Goal: Task Accomplishment & Management: Manage account settings

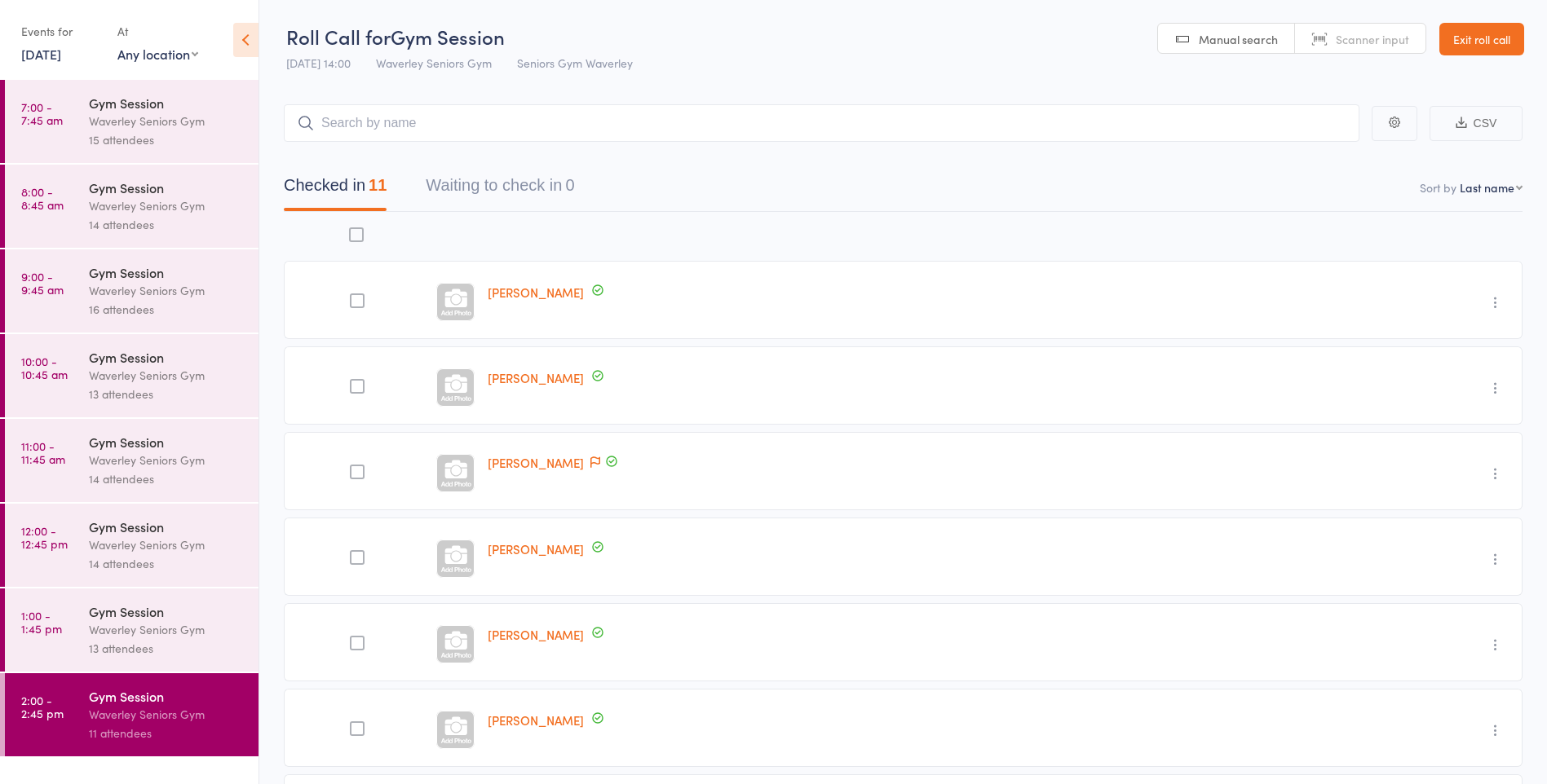
click at [42, 58] on link "[DATE]" at bounding box center [41, 53] width 40 height 18
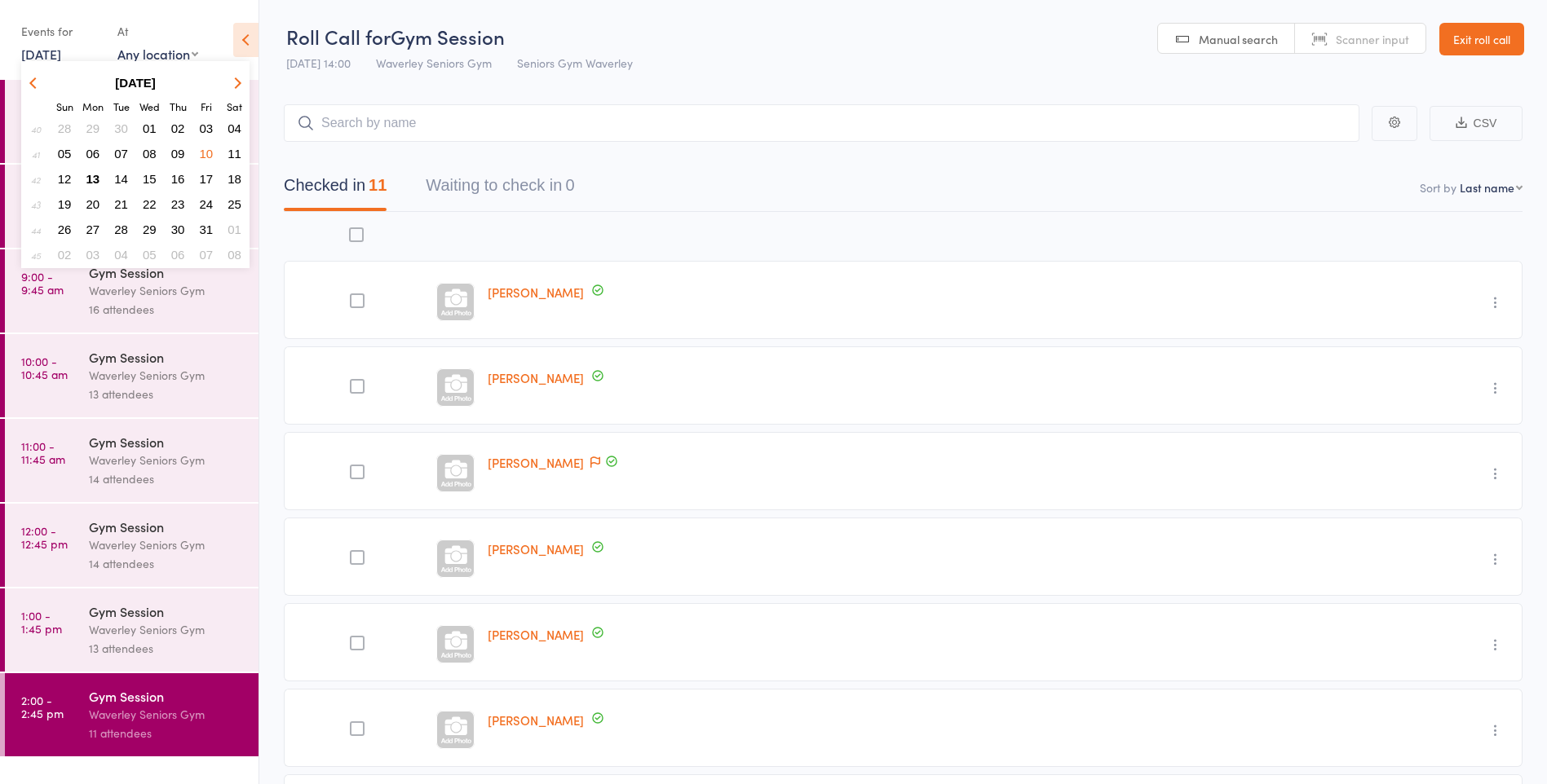
click at [92, 182] on span "13" at bounding box center [93, 179] width 14 height 14
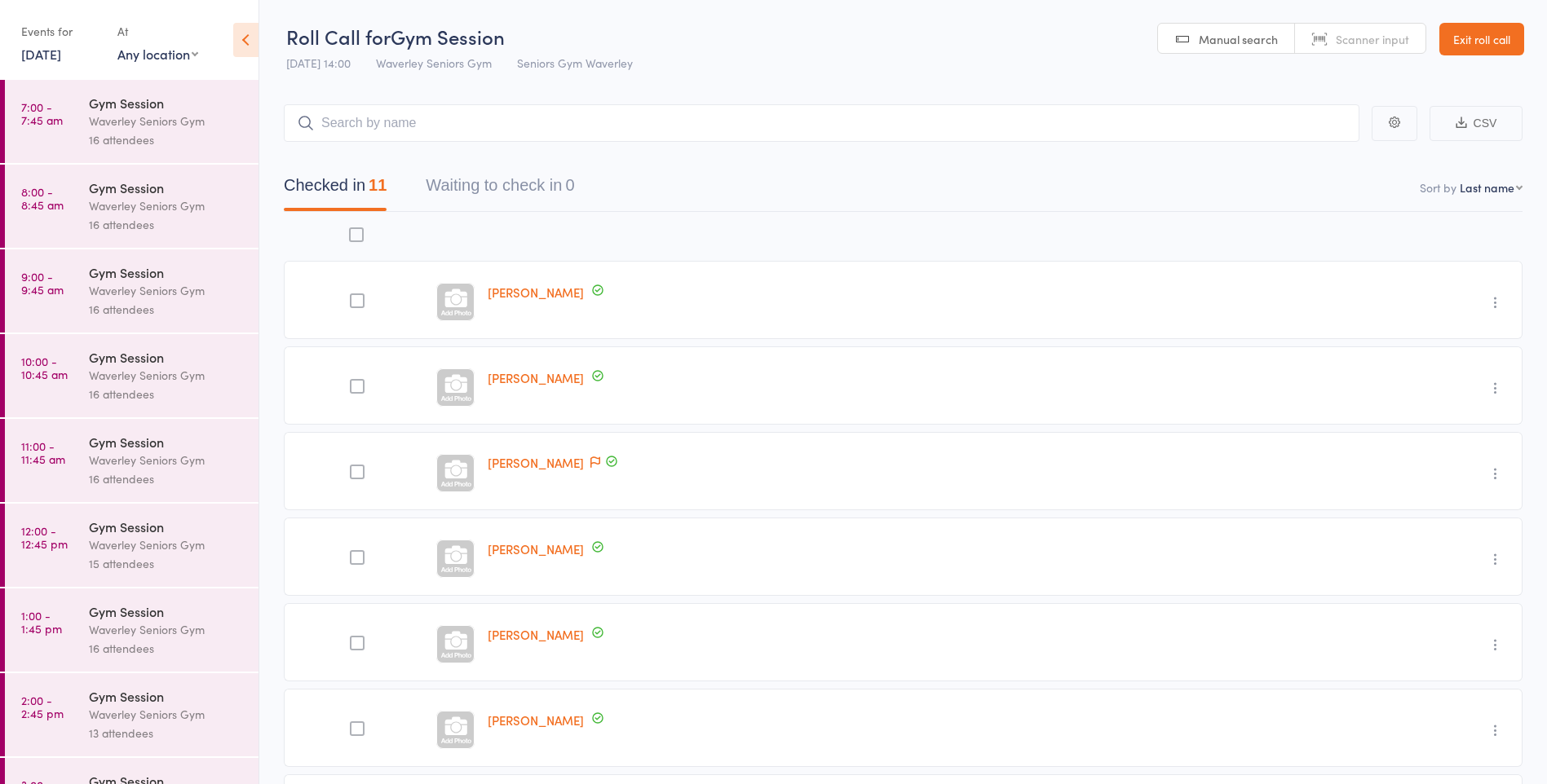
click at [58, 127] on time "7:00 - 7:45 am" at bounding box center [41, 113] width 41 height 26
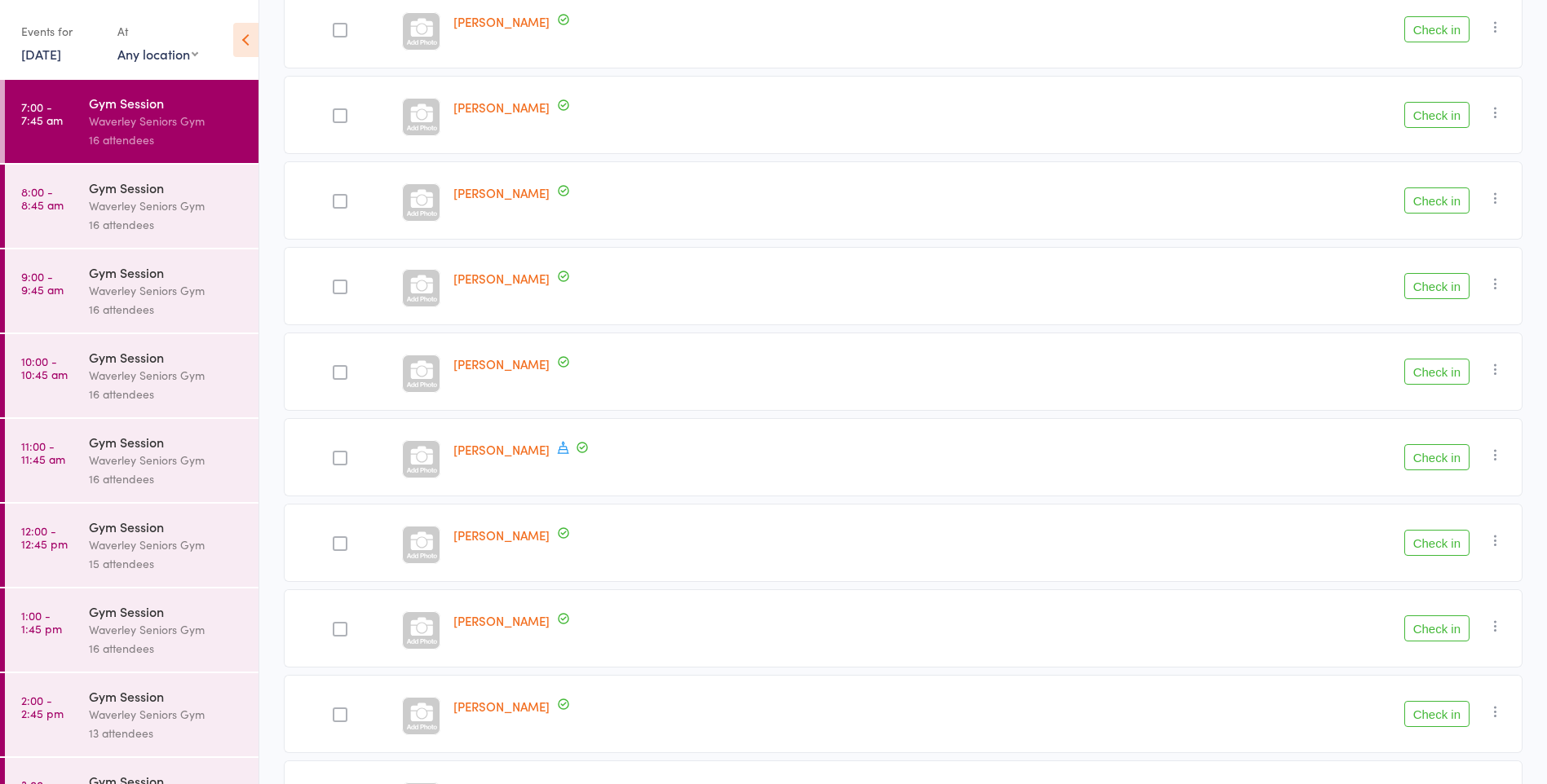
scroll to position [397, 0]
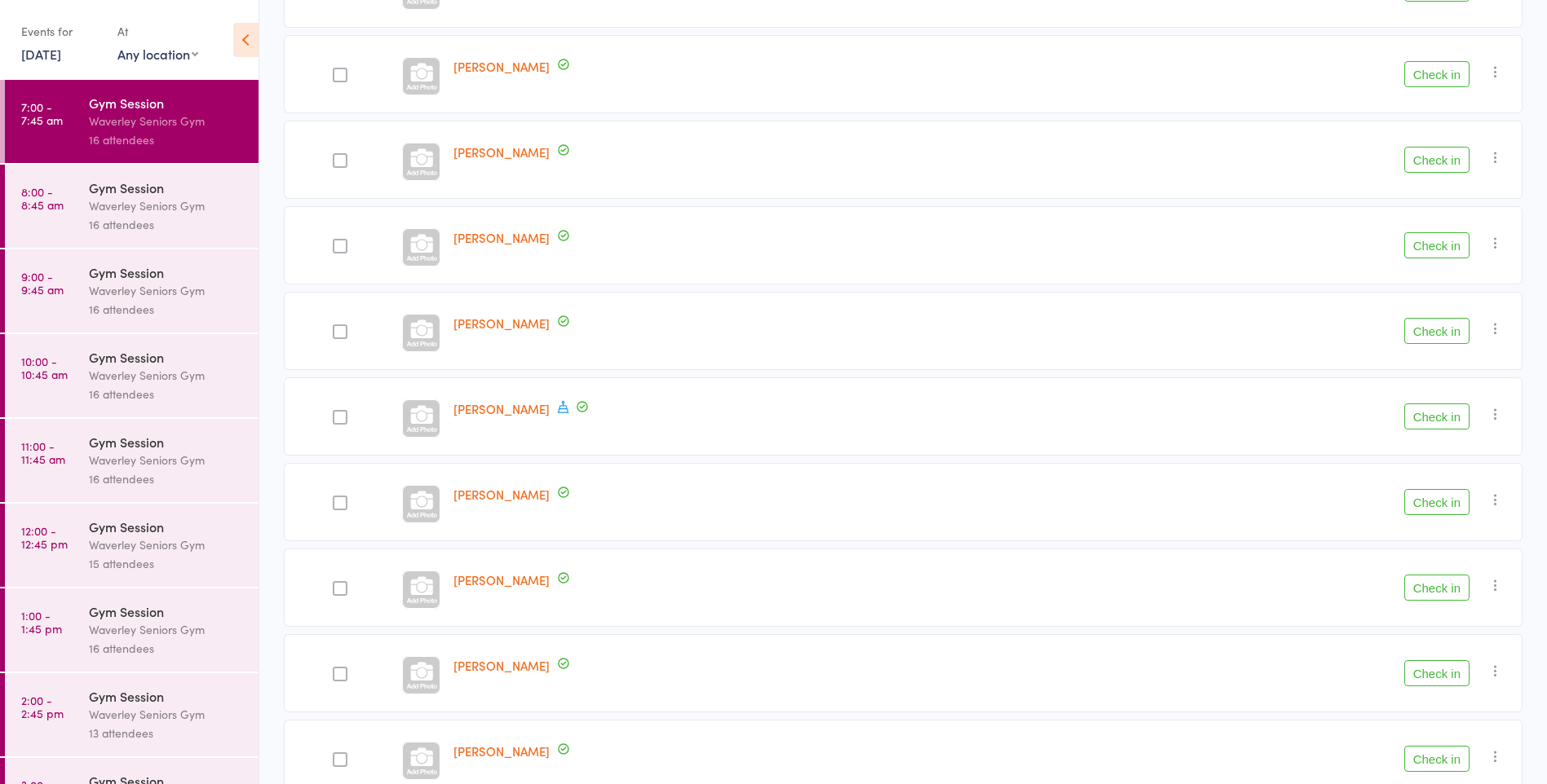
click at [1445, 591] on button "Check in" at bounding box center [1437, 587] width 65 height 26
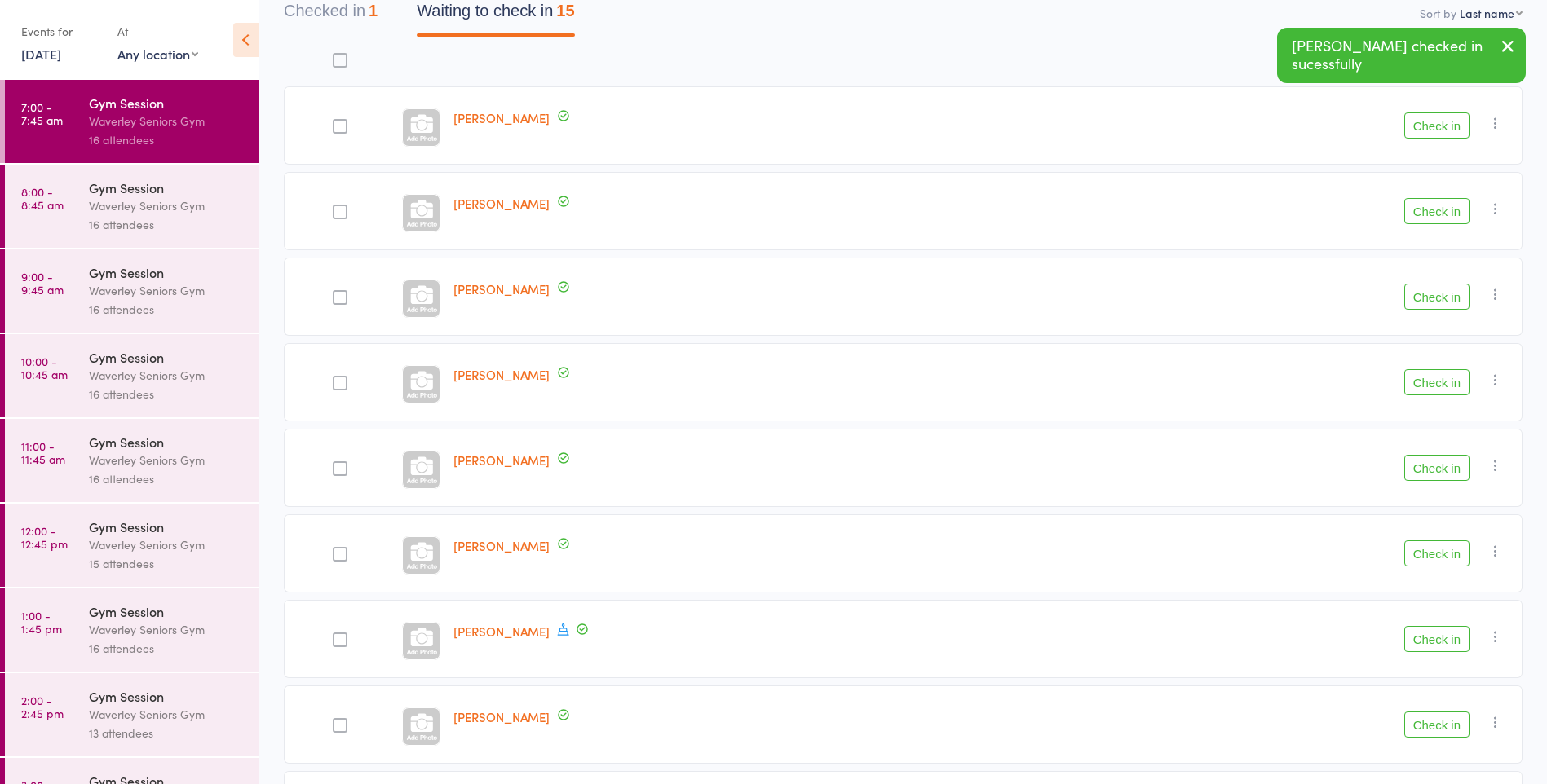
scroll to position [177, 0]
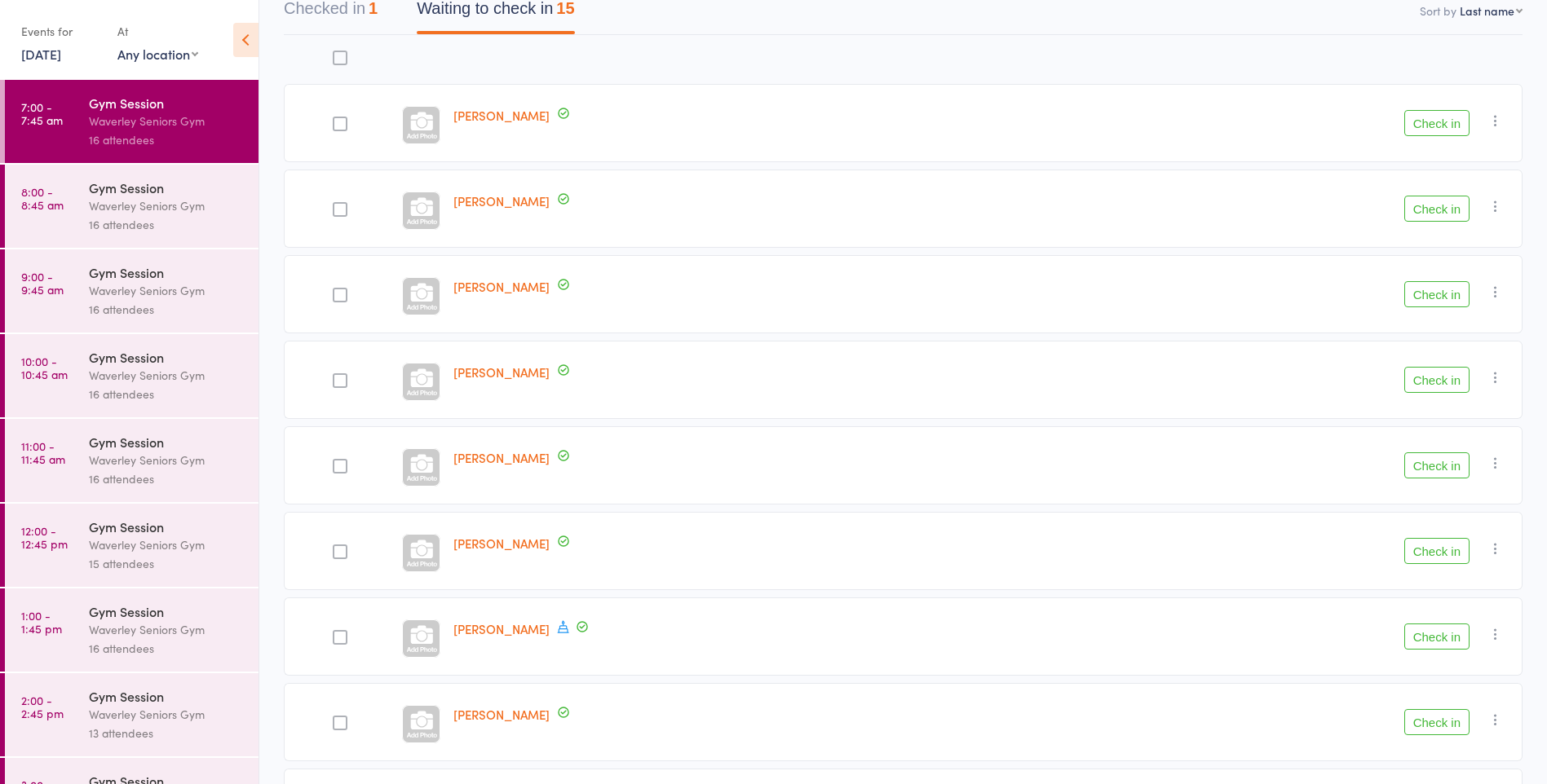
click at [1448, 210] on button "Check in" at bounding box center [1437, 209] width 65 height 26
click at [1446, 290] on button "Check in" at bounding box center [1437, 294] width 65 height 26
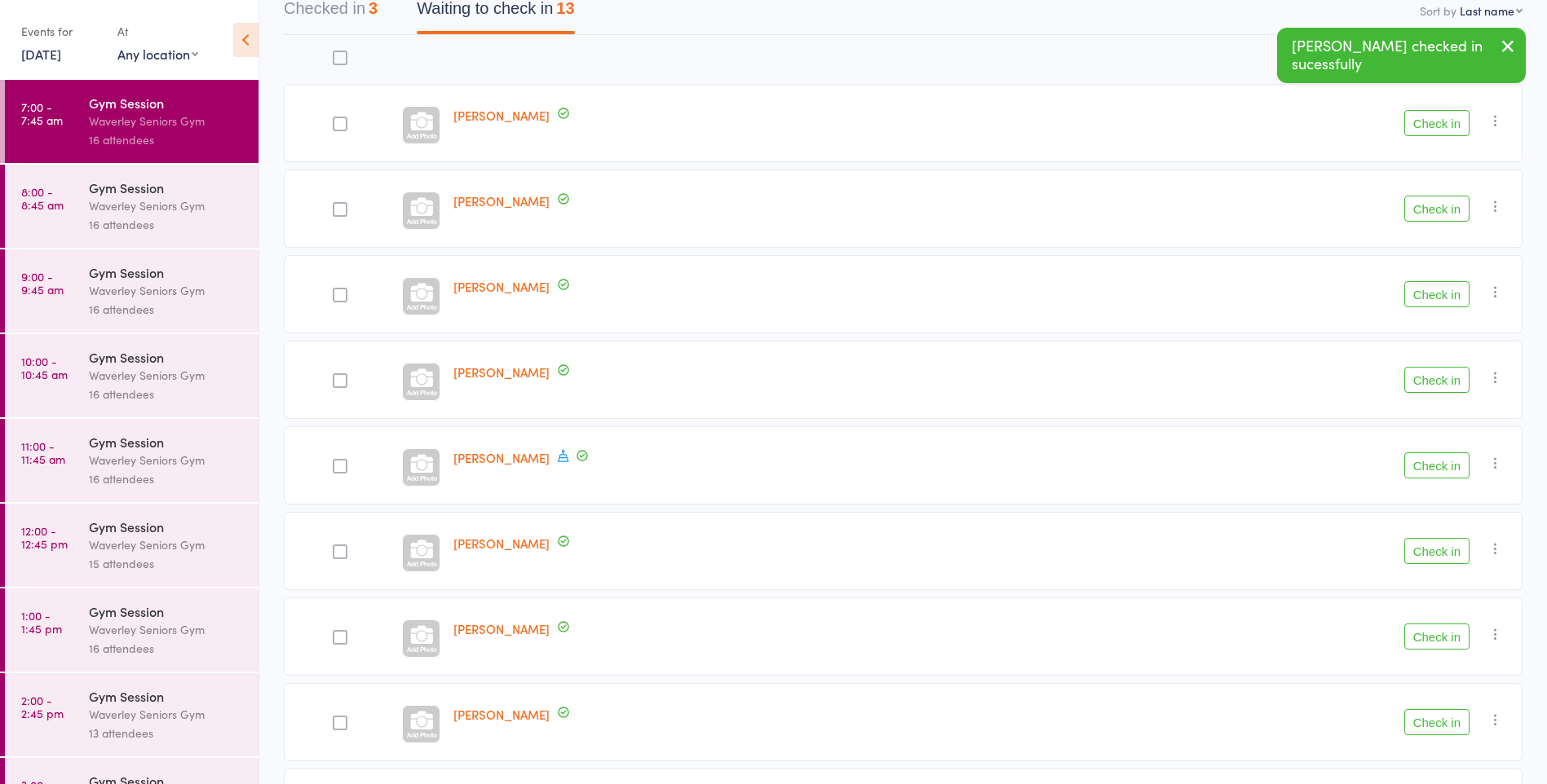
click at [1439, 550] on button "Check in" at bounding box center [1437, 551] width 65 height 26
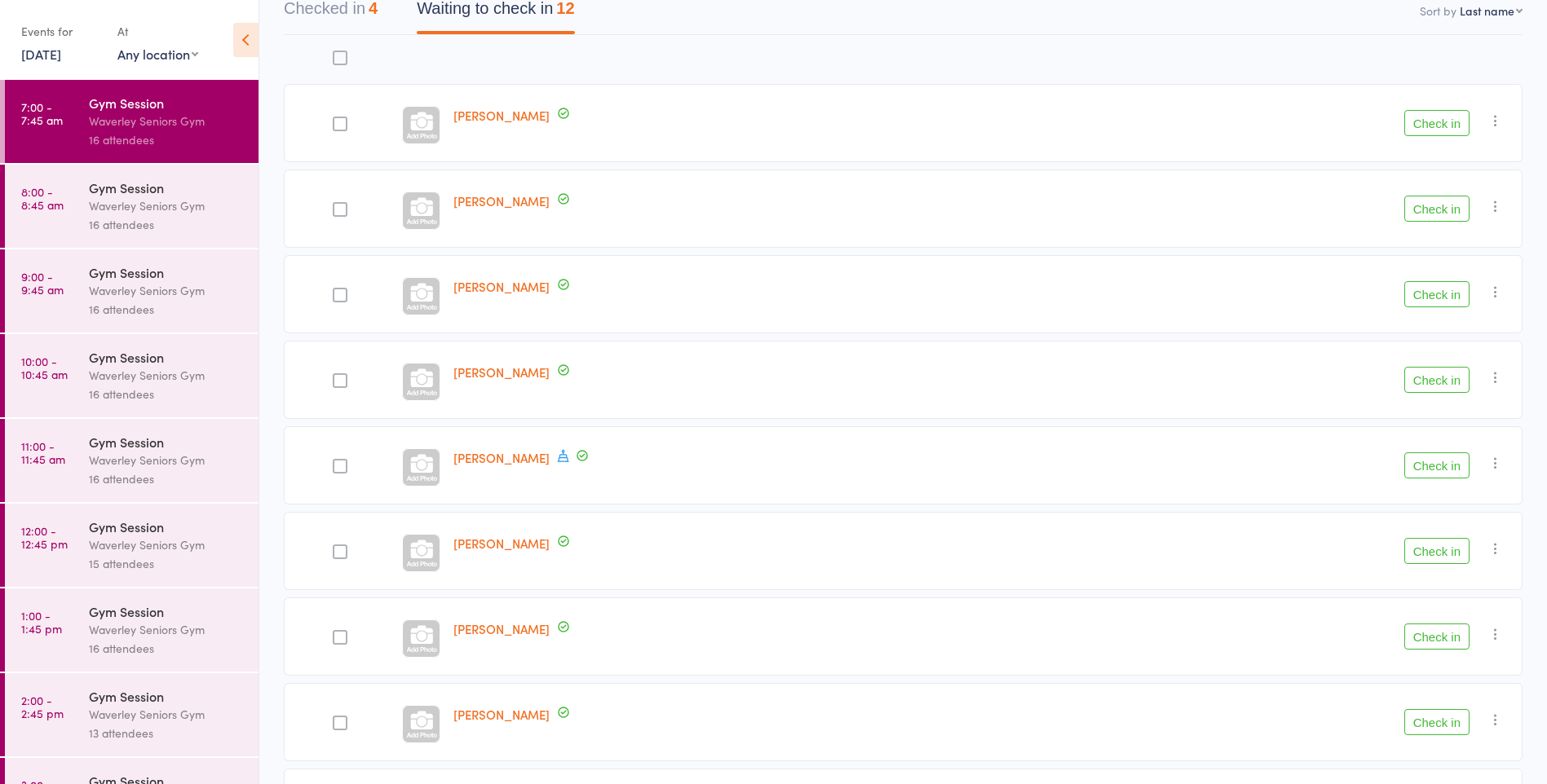
click at [1454, 468] on button "Check in" at bounding box center [1437, 466] width 65 height 26
click at [1448, 648] on button "Check in" at bounding box center [1437, 636] width 65 height 26
click at [348, 470] on div at bounding box center [344, 466] width 14 height 14
click at [340, 461] on input "checkbox" at bounding box center [340, 461] width 0 height 0
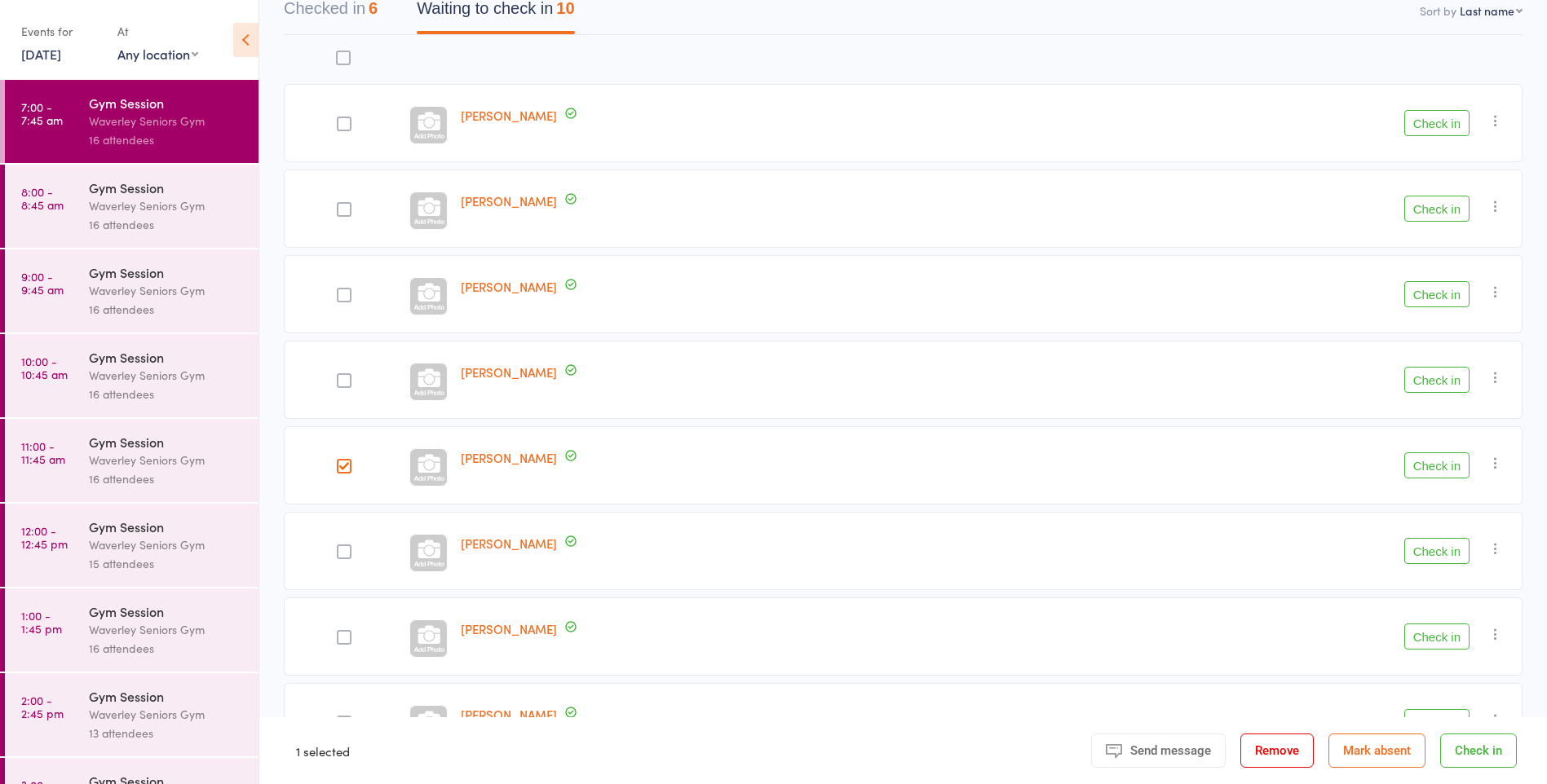
click at [1473, 767] on button "Check in" at bounding box center [1479, 750] width 77 height 35
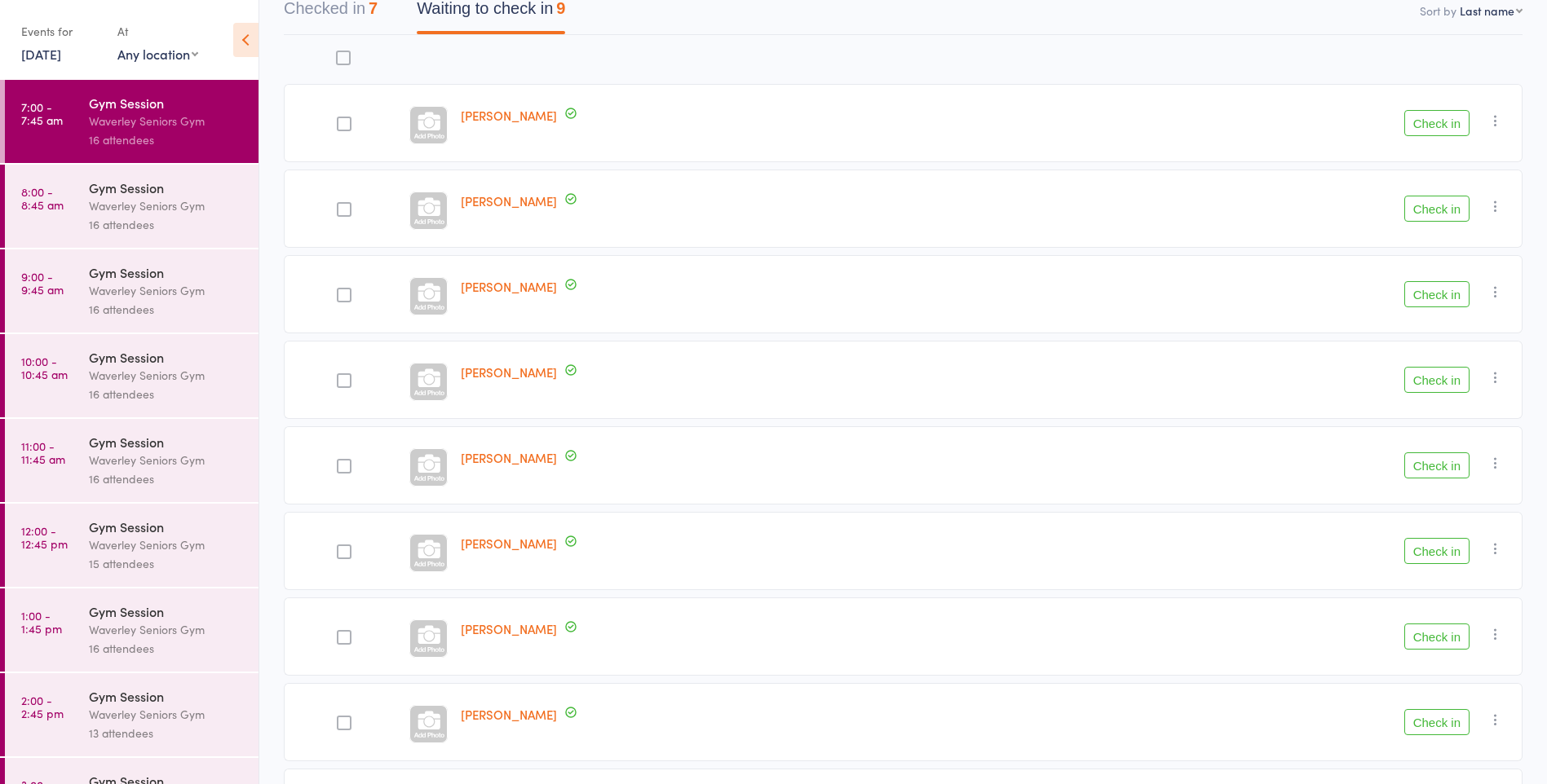
click at [1441, 549] on button "Check in" at bounding box center [1437, 551] width 65 height 26
click at [1440, 470] on button "Check in" at bounding box center [1437, 466] width 65 height 26
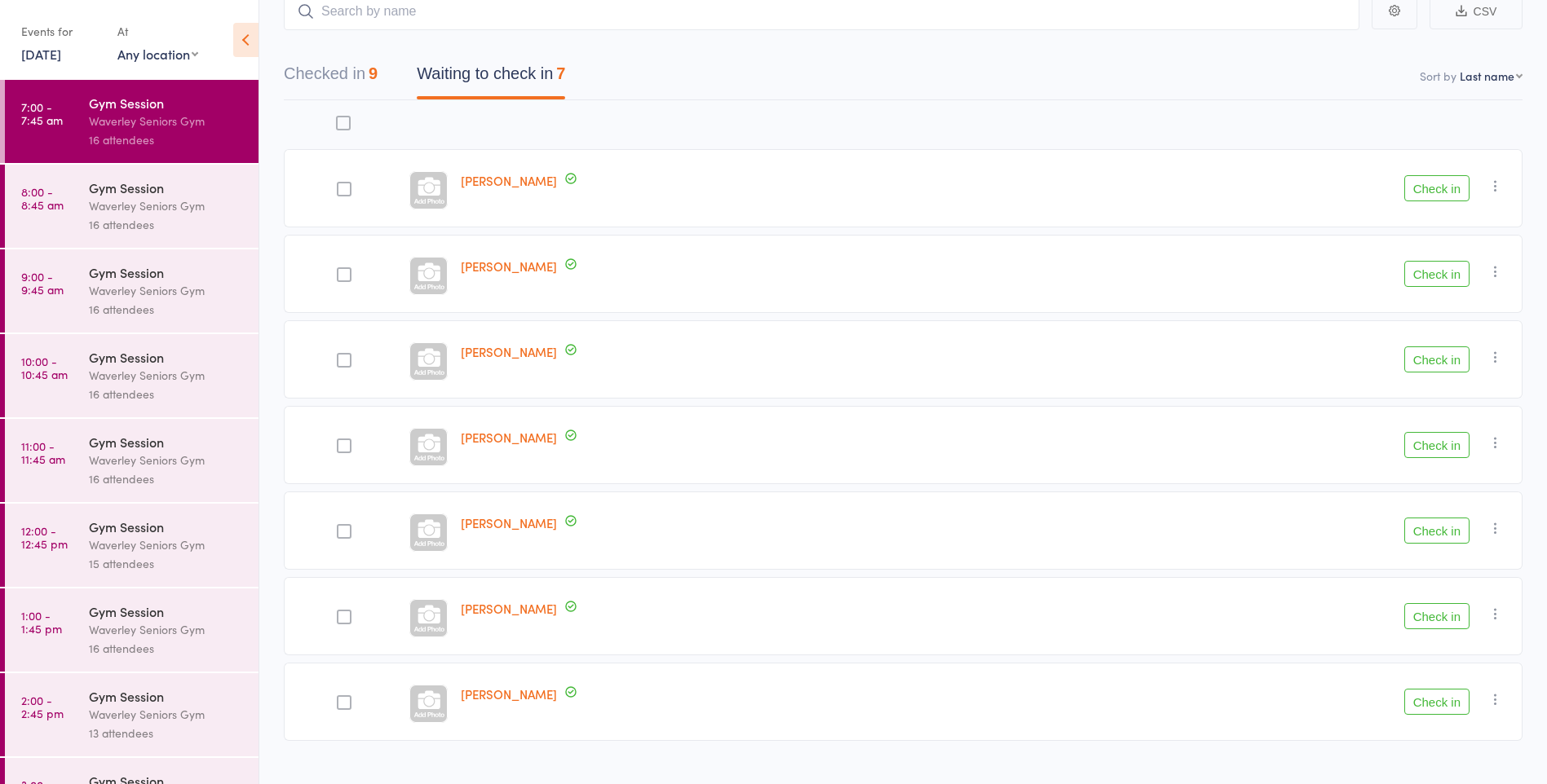
scroll to position [103, 0]
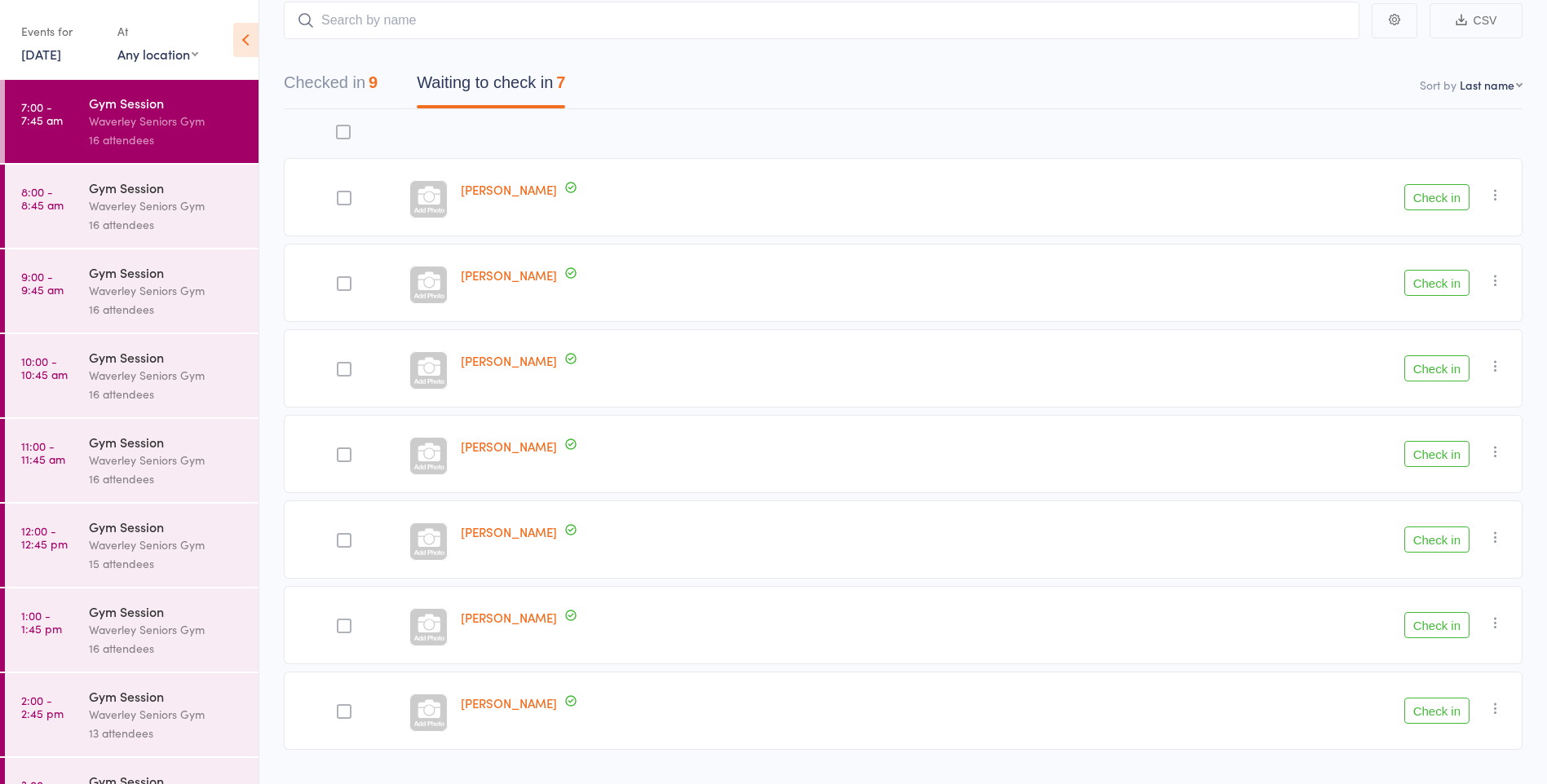
click at [1442, 190] on button "Check in" at bounding box center [1437, 197] width 65 height 26
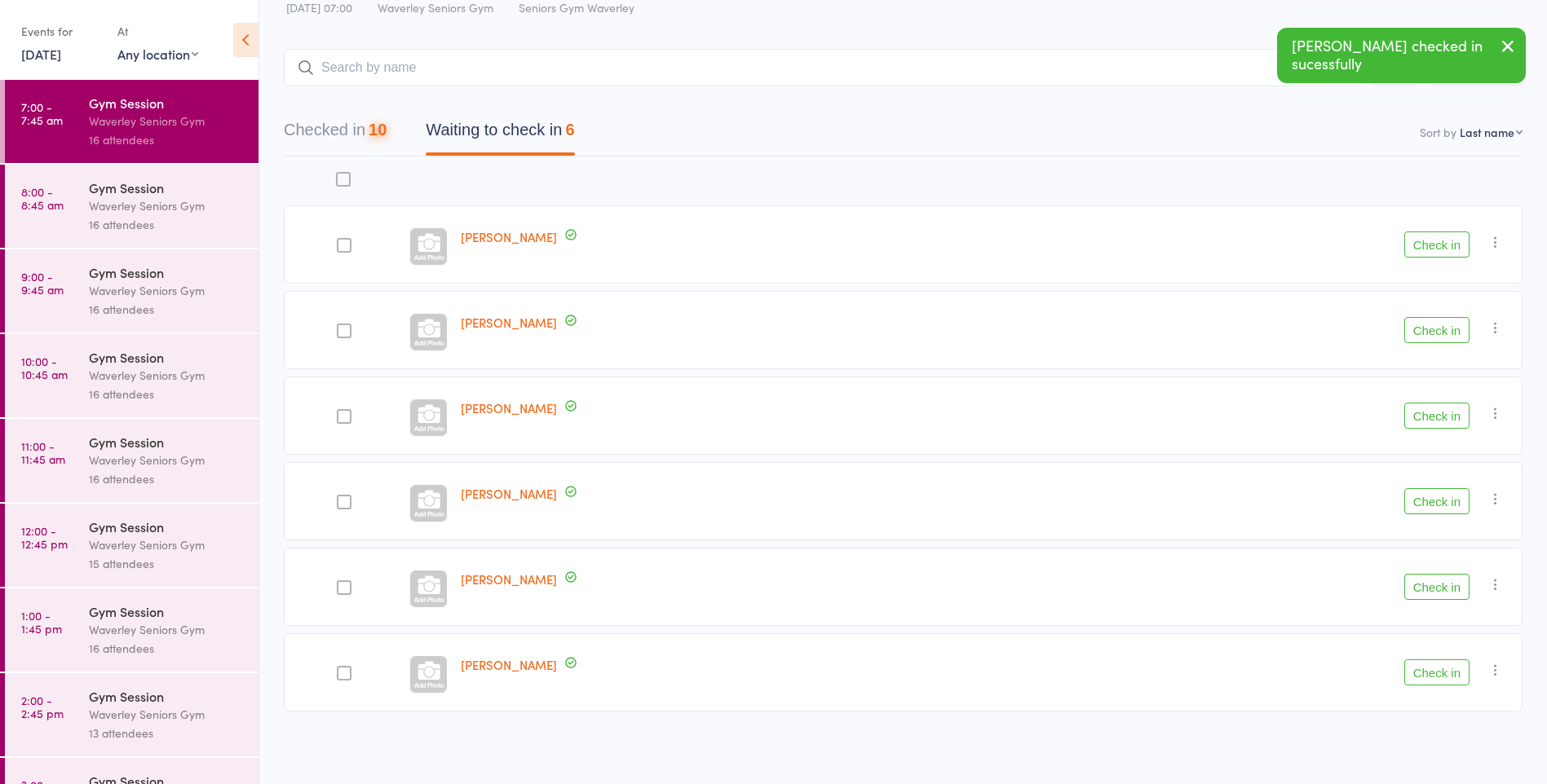
click at [1430, 245] on button "Check in" at bounding box center [1437, 244] width 65 height 26
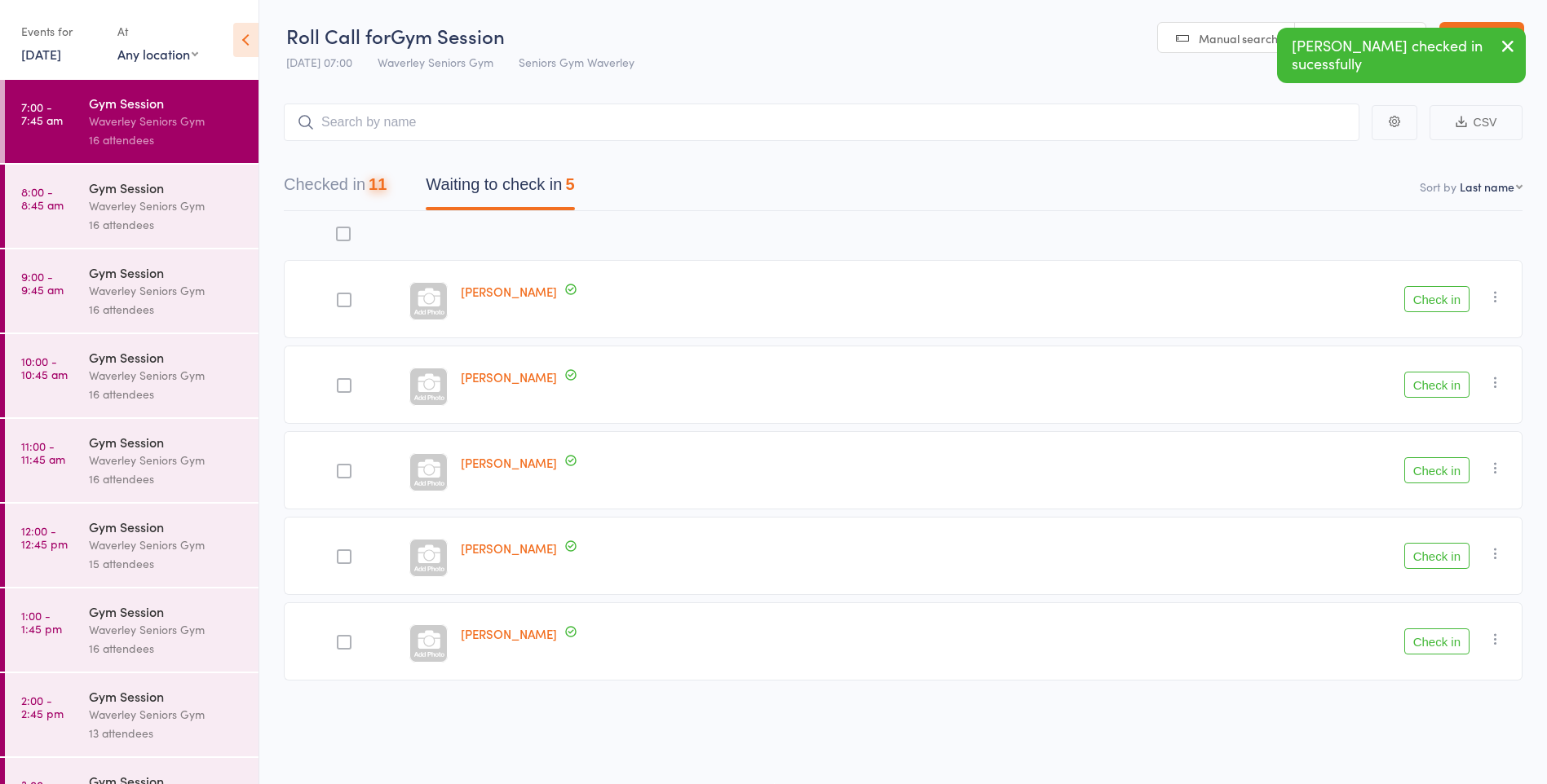
click at [1430, 291] on button "Check in" at bounding box center [1437, 299] width 65 height 26
click at [1426, 301] on button "Check in" at bounding box center [1437, 299] width 65 height 26
click at [1435, 304] on button "Check in" at bounding box center [1437, 299] width 65 height 26
click at [1433, 303] on button "Check in" at bounding box center [1437, 299] width 65 height 26
click at [1435, 305] on button "Check in" at bounding box center [1437, 299] width 65 height 26
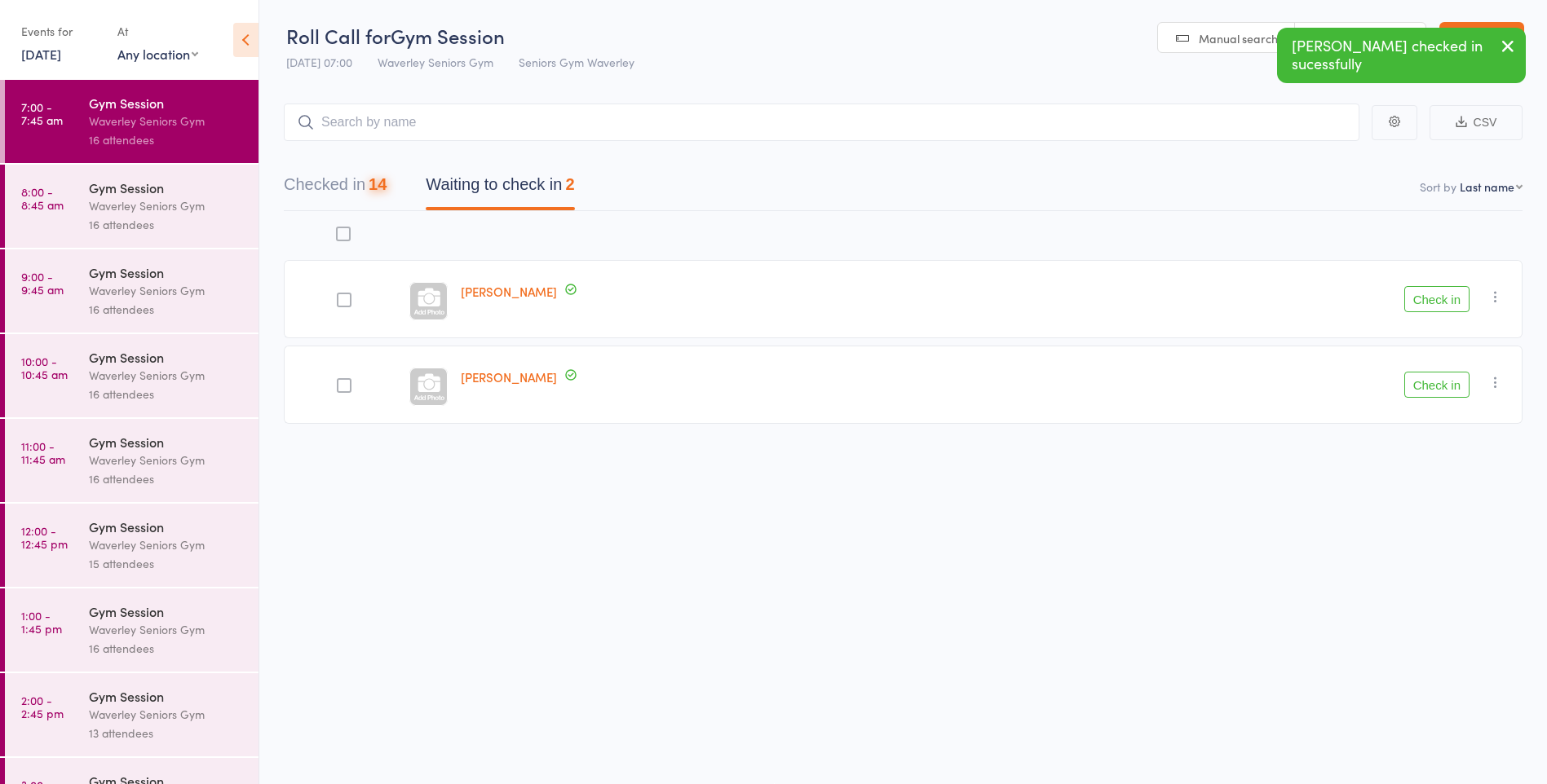
click at [1438, 300] on button "Check in" at bounding box center [1437, 299] width 65 height 26
click at [1440, 372] on button "Check in" at bounding box center [1437, 384] width 65 height 26
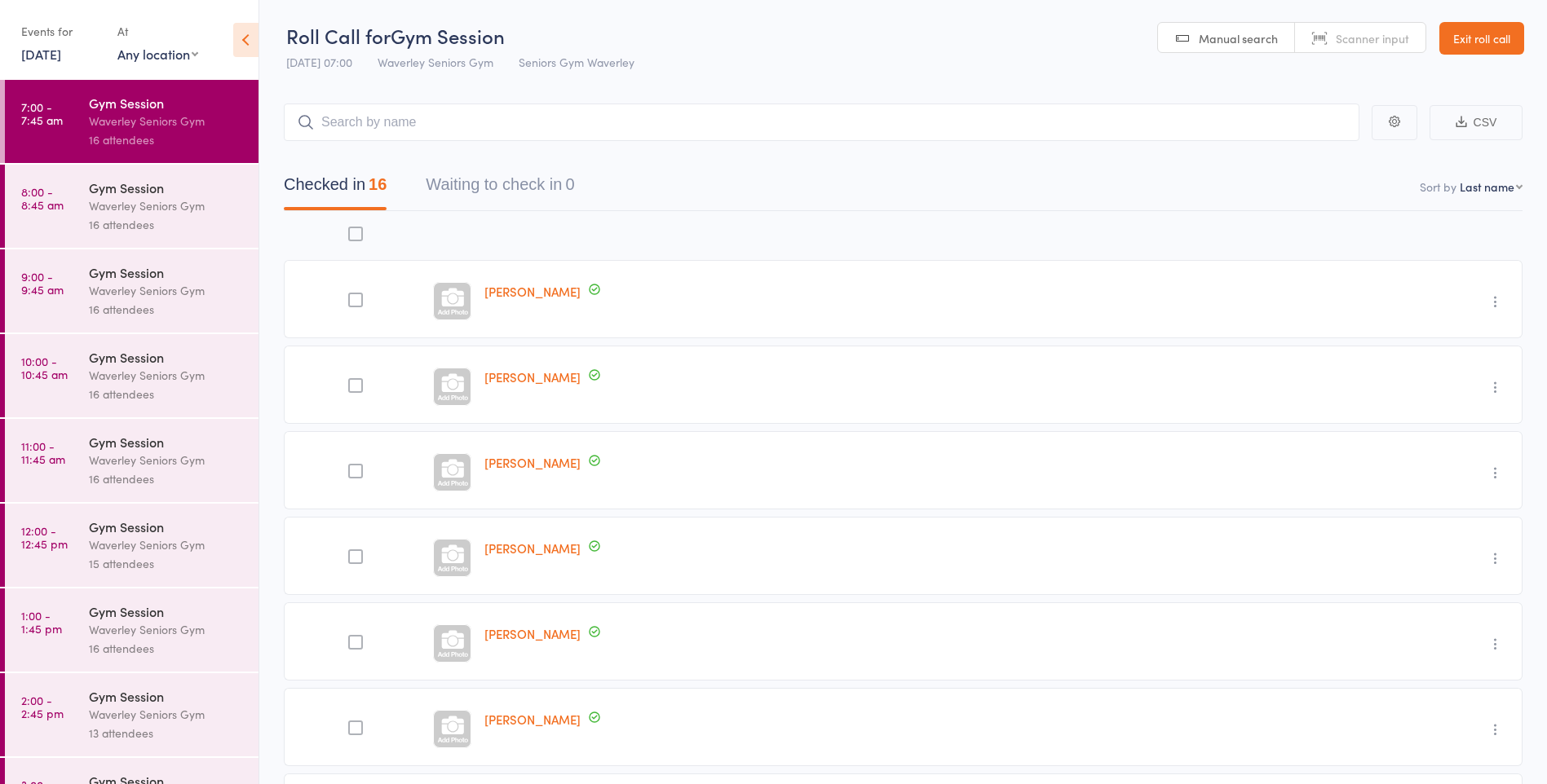
click at [88, 464] on link "11:00 - 11:45 am Gym Session Waverley Seniors Gym 16 attendees" at bounding box center [132, 460] width 254 height 83
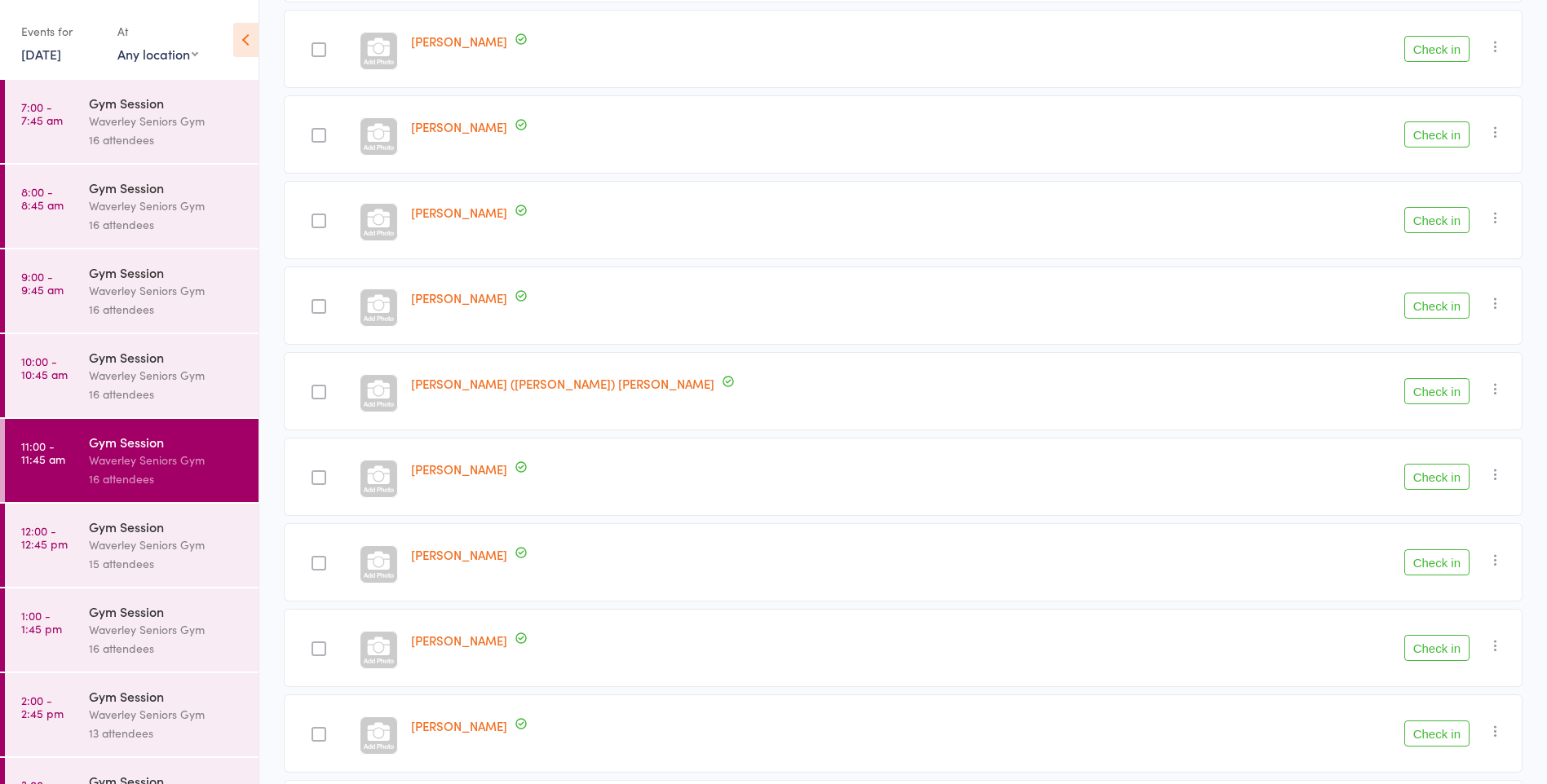
scroll to position [912, 0]
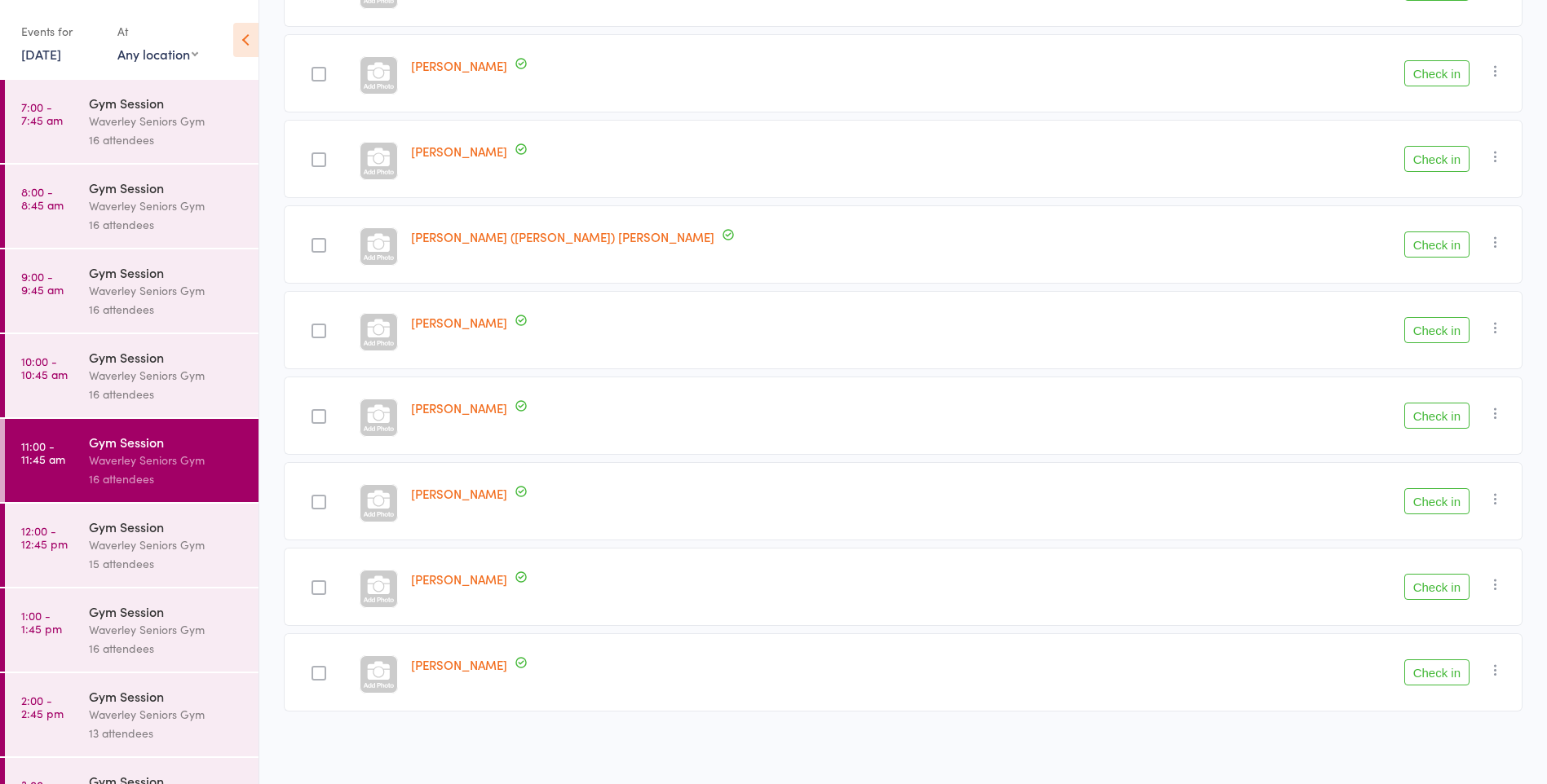
click at [123, 536] on div "Waverley Seniors Gym" at bounding box center [167, 545] width 156 height 19
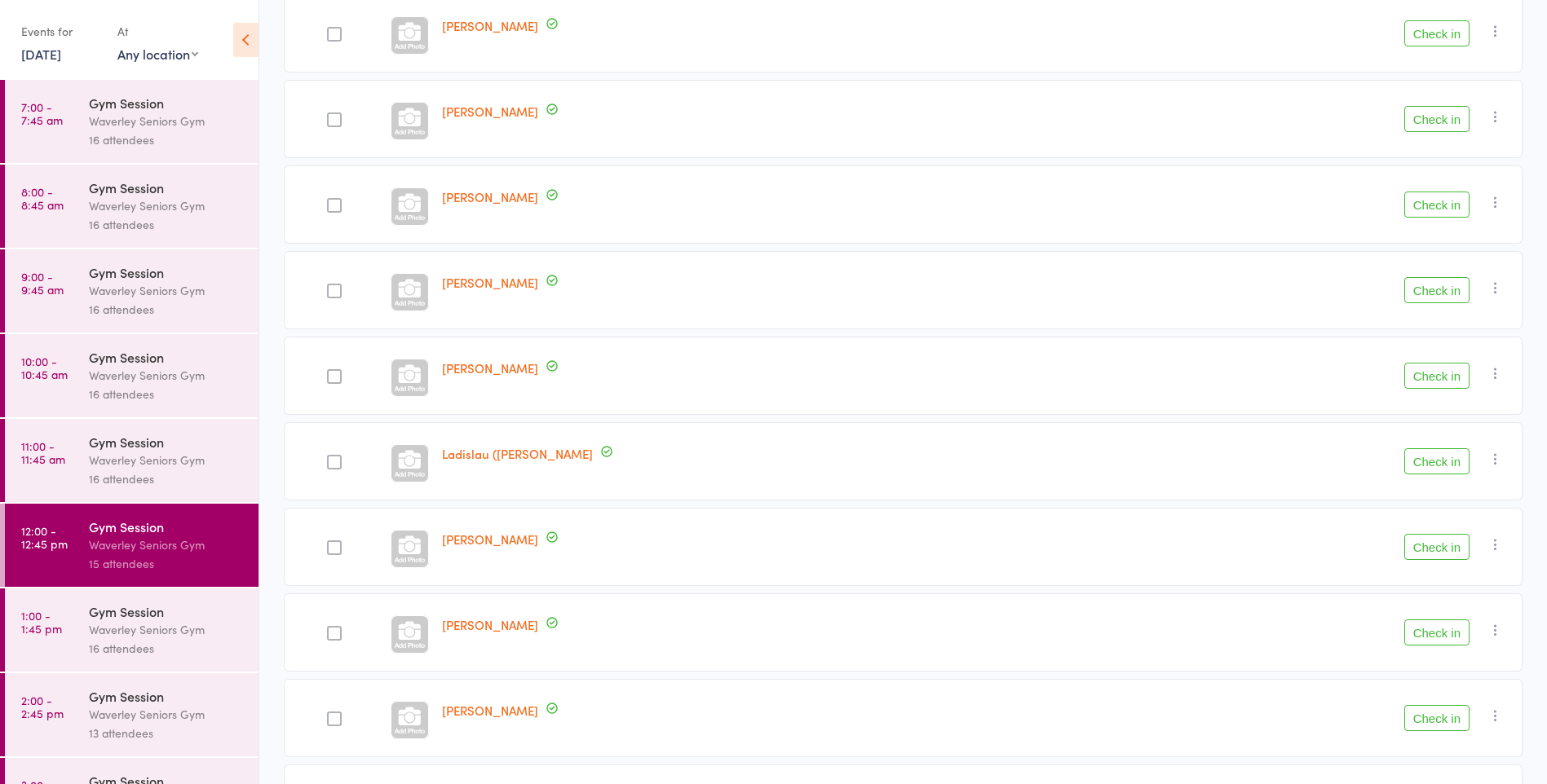
scroll to position [825, 0]
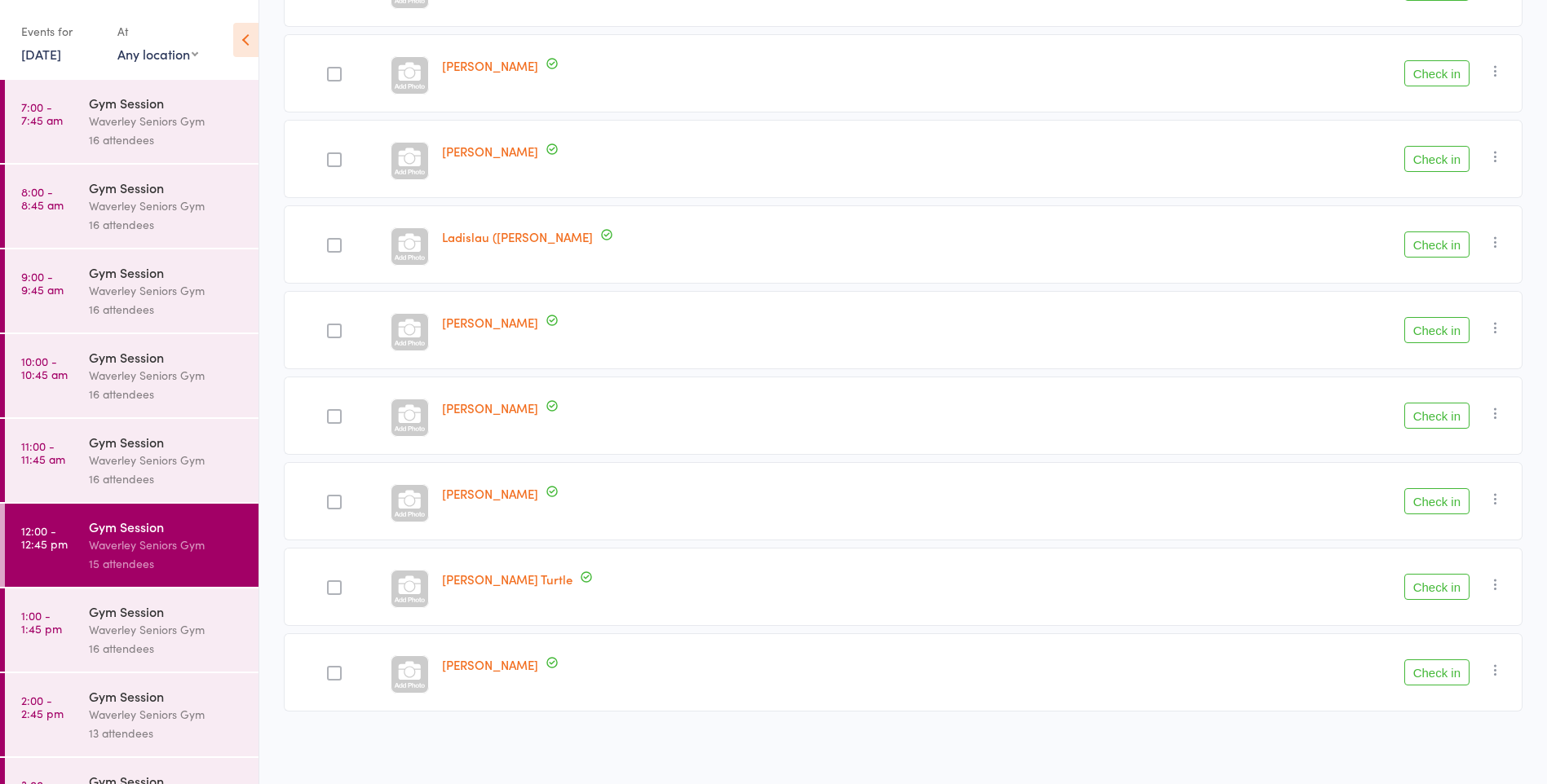
click at [109, 632] on div "Waverley Seniors Gym" at bounding box center [167, 629] width 156 height 19
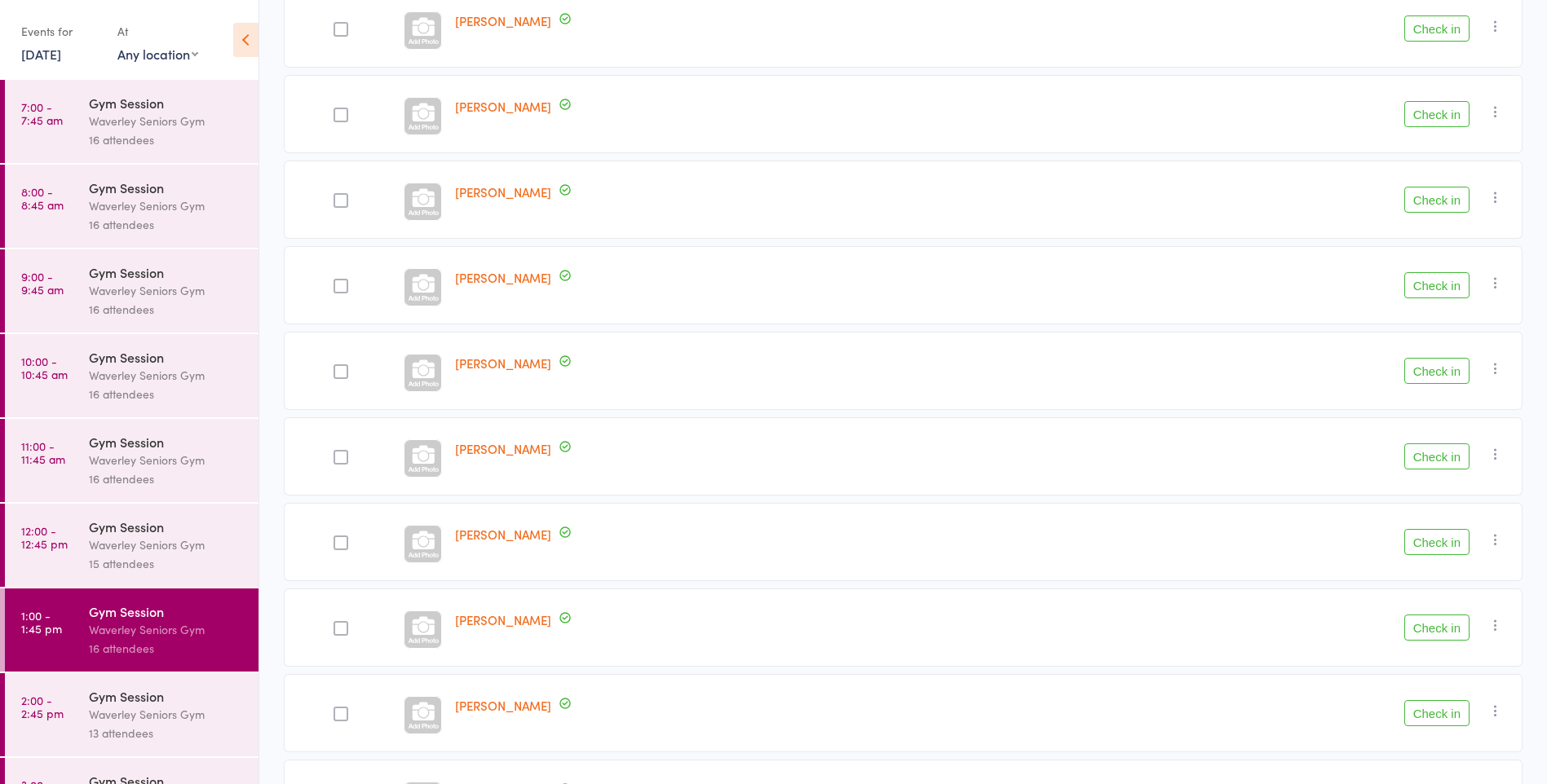
scroll to position [912, 0]
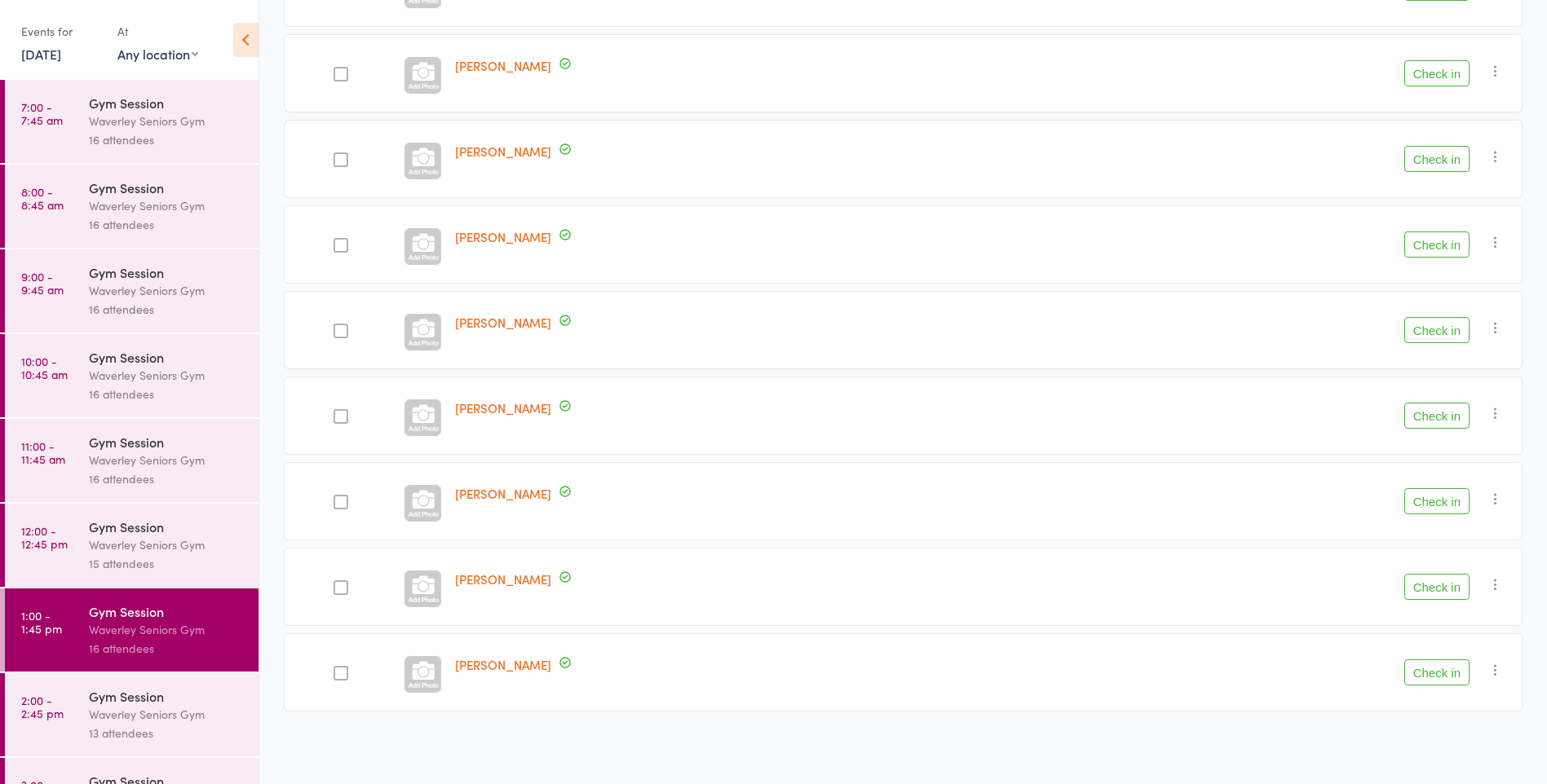
click at [80, 713] on link "2:00 - 2:45 pm Gym Session Waverley Seniors Gym 13 attendees" at bounding box center [132, 715] width 254 height 83
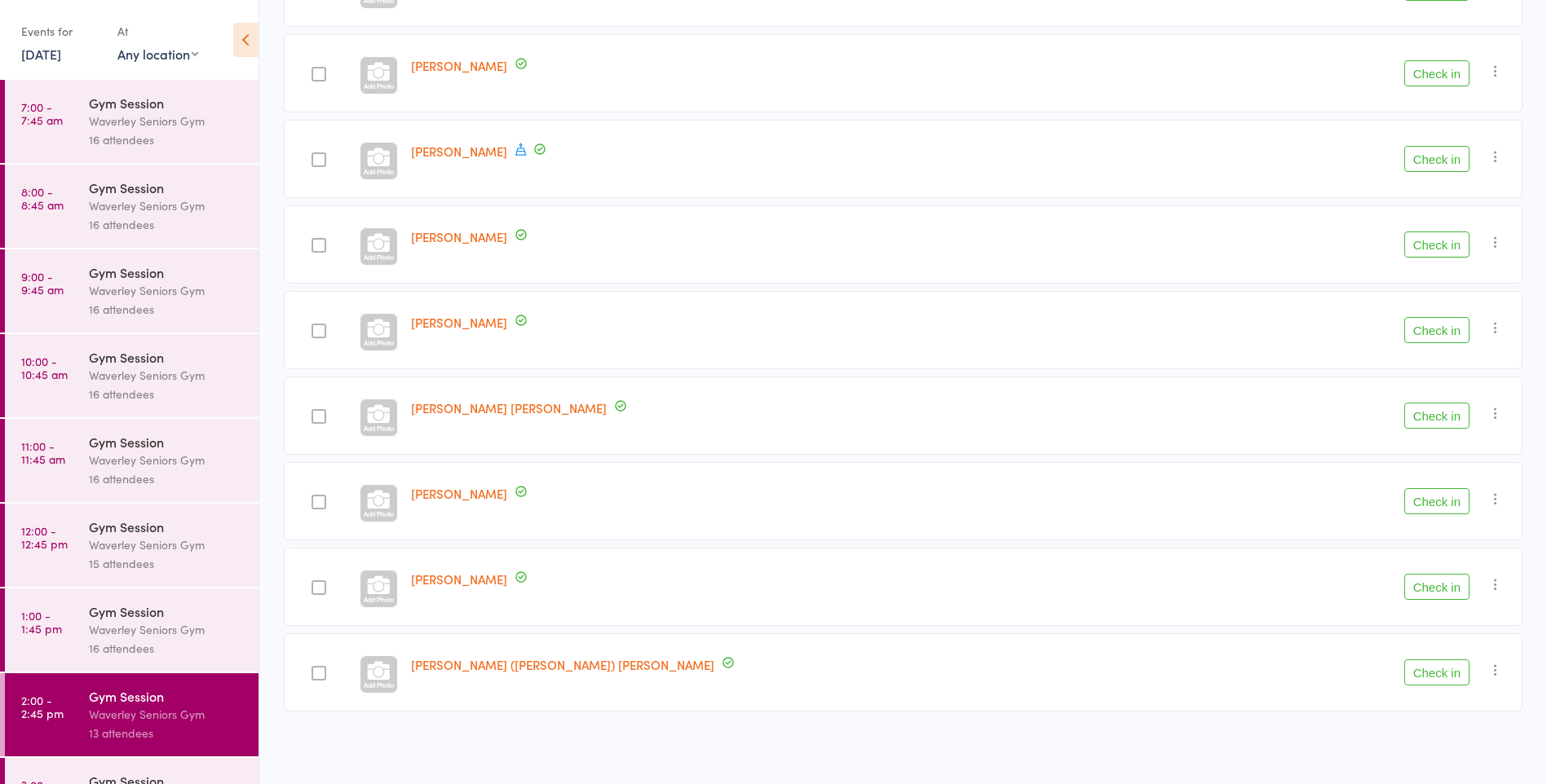
scroll to position [58, 0]
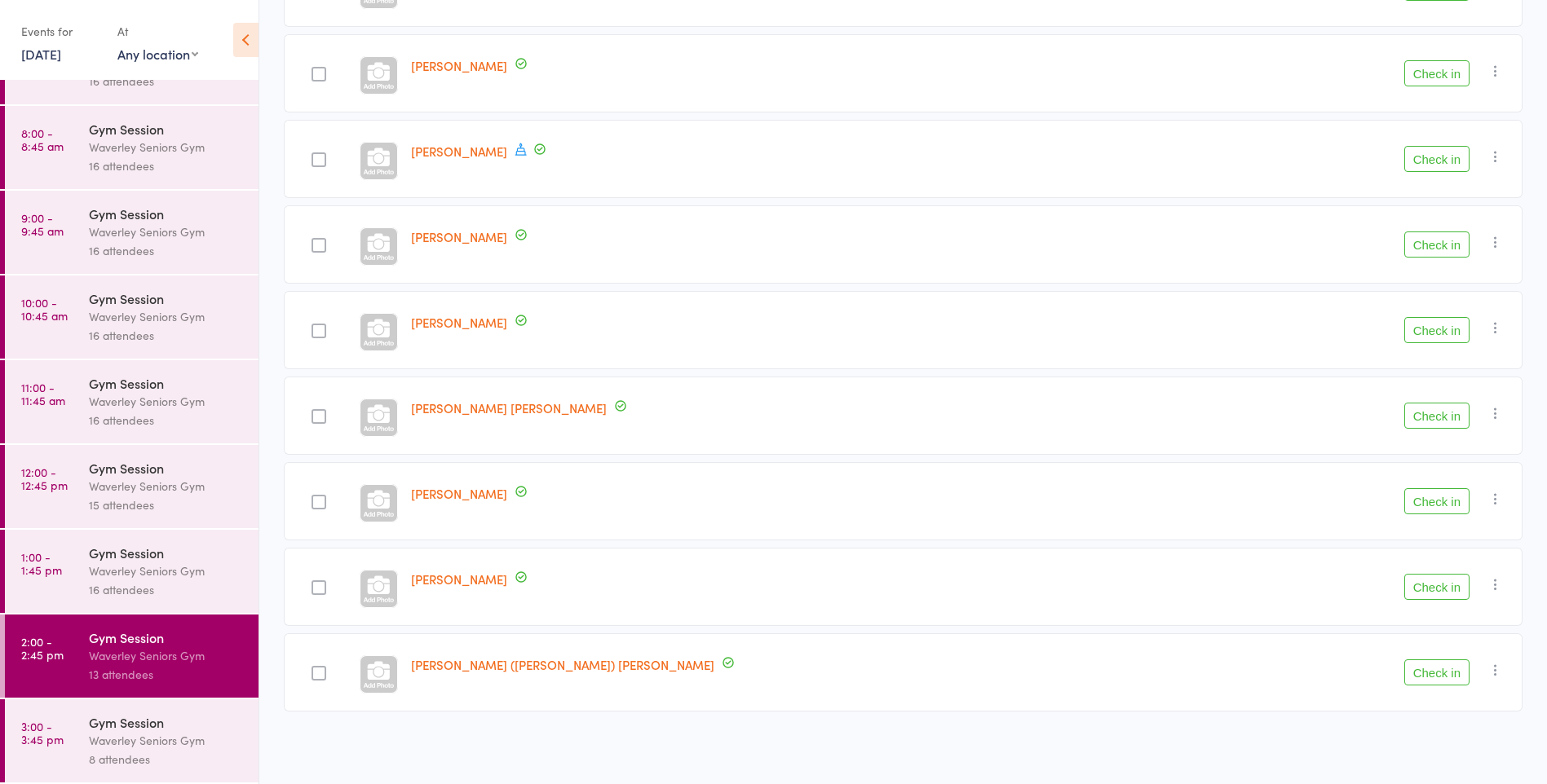
click at [79, 743] on link "3:00 - 3:45 pm Gym Session Waverley Seniors Gym 8 attendees" at bounding box center [132, 741] width 254 height 83
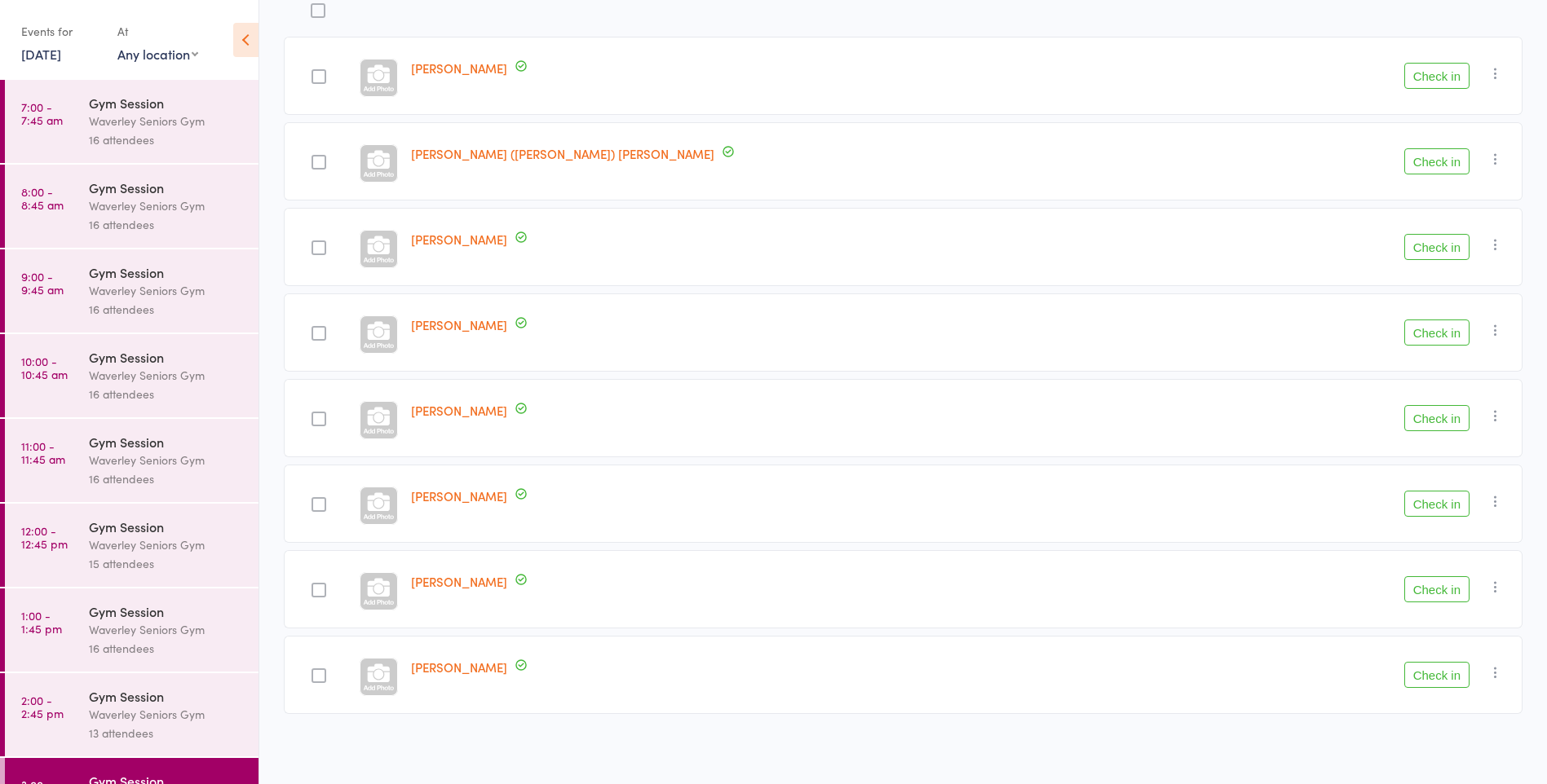
scroll to position [226, 0]
click at [118, 201] on div "Waverley Seniors Gym" at bounding box center [167, 206] width 156 height 19
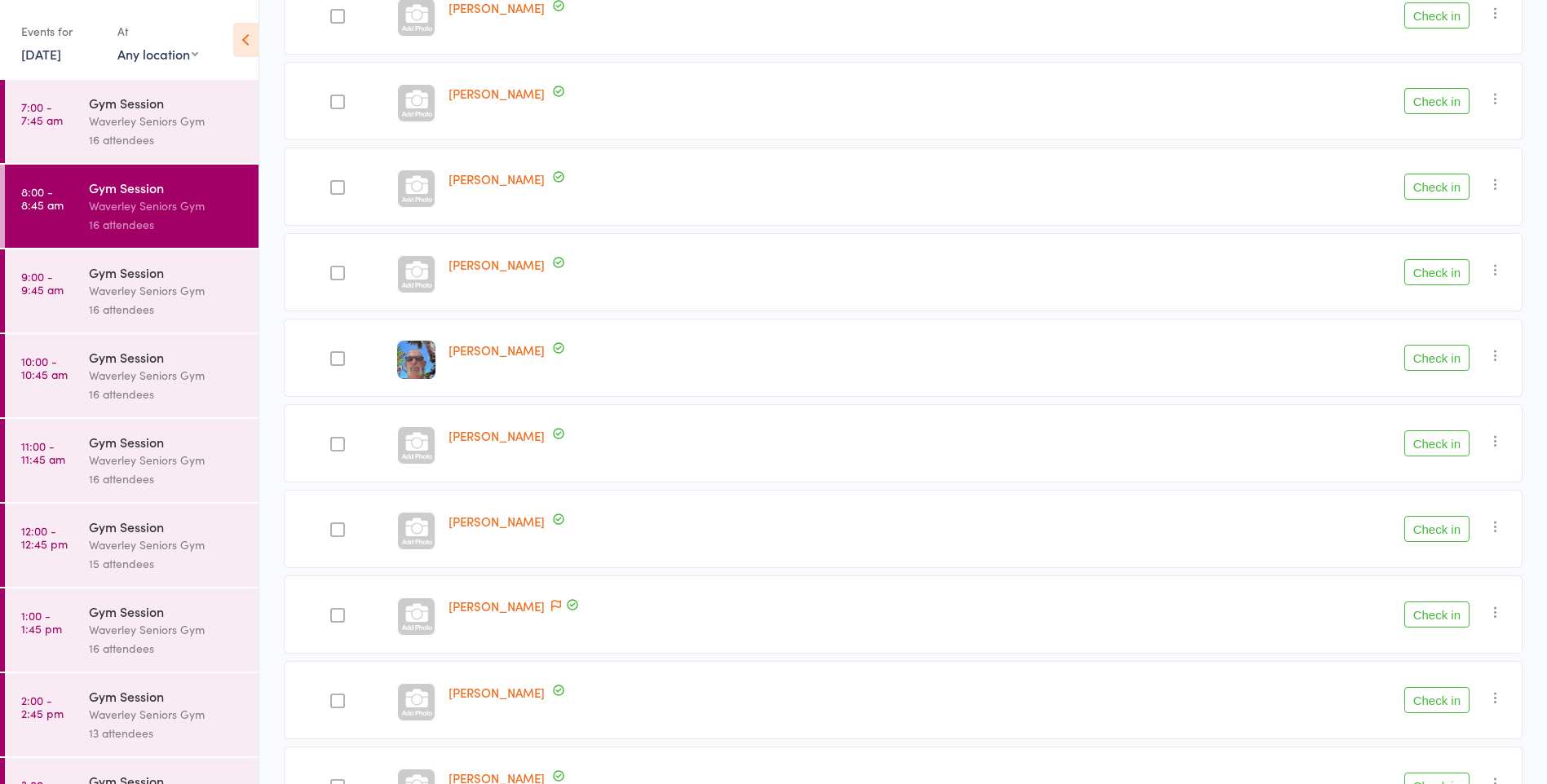
scroll to position [648, 0]
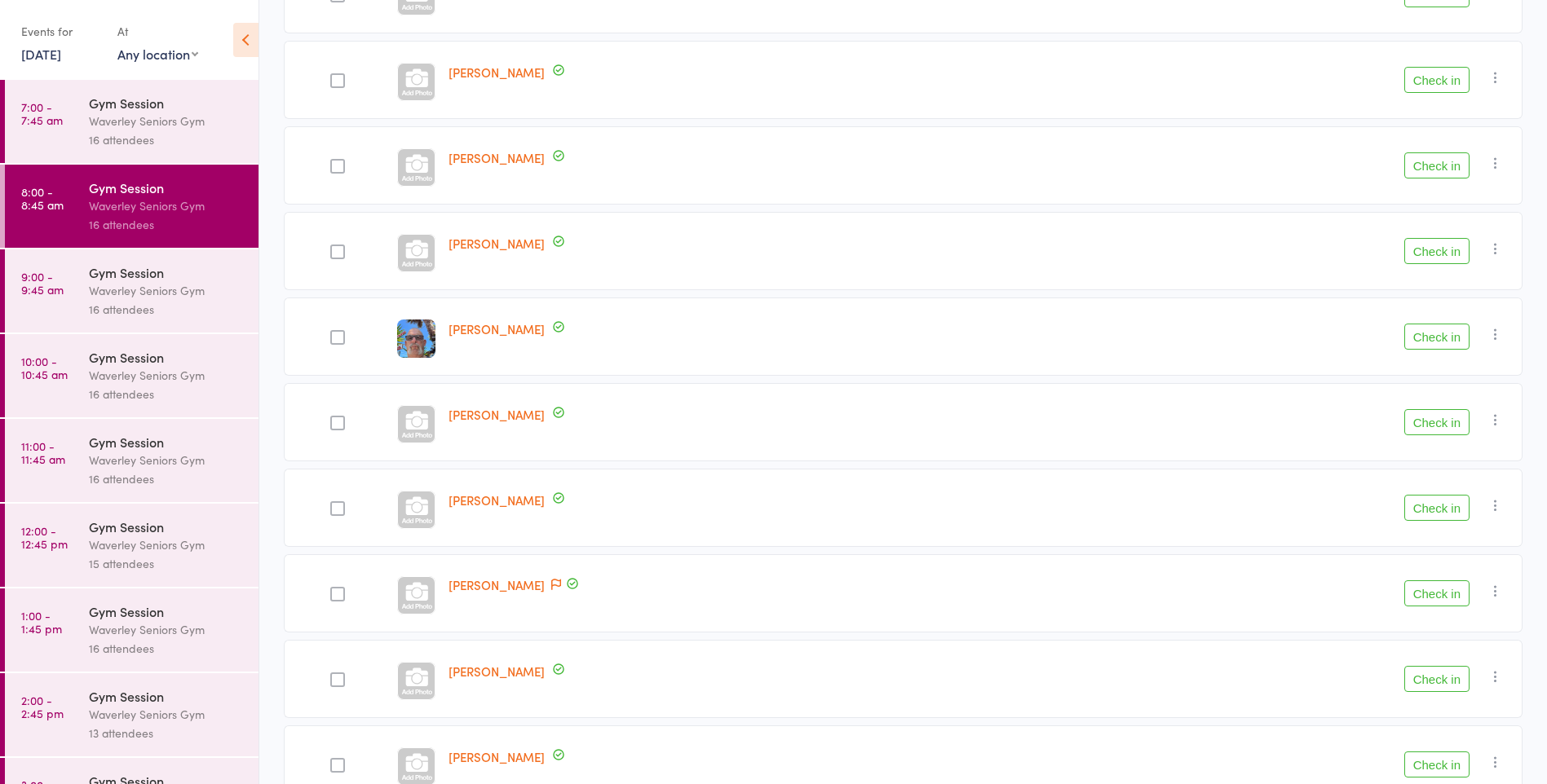
click at [1436, 329] on button "Check in" at bounding box center [1437, 336] width 65 height 26
click at [1440, 339] on button "Check in" at bounding box center [1437, 336] width 65 height 26
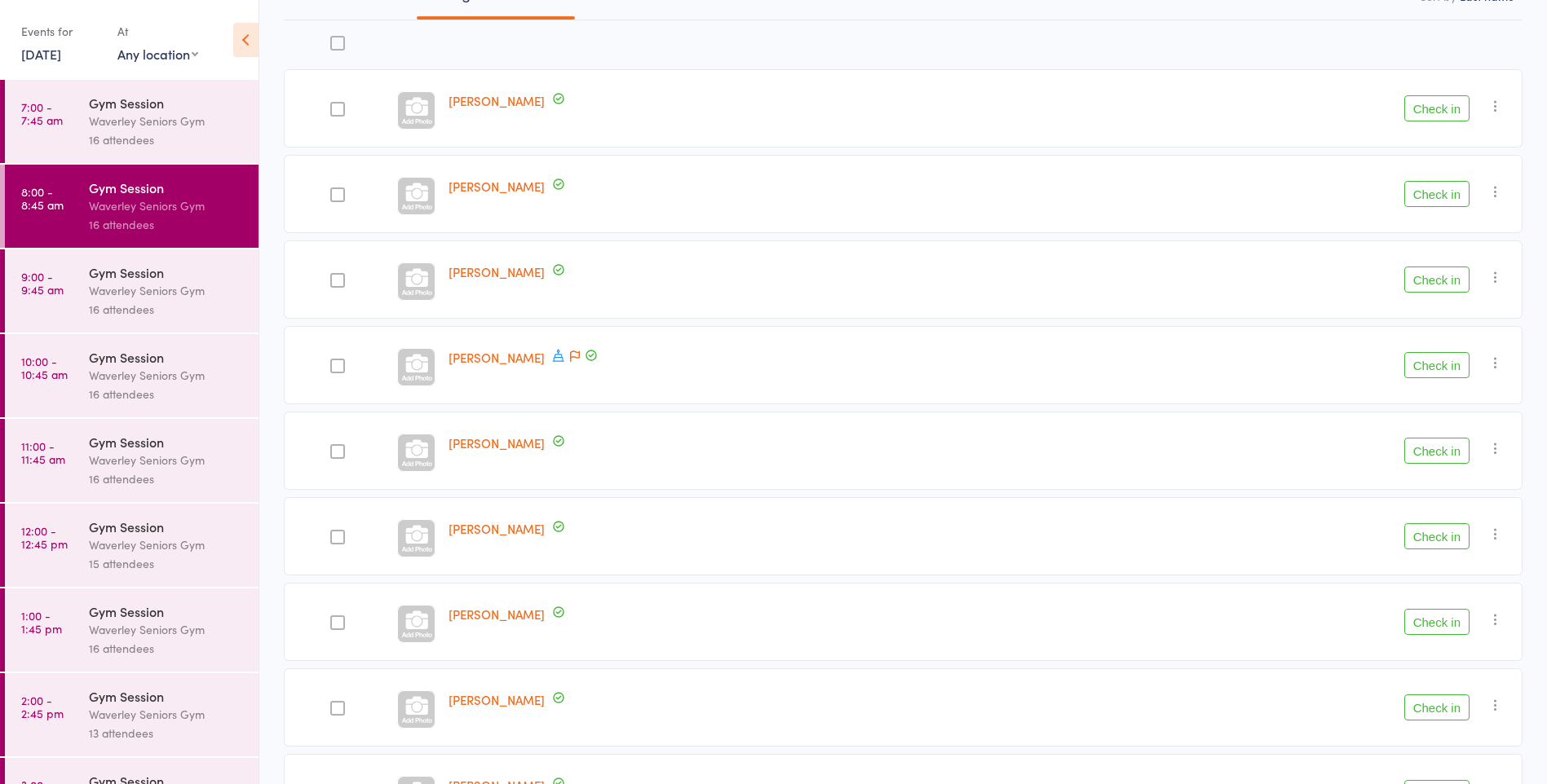
scroll to position [198, 0]
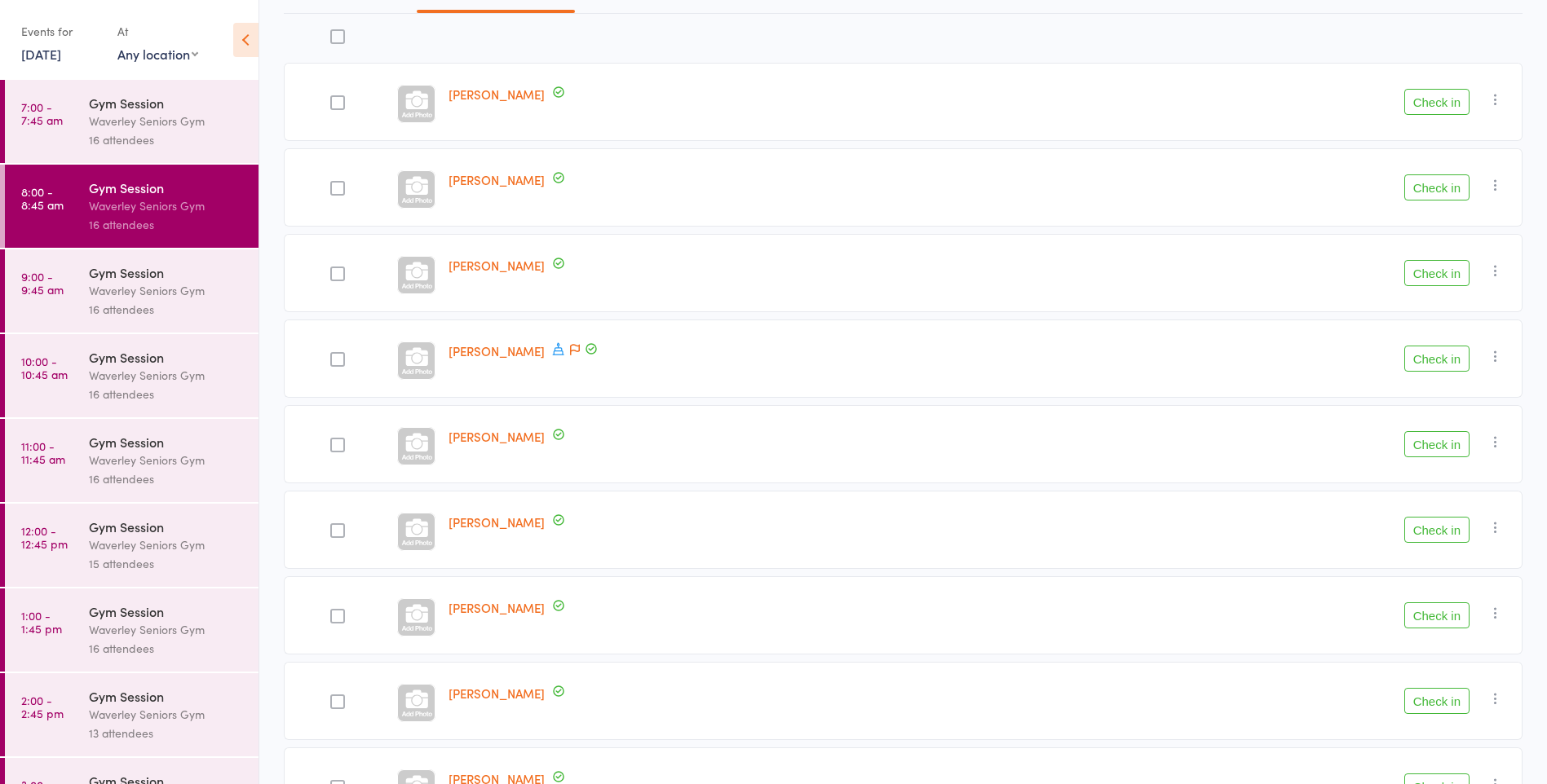
click at [1443, 361] on button "Check in" at bounding box center [1437, 358] width 65 height 26
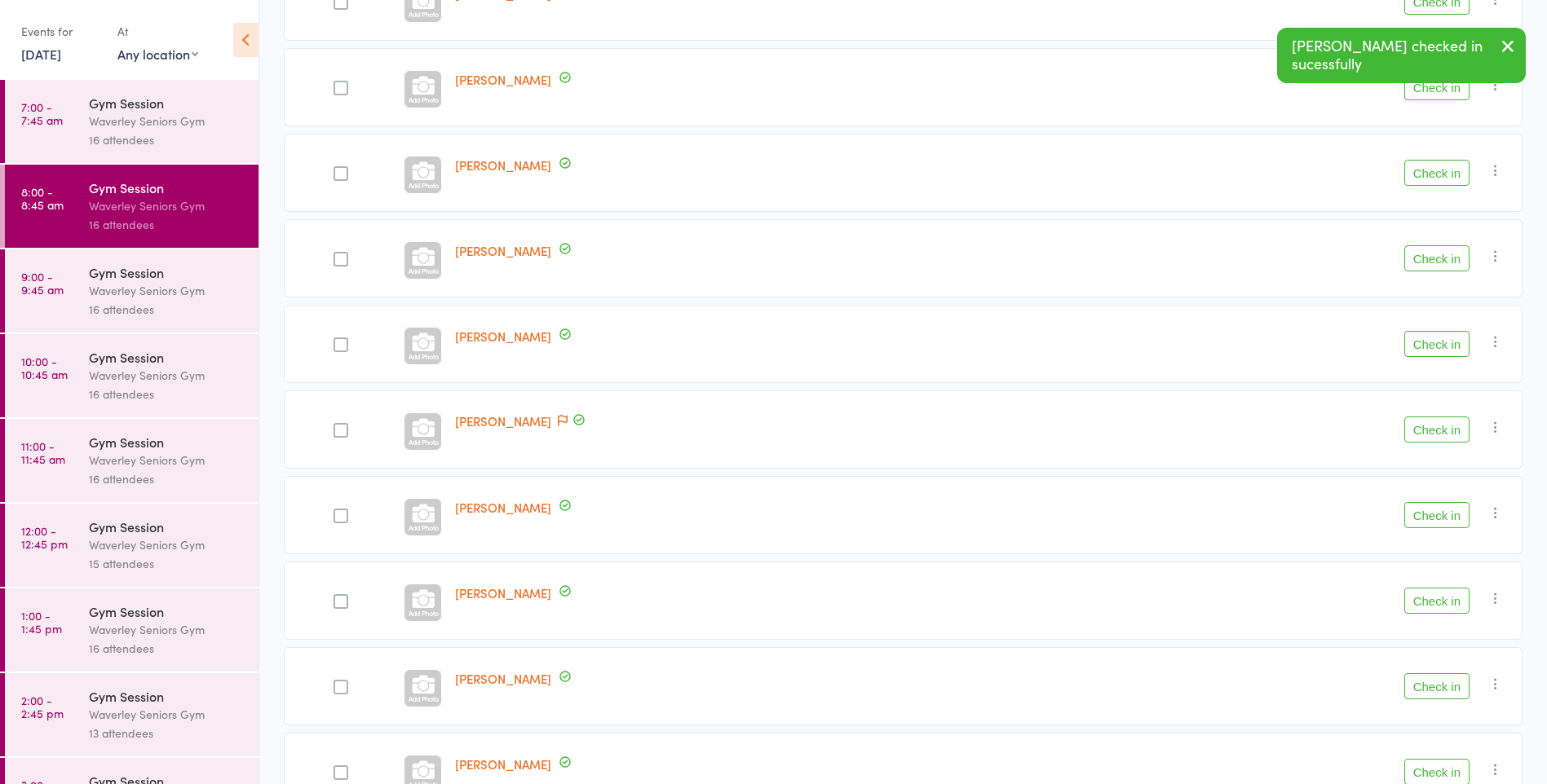
scroll to position [560, 0]
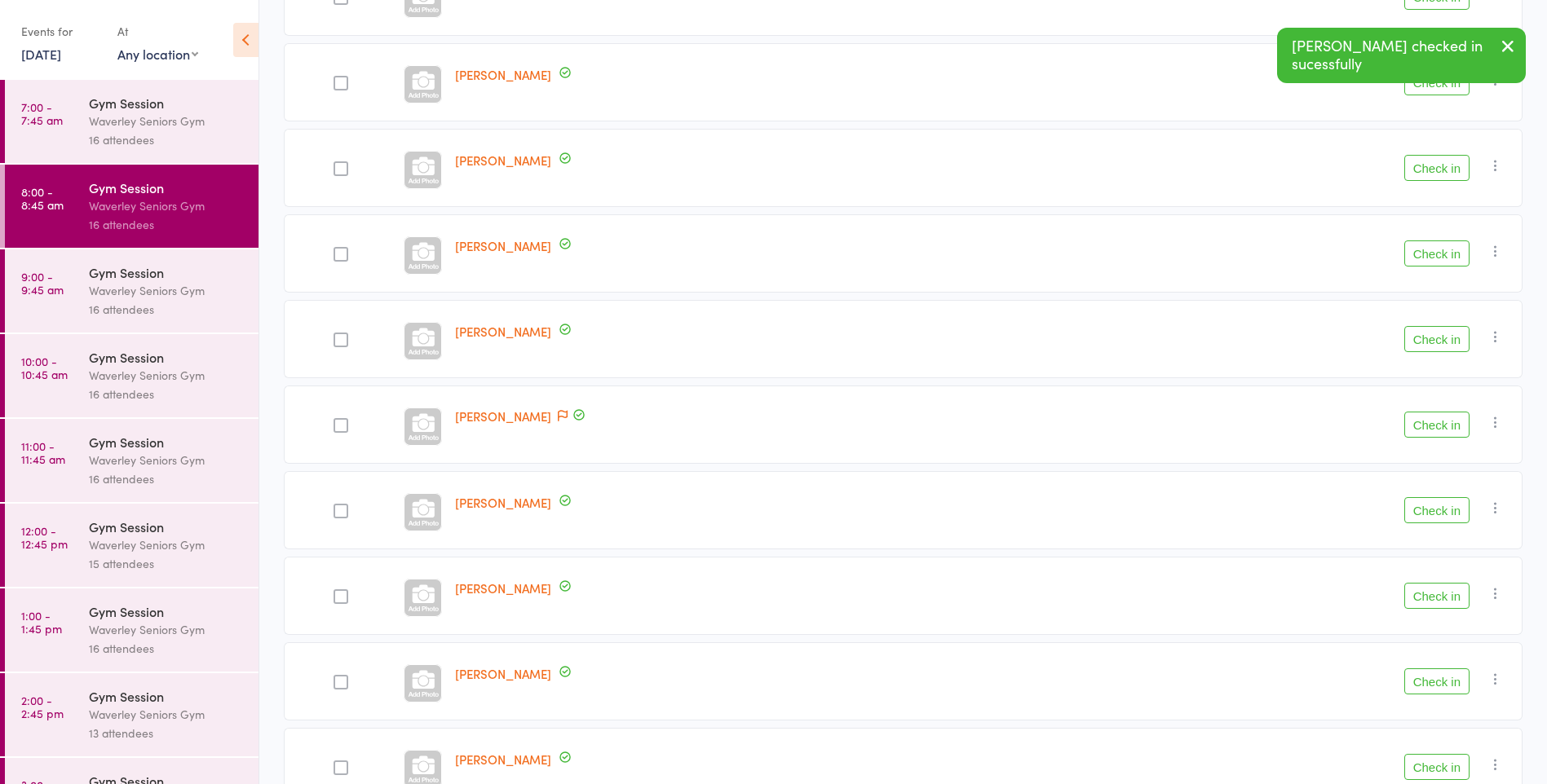
click at [1437, 435] on button "Check in" at bounding box center [1437, 424] width 65 height 26
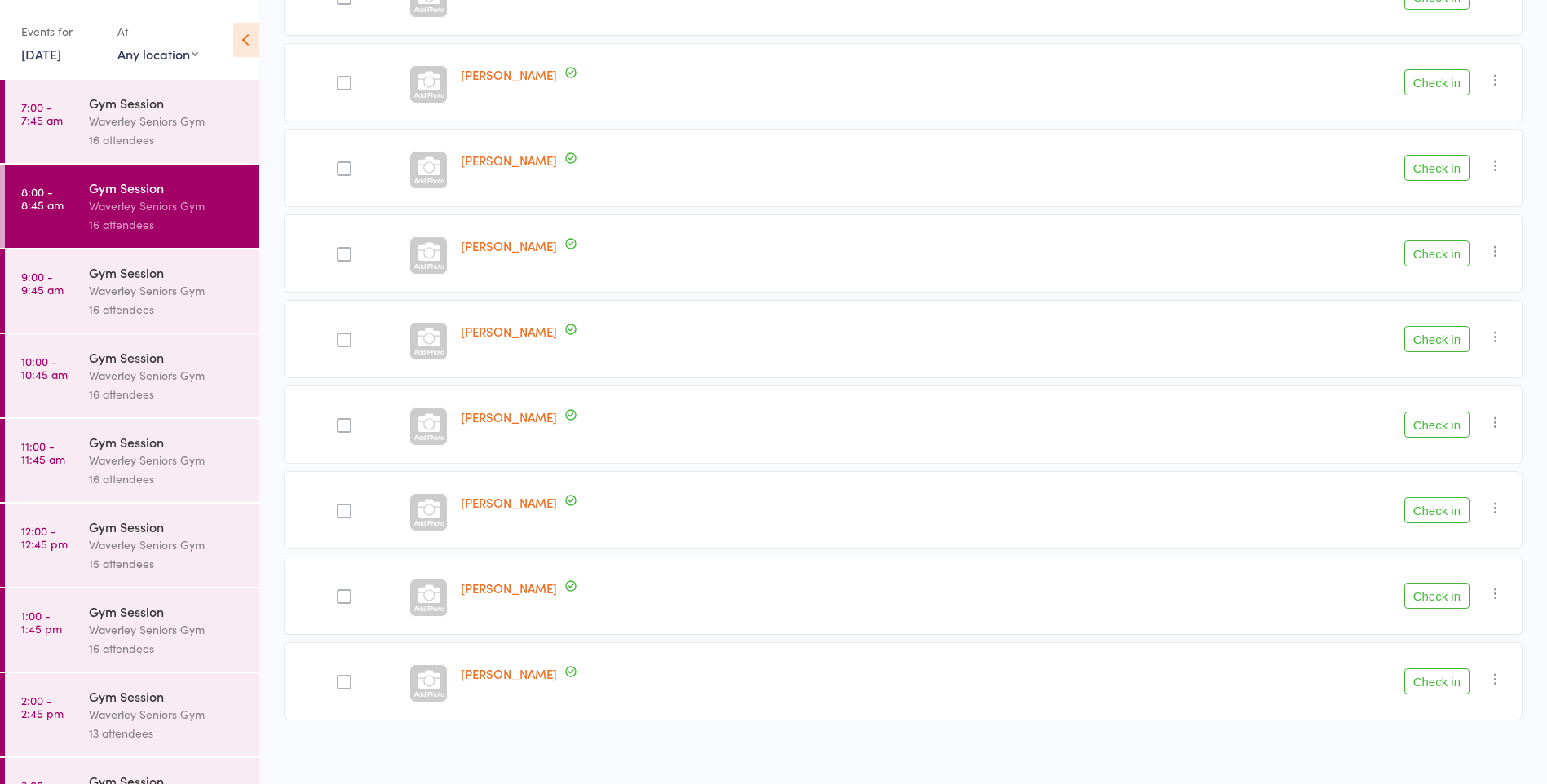
click at [1444, 683] on button "Check in" at bounding box center [1437, 681] width 65 height 26
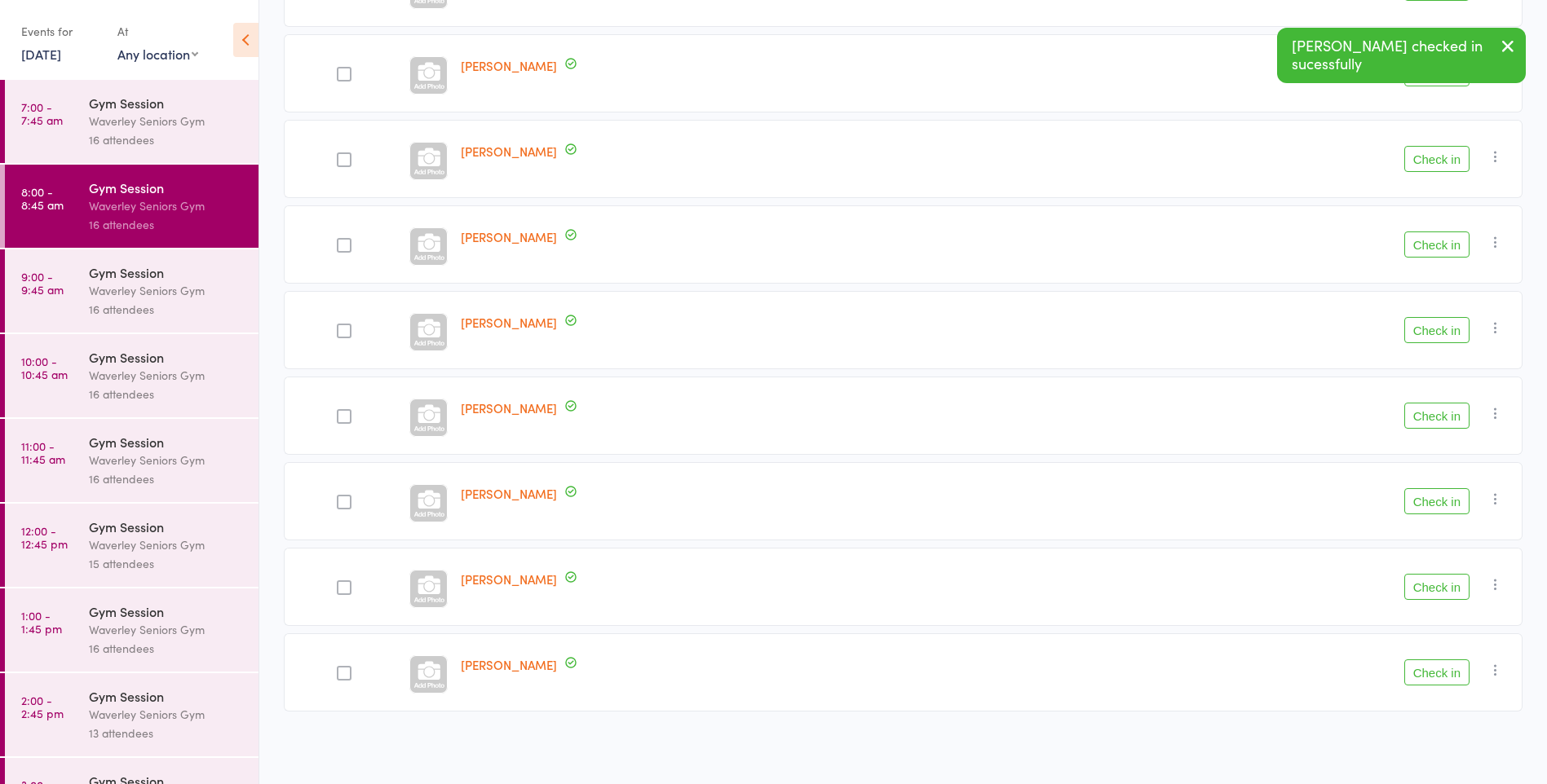
scroll to position [483, 0]
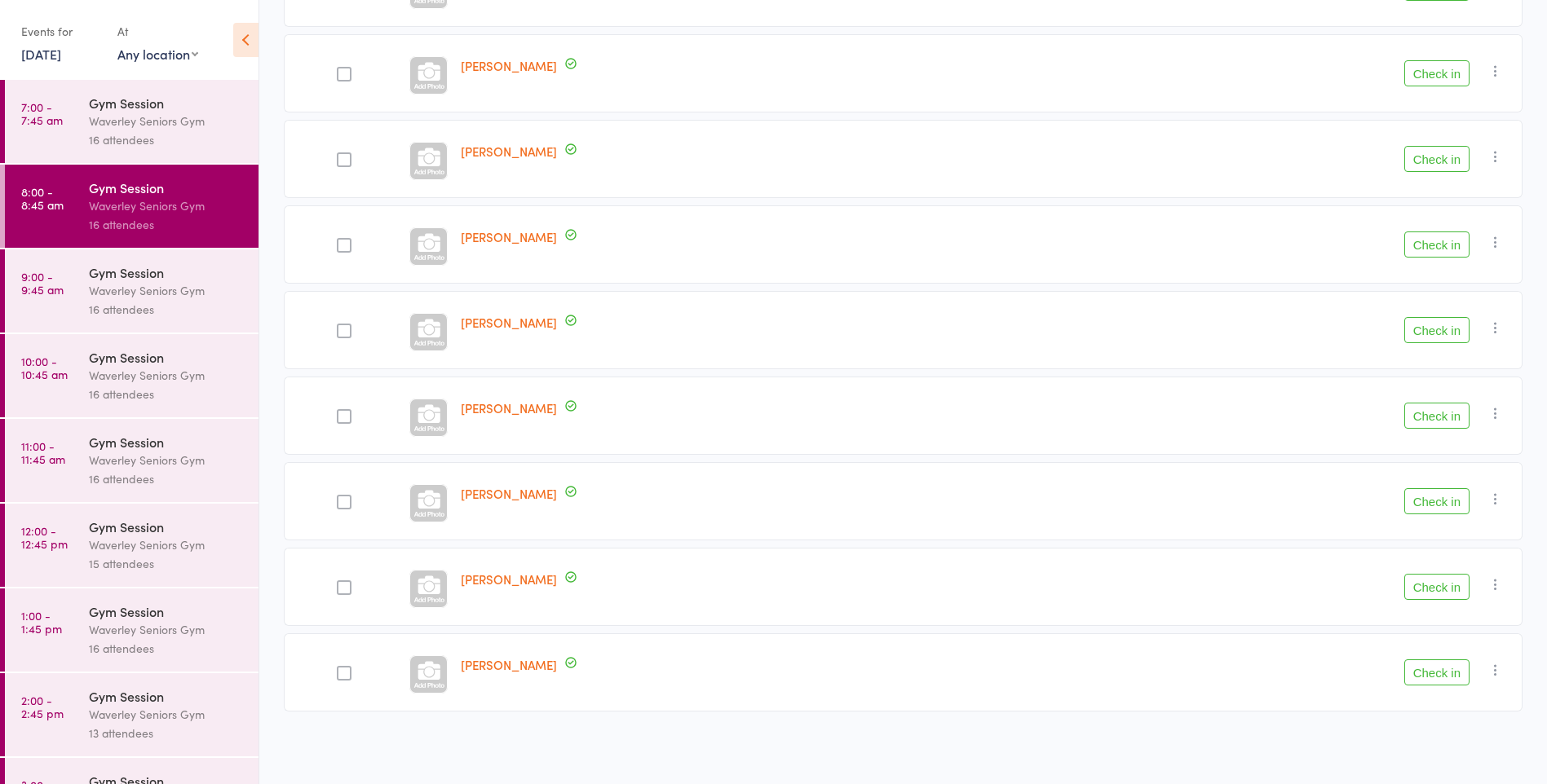
click at [344, 676] on div at bounding box center [344, 672] width 14 height 14
click at [340, 668] on input "checkbox" at bounding box center [340, 668] width 0 height 0
click at [1487, 755] on button "Check in" at bounding box center [1479, 750] width 77 height 35
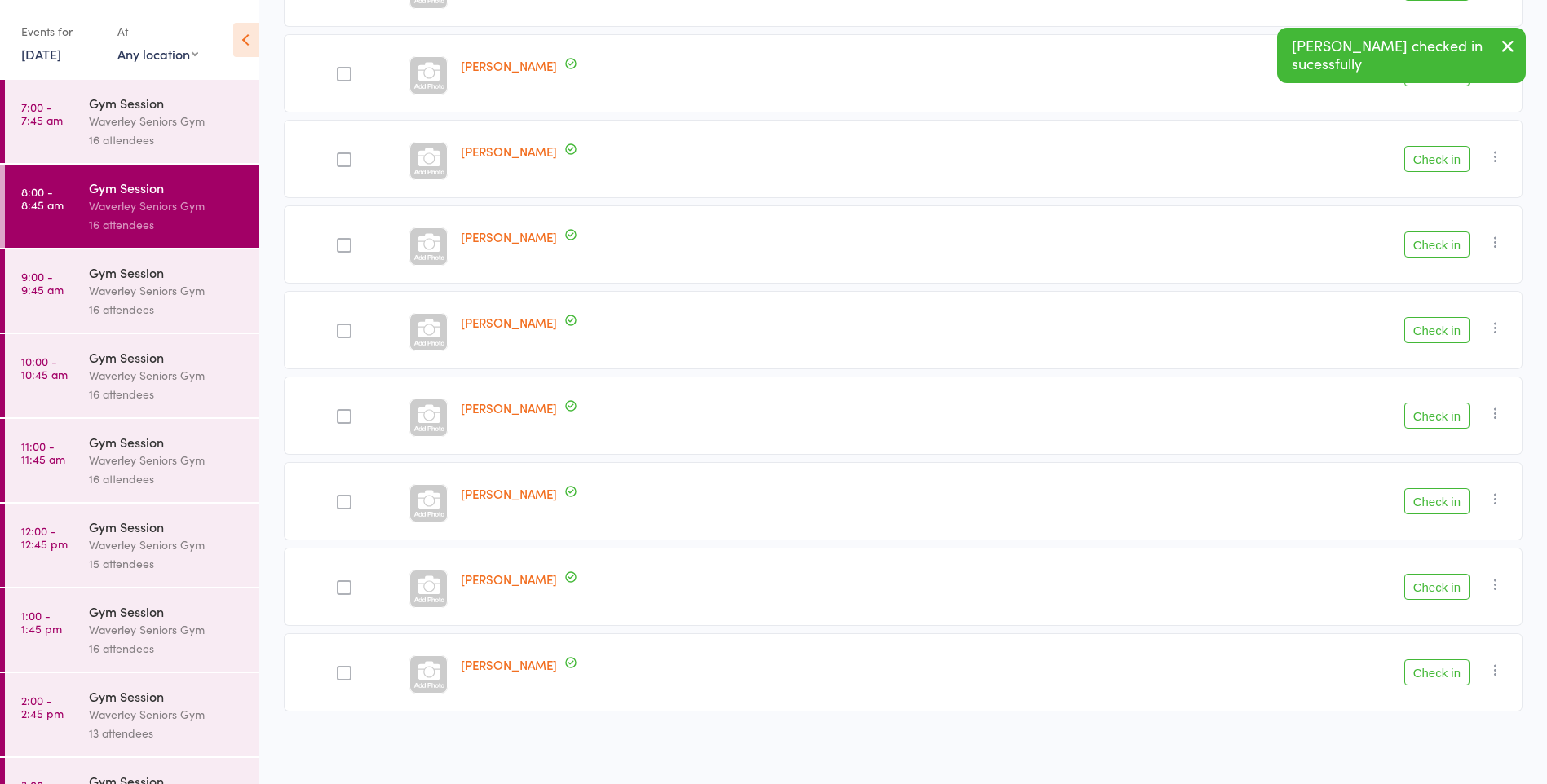
scroll to position [398, 0]
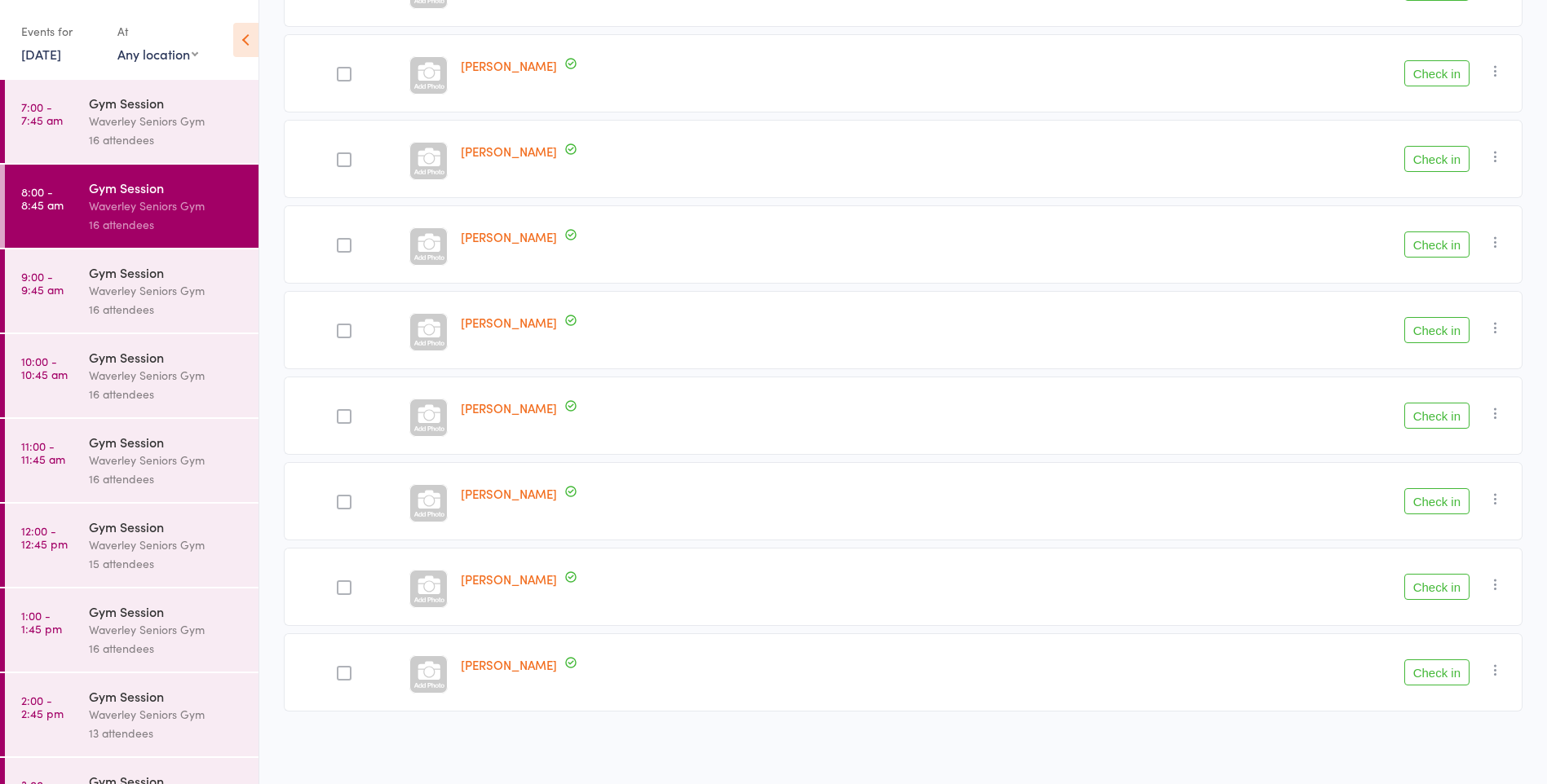
click at [1449, 674] on button "Check in" at bounding box center [1437, 672] width 65 height 26
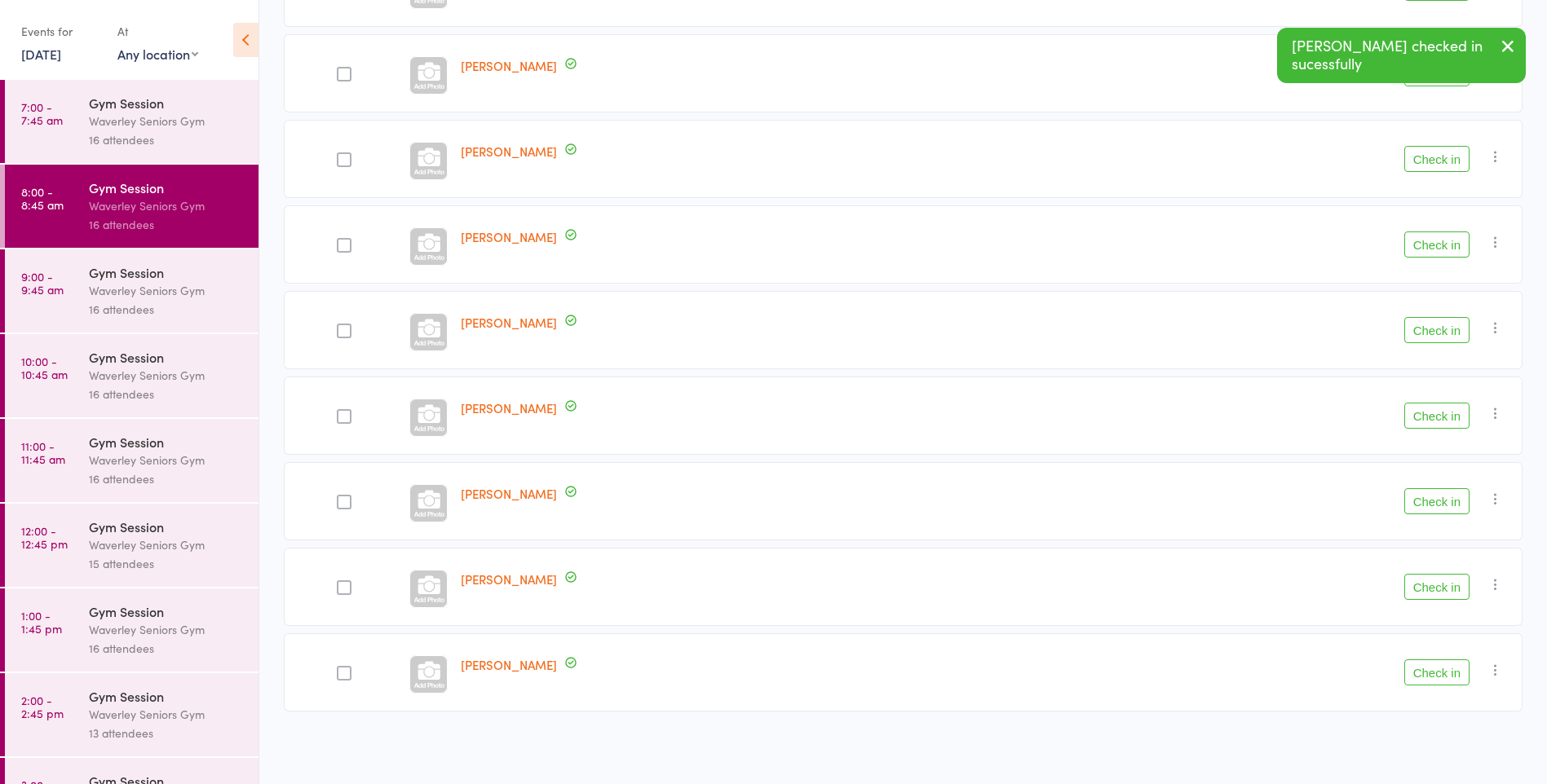
scroll to position [313, 0]
click at [1429, 668] on button "Check in" at bounding box center [1437, 672] width 65 height 26
click at [1422, 672] on button "Check in" at bounding box center [1437, 672] width 65 height 26
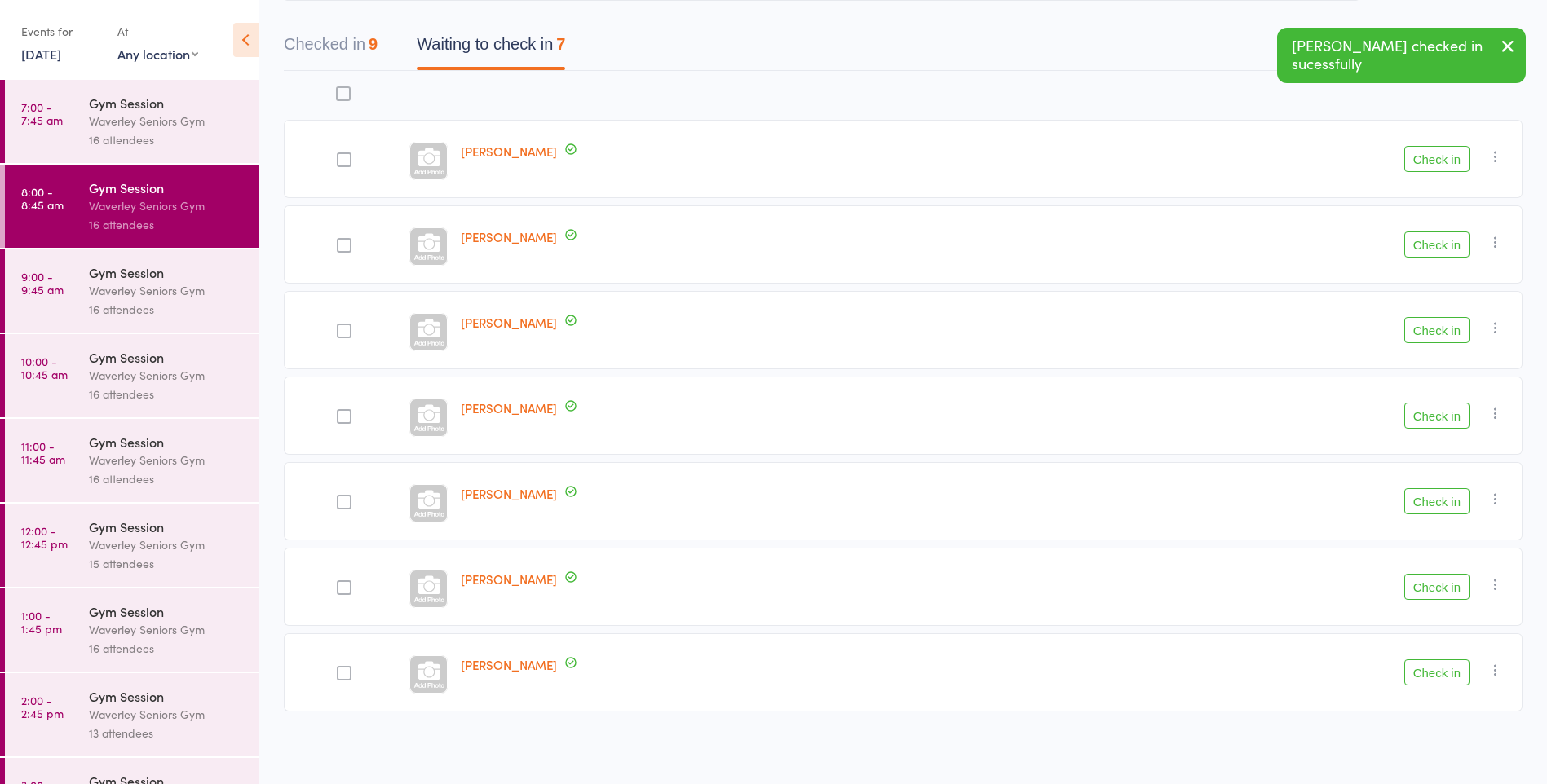
click at [1439, 674] on button "Check in" at bounding box center [1437, 672] width 65 height 26
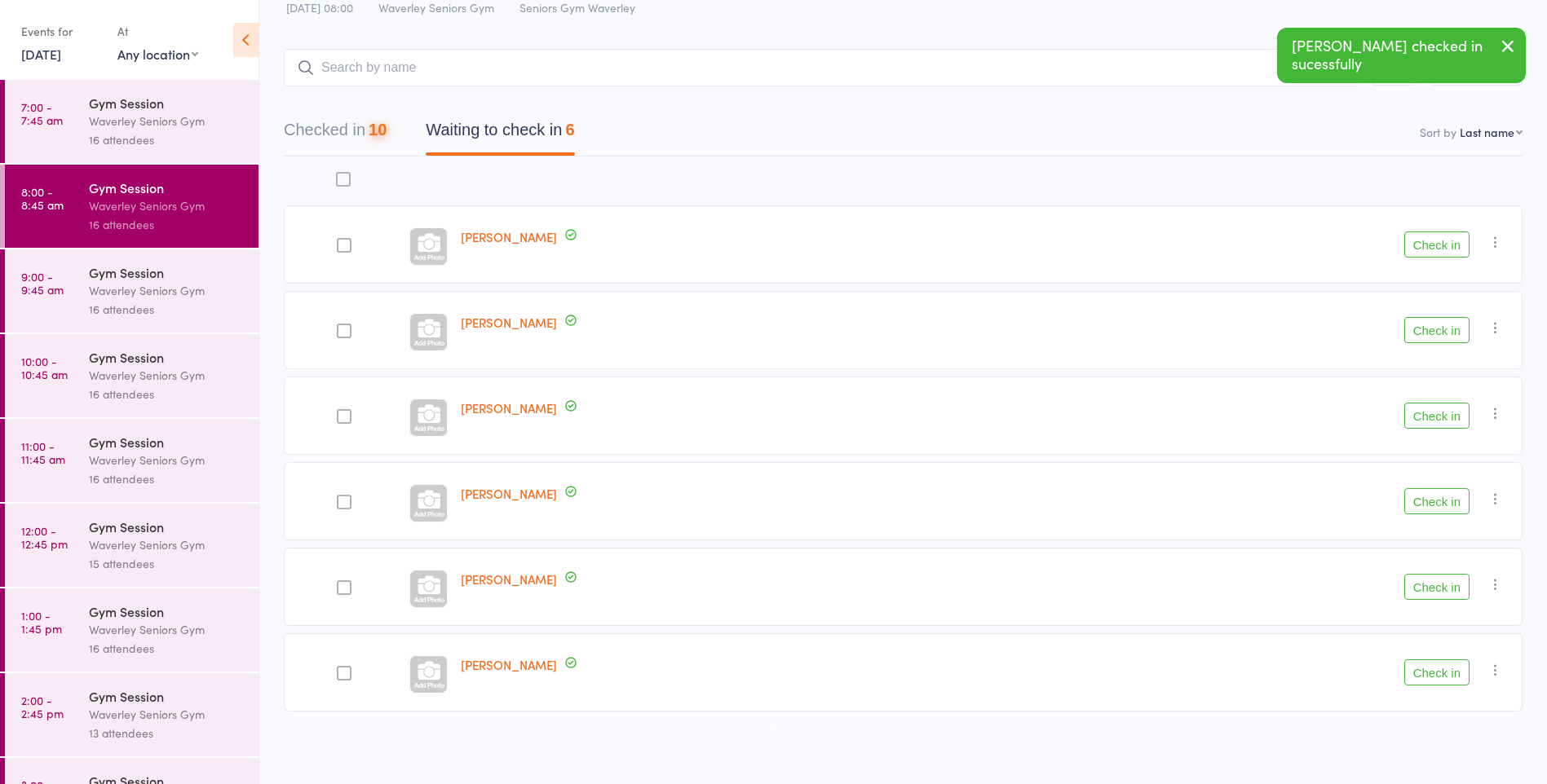
click at [1440, 674] on button "Check in" at bounding box center [1437, 672] width 65 height 26
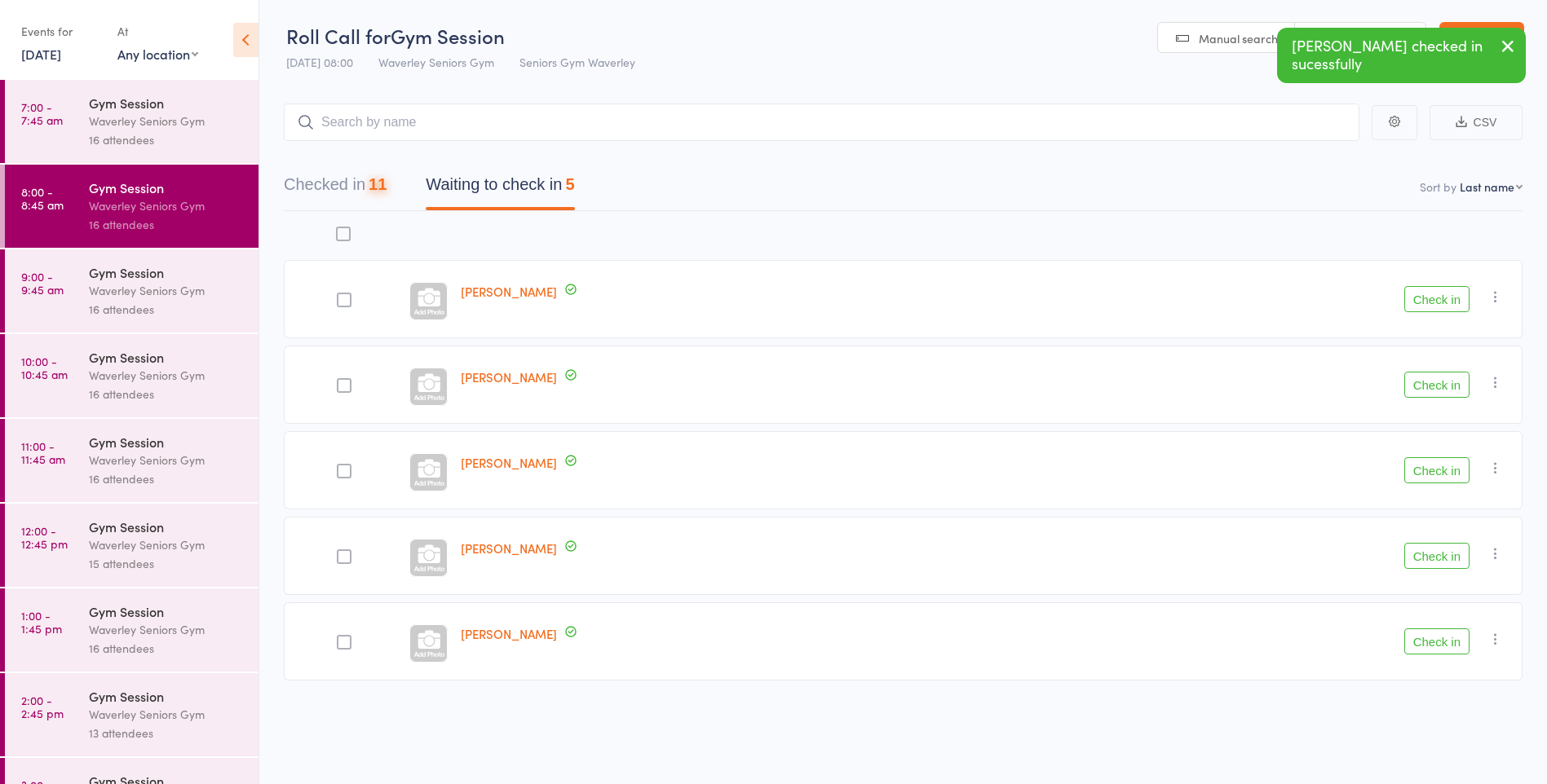
scroll to position [1, 0]
click at [1437, 653] on button "Check in" at bounding box center [1437, 641] width 65 height 26
click at [1440, 558] on button "Check in" at bounding box center [1437, 556] width 65 height 26
click at [1440, 472] on button "Check in" at bounding box center [1437, 470] width 65 height 26
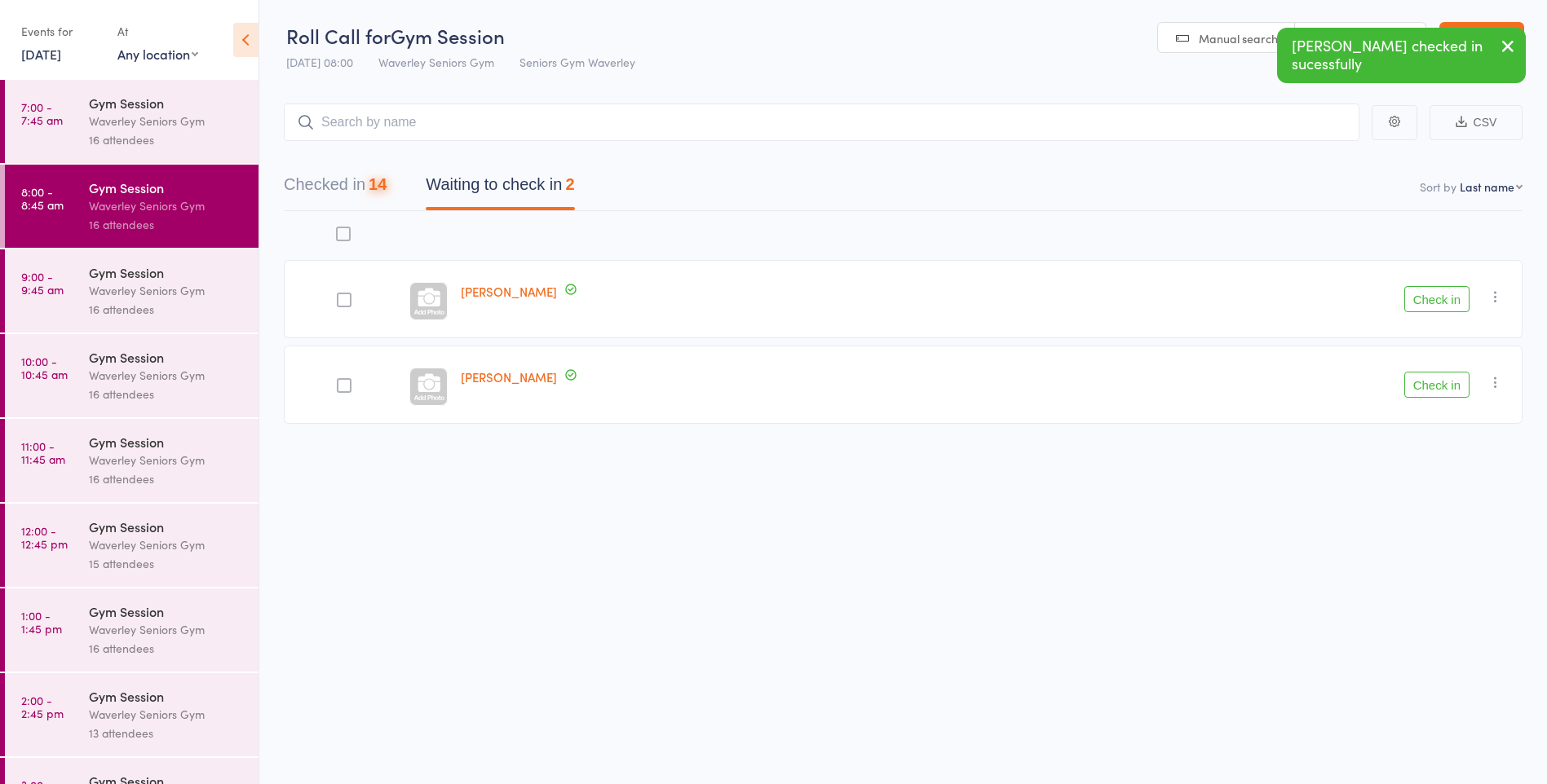
click at [1443, 379] on button "Check in" at bounding box center [1437, 384] width 65 height 26
click at [1435, 302] on button "Check in" at bounding box center [1437, 299] width 65 height 26
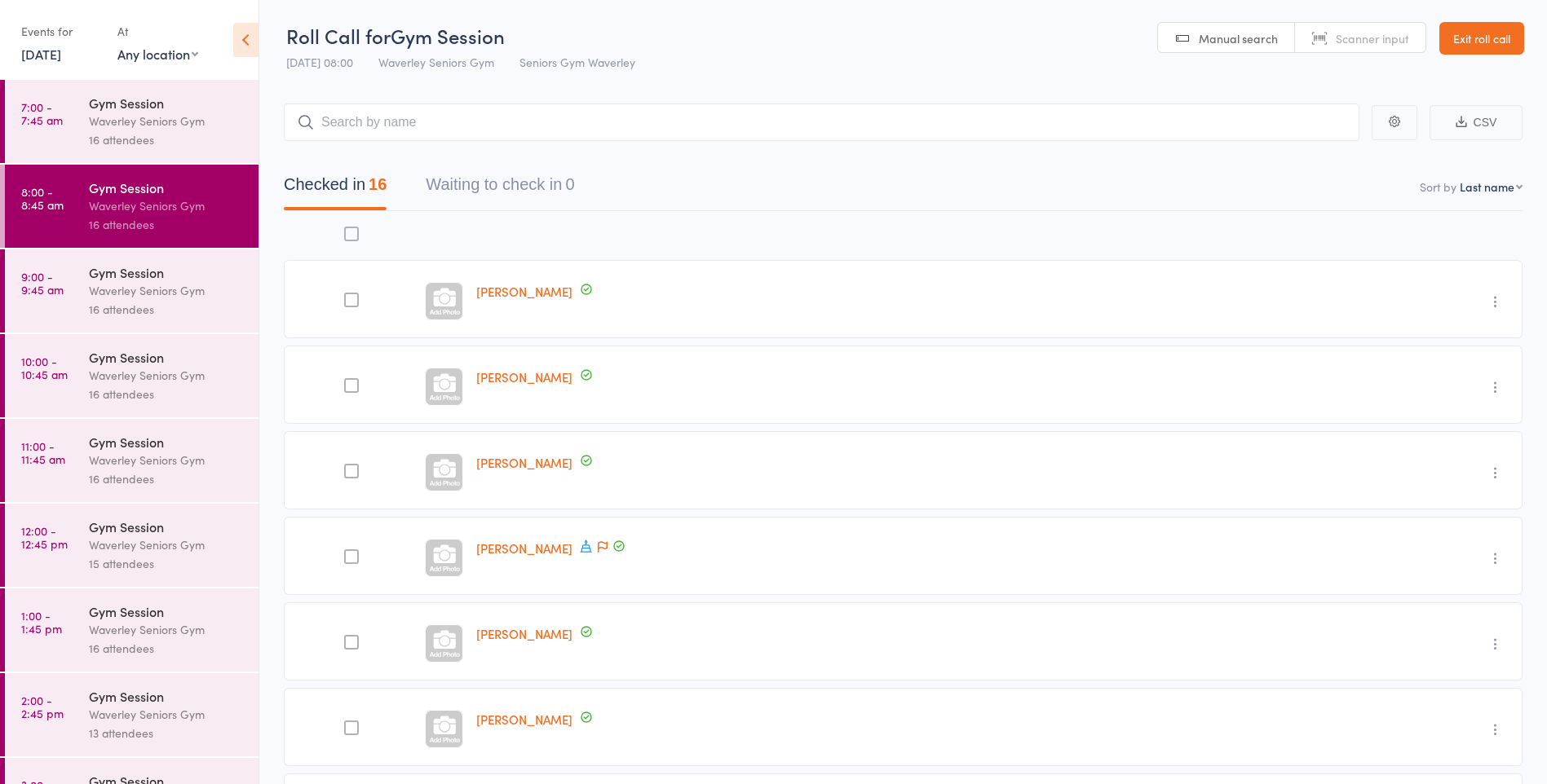
click at [584, 547] on icon at bounding box center [586, 546] width 14 height 14
click at [864, 182] on nav "Checked in 16 Waiting to check in 0" at bounding box center [904, 188] width 1278 height 43
click at [139, 287] on div "Waverley Seniors Gym" at bounding box center [167, 291] width 156 height 19
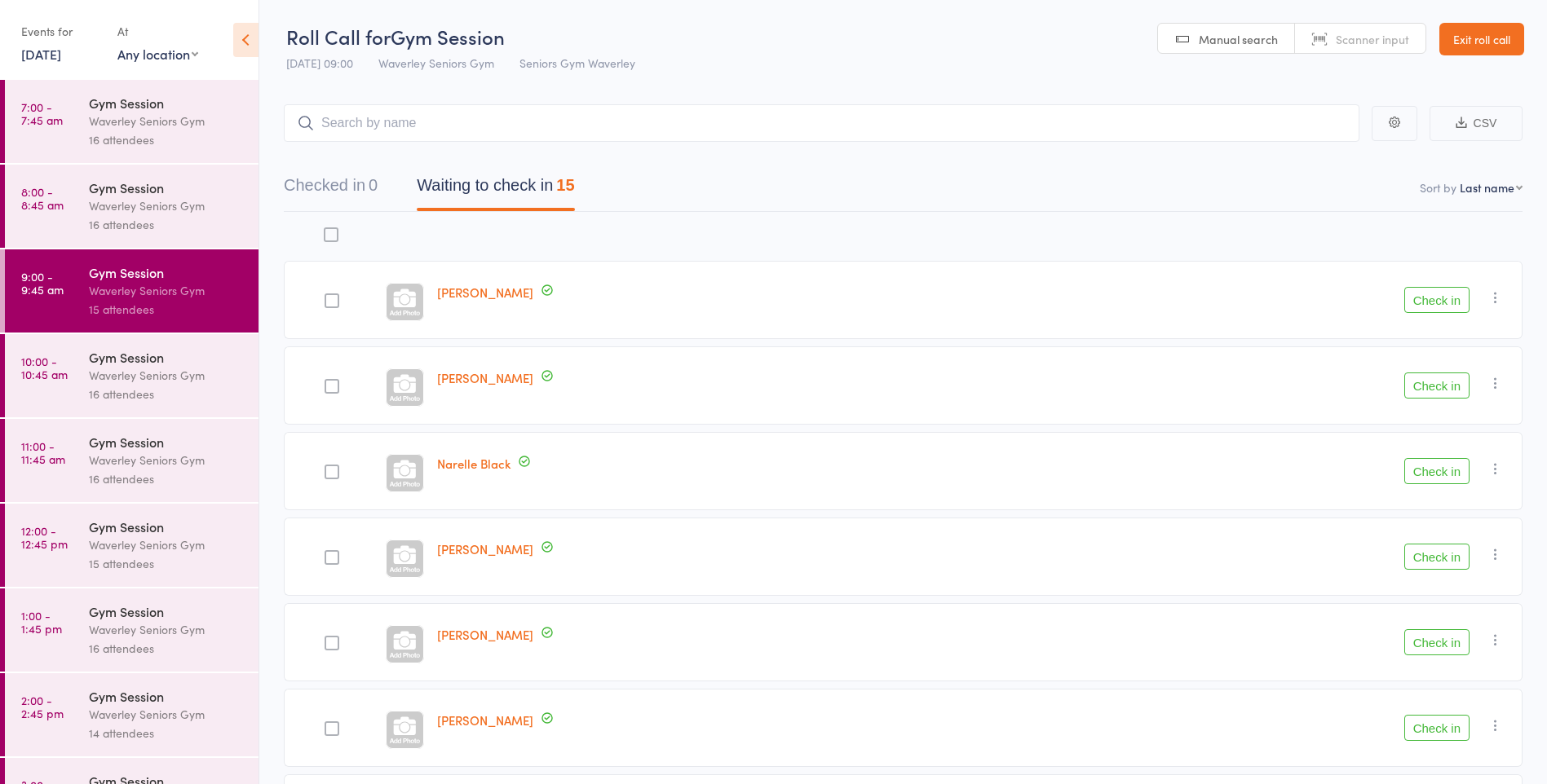
click at [127, 202] on div "Waverley Seniors Gym" at bounding box center [167, 206] width 156 height 19
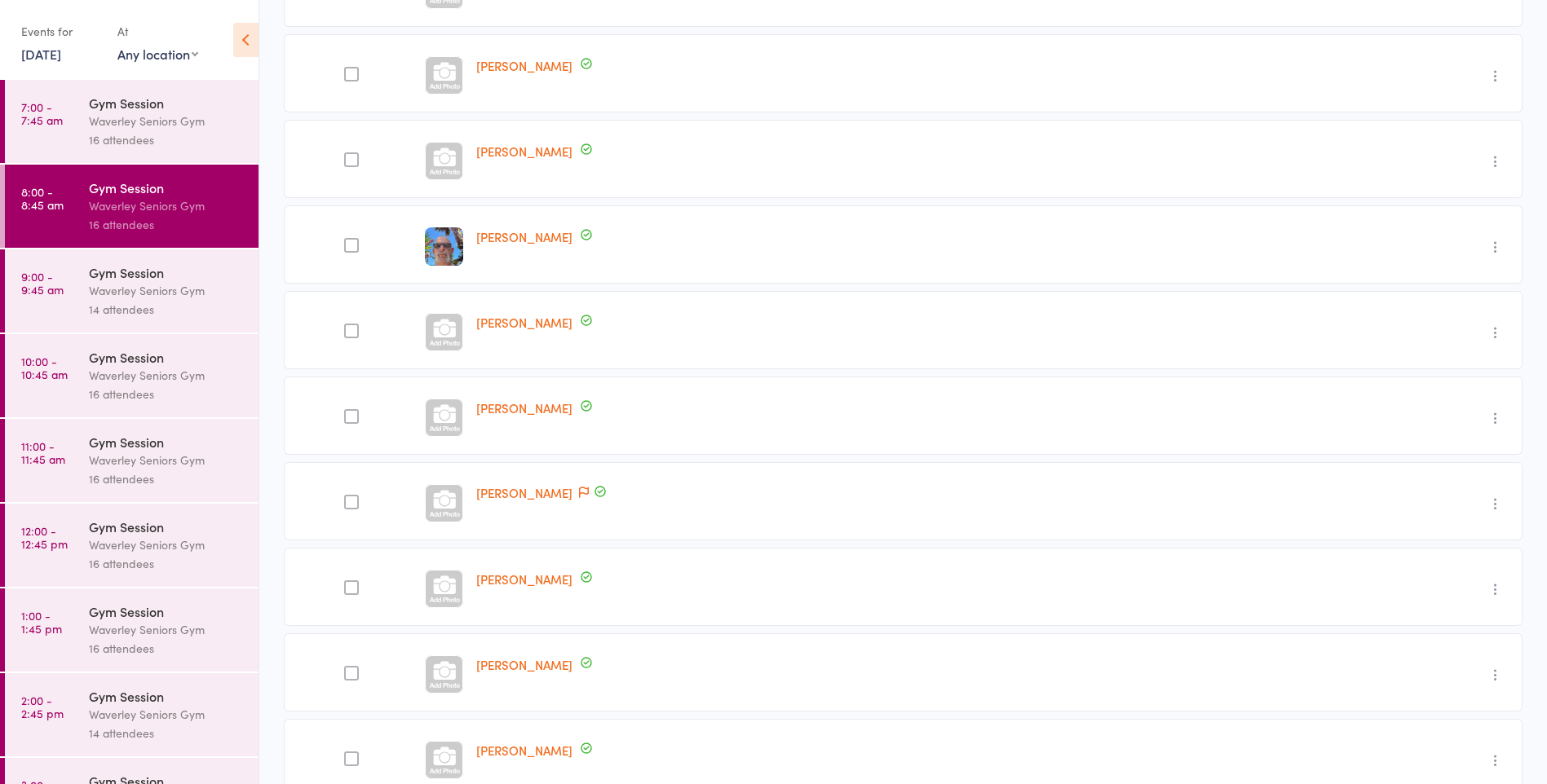
scroll to position [709, 0]
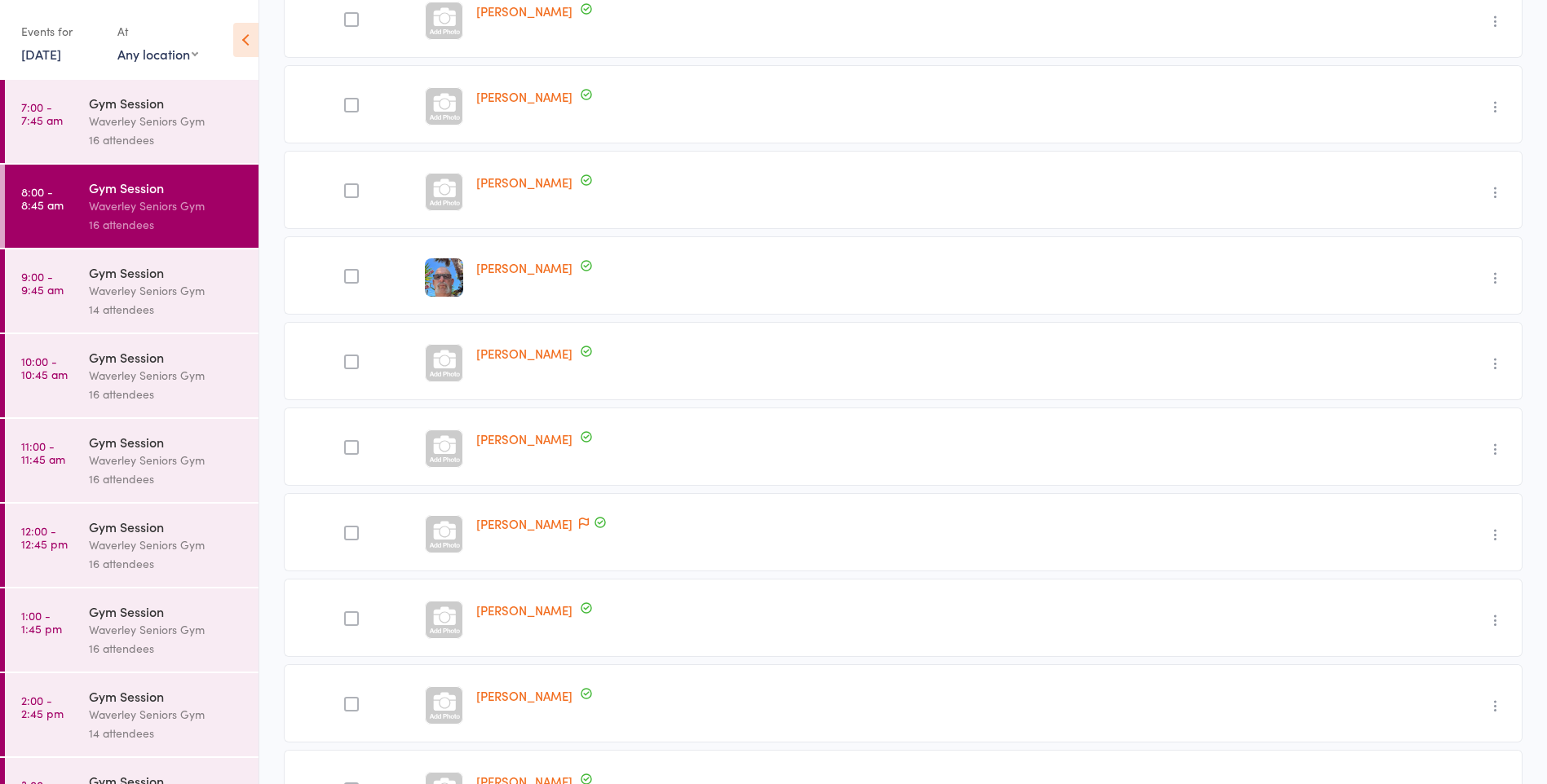
click at [138, 283] on div "Waverley Seniors Gym" at bounding box center [167, 291] width 156 height 19
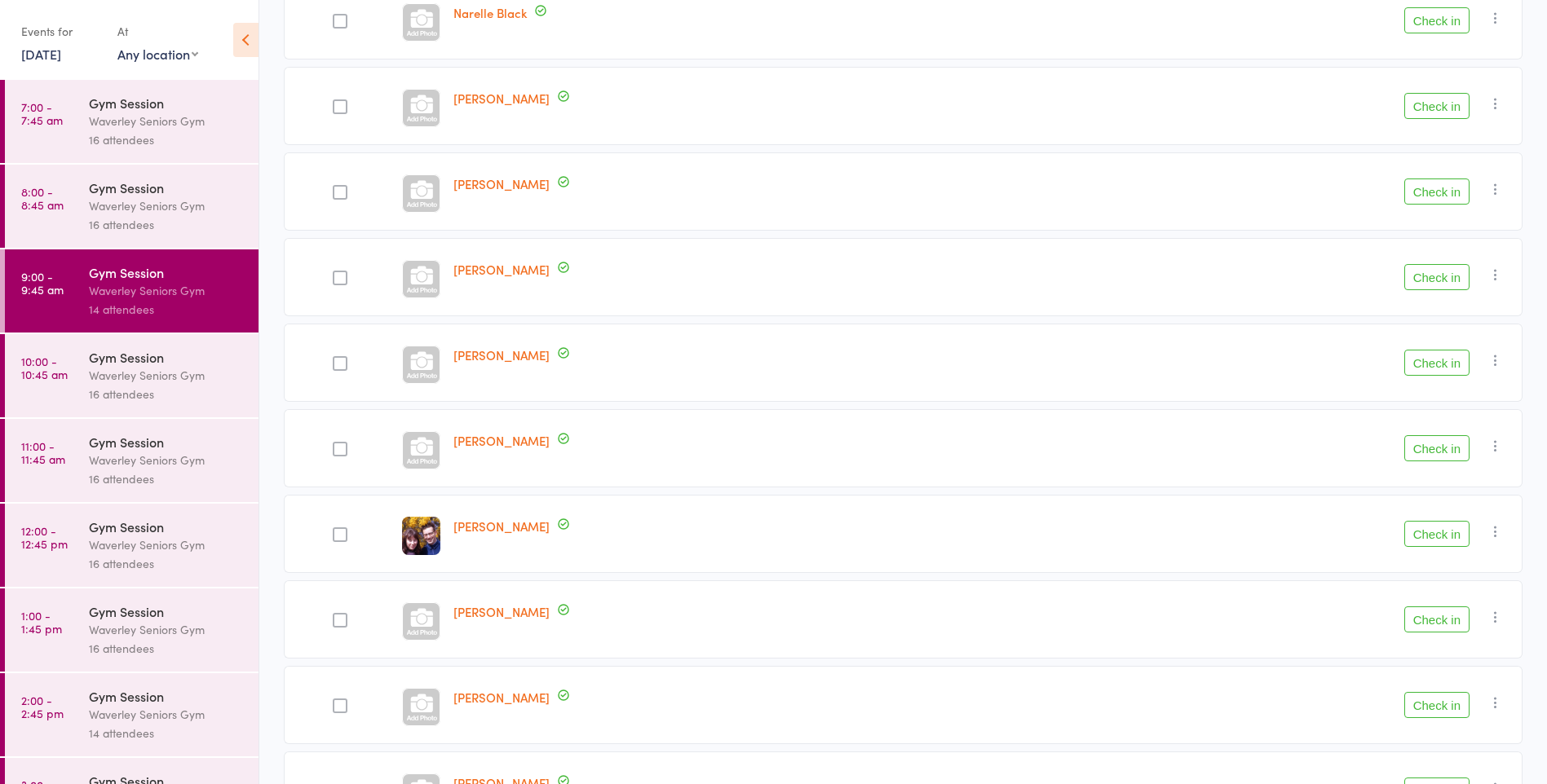
scroll to position [455, 0]
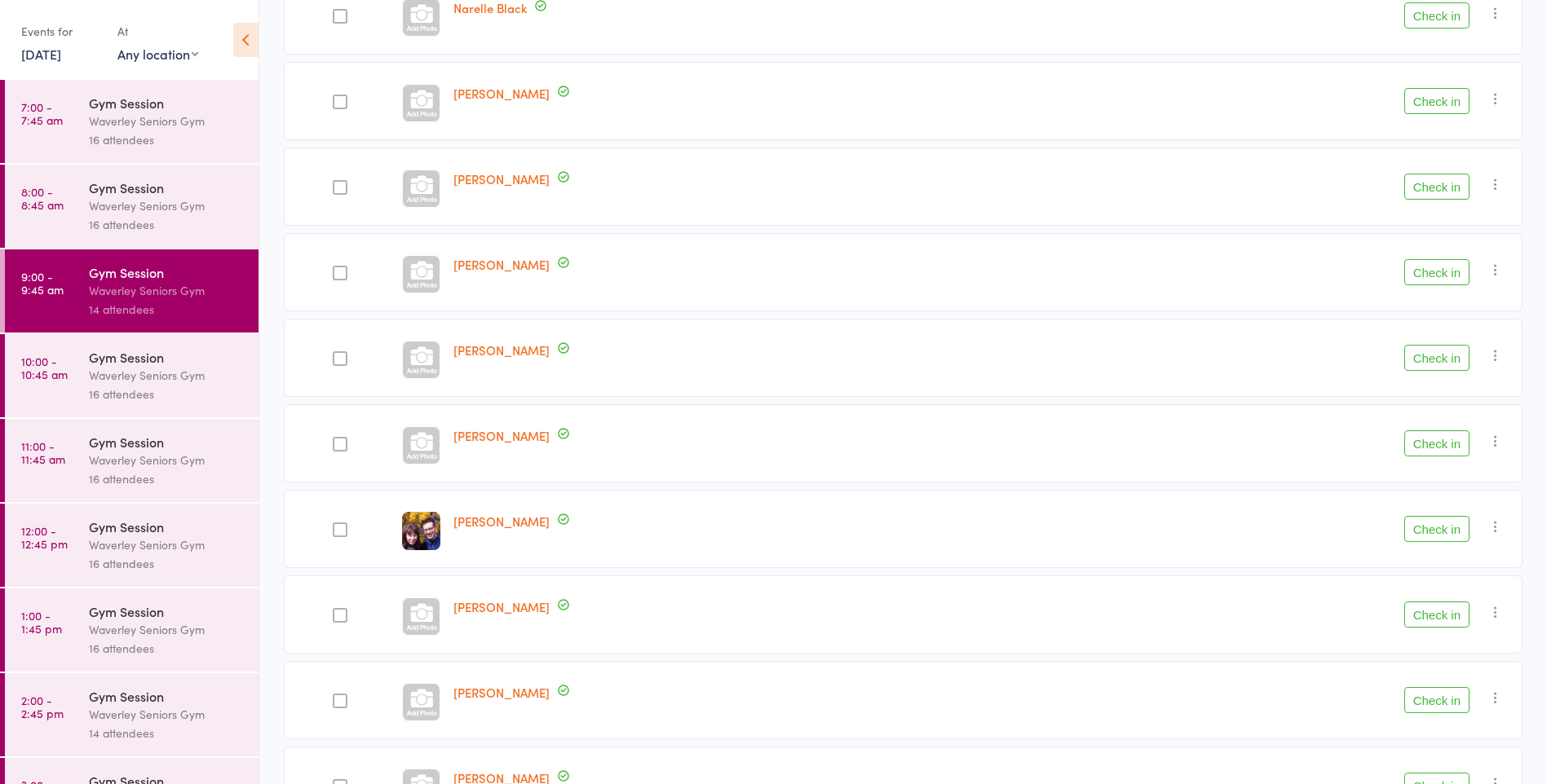
click at [1435, 523] on button "Check in" at bounding box center [1437, 529] width 65 height 26
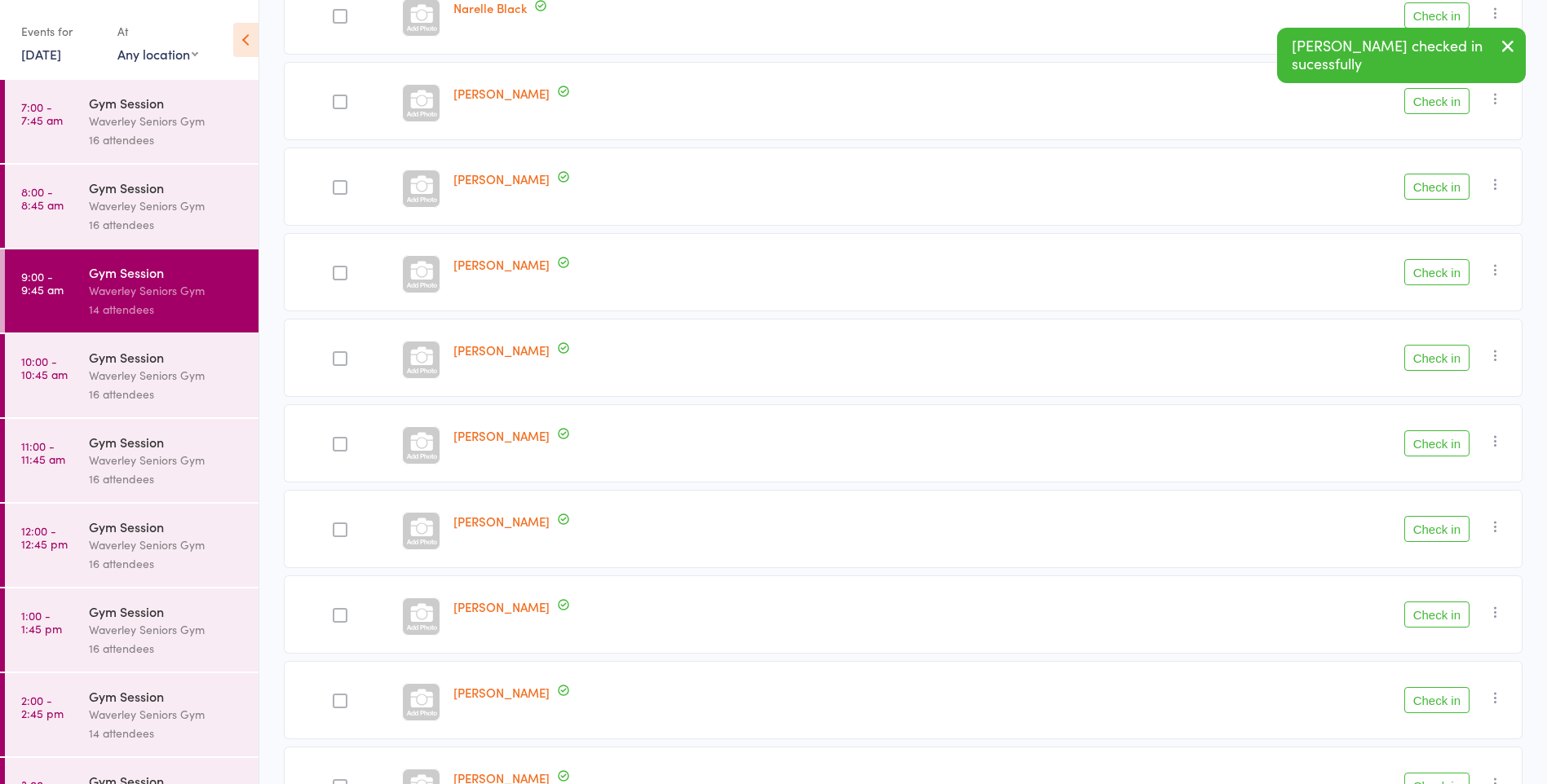
click at [1440, 443] on button "Check in" at bounding box center [1437, 443] width 65 height 26
click at [1440, 359] on button "Check in" at bounding box center [1437, 357] width 65 height 26
click at [1432, 274] on button "Check in" at bounding box center [1437, 272] width 65 height 26
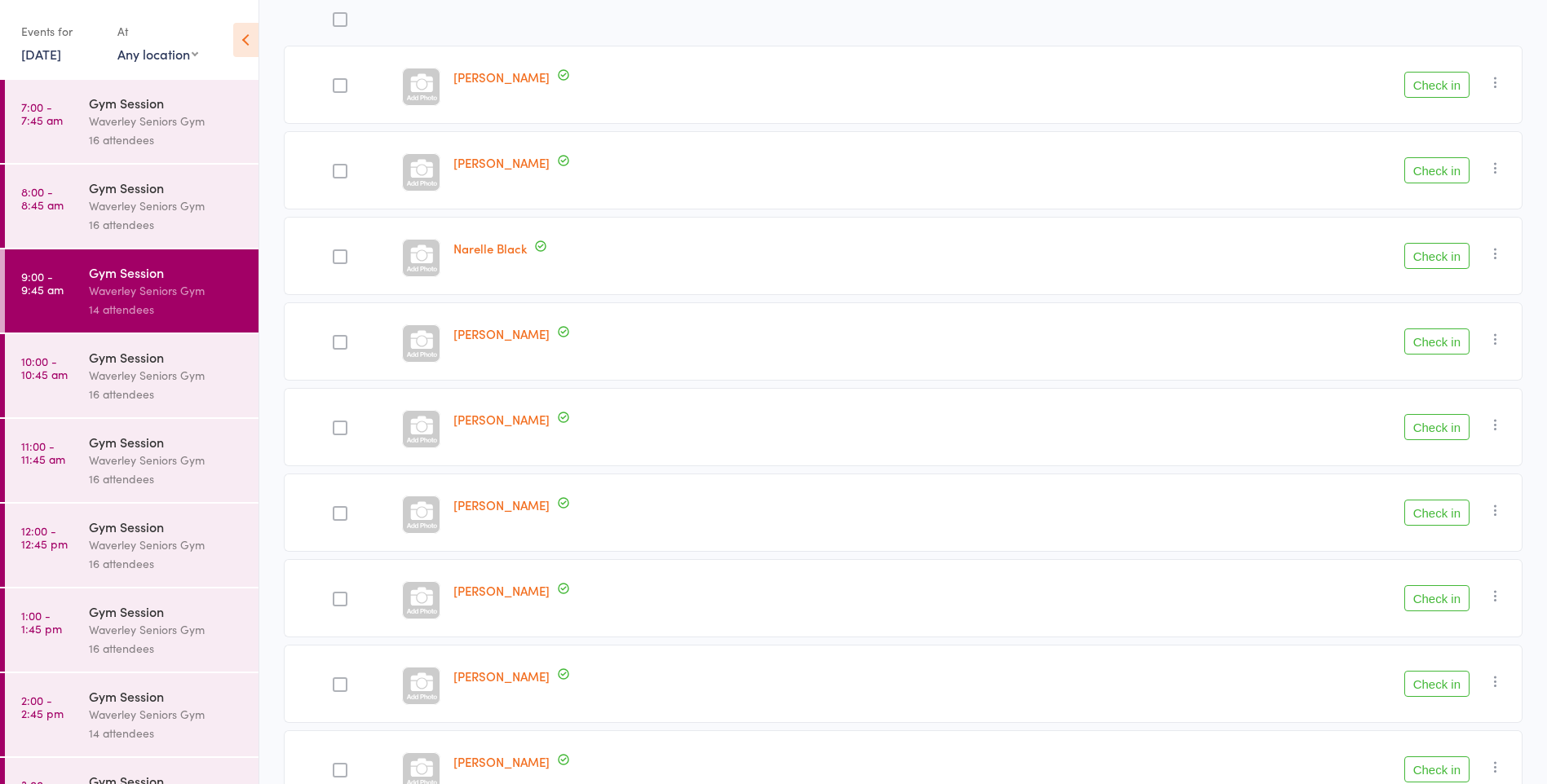
scroll to position [0, 0]
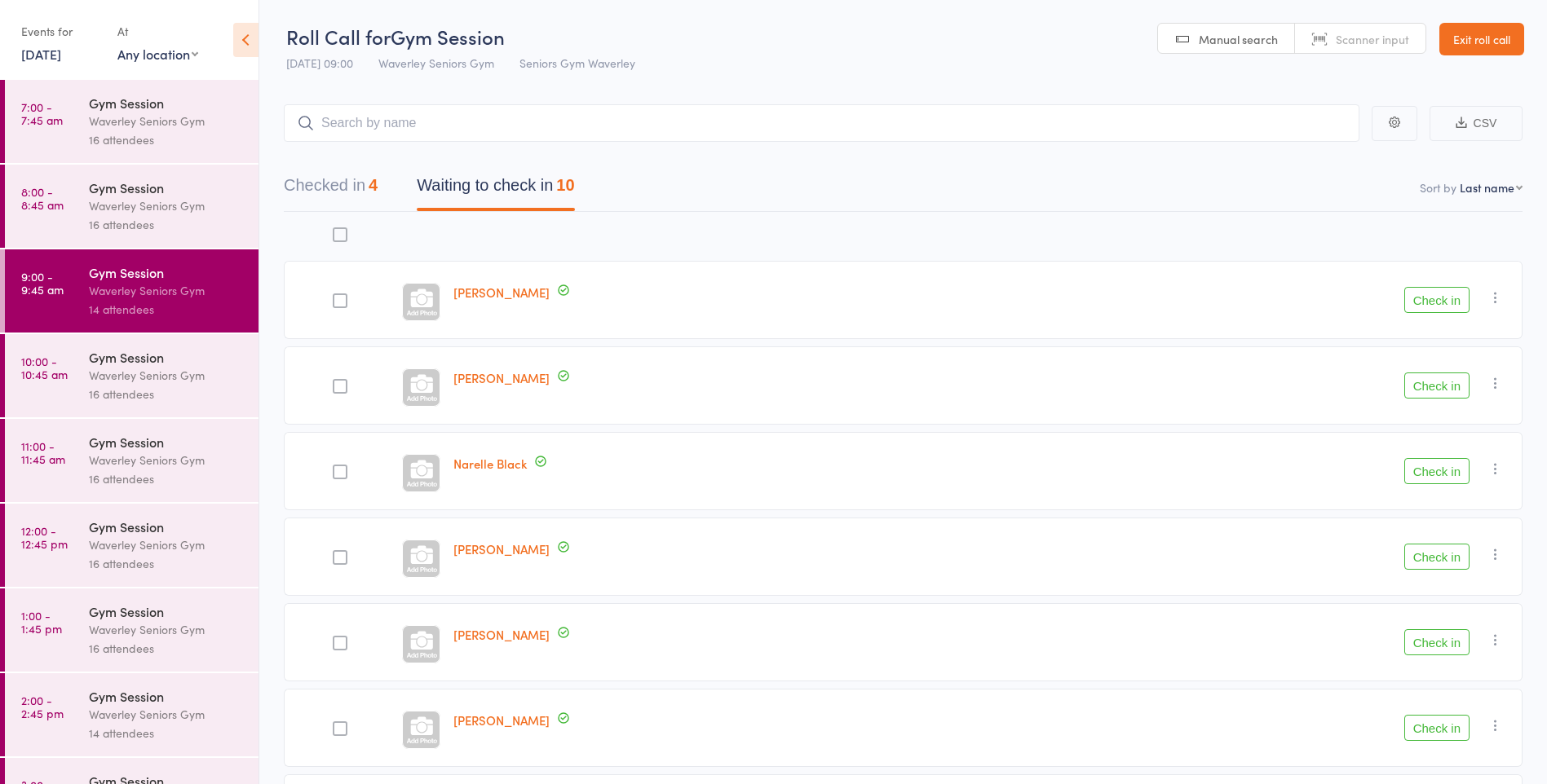
click at [1446, 302] on button "Check in" at bounding box center [1437, 300] width 65 height 26
click at [1432, 302] on button "Check in" at bounding box center [1437, 300] width 65 height 26
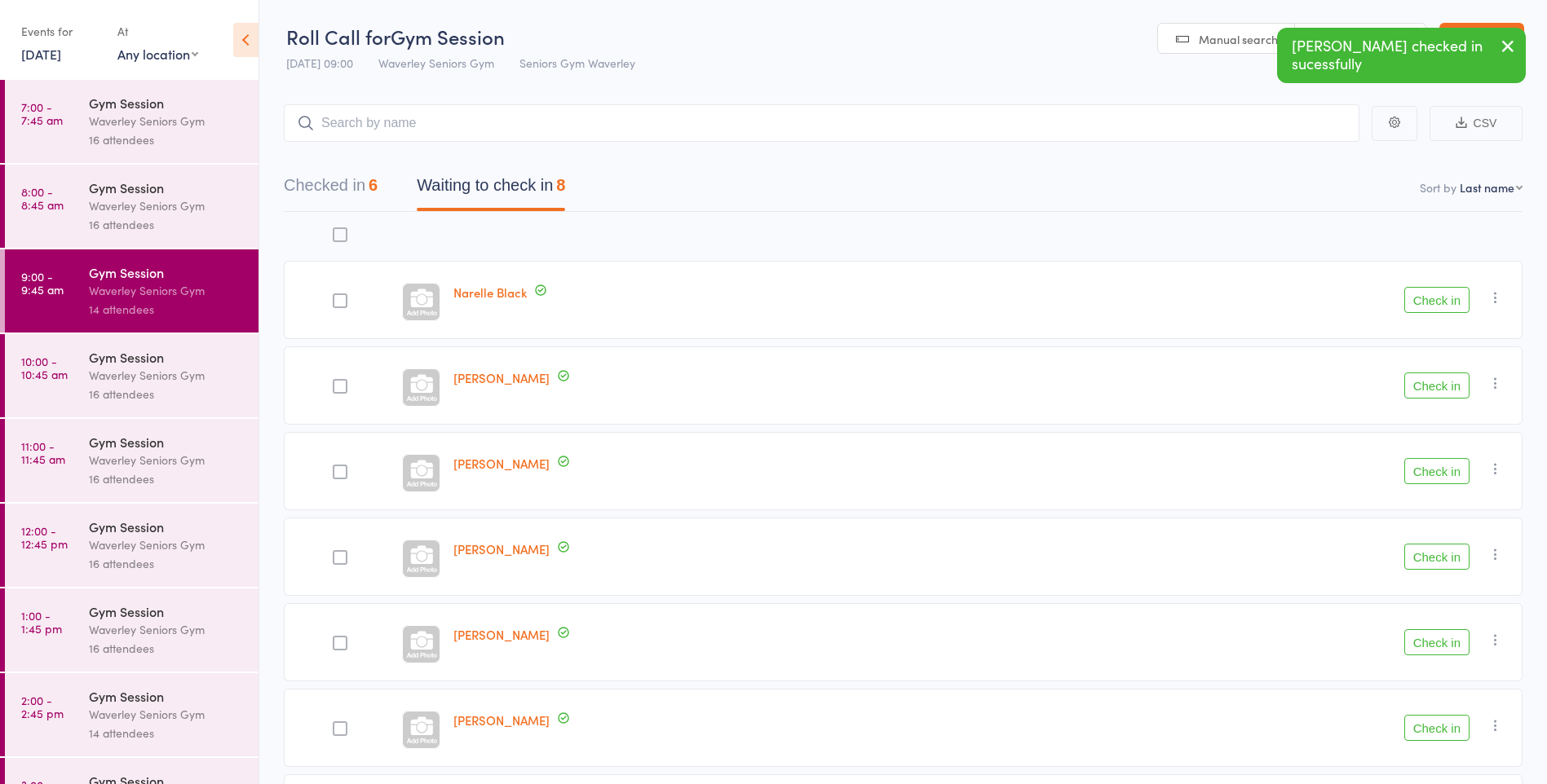
click at [1416, 302] on button "Check in" at bounding box center [1437, 300] width 65 height 26
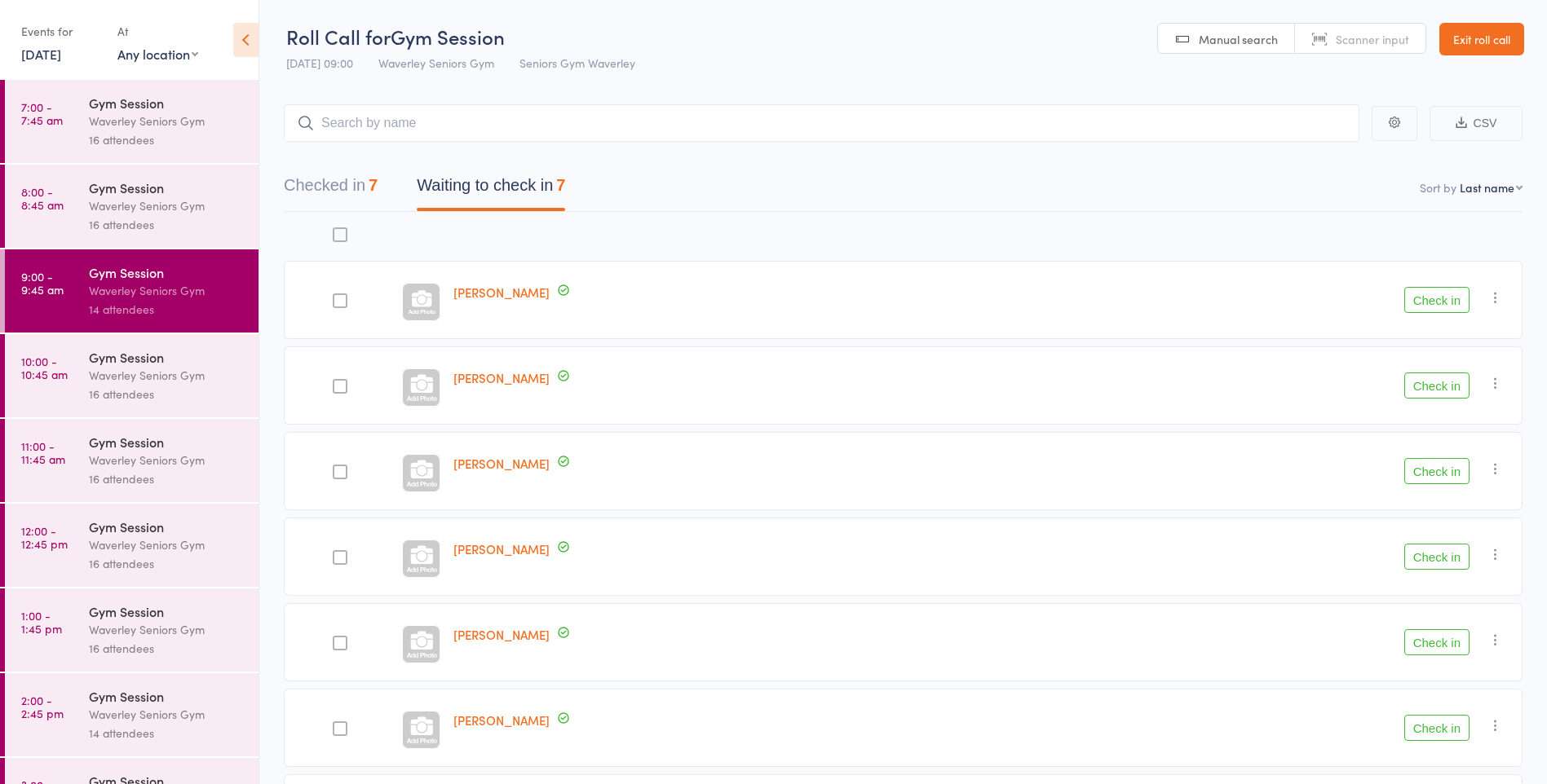
click at [412, 302] on div at bounding box center [421, 302] width 38 height 38
click at [1443, 471] on button "Check in" at bounding box center [1437, 471] width 65 height 26
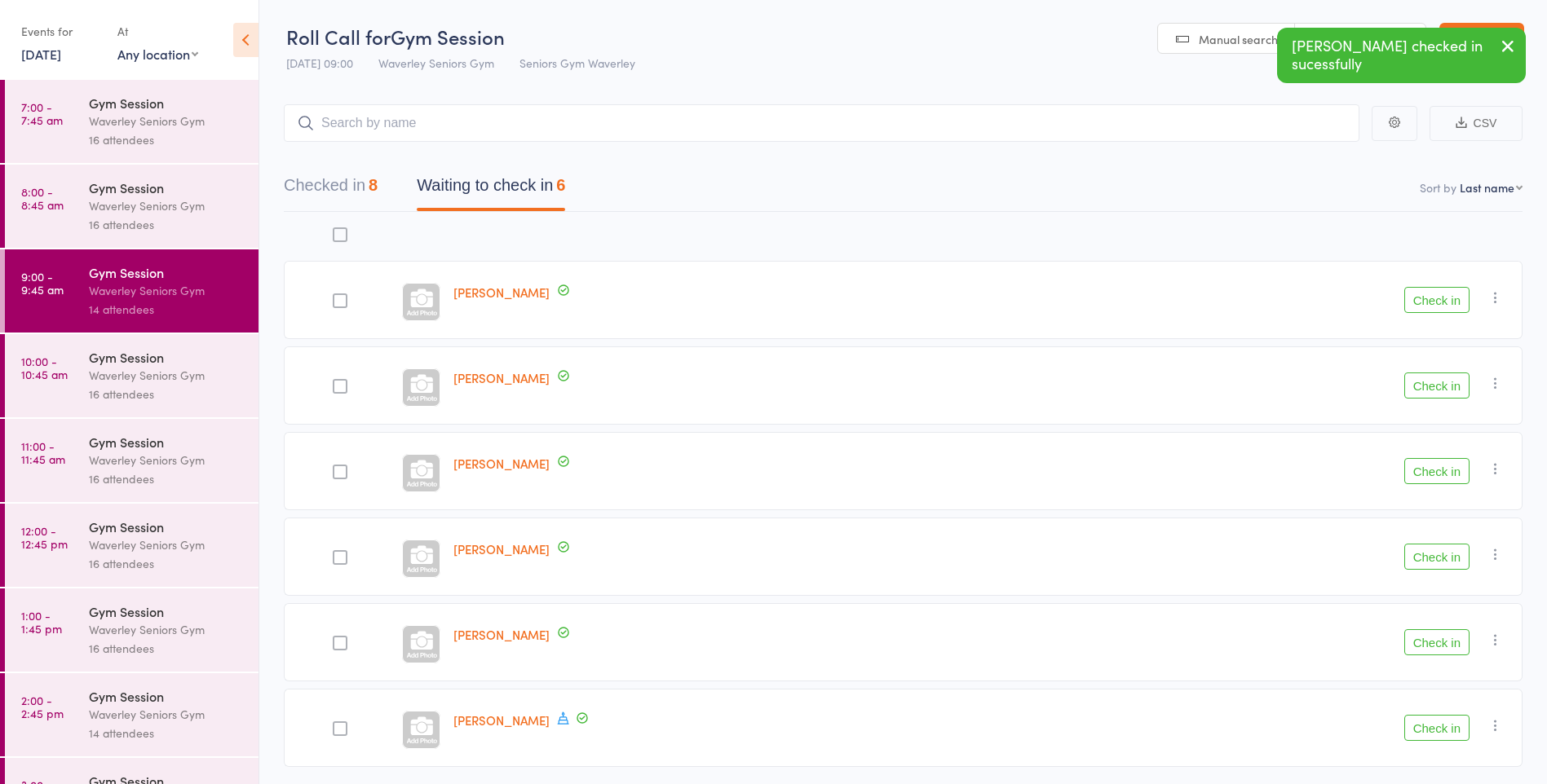
click at [1442, 296] on button "Check in" at bounding box center [1437, 300] width 65 height 26
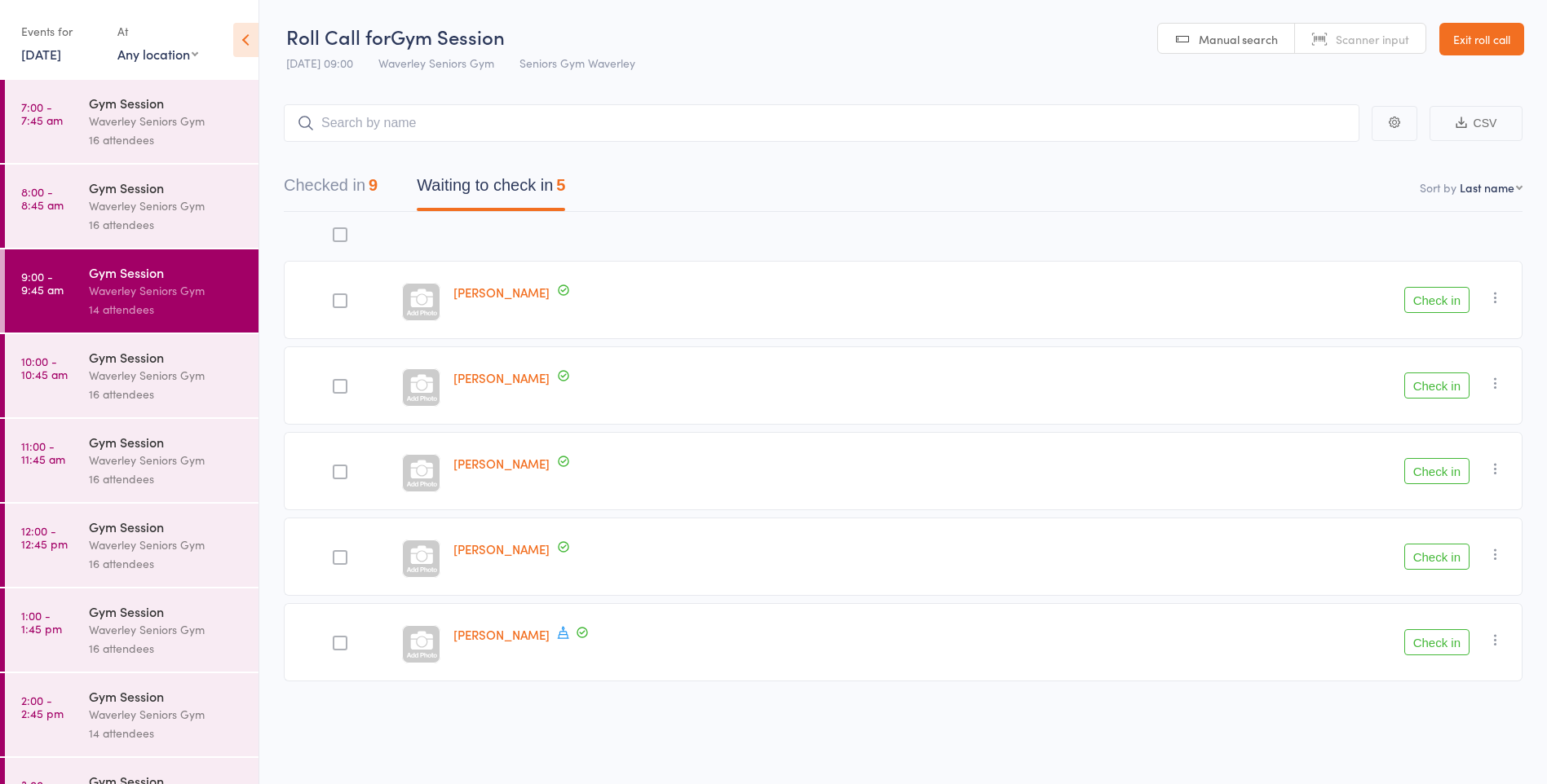
click at [1457, 306] on button "Check in" at bounding box center [1437, 300] width 65 height 26
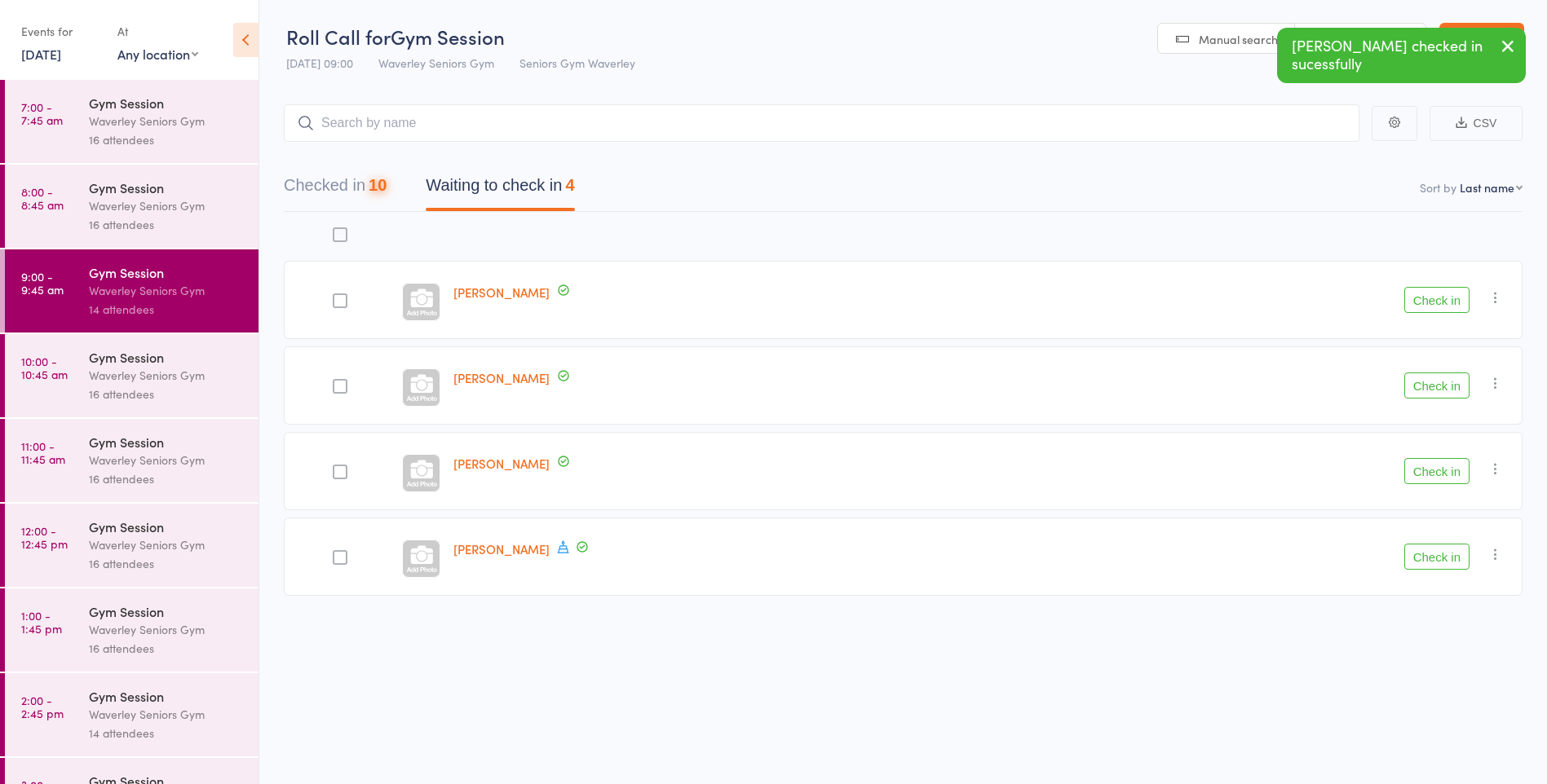
click at [1446, 302] on button "Check in" at bounding box center [1437, 300] width 65 height 26
click at [1446, 296] on button "Check in" at bounding box center [1437, 300] width 65 height 26
click at [1449, 389] on button "Check in" at bounding box center [1437, 385] width 65 height 26
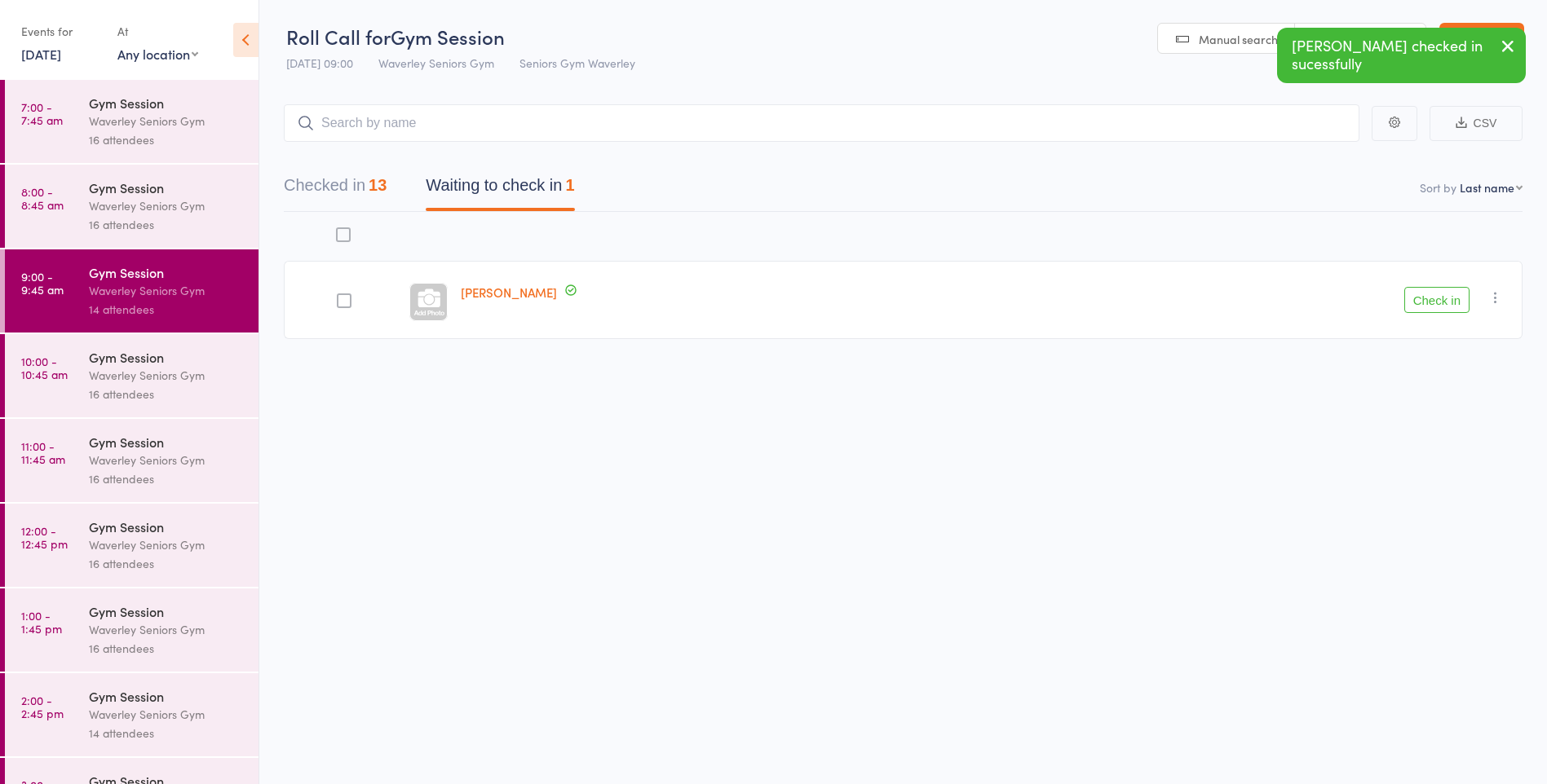
click at [1450, 301] on button "Check in" at bounding box center [1437, 300] width 65 height 26
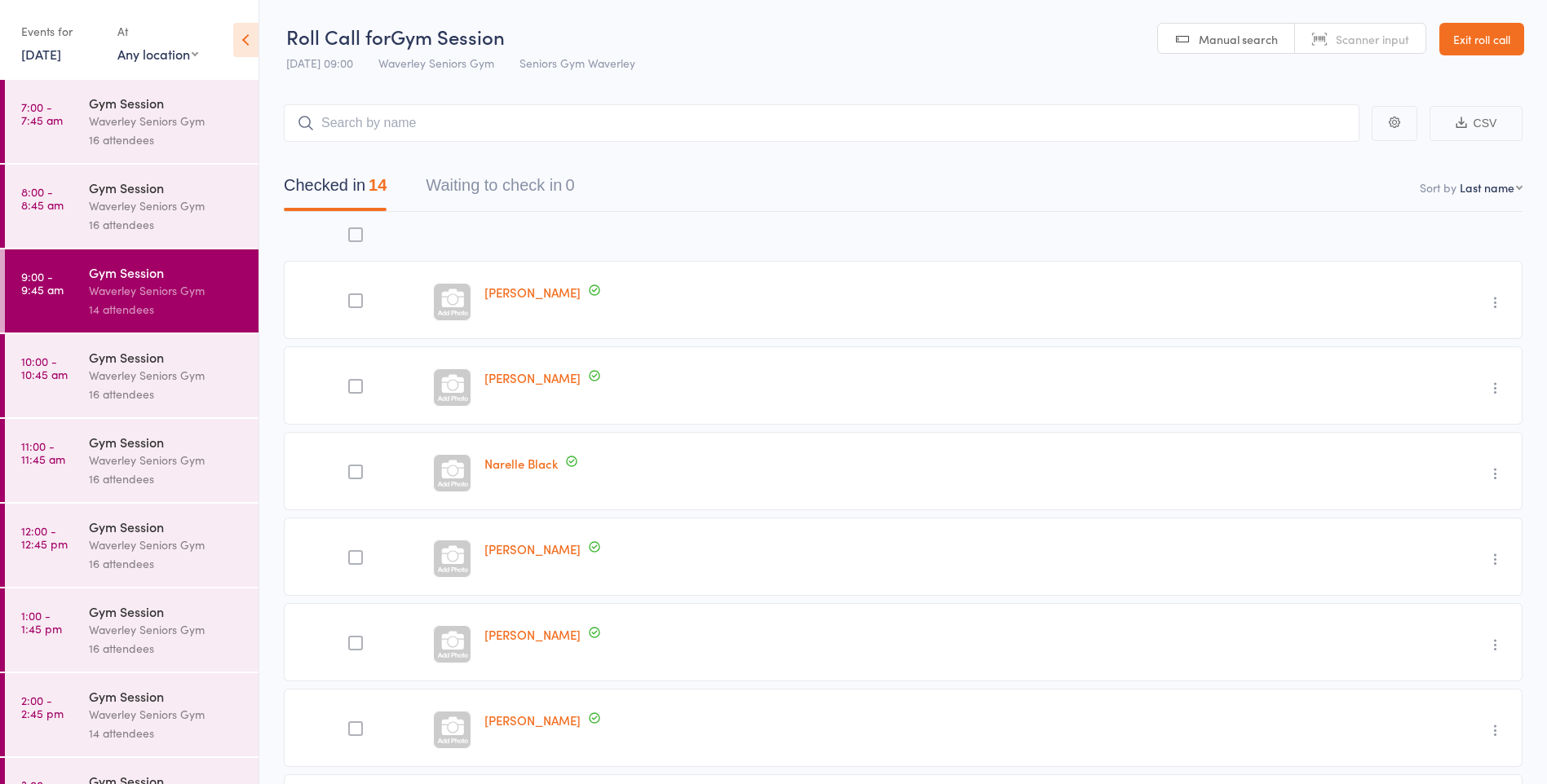
click at [144, 394] on div "16 attendees" at bounding box center [167, 394] width 156 height 19
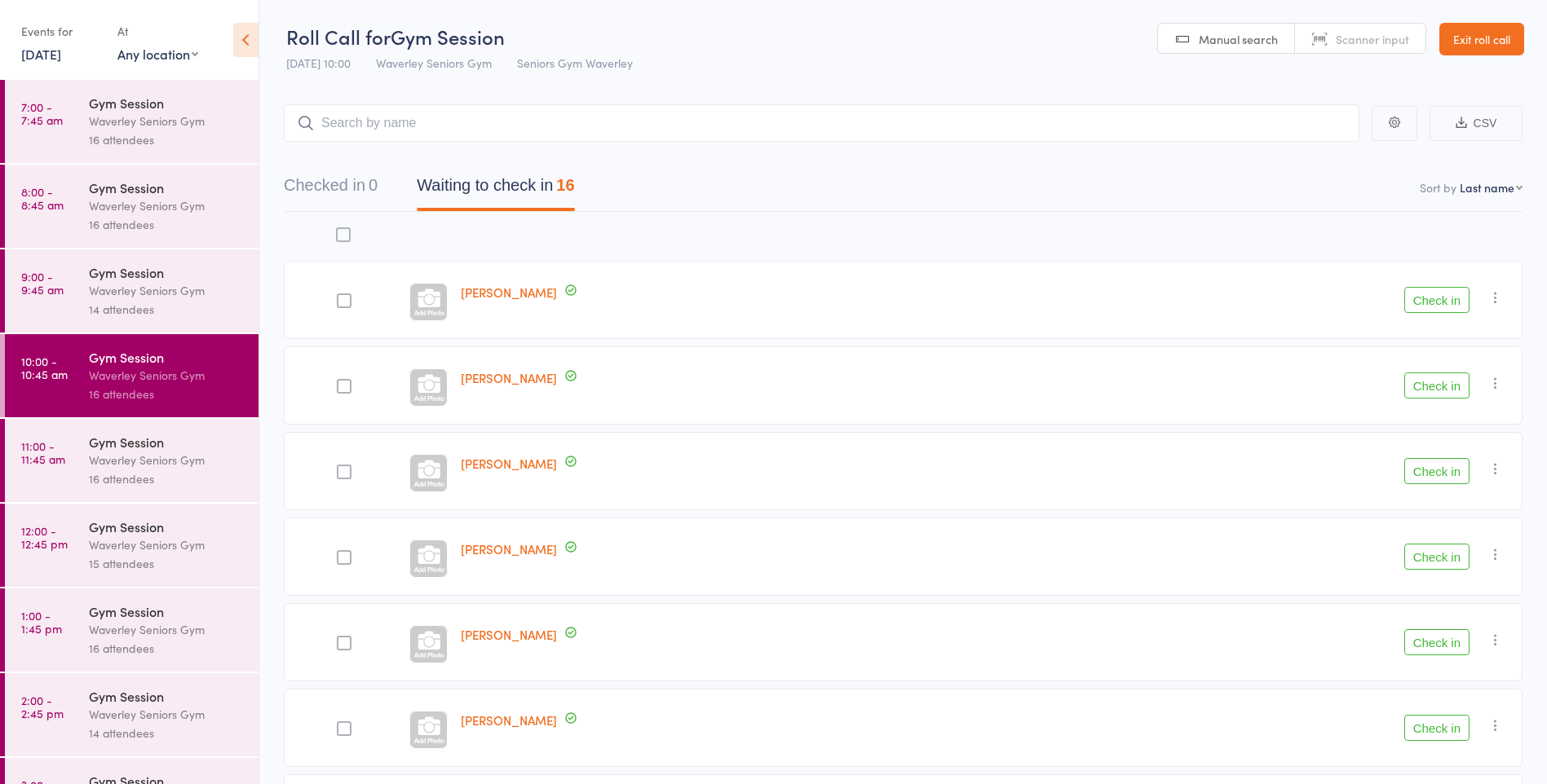
click at [541, 228] on div at bounding box center [727, 237] width 546 height 35
click at [123, 280] on div "Gym Session" at bounding box center [167, 272] width 156 height 18
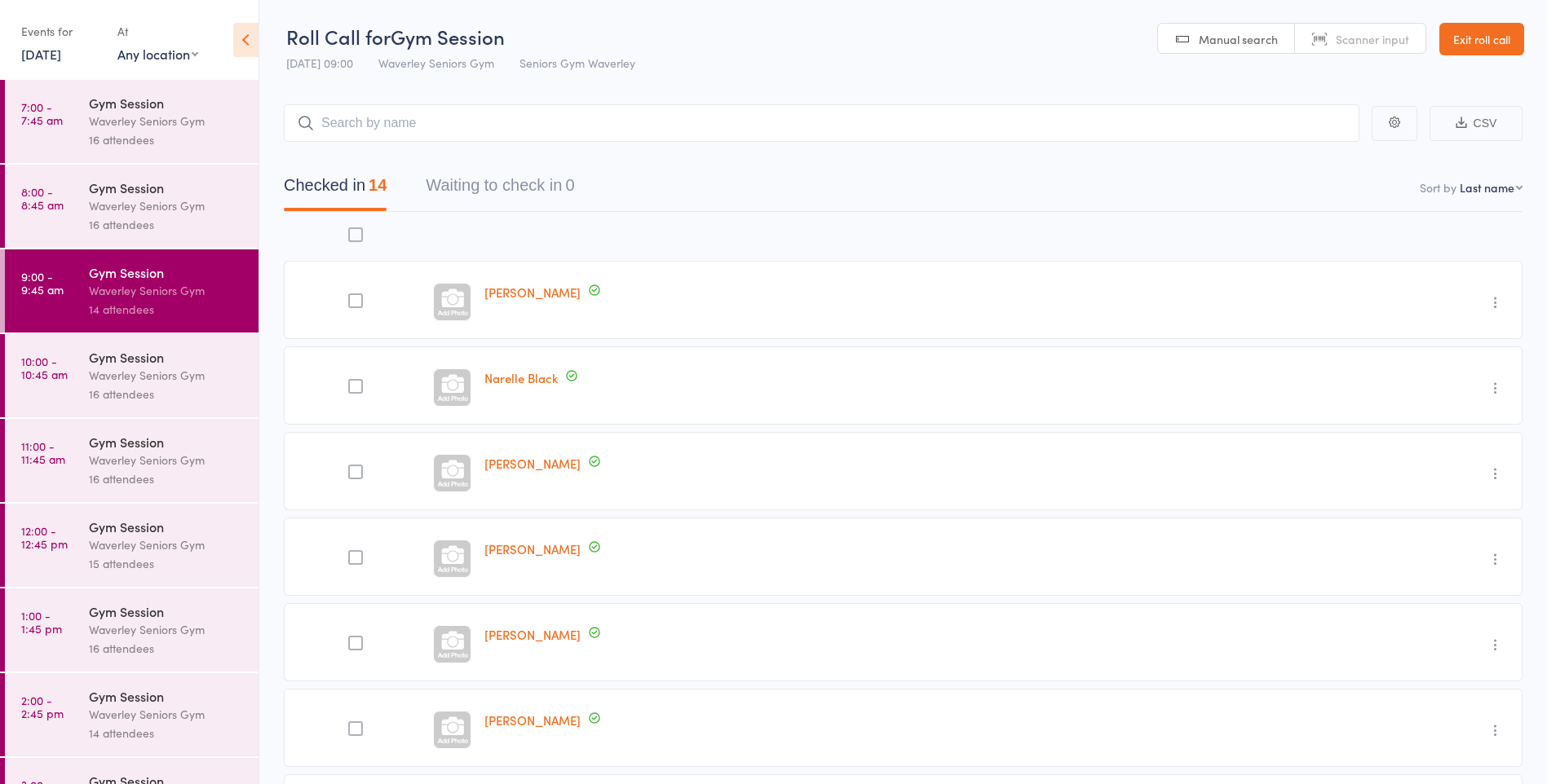
click at [112, 402] on div "16 attendees" at bounding box center [167, 394] width 156 height 19
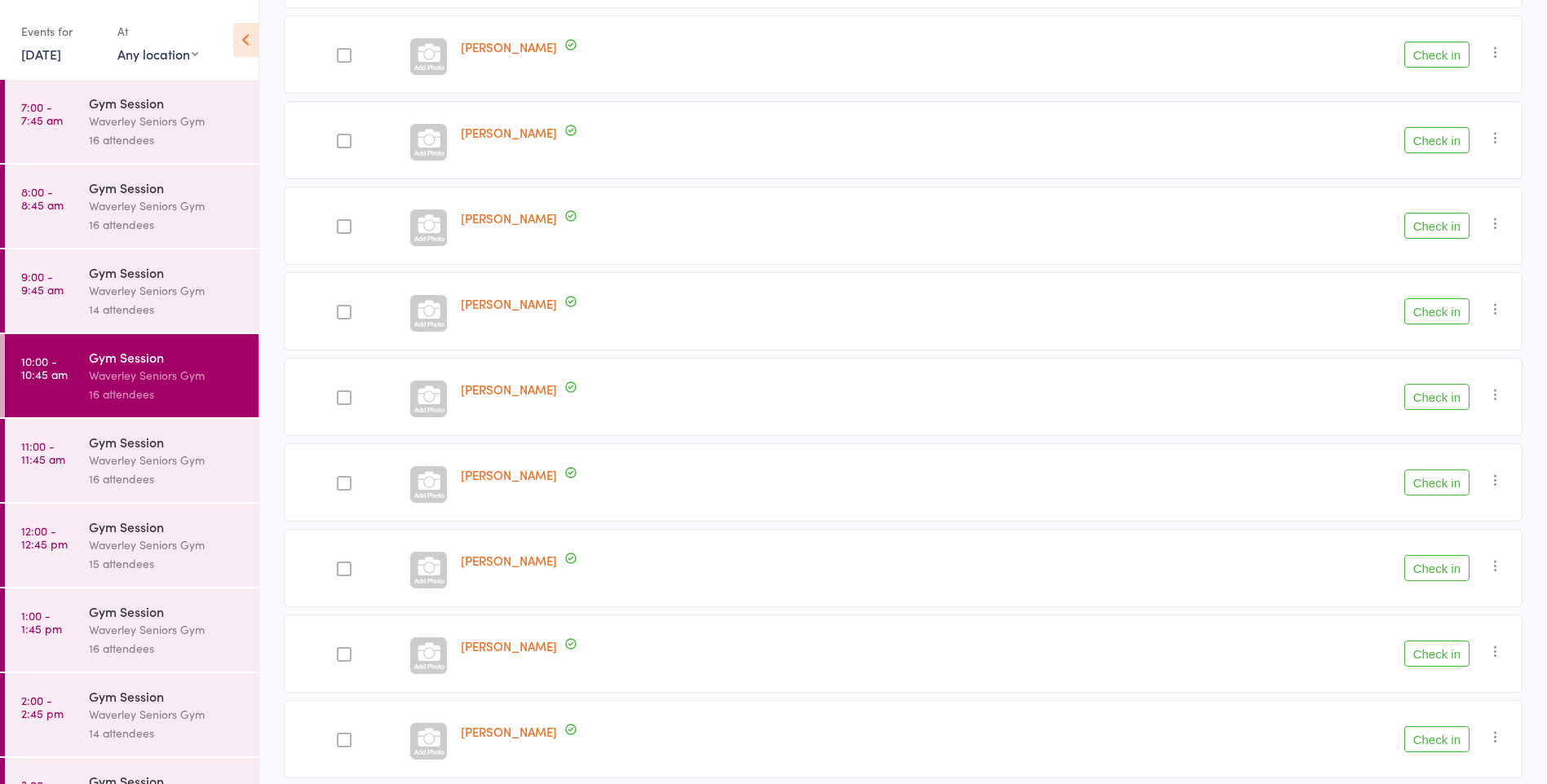
scroll to position [767, 0]
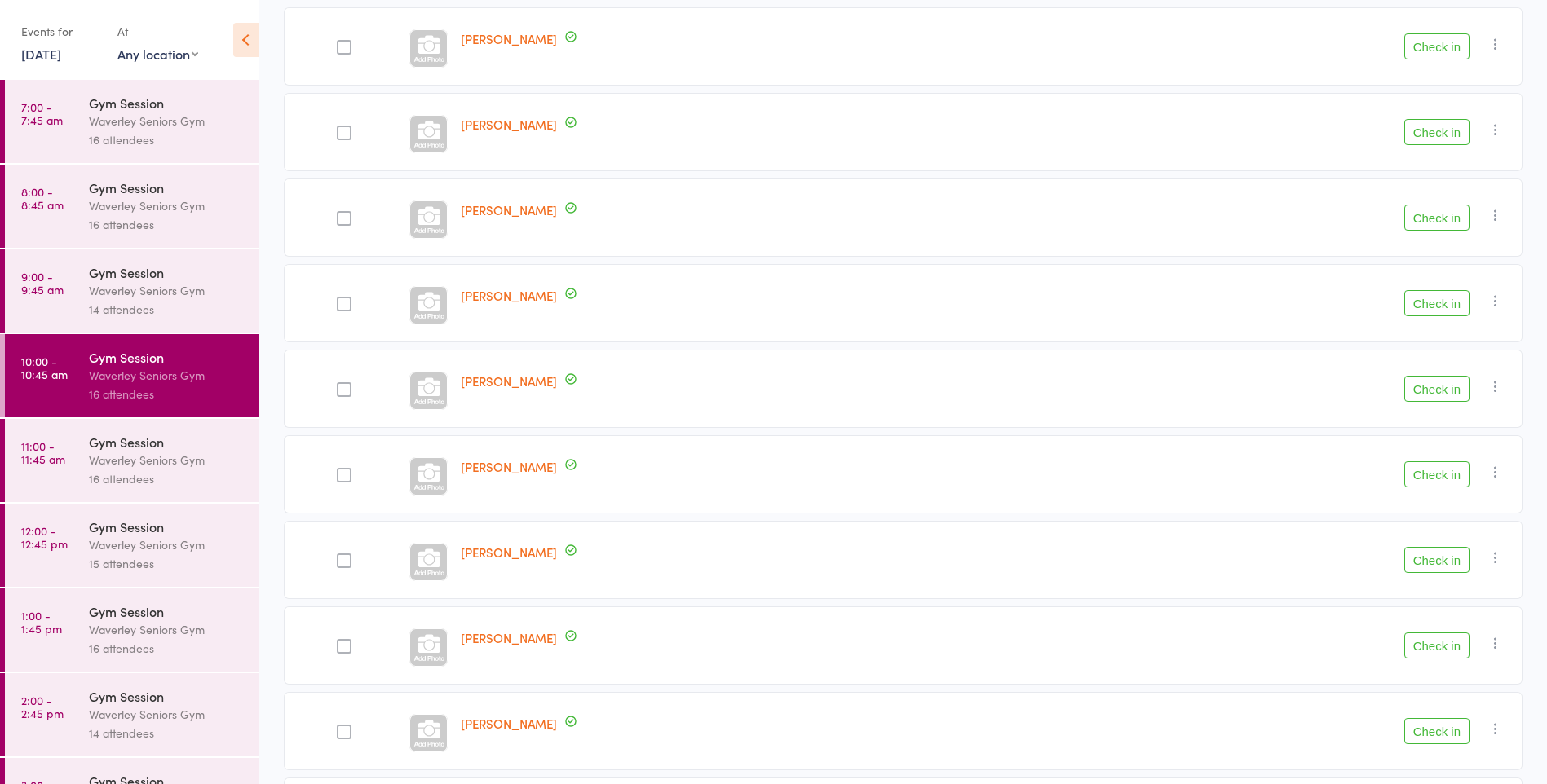
click at [135, 302] on div "14 attendees" at bounding box center [167, 309] width 156 height 19
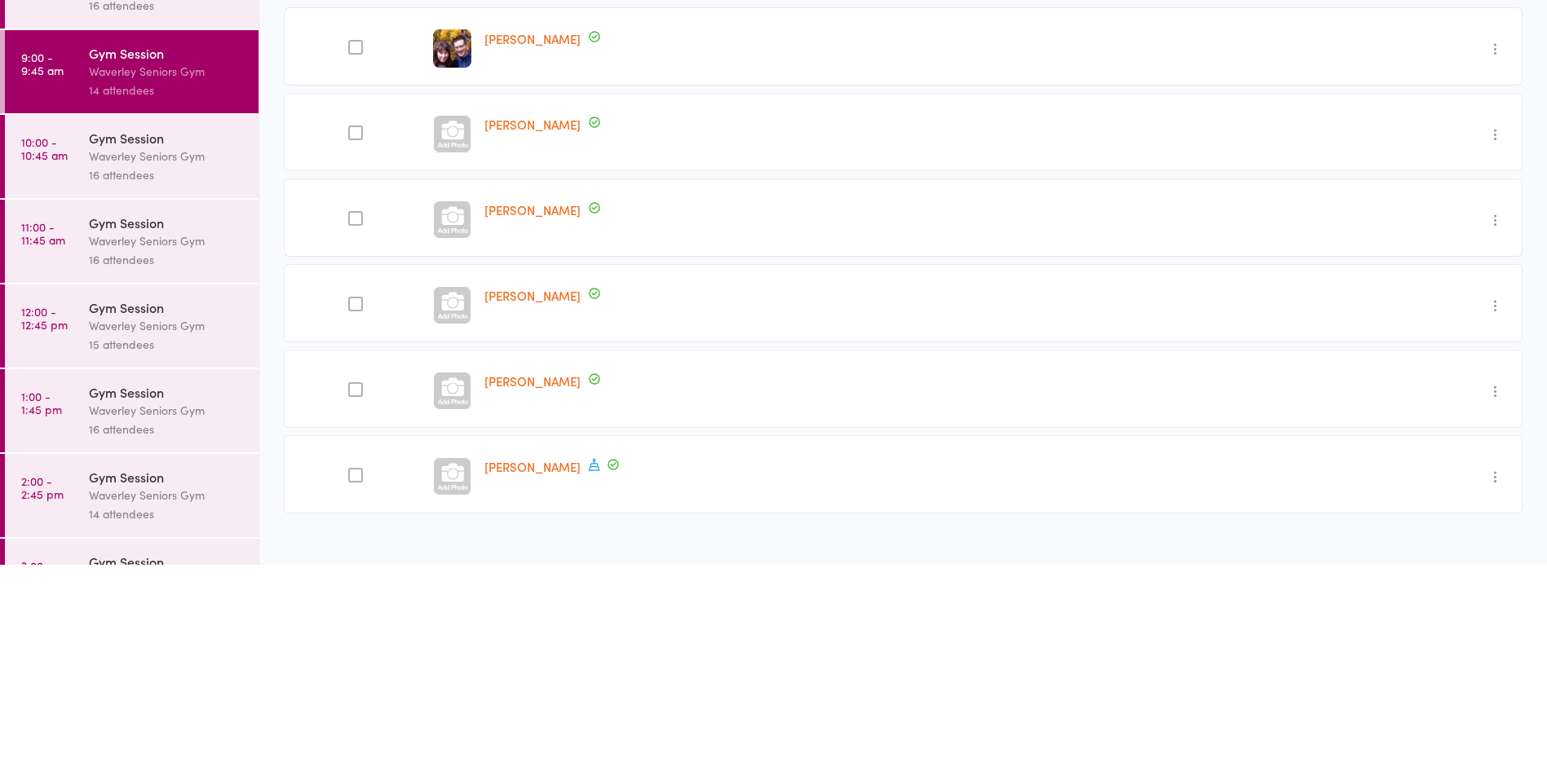
scroll to position [740, 0]
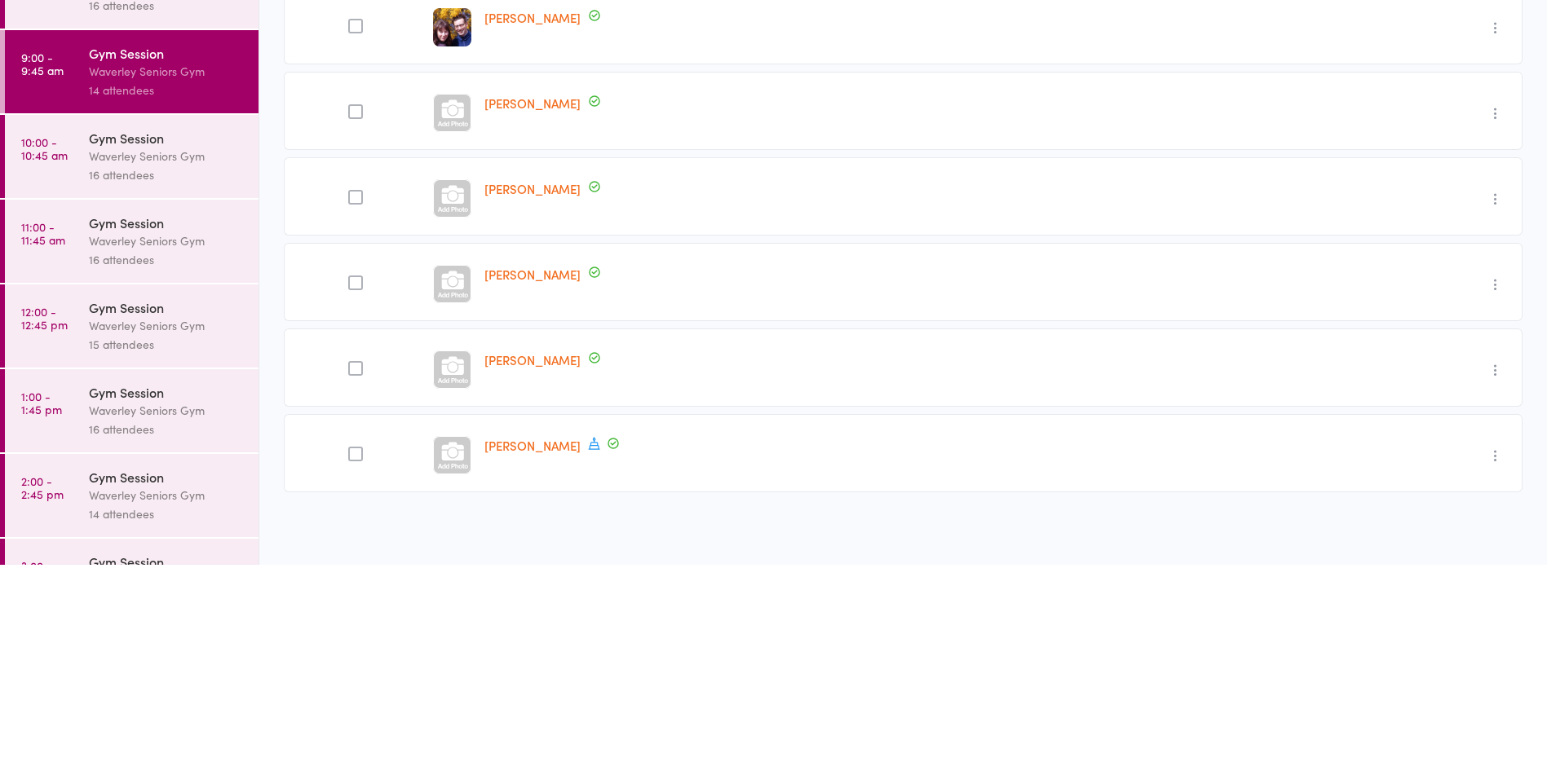
click at [1498, 683] on icon "button" at bounding box center [1495, 674] width 16 height 16
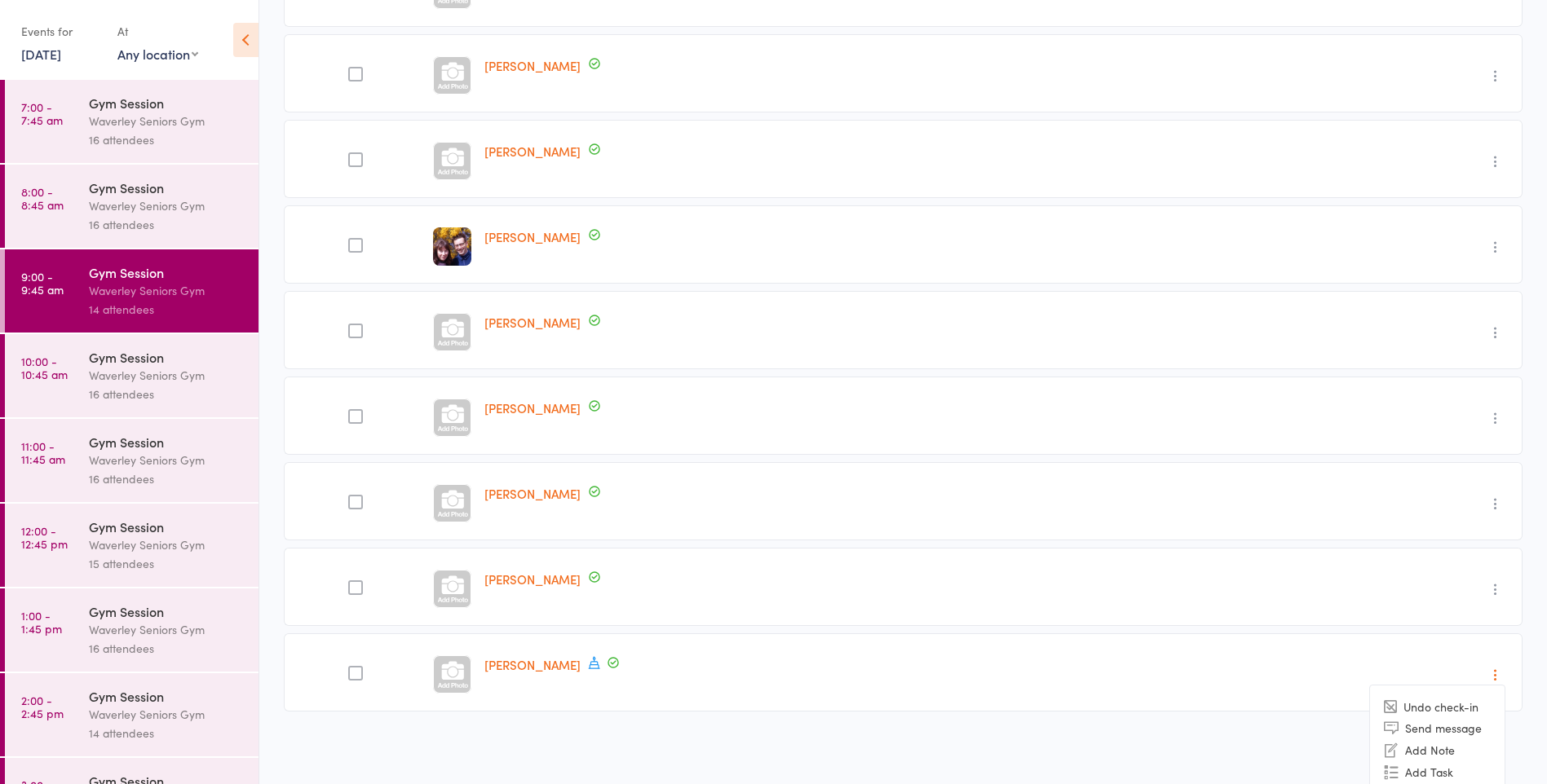
click at [150, 369] on div "Waverley Seniors Gym" at bounding box center [167, 375] width 156 height 19
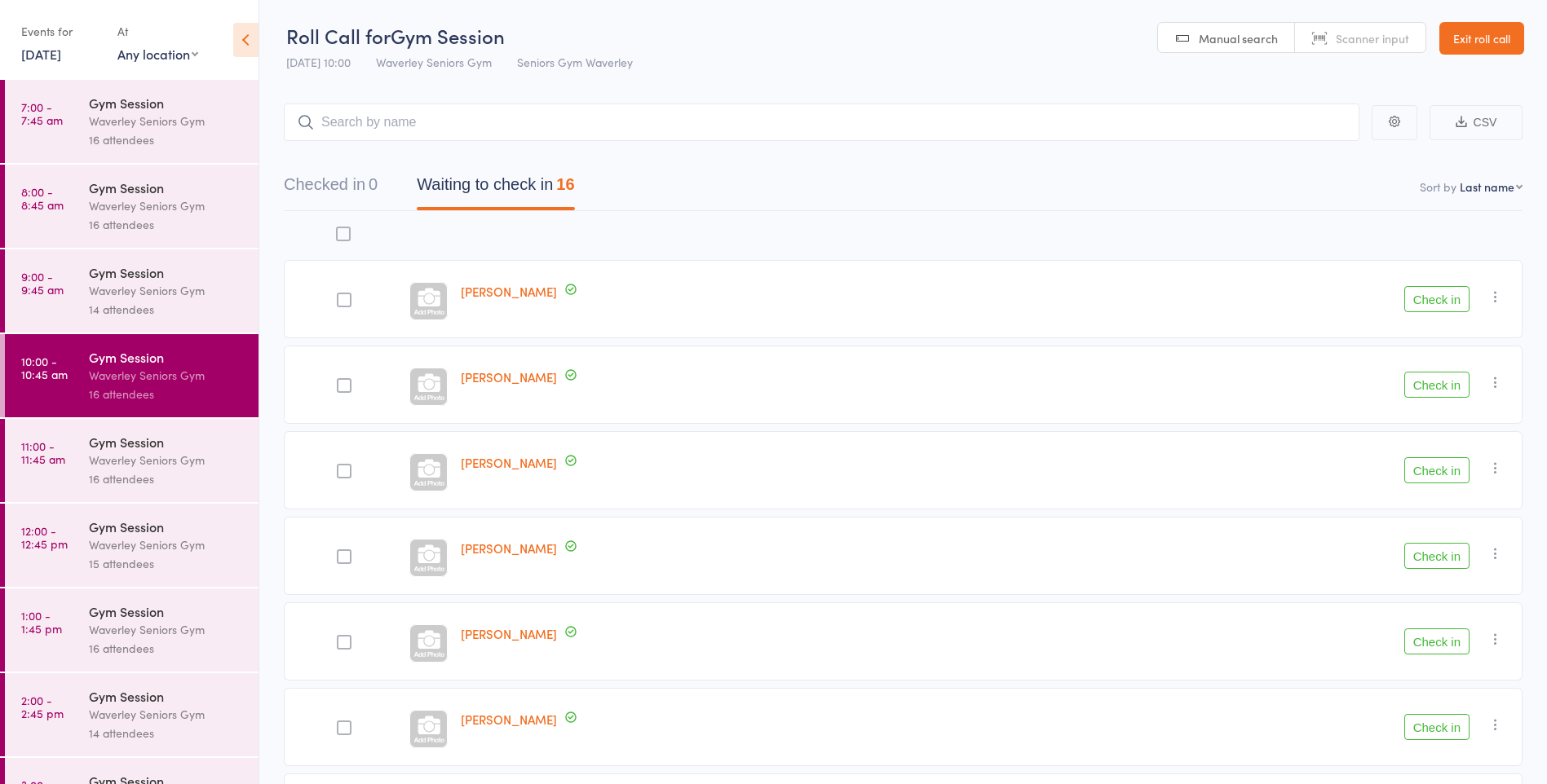
click at [117, 294] on div "Waverley Seniors Gym" at bounding box center [167, 291] width 156 height 19
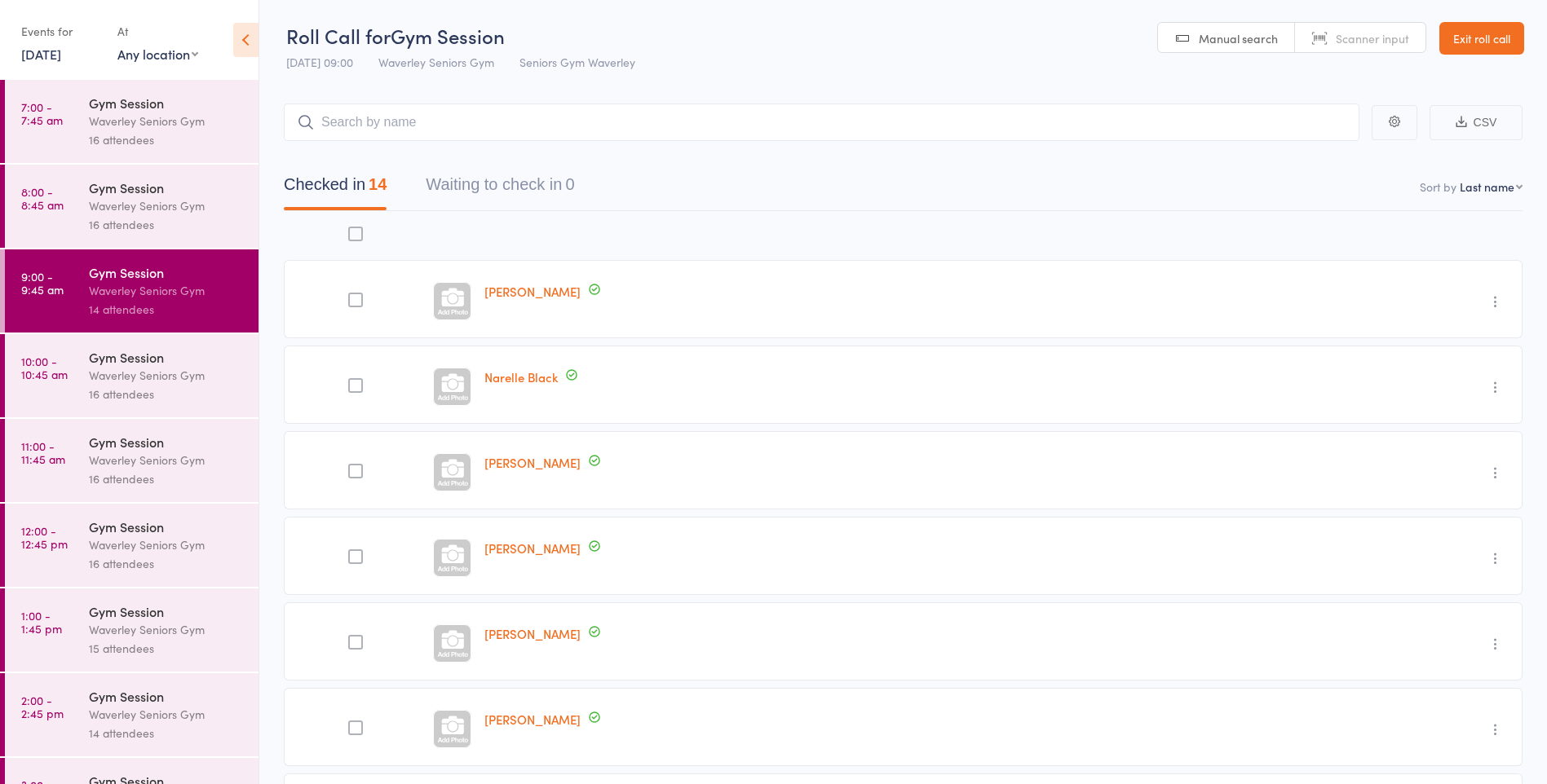
click at [166, 368] on div "Waverley Seniors Gym" at bounding box center [167, 375] width 156 height 19
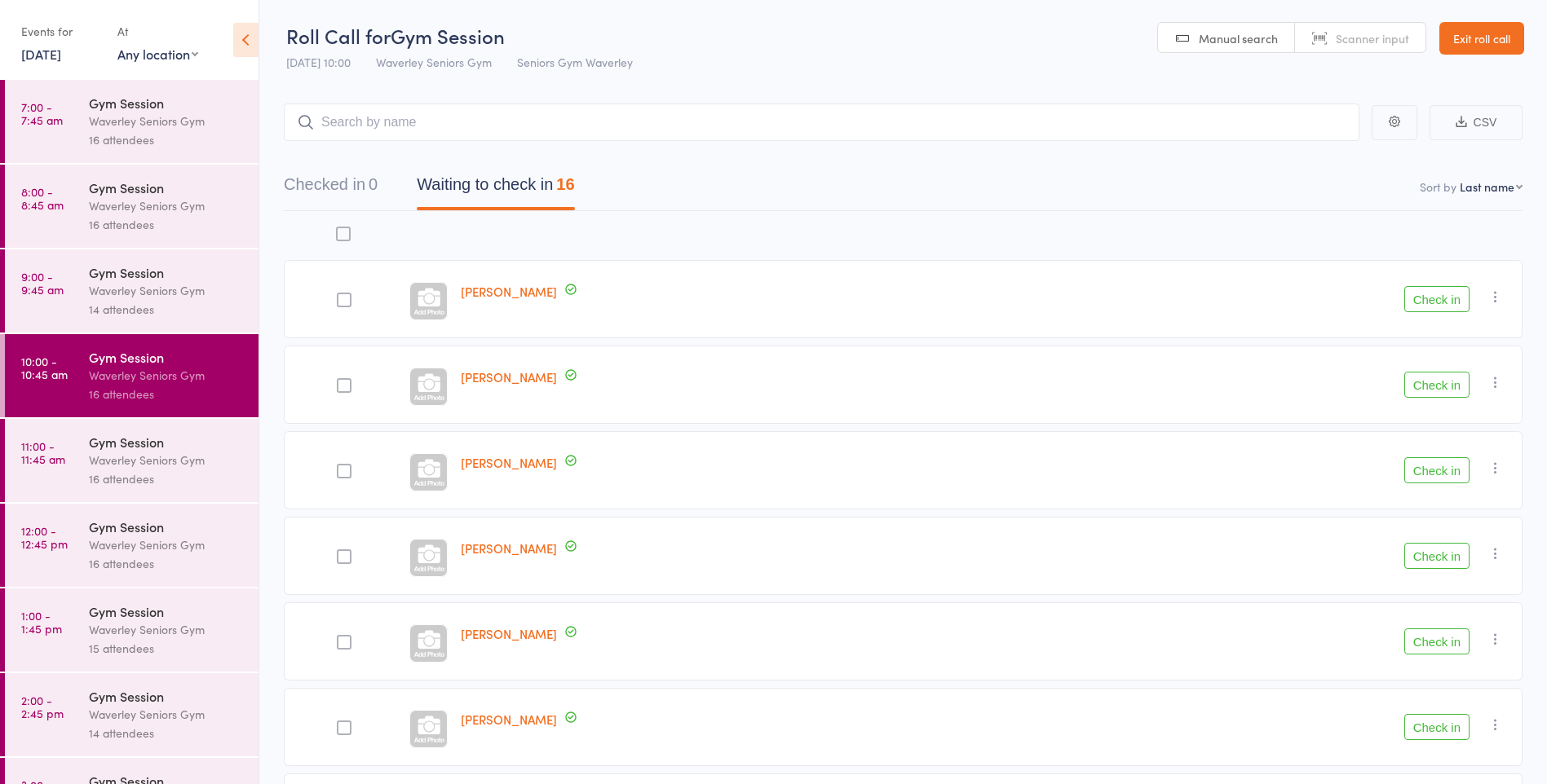
click at [339, 297] on div at bounding box center [344, 299] width 14 height 14
click at [340, 295] on input "checkbox" at bounding box center [340, 295] width 0 height 0
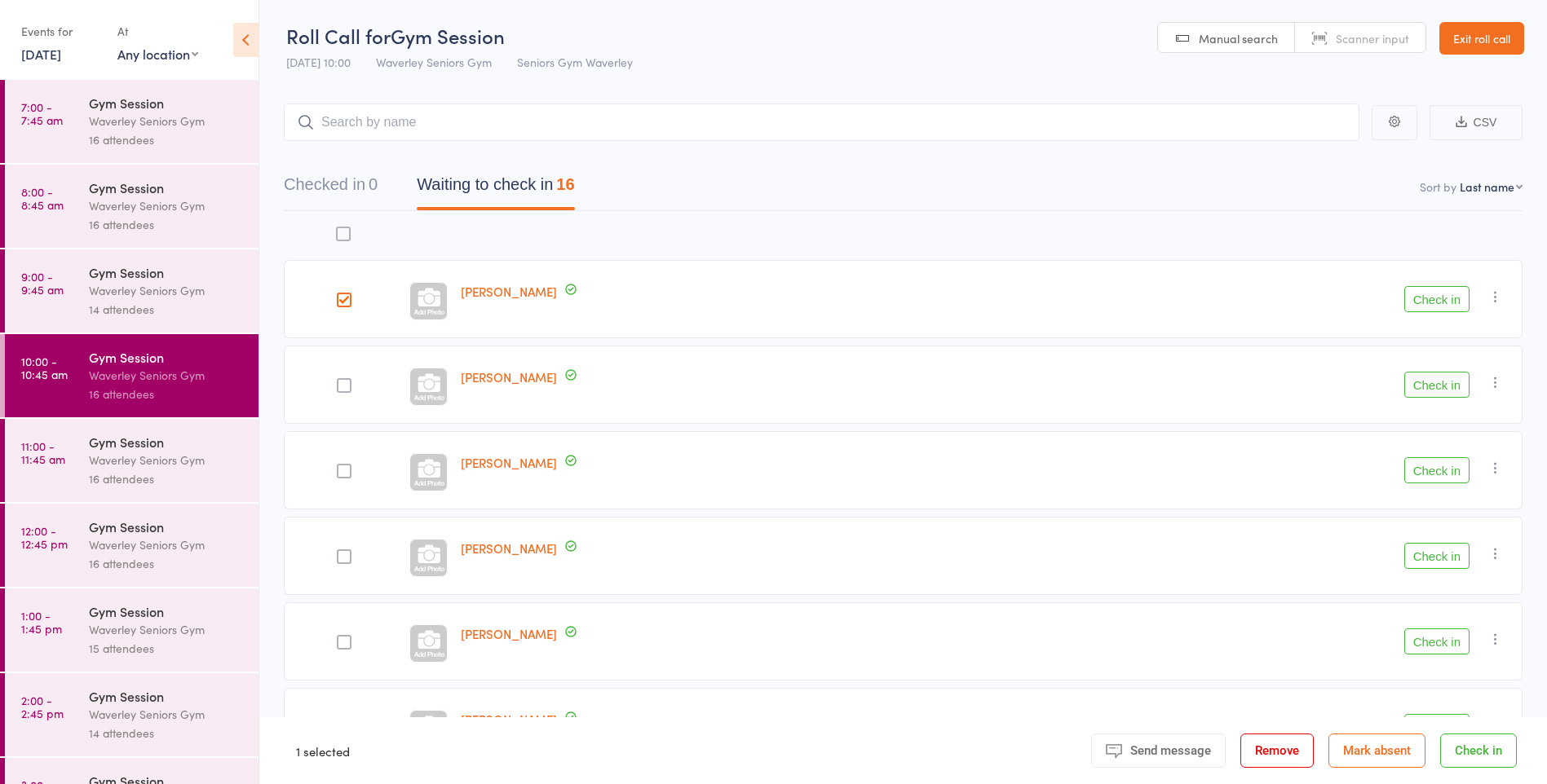
click at [1437, 297] on button "Check in" at bounding box center [1437, 299] width 65 height 26
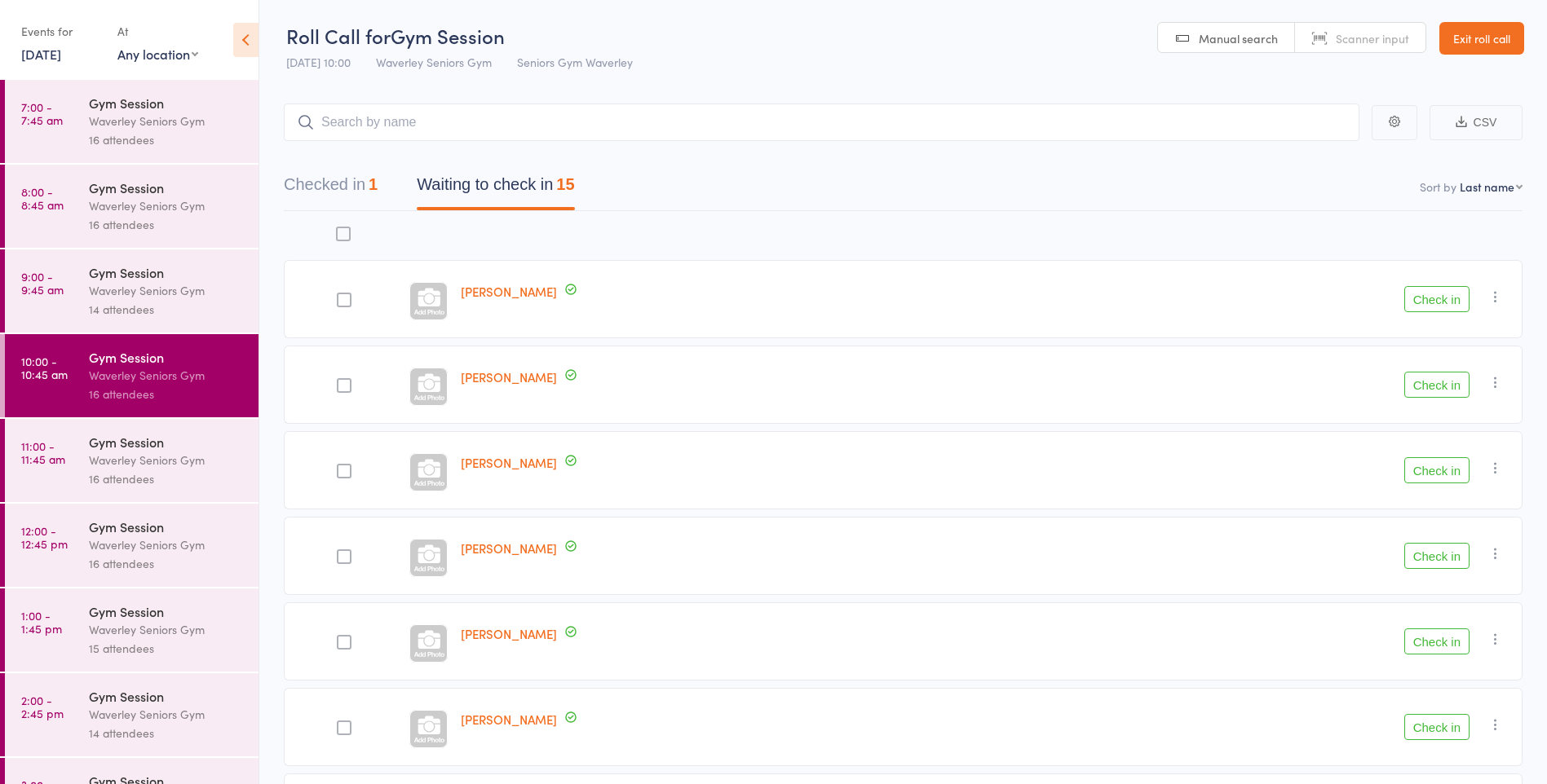
click at [1454, 311] on button "Check in" at bounding box center [1437, 299] width 65 height 26
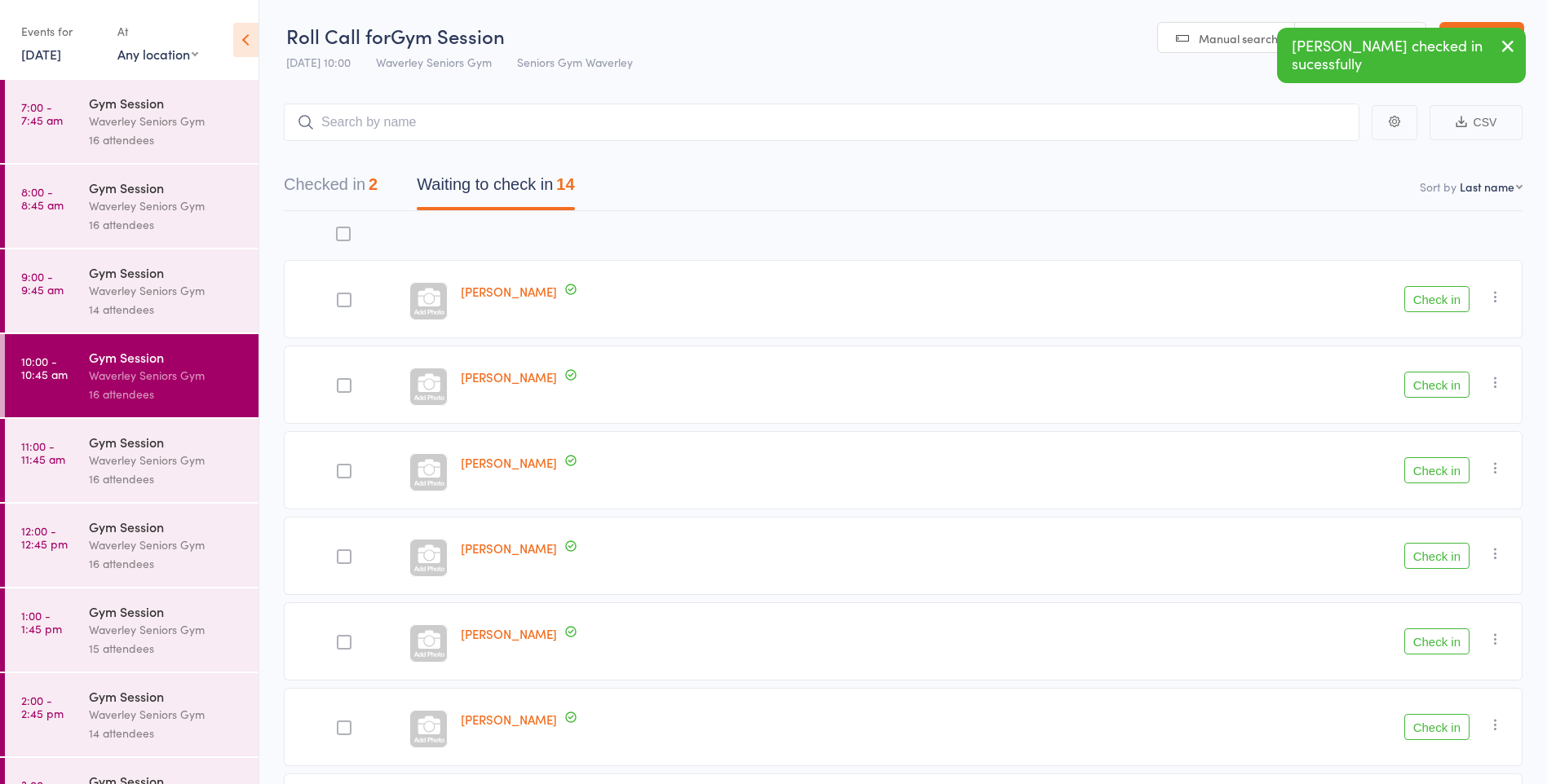
click at [1462, 304] on button "Check in" at bounding box center [1437, 299] width 65 height 26
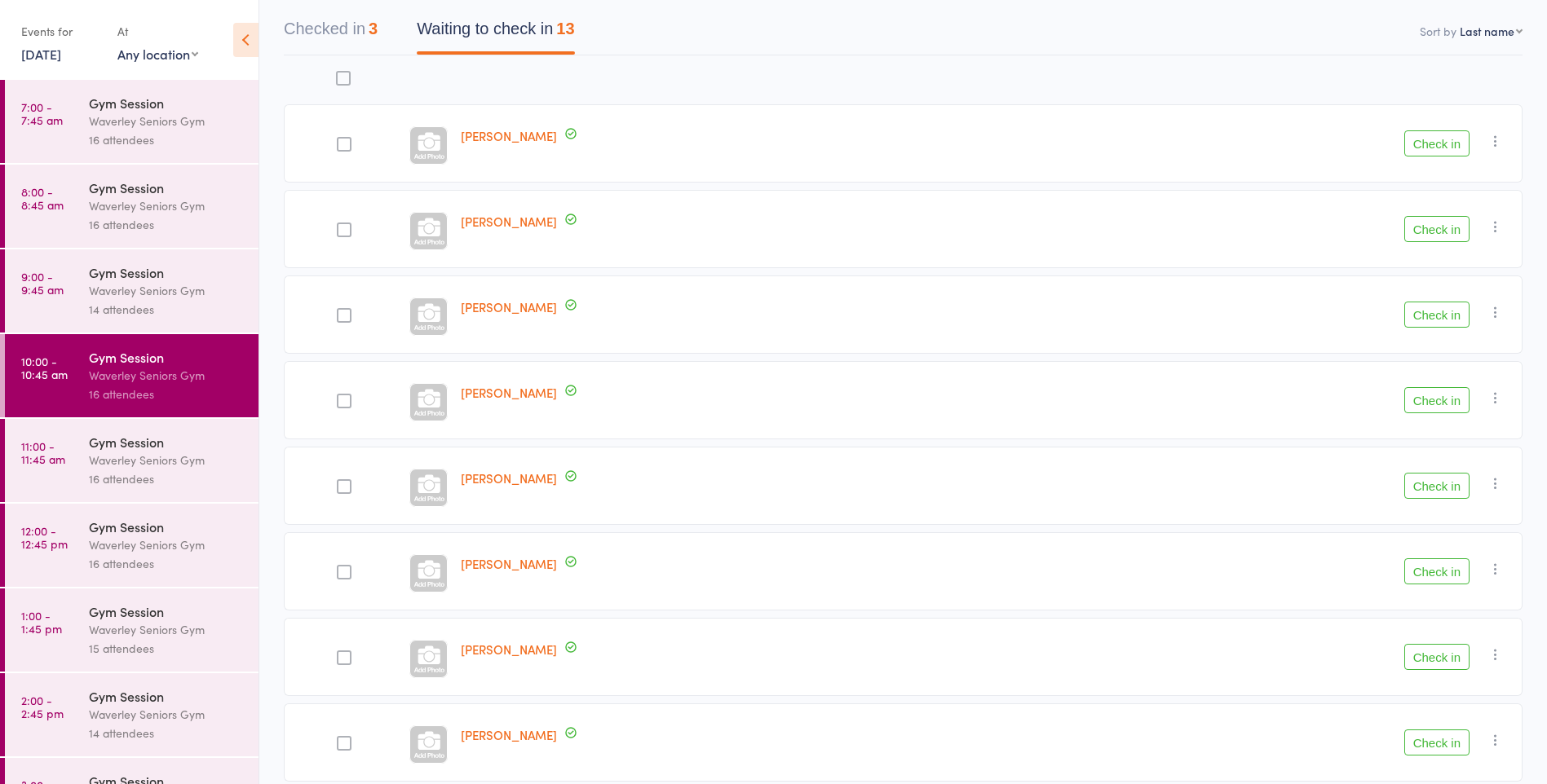
scroll to position [155, 0]
click at [1443, 569] on button "Check in" at bounding box center [1437, 573] width 65 height 26
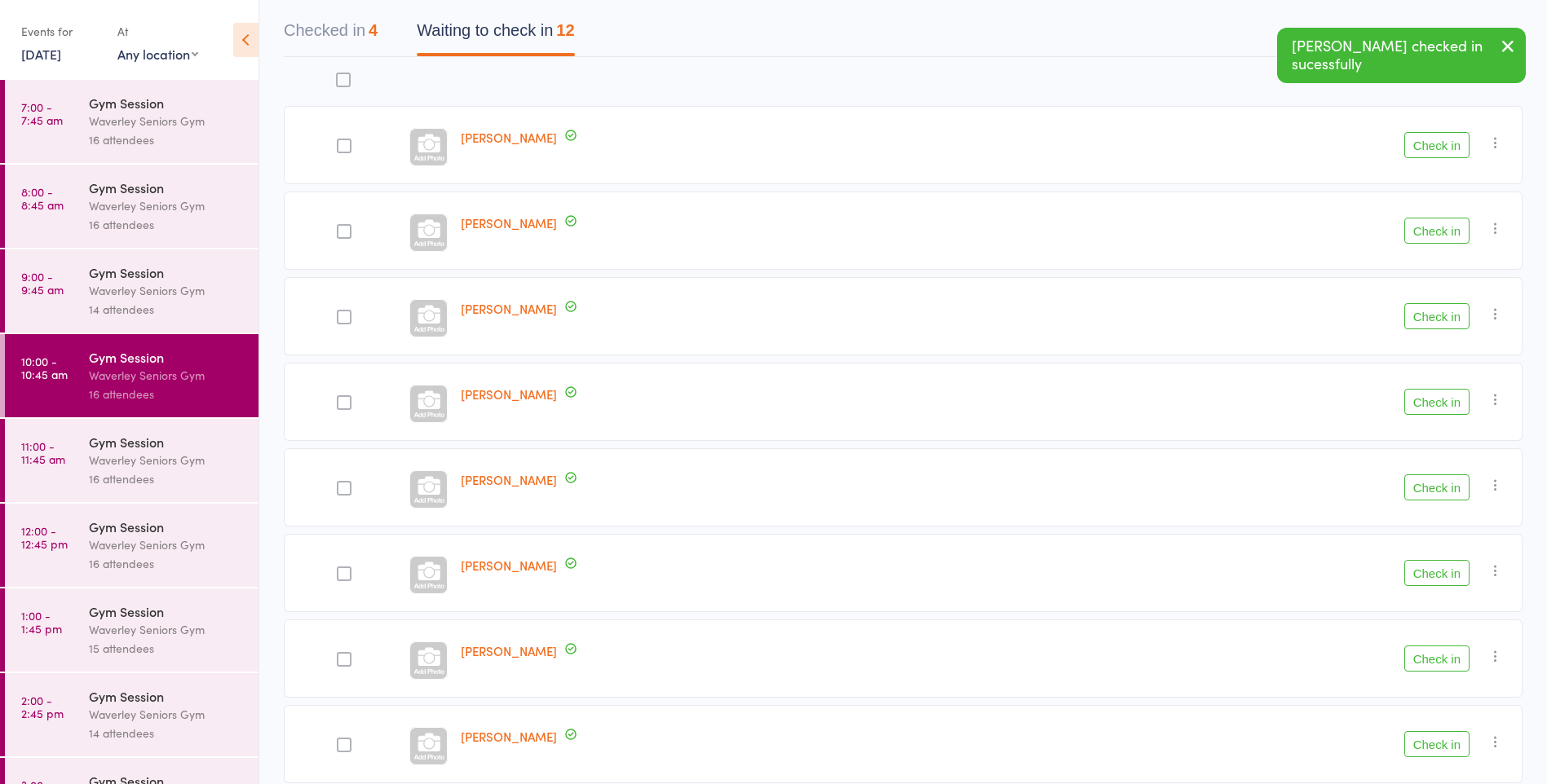
click at [1439, 574] on button "Check in" at bounding box center [1437, 573] width 65 height 26
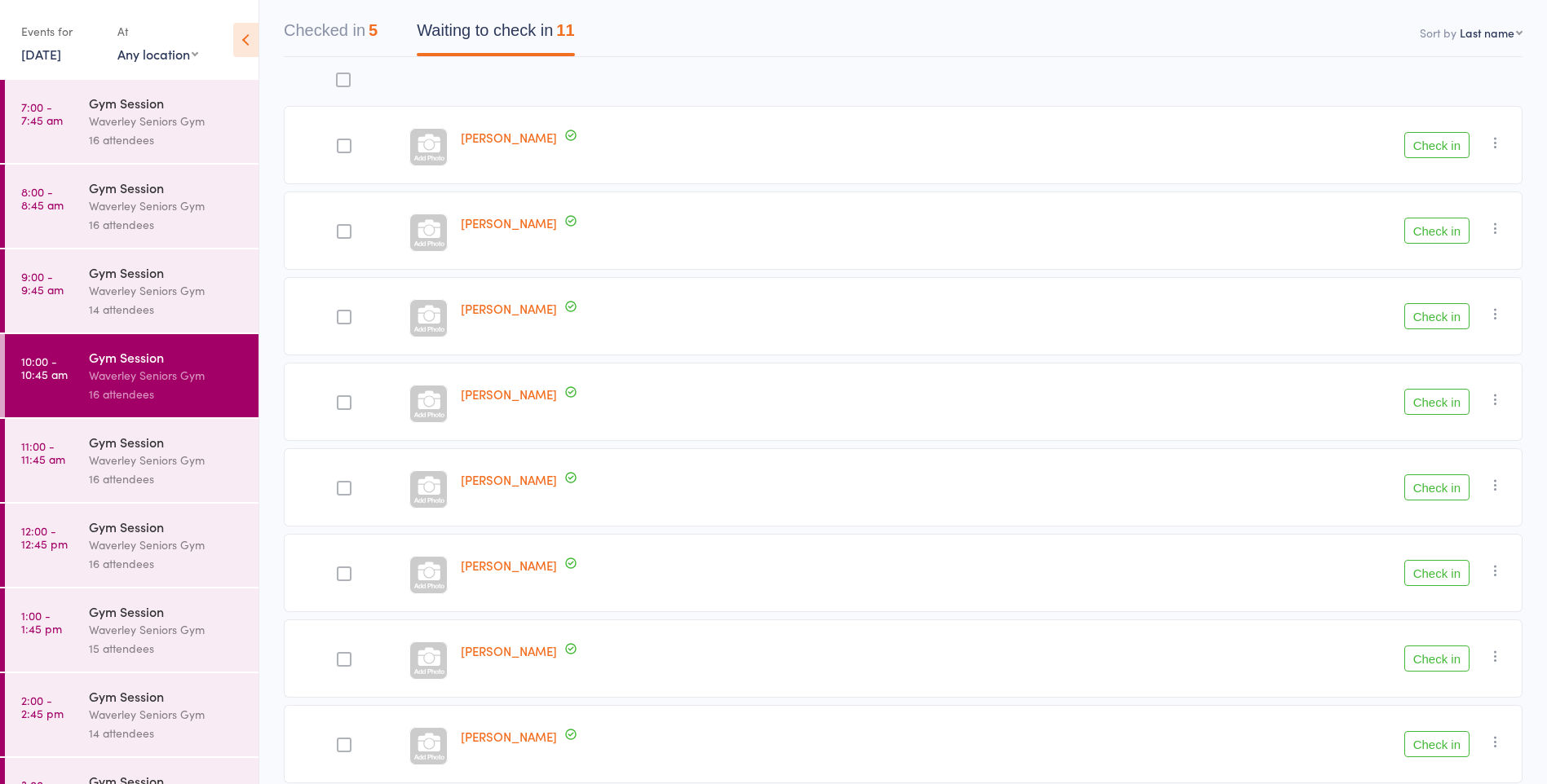
click at [1437, 150] on button "Check in" at bounding box center [1437, 144] width 65 height 26
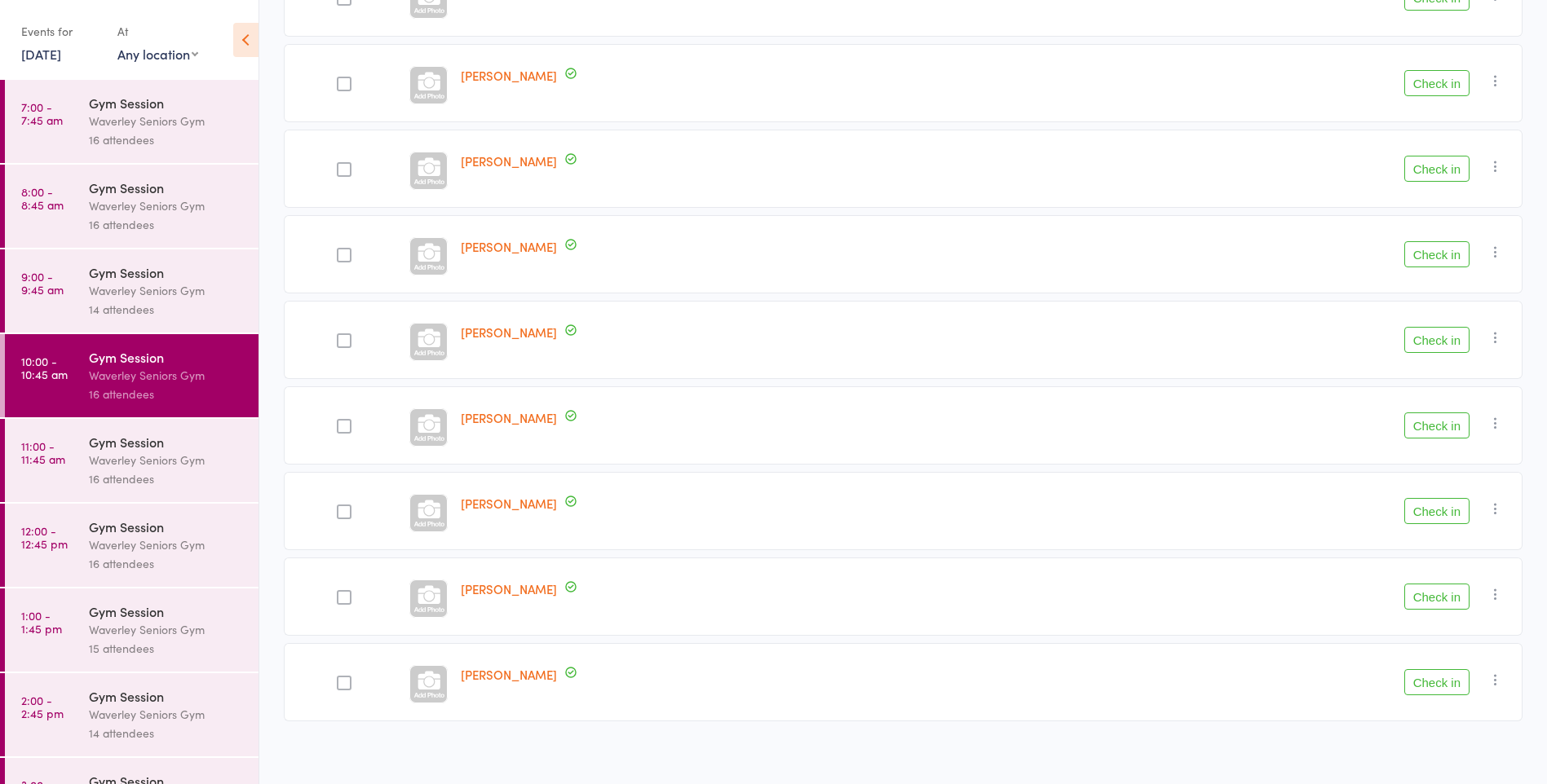
scroll to position [398, 0]
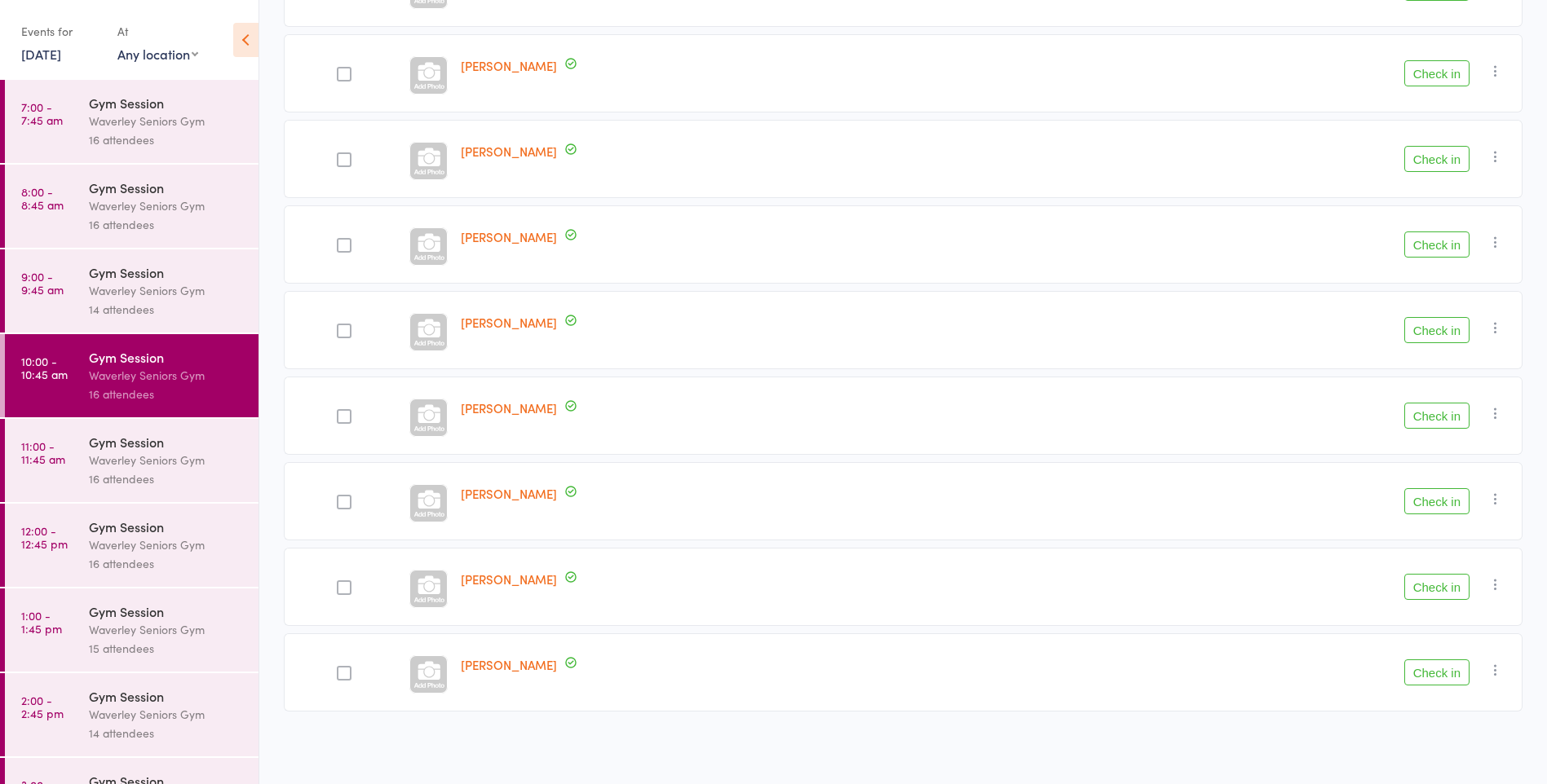
click at [1460, 585] on button "Check in" at bounding box center [1437, 586] width 65 height 26
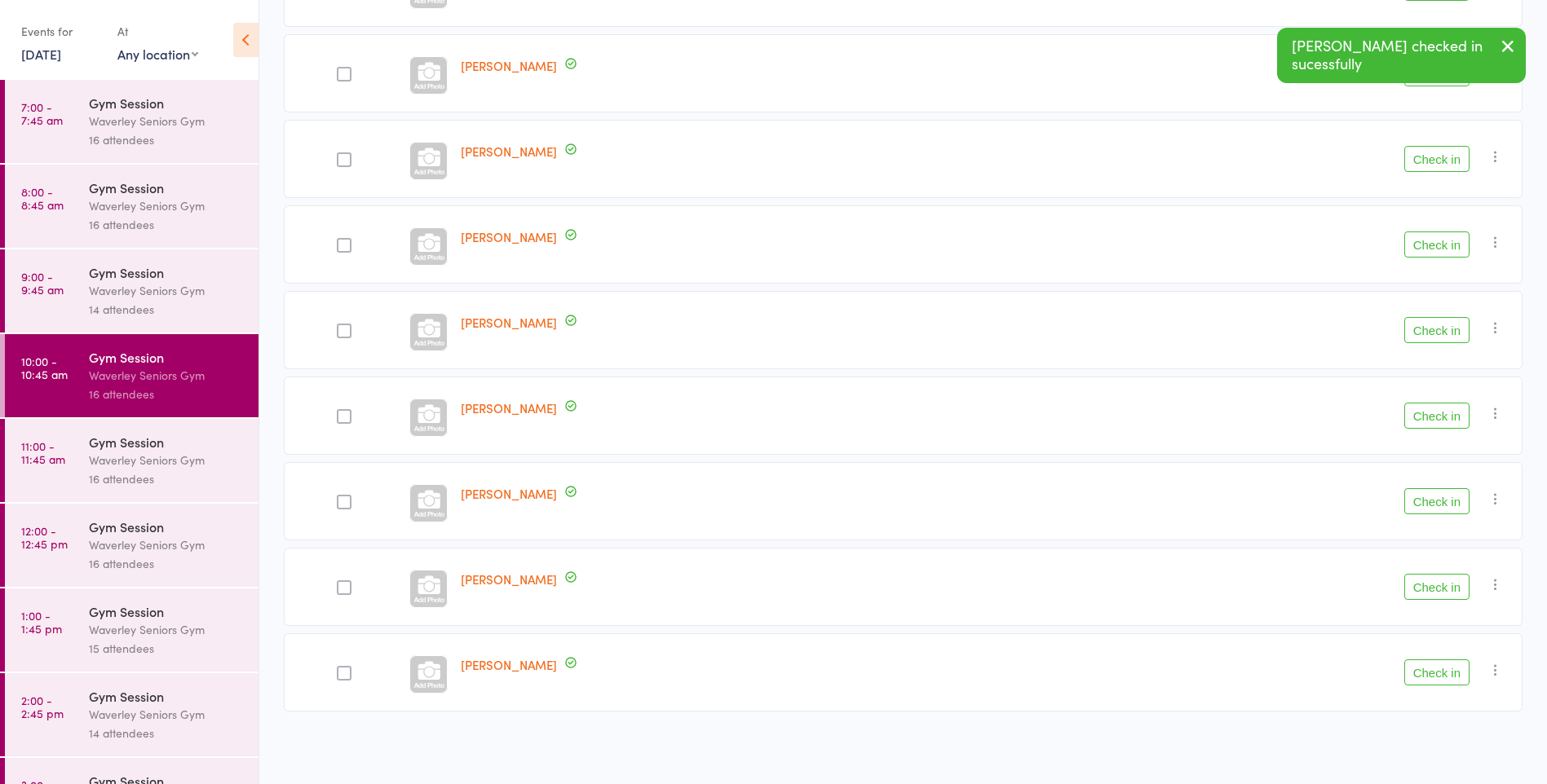
scroll to position [313, 0]
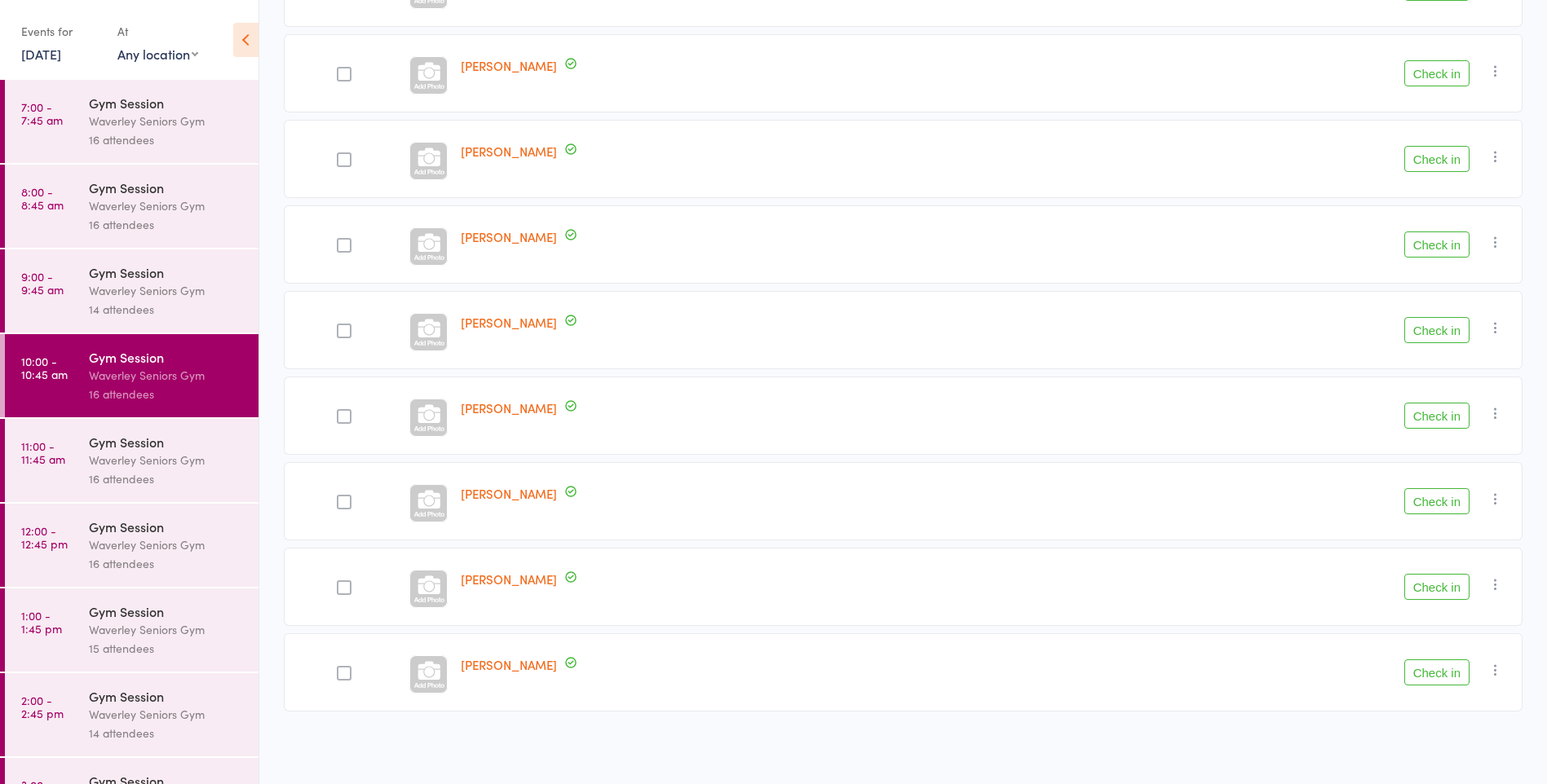
click at [1430, 501] on button "Check in" at bounding box center [1437, 501] width 65 height 26
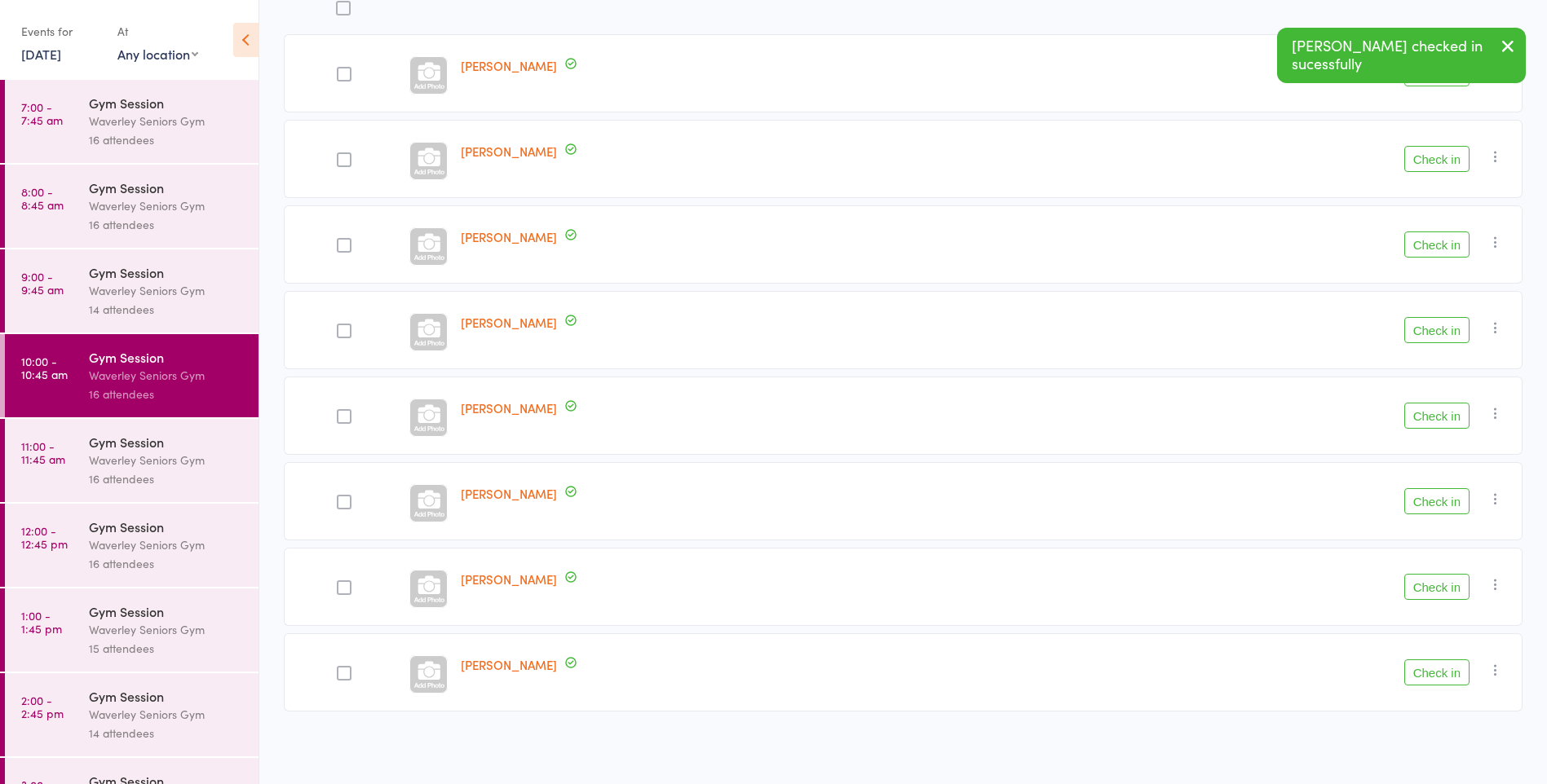
click at [1446, 588] on button "Check in" at bounding box center [1437, 586] width 65 height 26
click at [1440, 502] on button "Check in" at bounding box center [1437, 501] width 65 height 26
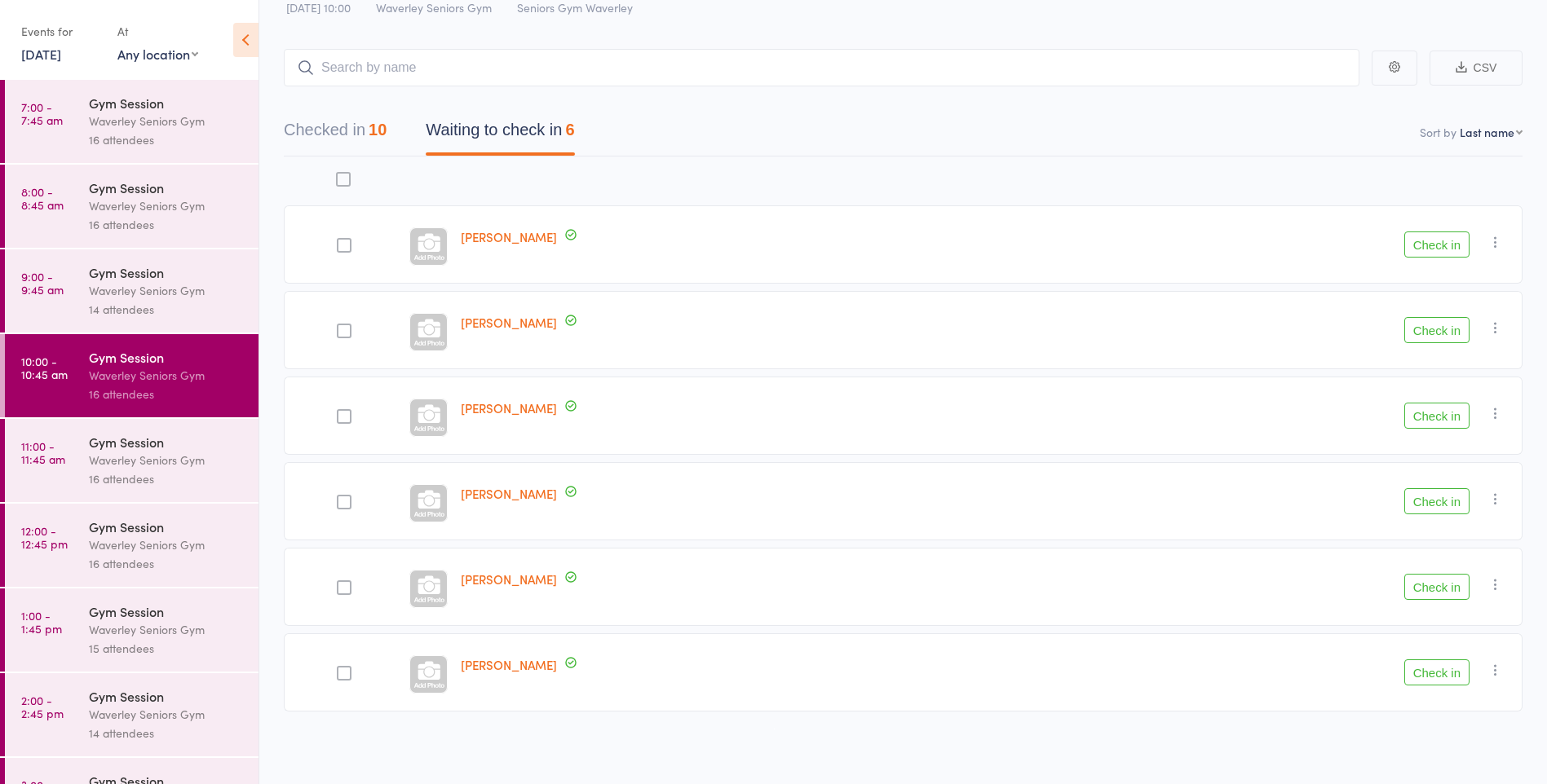
click at [1444, 582] on button "Check in" at bounding box center [1437, 586] width 65 height 26
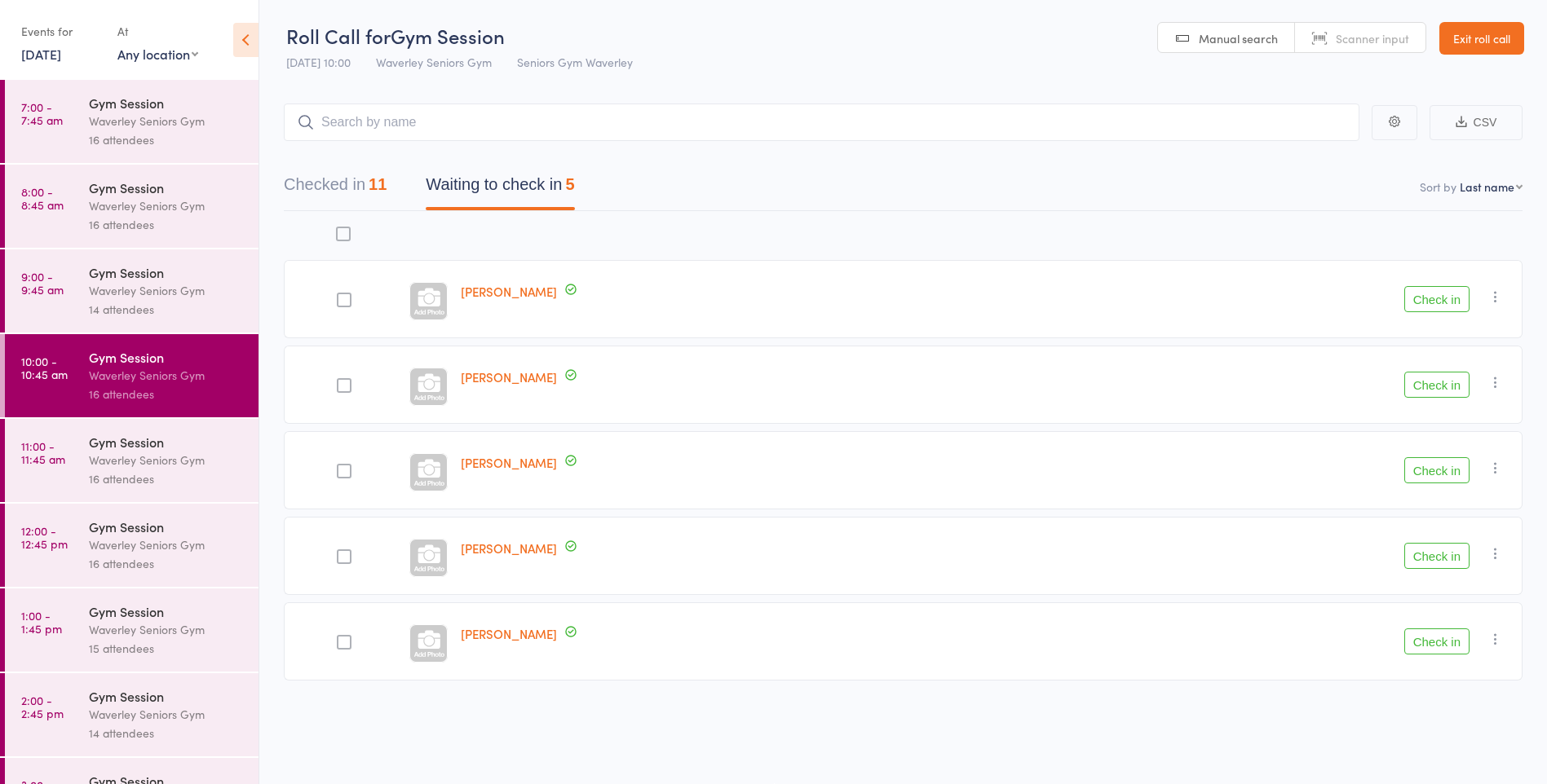
scroll to position [0, 0]
click at [1444, 460] on button "Check in" at bounding box center [1437, 471] width 65 height 26
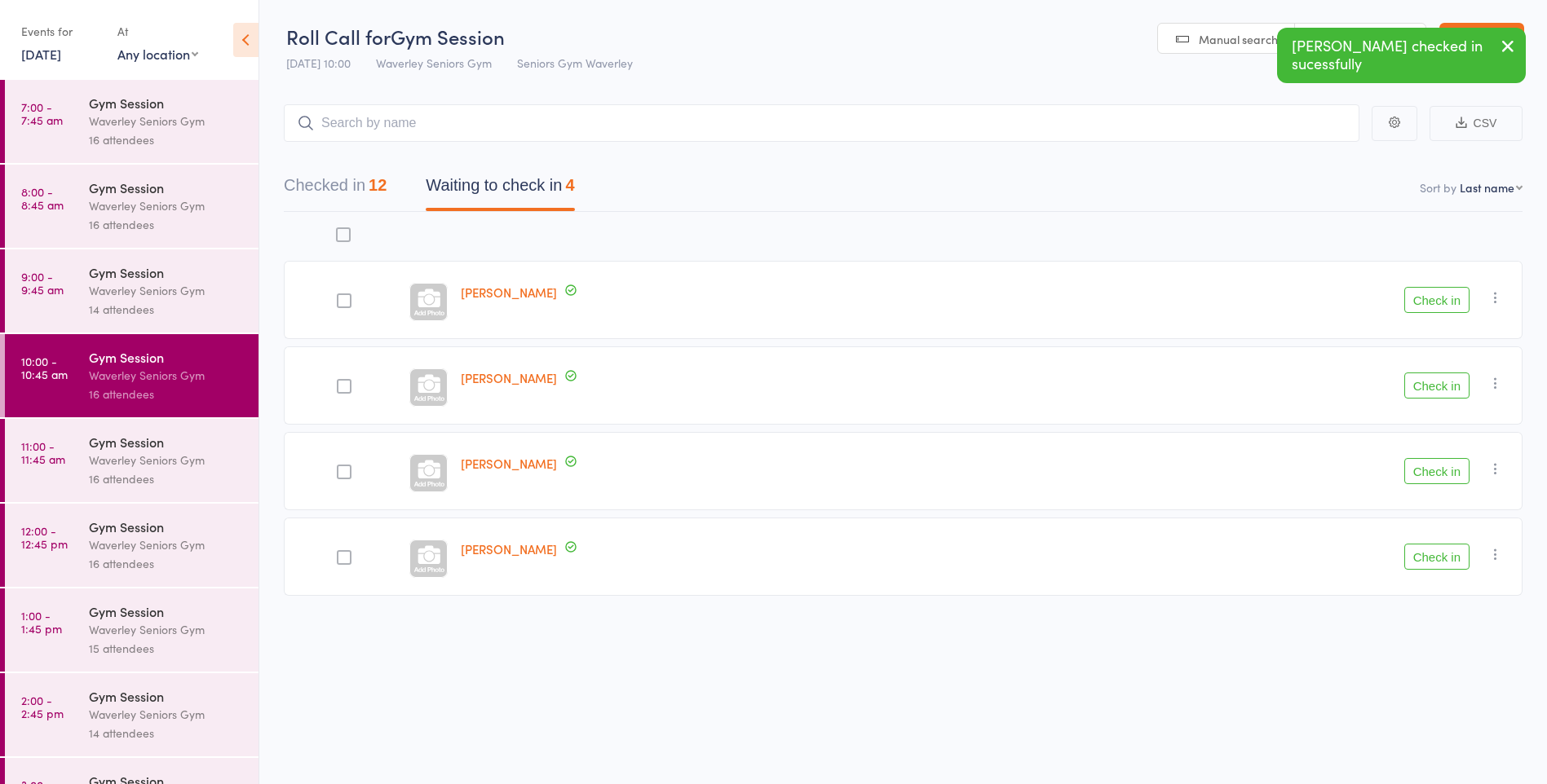
click at [1446, 564] on button "Check in" at bounding box center [1437, 557] width 65 height 26
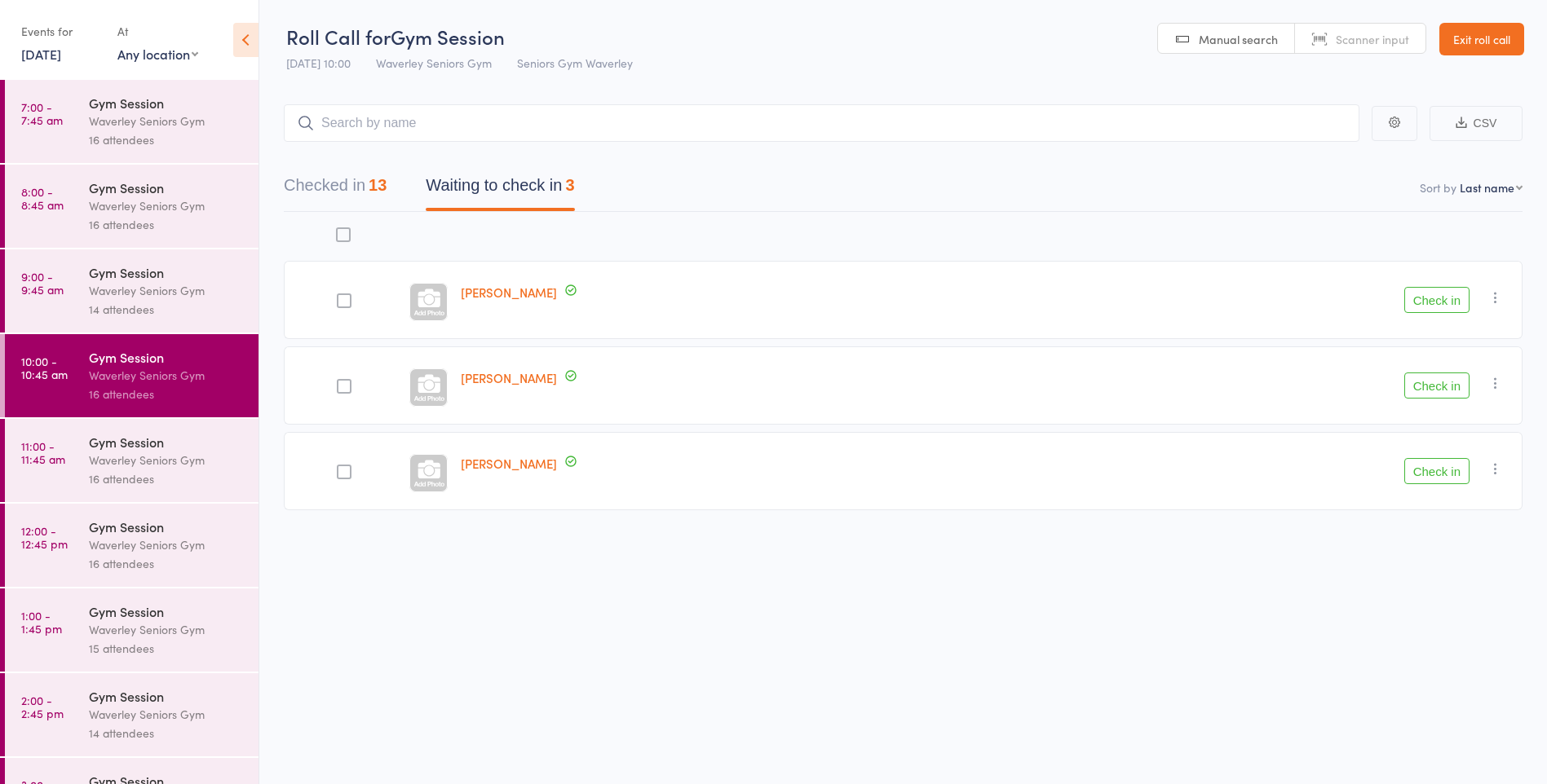
click at [1440, 466] on button "Check in" at bounding box center [1437, 471] width 65 height 26
click at [364, 179] on button "Checked in 14" at bounding box center [336, 189] width 103 height 43
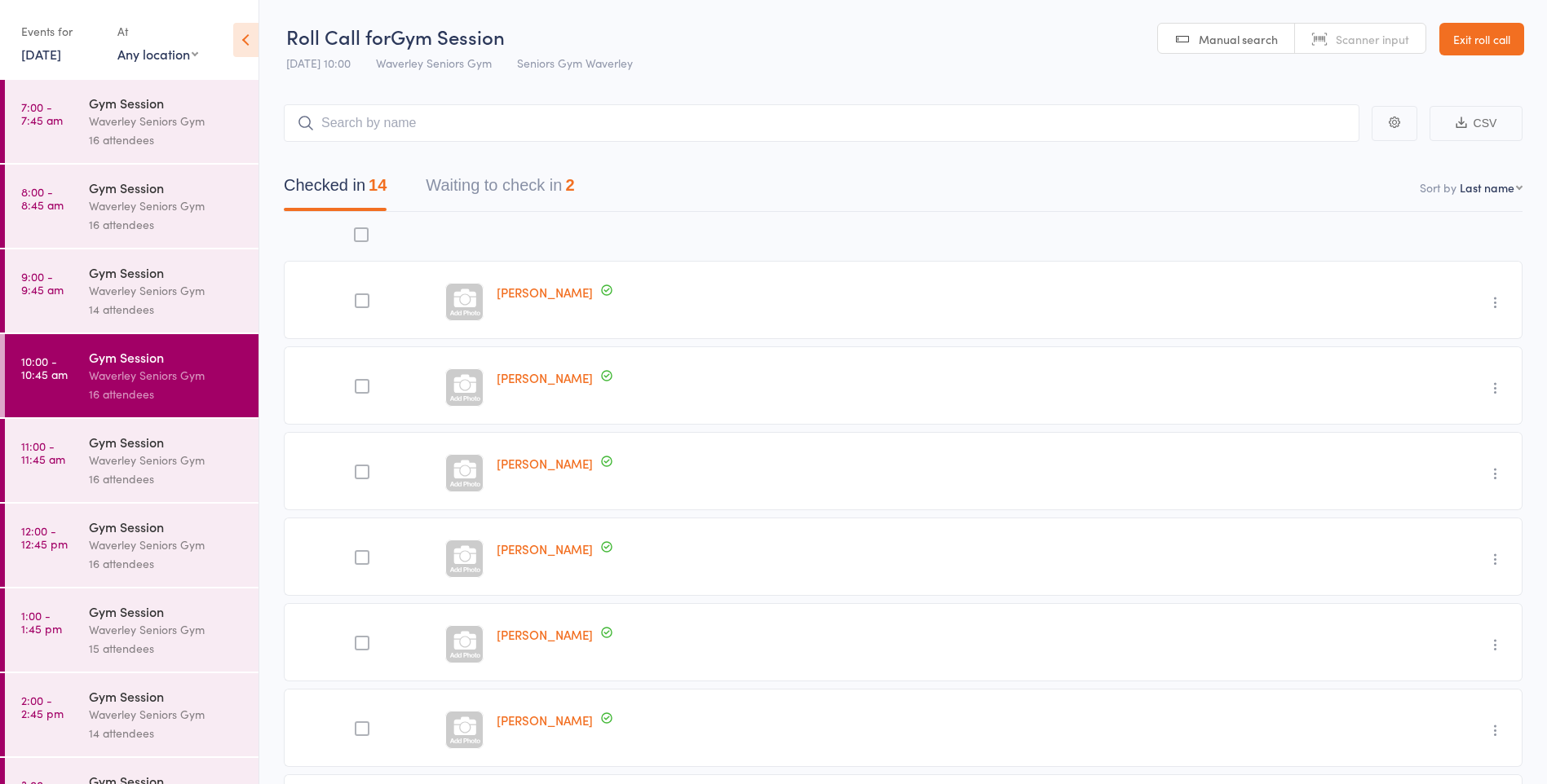
click at [146, 455] on div "Waverley Seniors Gym" at bounding box center [167, 460] width 156 height 19
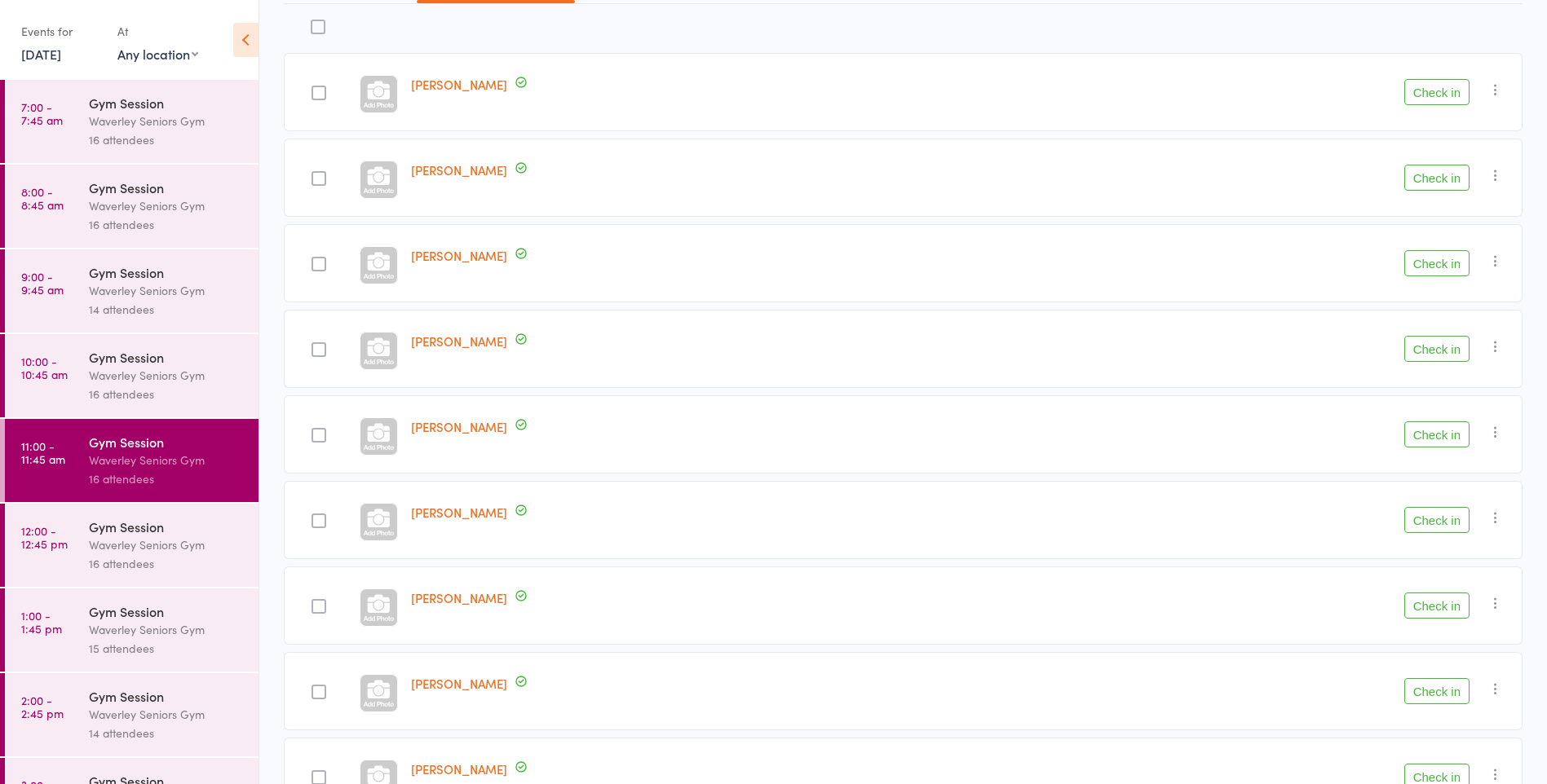
scroll to position [201, 0]
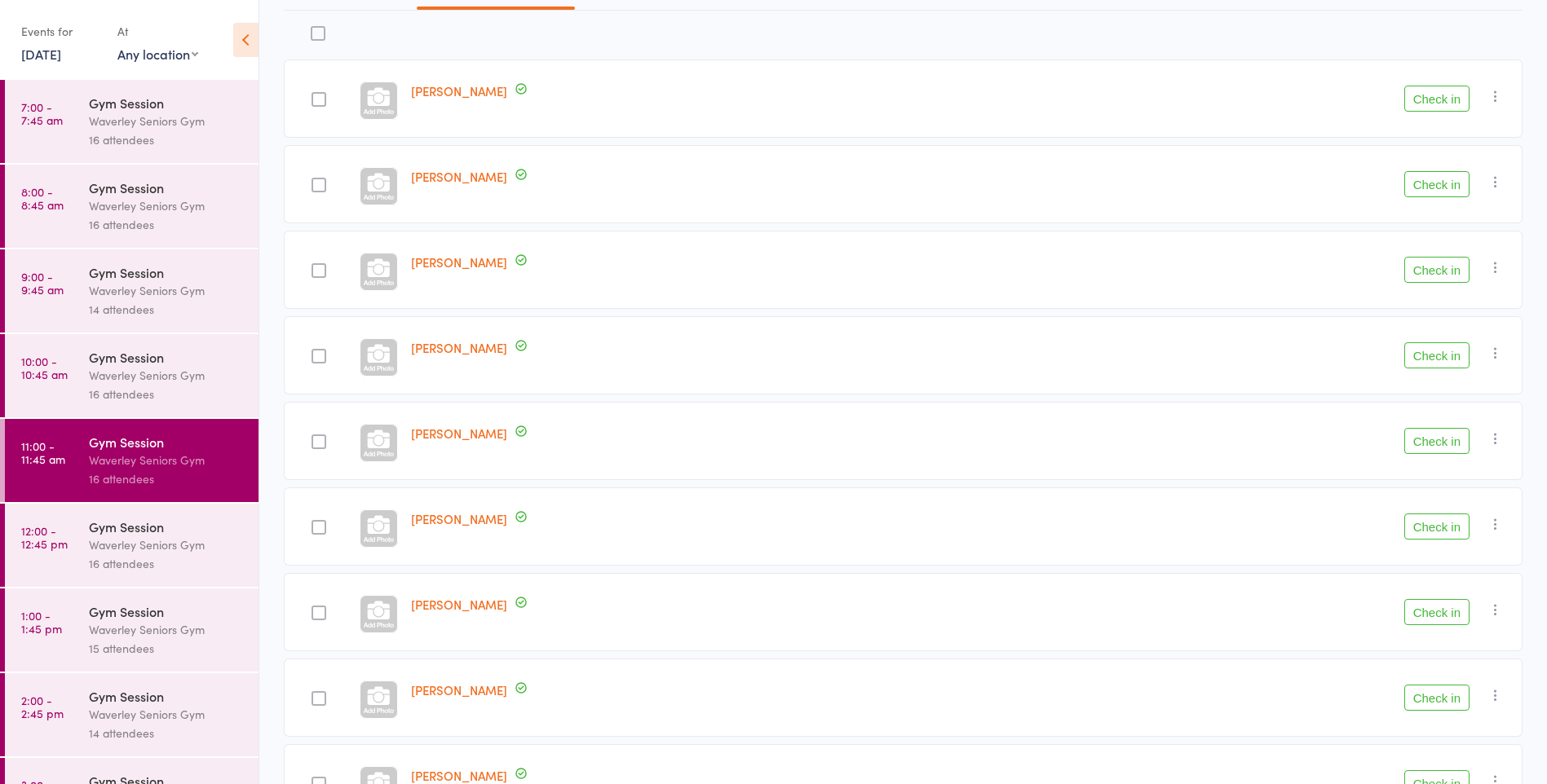
click at [157, 366] on div "Waverley Seniors Gym" at bounding box center [167, 375] width 156 height 19
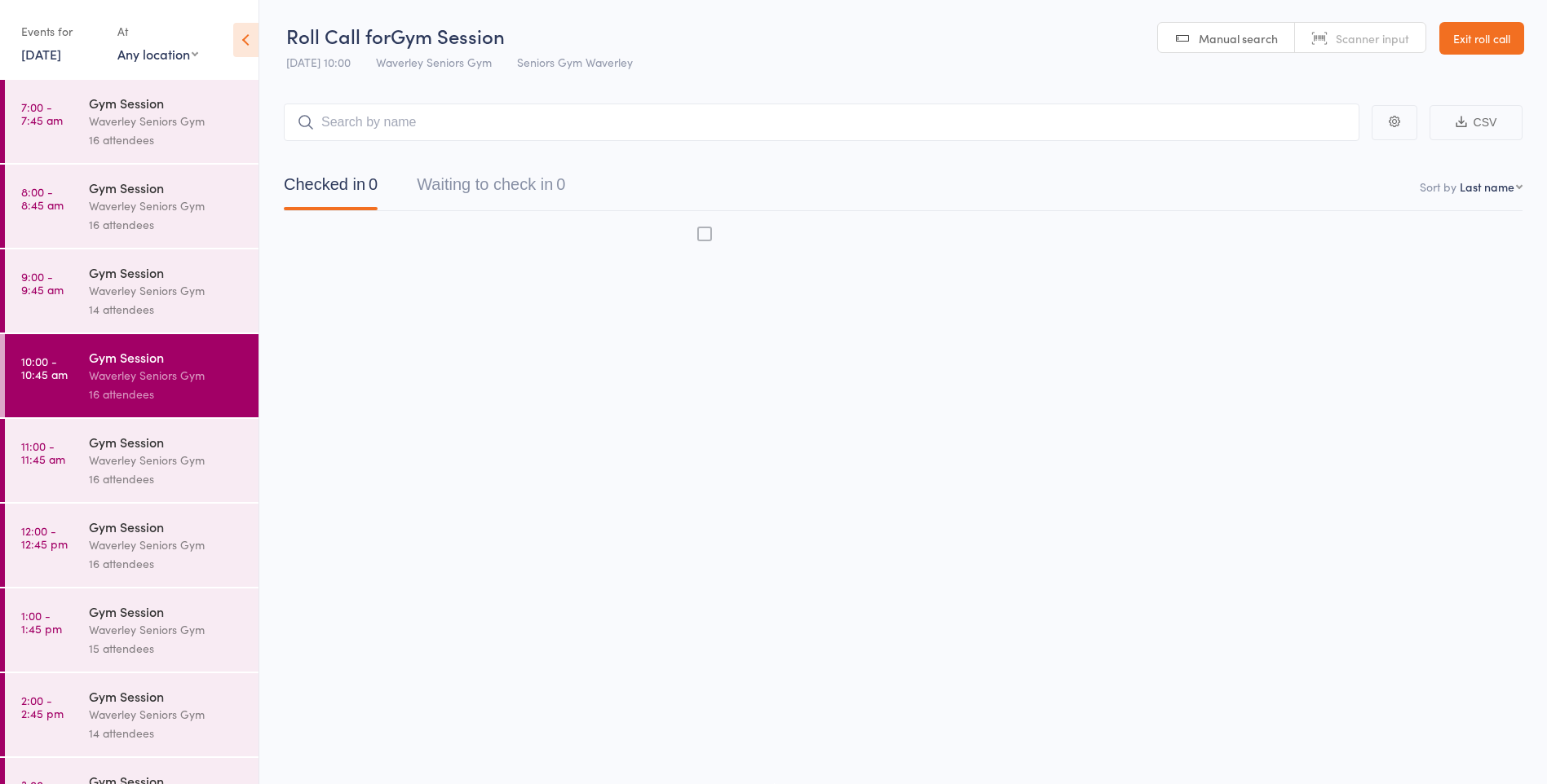
scroll to position [1, 0]
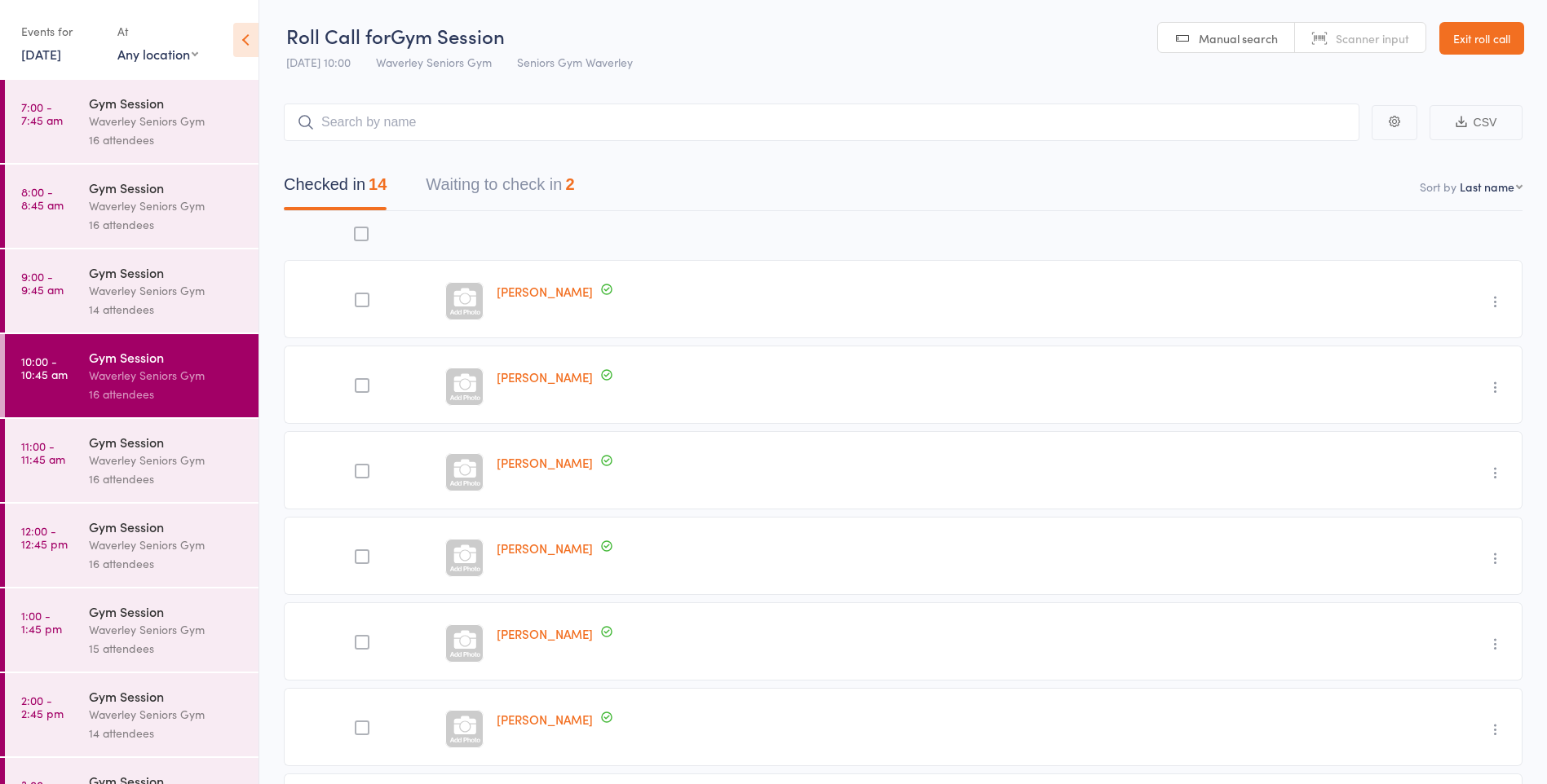
click at [566, 196] on button "Waiting to check in 2" at bounding box center [500, 188] width 149 height 43
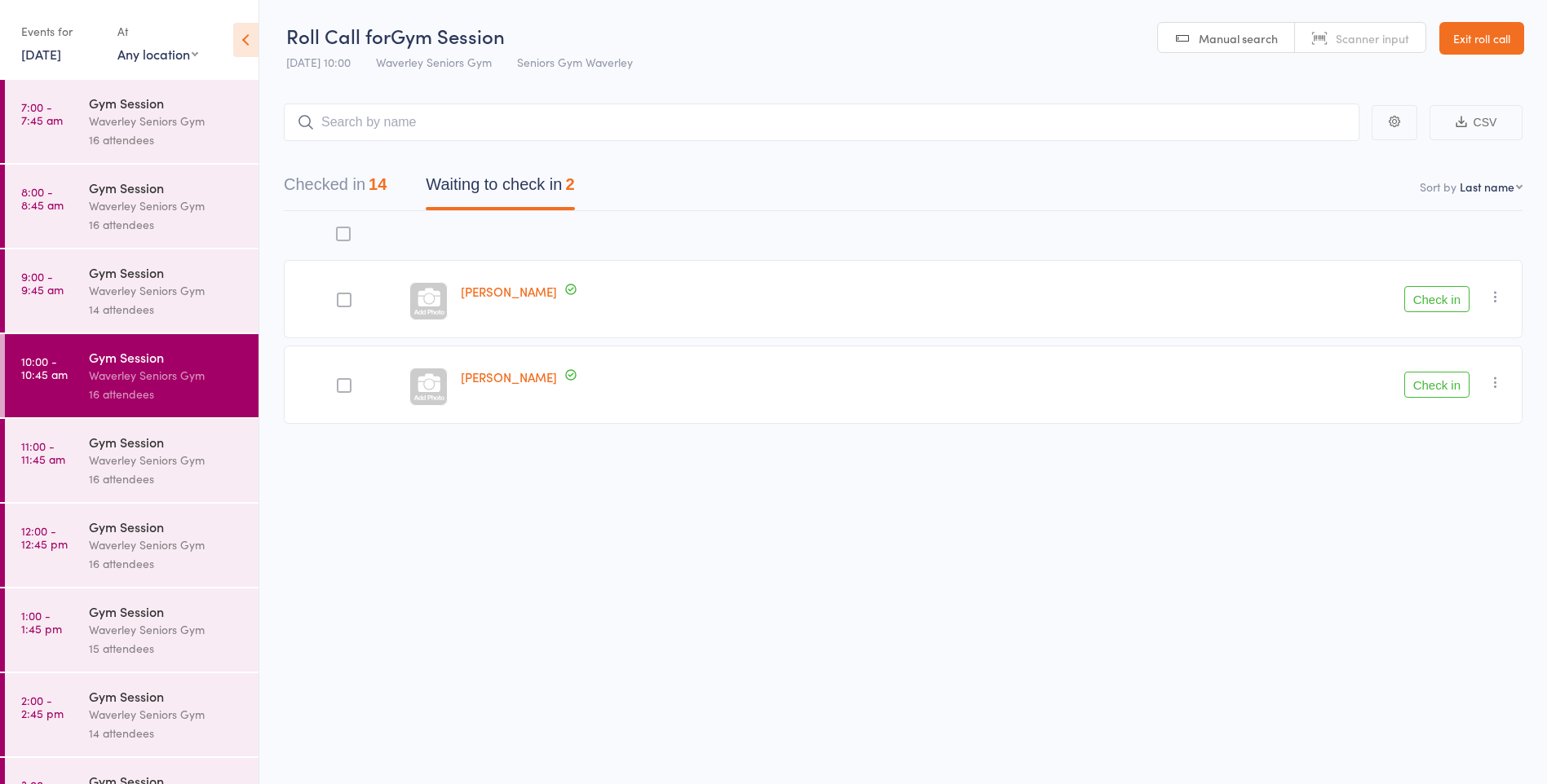
click at [372, 187] on button "Checked in 14" at bounding box center [336, 188] width 103 height 43
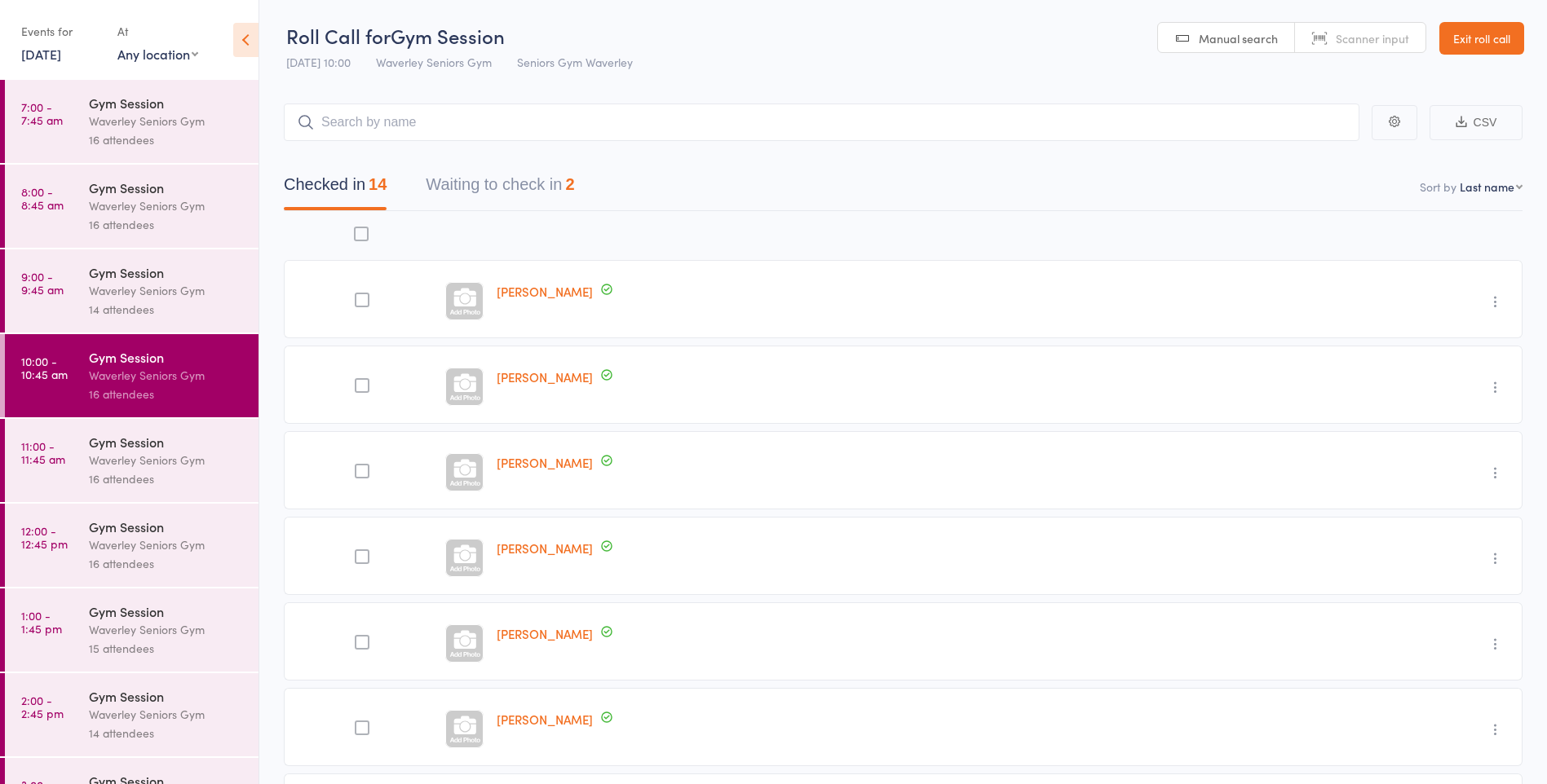
click at [484, 193] on button "Waiting to check in 2" at bounding box center [500, 188] width 149 height 43
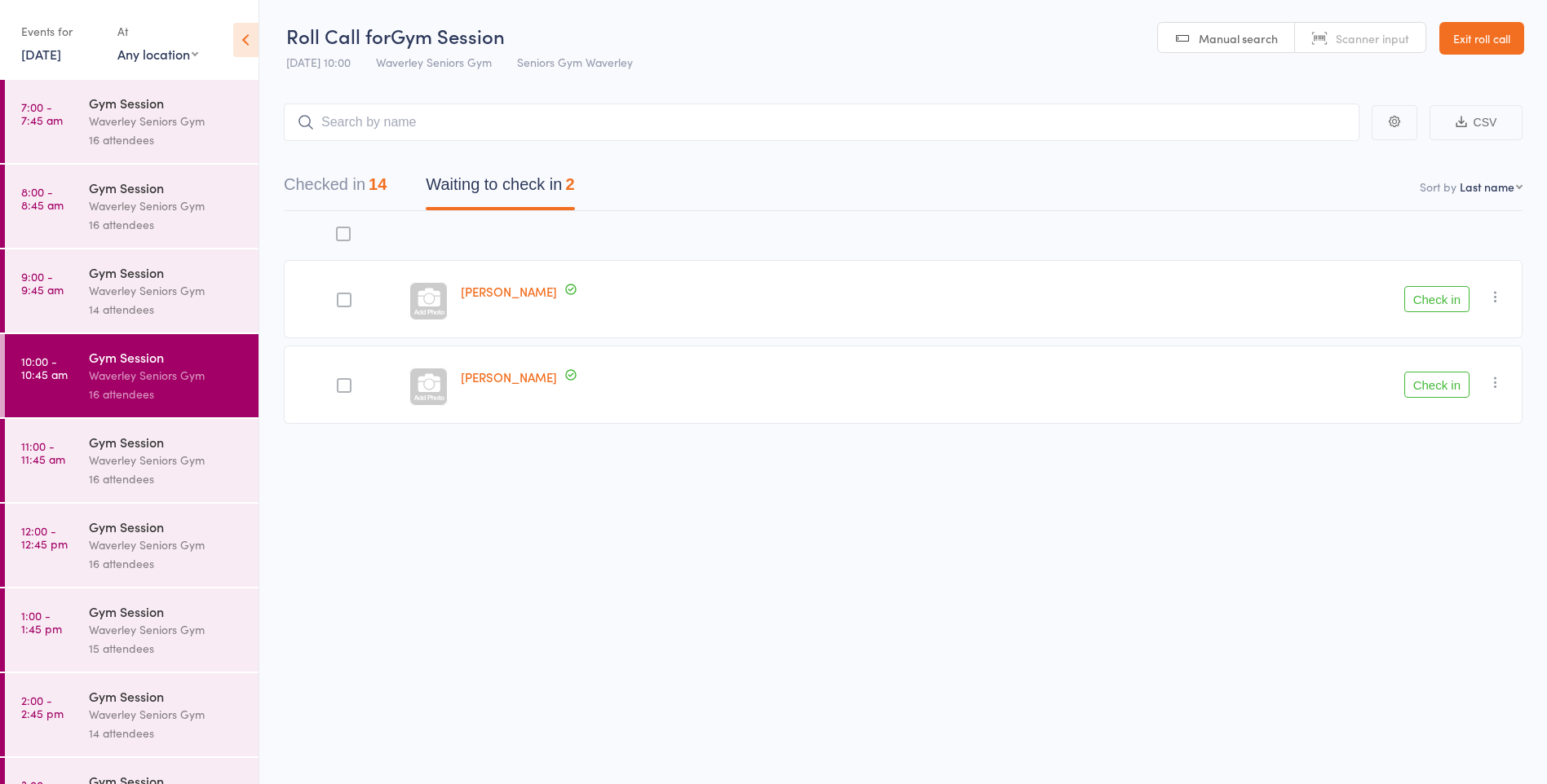
click at [1415, 291] on button "Check in" at bounding box center [1437, 299] width 65 height 26
click at [346, 298] on div at bounding box center [344, 299] width 14 height 14
click at [340, 295] on input "checkbox" at bounding box center [340, 295] width 0 height 0
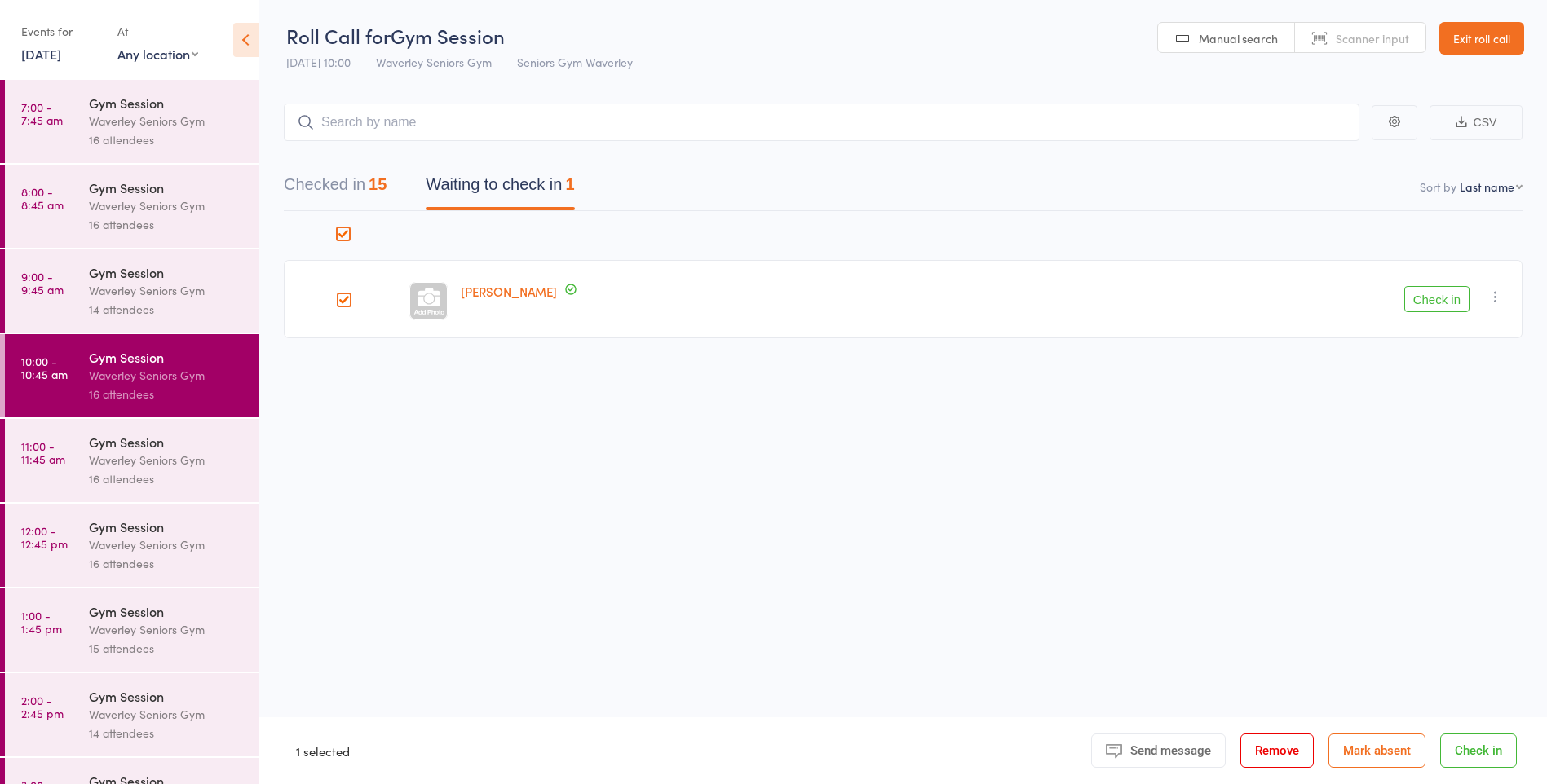
click at [1440, 287] on button "Check in" at bounding box center [1437, 299] width 65 height 26
click at [347, 300] on div at bounding box center [344, 299] width 14 height 14
click at [340, 295] on input "checkbox" at bounding box center [340, 295] width 0 height 0
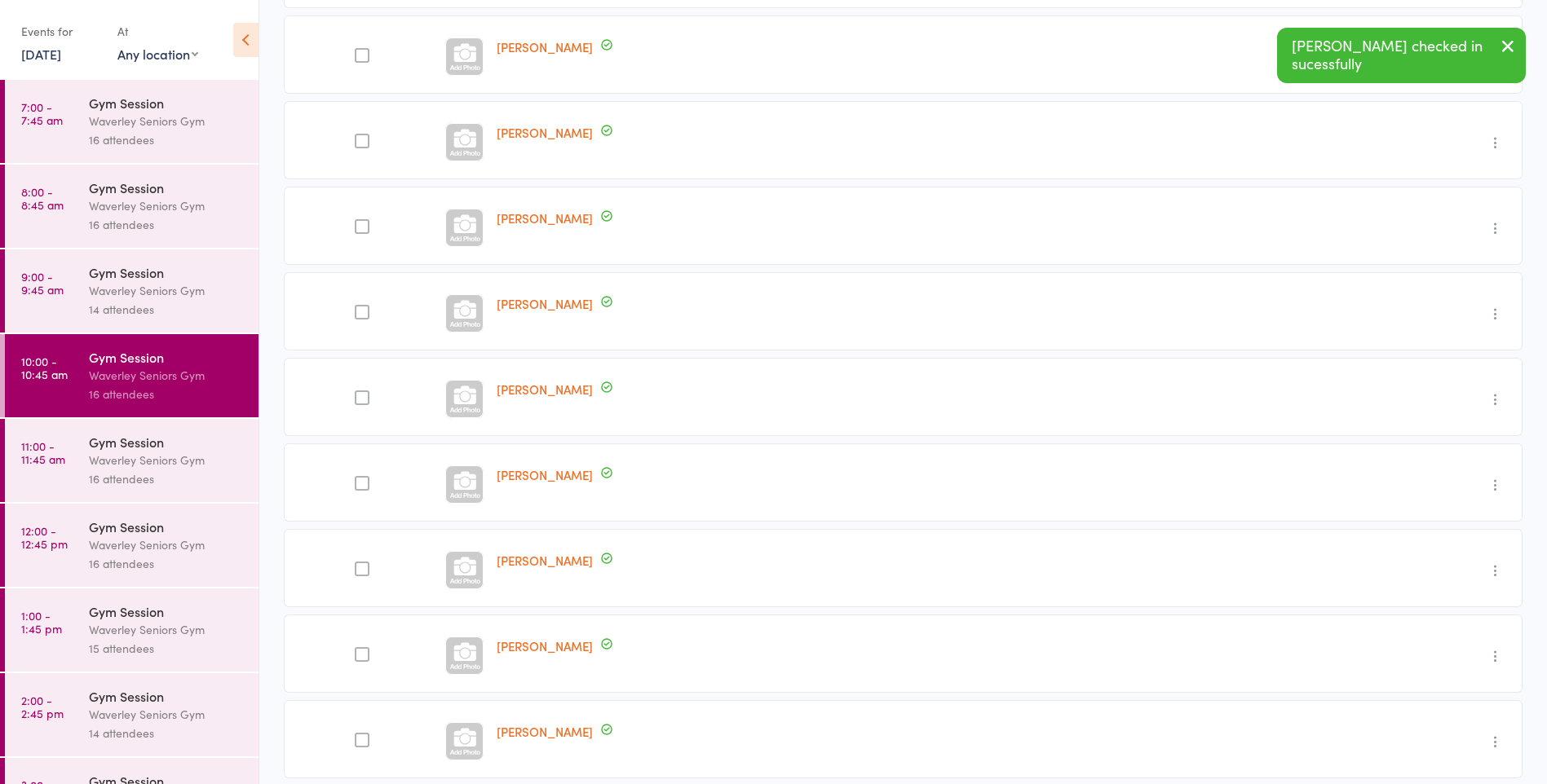
scroll to position [330, 0]
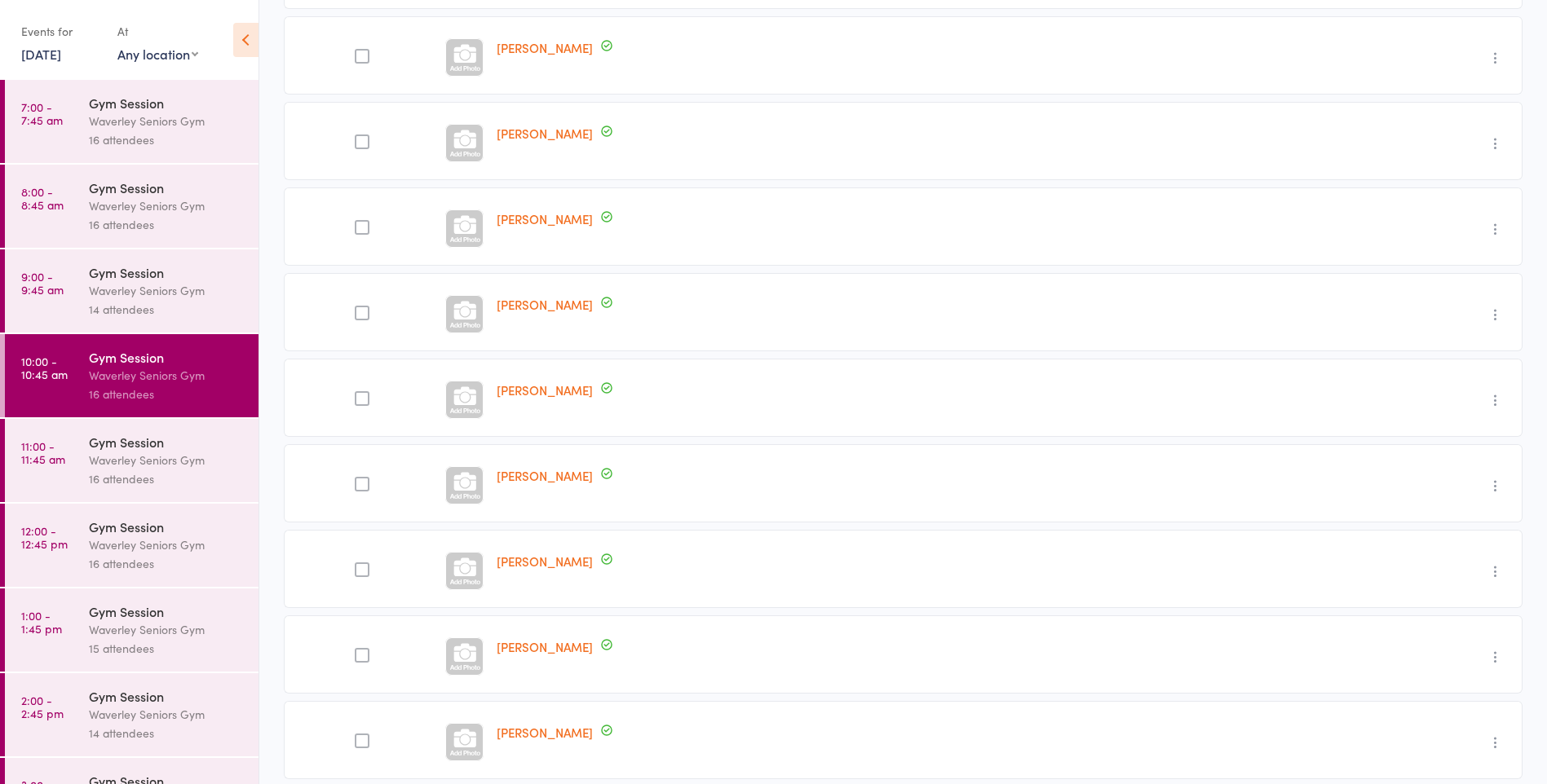
click at [1443, 573] on div "Undo check-in Send message Add Note Add Task Add Flag Remove Mark absent" at bounding box center [1360, 569] width 324 height 79
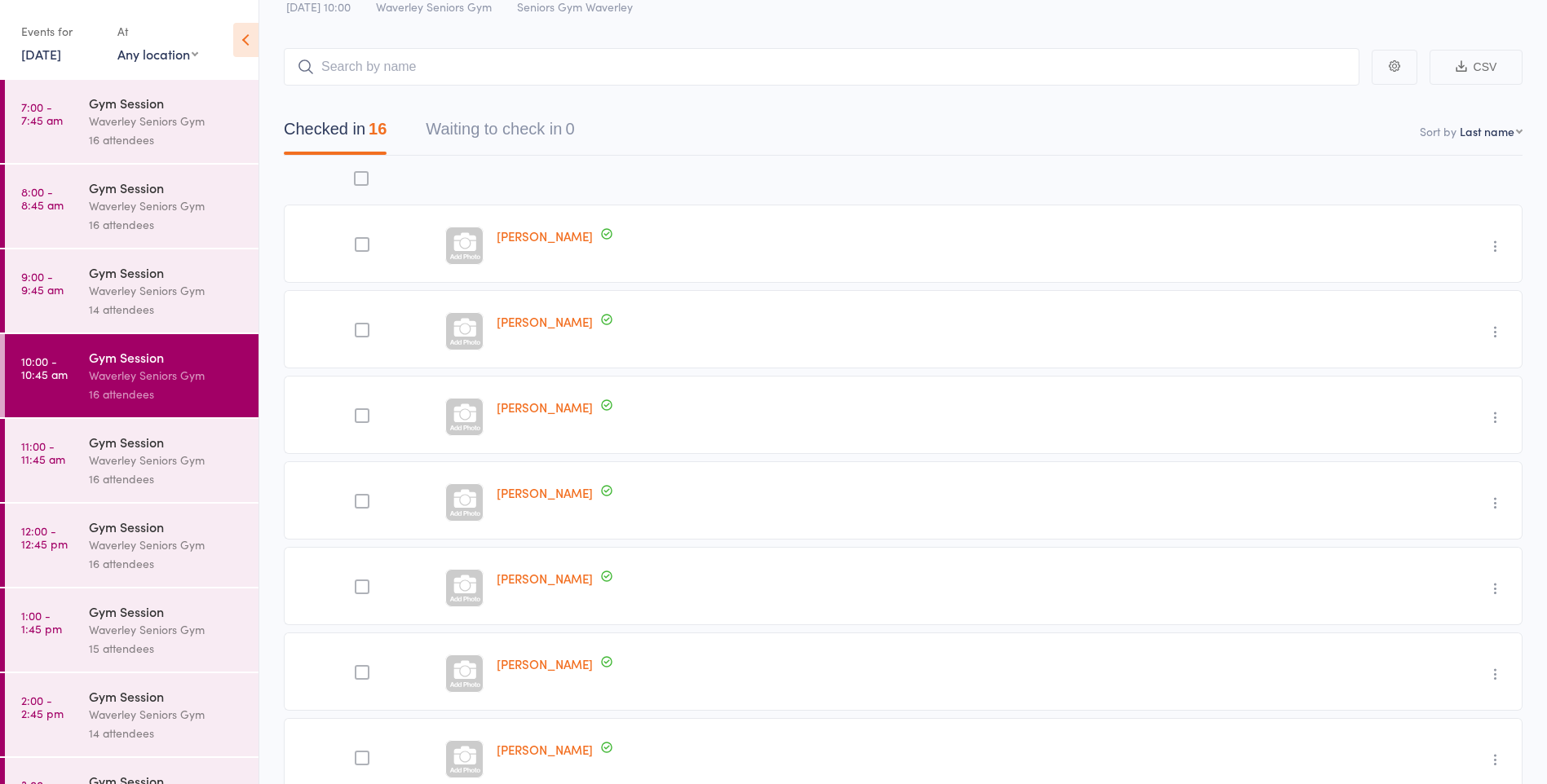
scroll to position [52, 0]
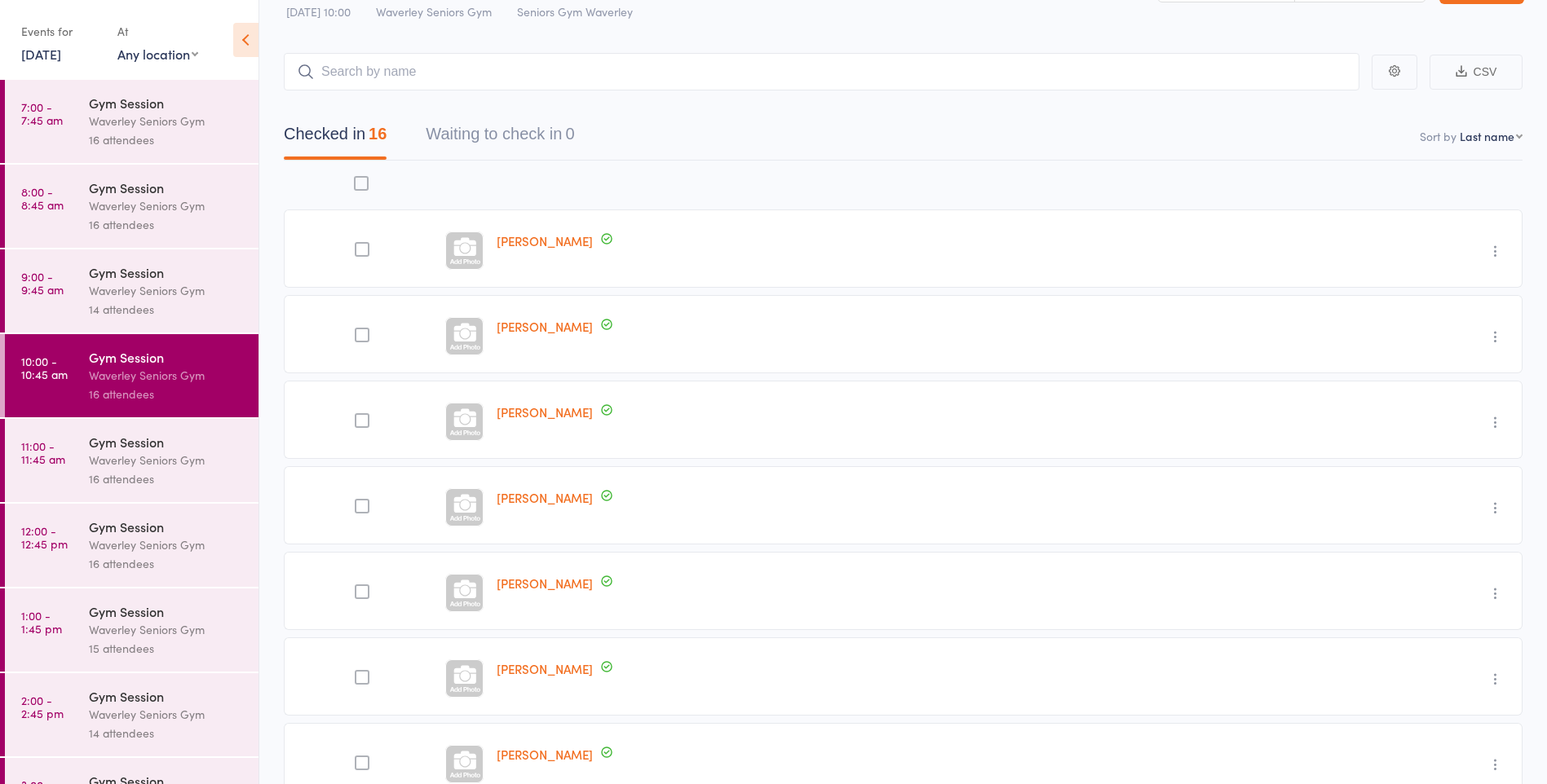
click at [183, 444] on div "Gym Session" at bounding box center [167, 441] width 156 height 18
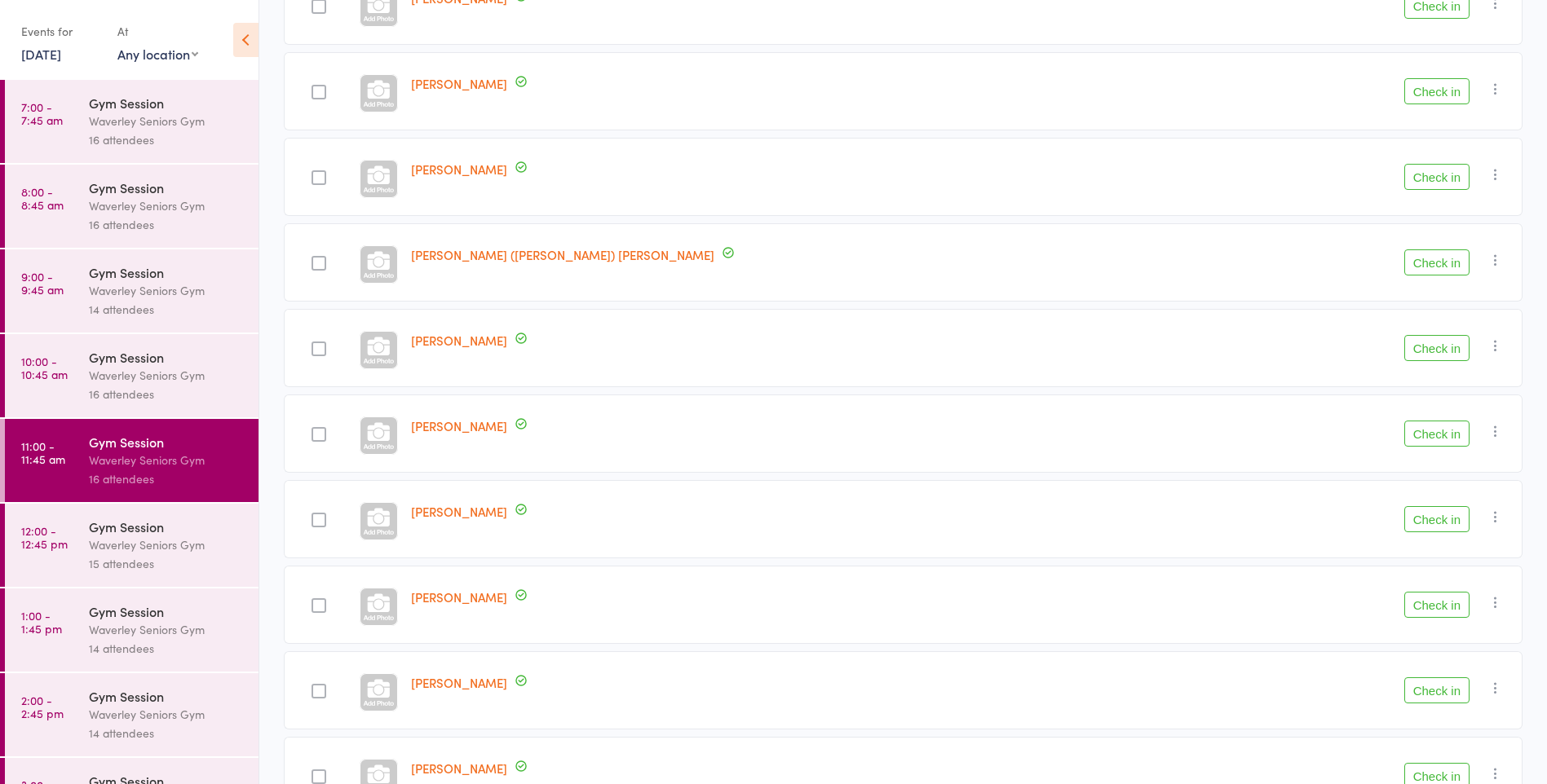
scroll to position [809, 0]
click at [191, 530] on div "Gym Session" at bounding box center [167, 526] width 156 height 18
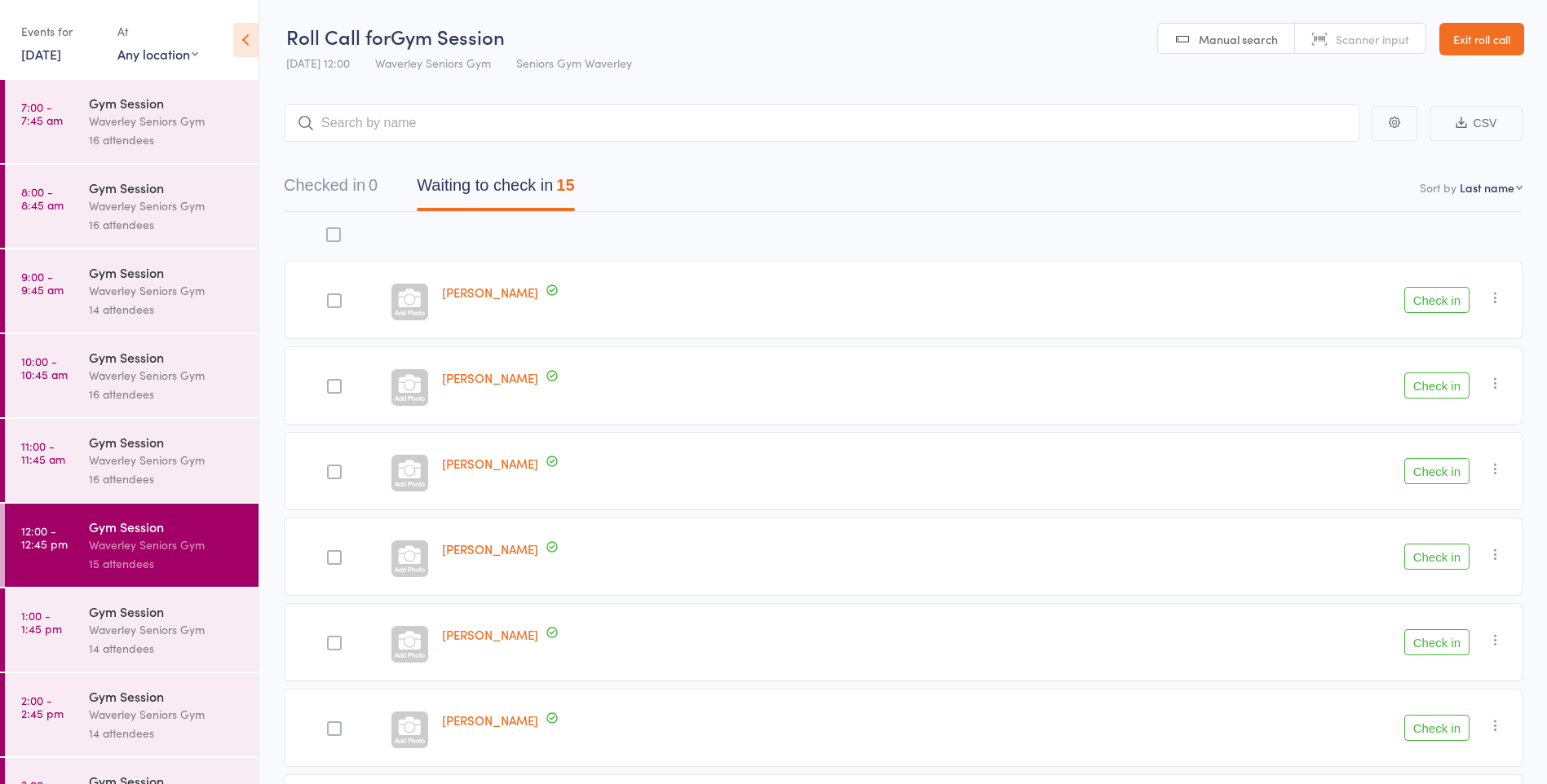
click at [86, 465] on link "11:00 - 11:45 am Gym Session Waverley Seniors Gym 16 attendees" at bounding box center [132, 460] width 254 height 83
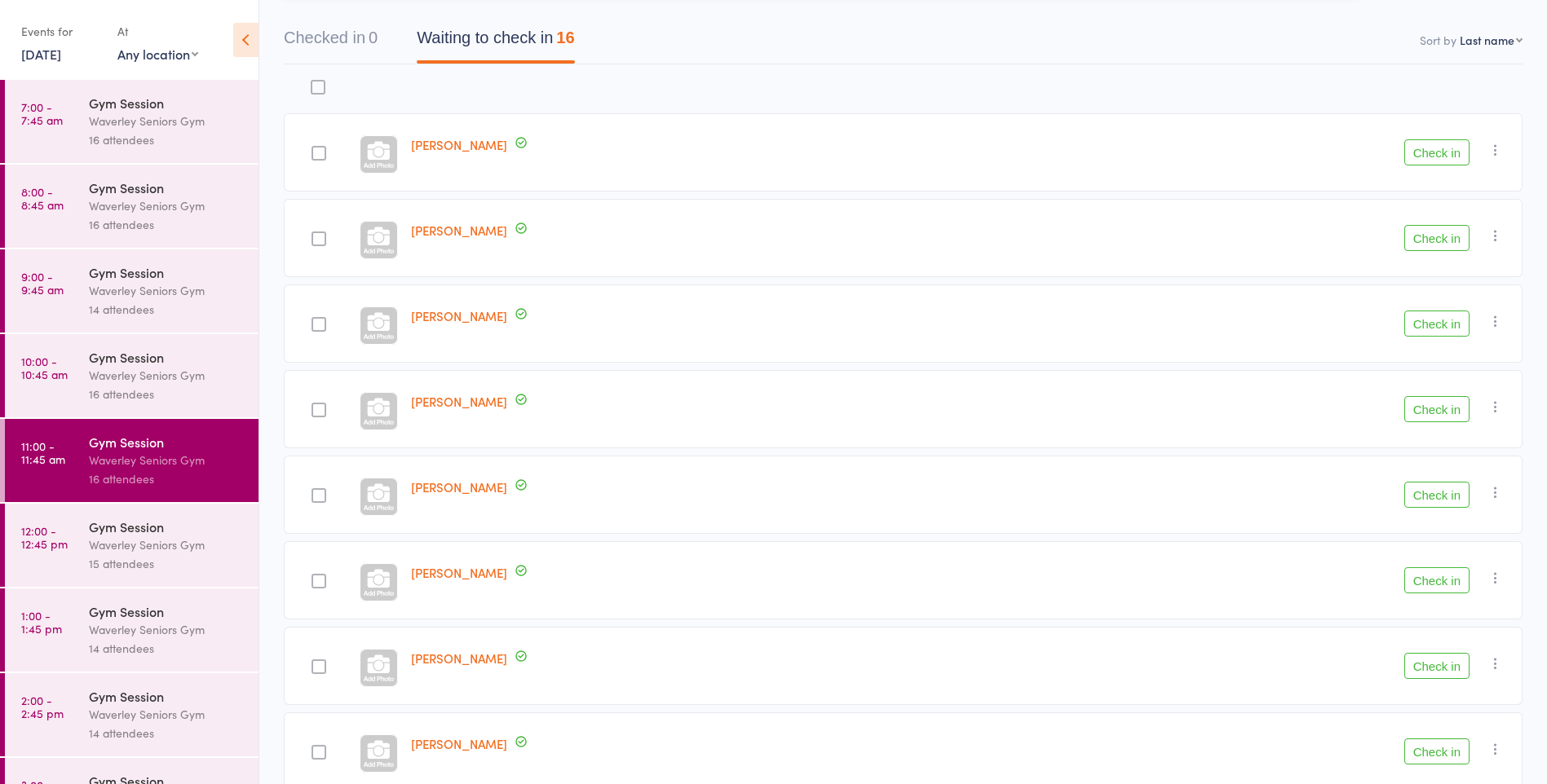
scroll to position [143, 0]
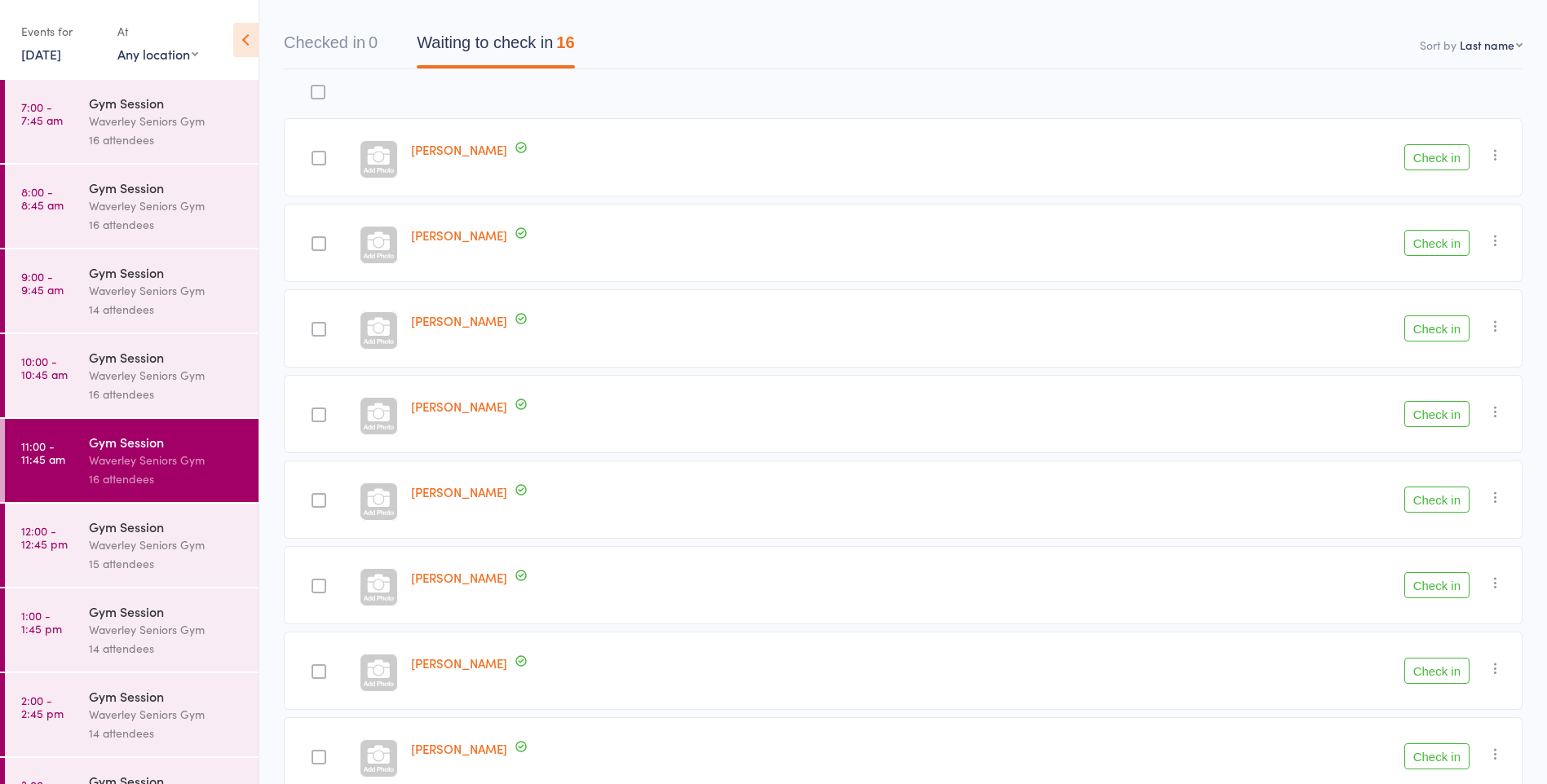
click at [1446, 322] on button "Check in" at bounding box center [1437, 328] width 65 height 26
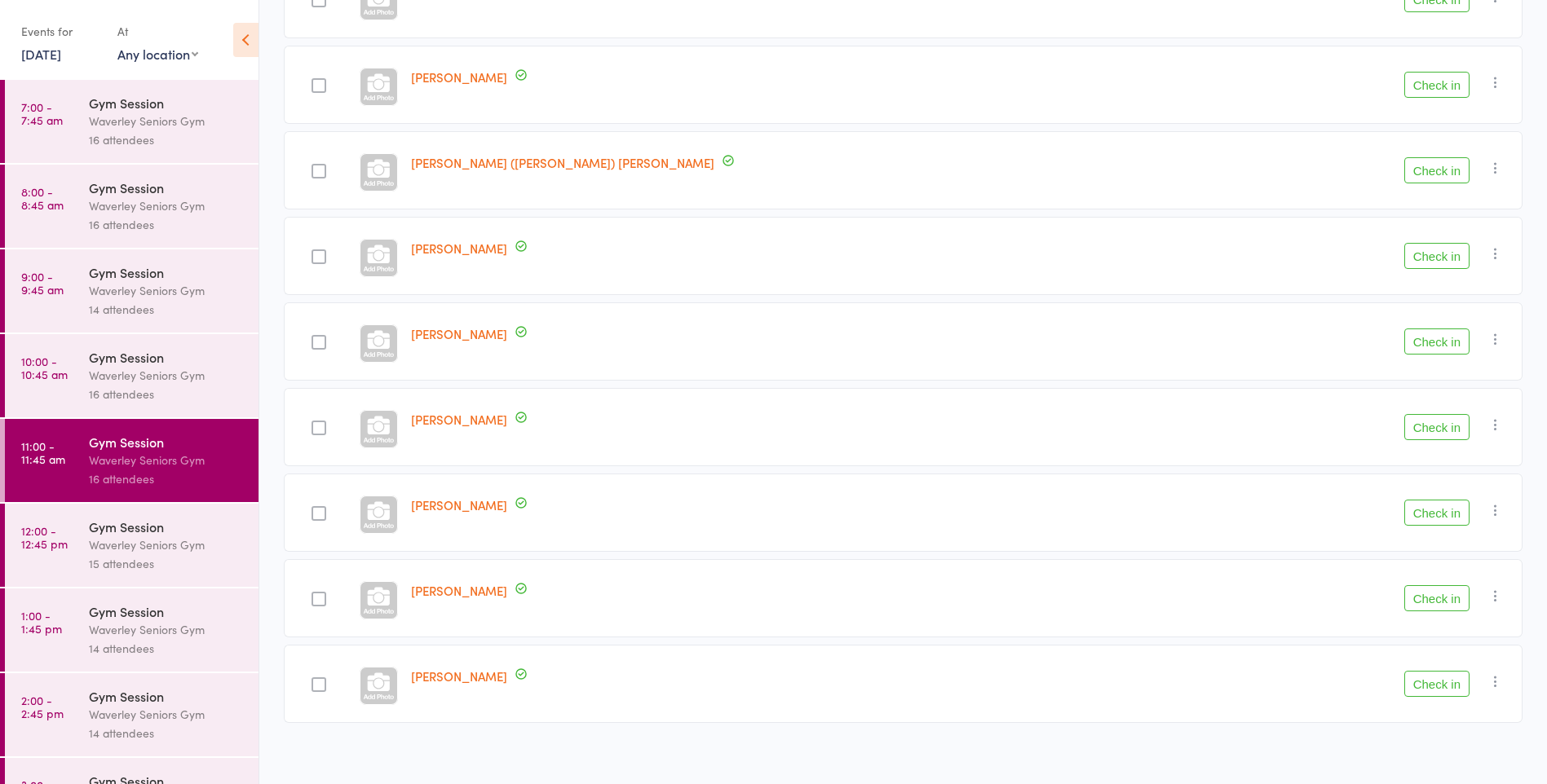
scroll to position [825, 0]
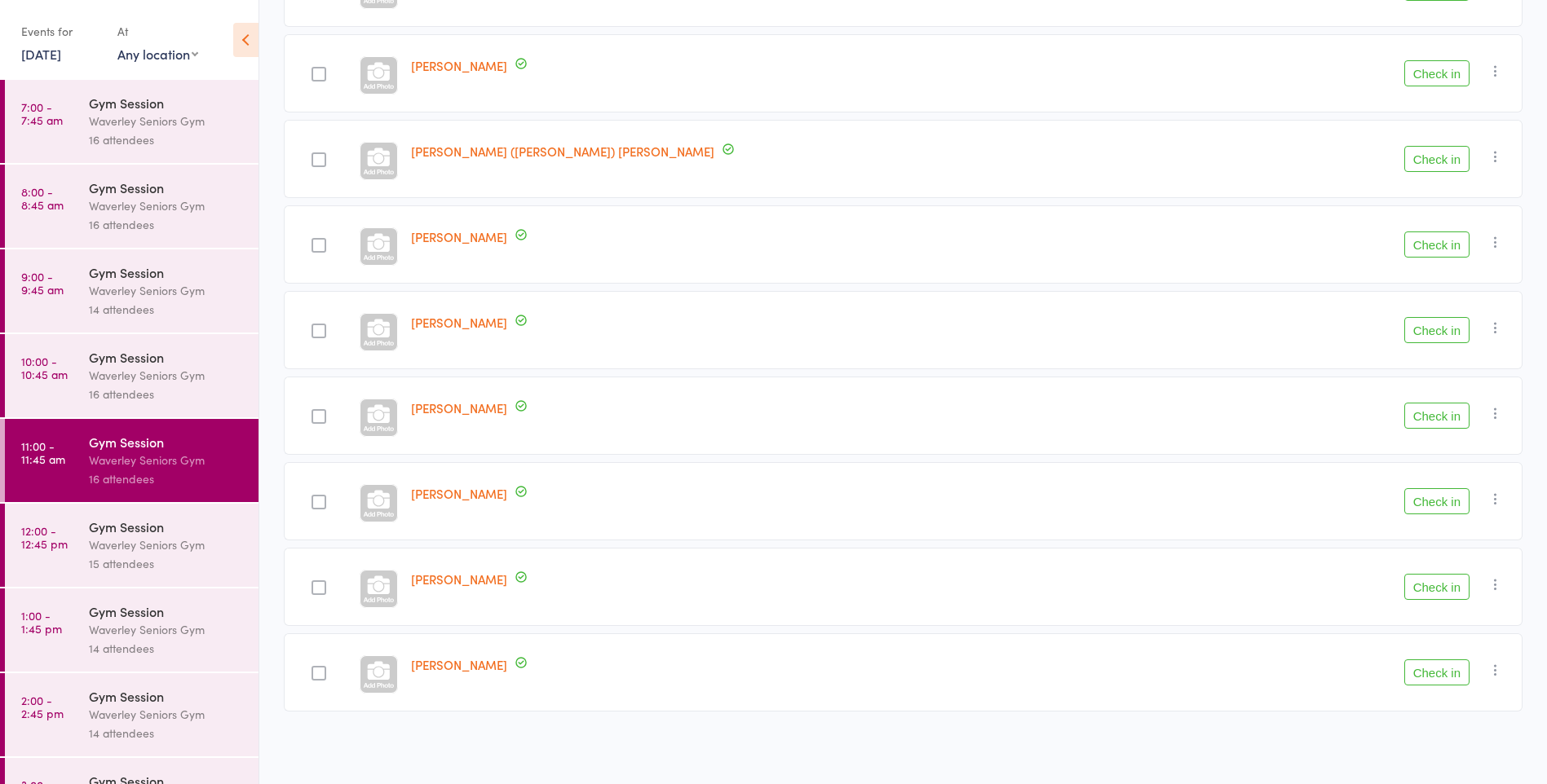
click at [1437, 498] on button "Check in" at bounding box center [1437, 501] width 65 height 26
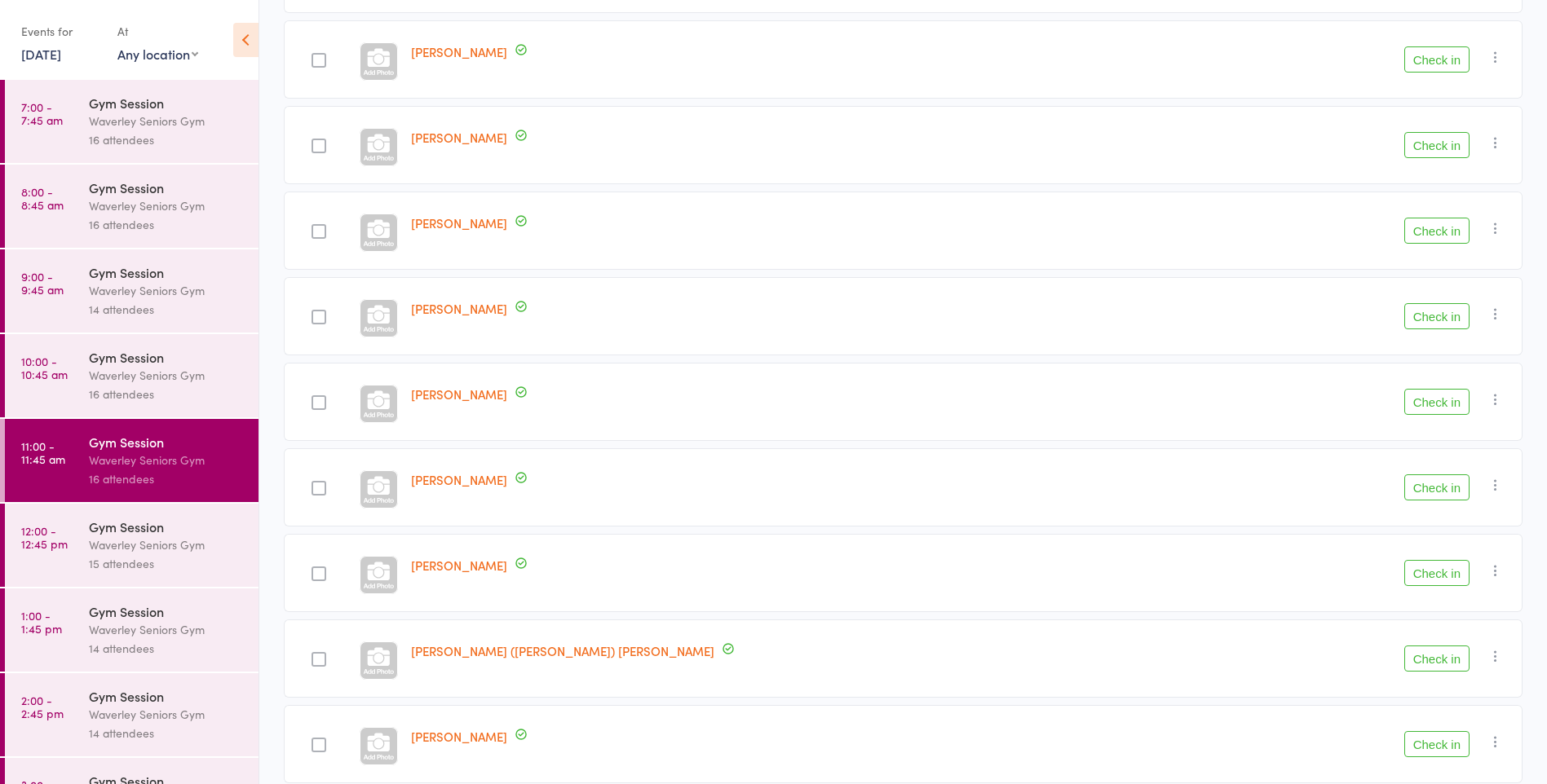
scroll to position [317, 0]
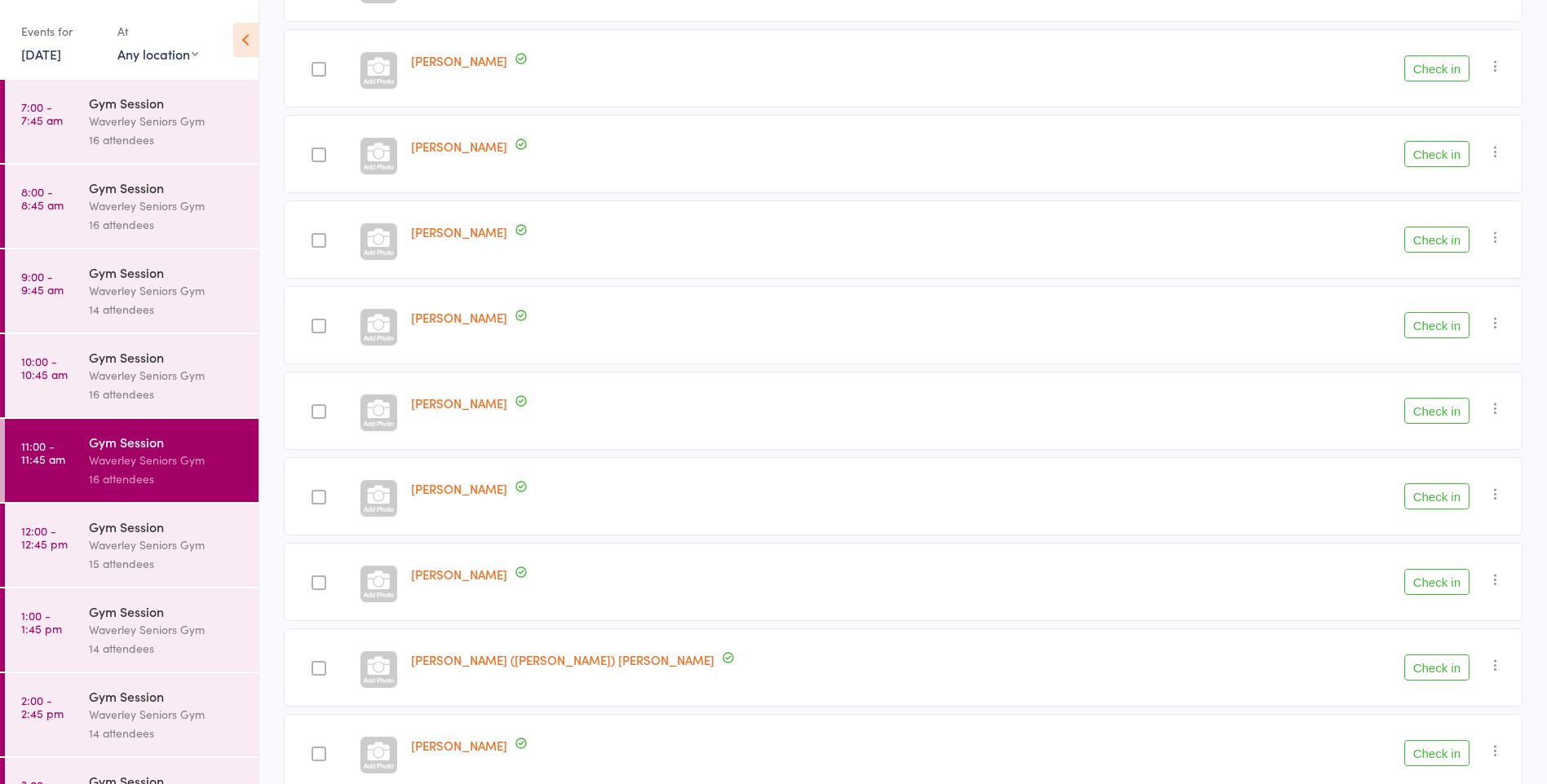
click at [1453, 79] on button "Check in" at bounding box center [1437, 68] width 65 height 26
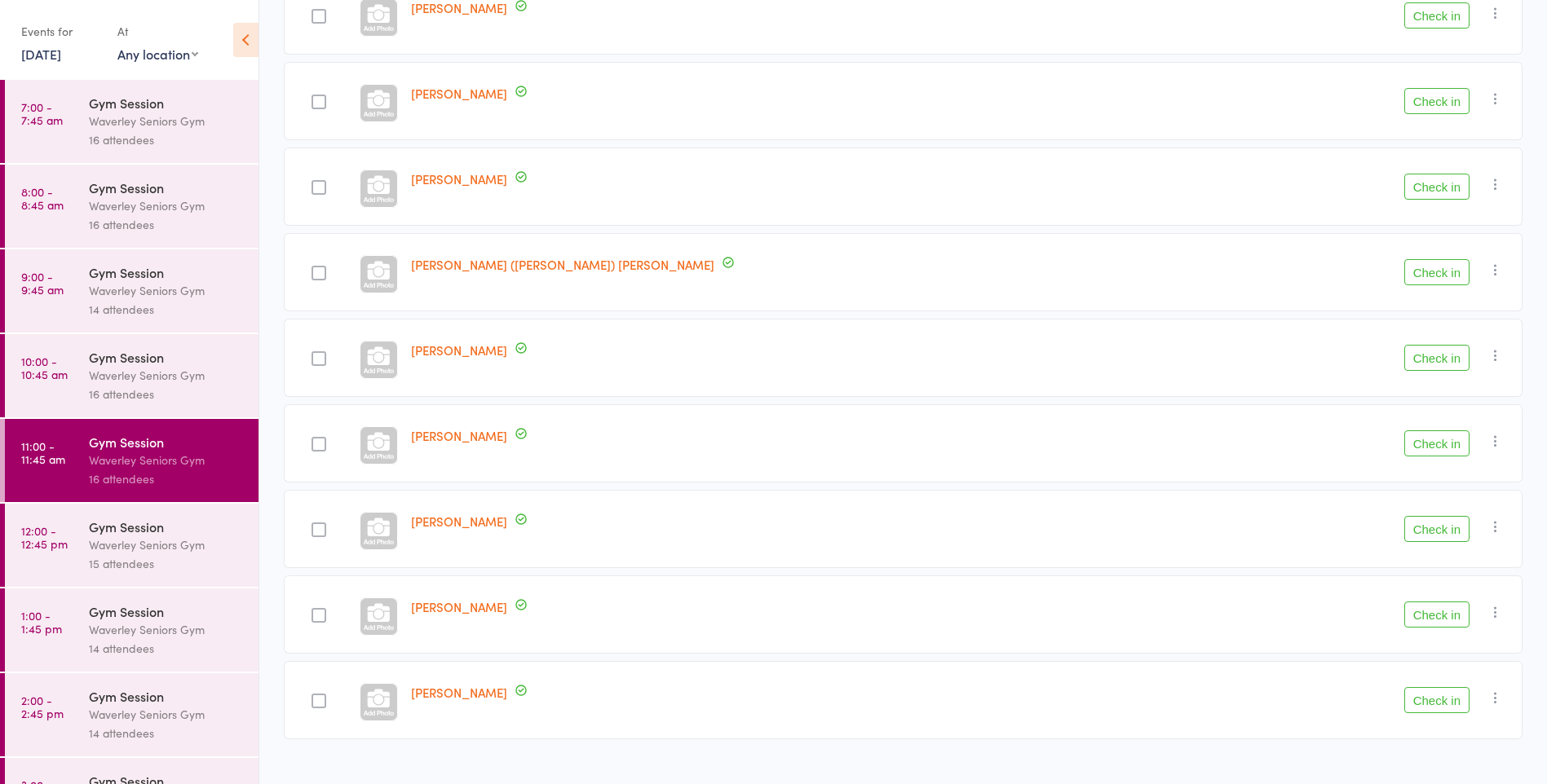
scroll to position [655, 0]
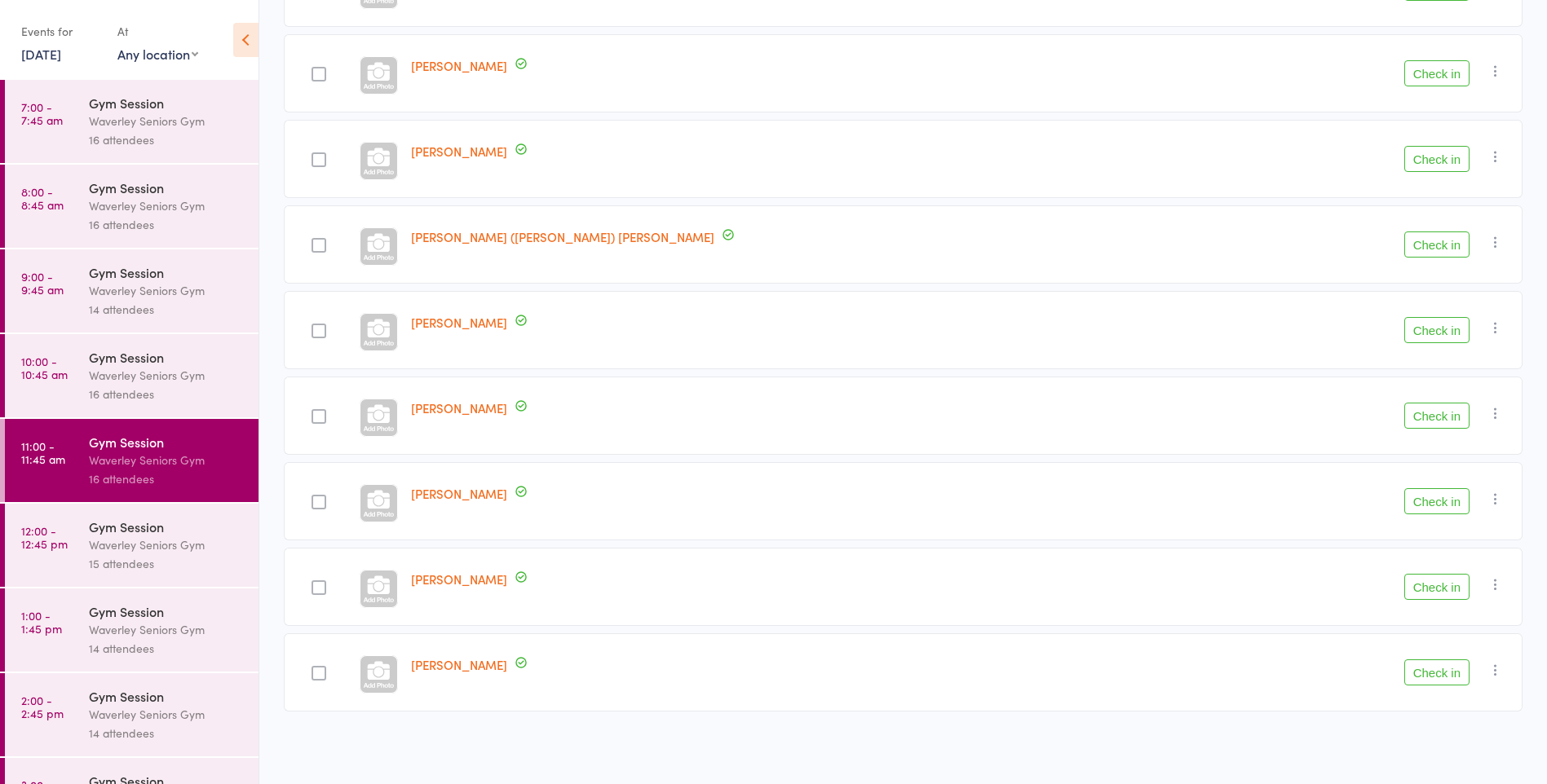
click at [326, 503] on div at bounding box center [319, 502] width 14 height 14
click at [314, 498] on input "checkbox" at bounding box center [314, 498] width 0 height 0
click at [1439, 500] on button "Check in" at bounding box center [1437, 501] width 65 height 26
click at [1422, 251] on button "Check in" at bounding box center [1437, 246] width 65 height 26
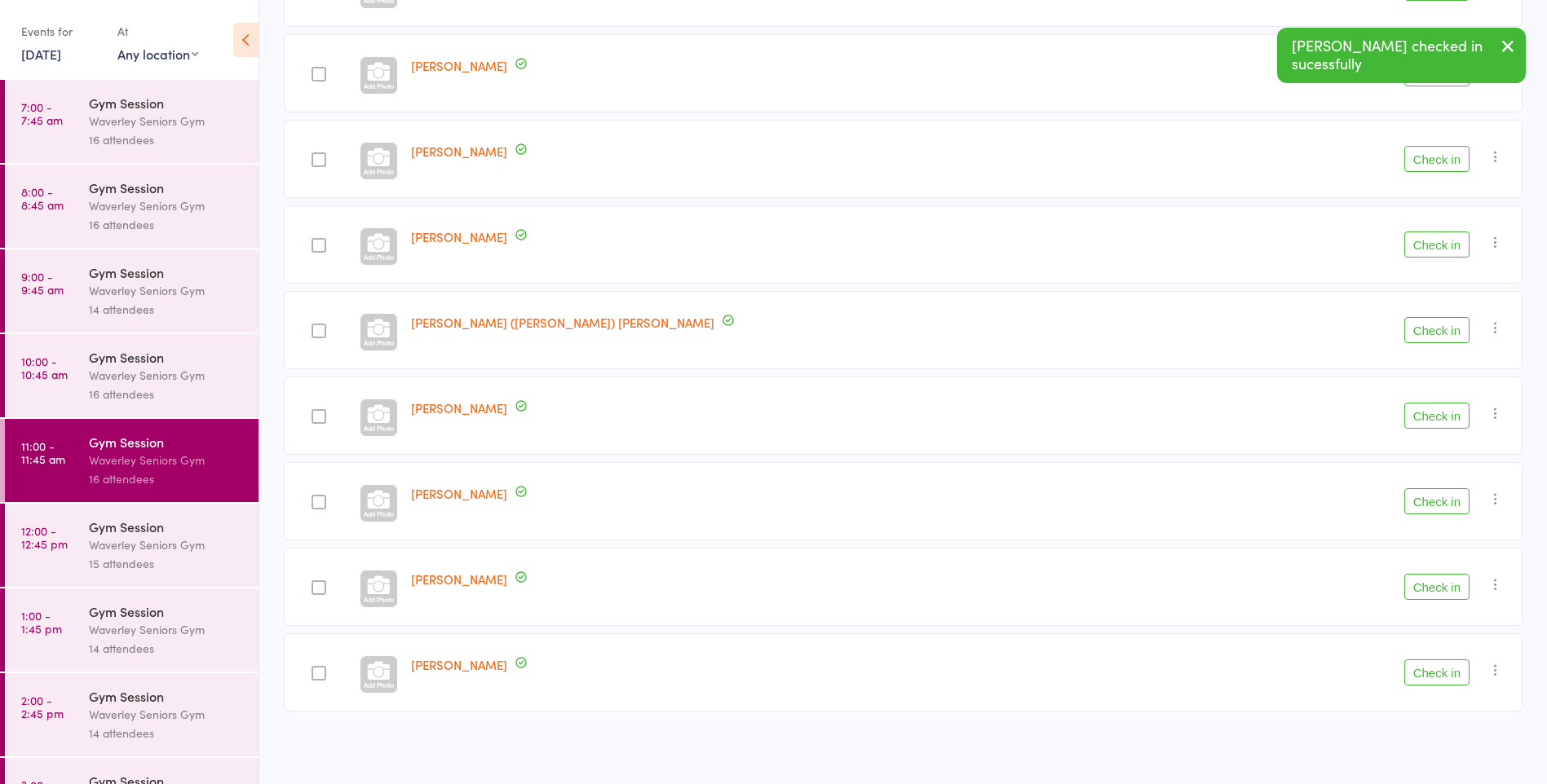
scroll to position [483, 0]
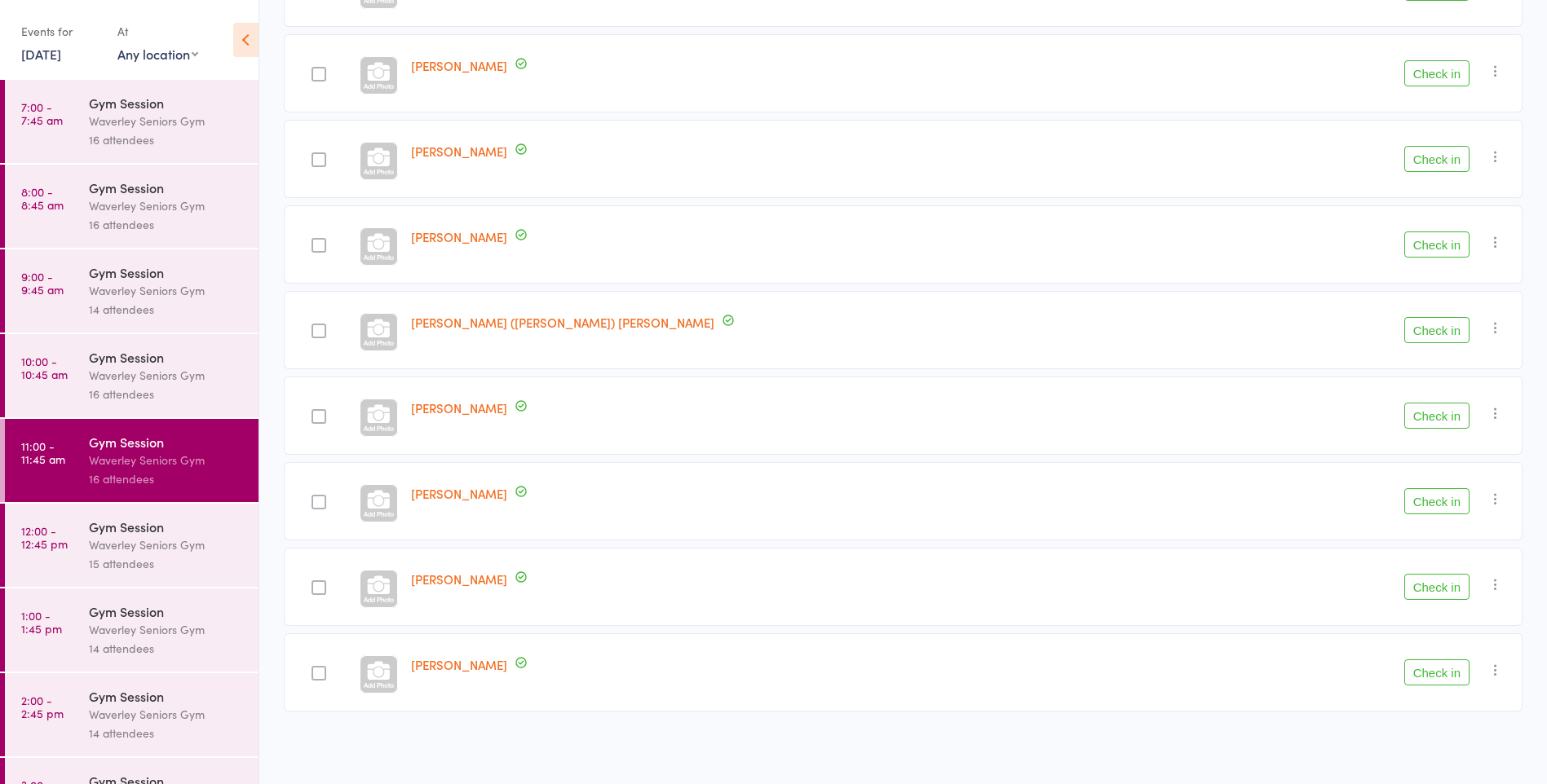
click at [1448, 155] on button "Check in" at bounding box center [1437, 159] width 65 height 26
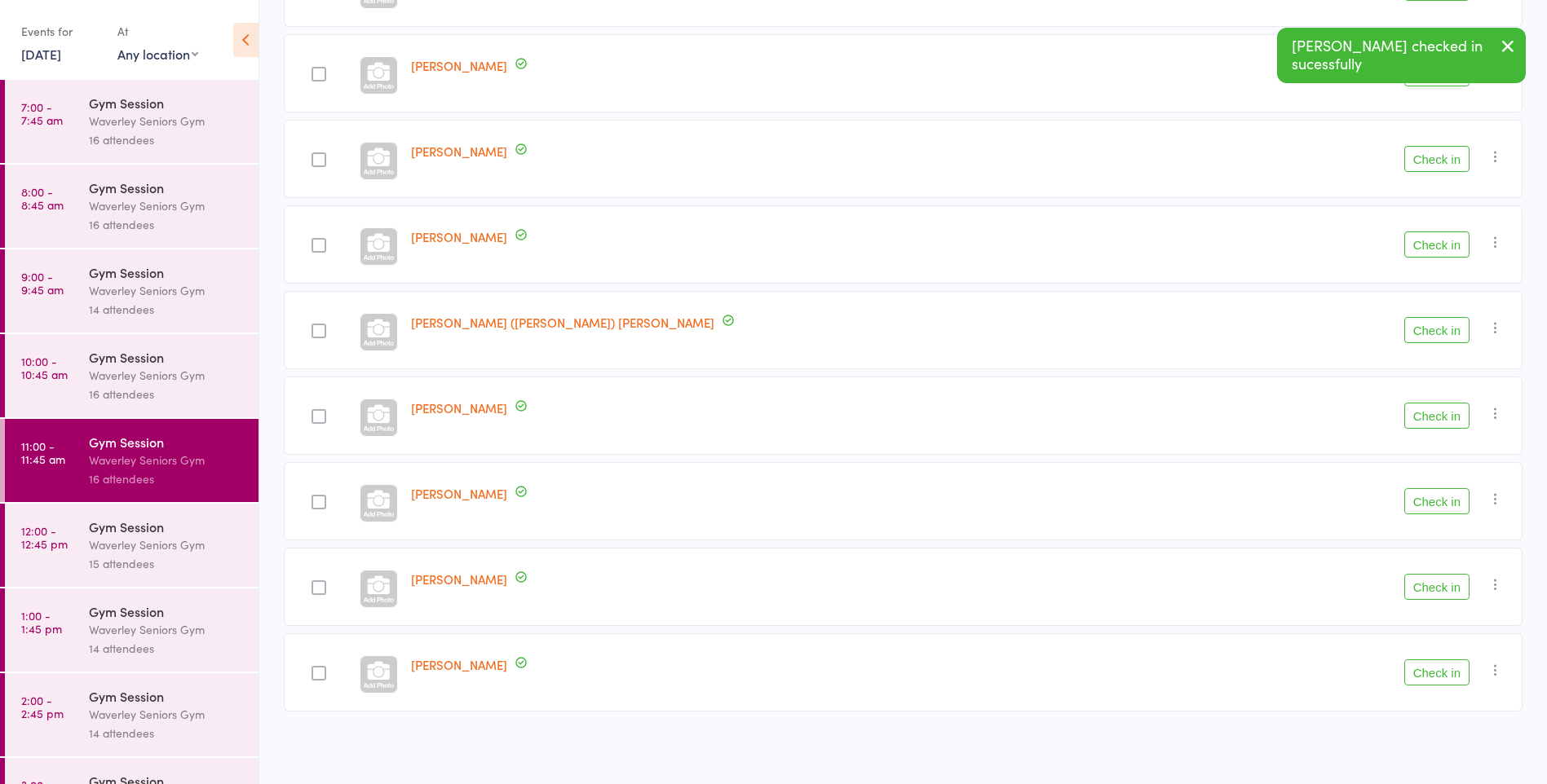
scroll to position [398, 0]
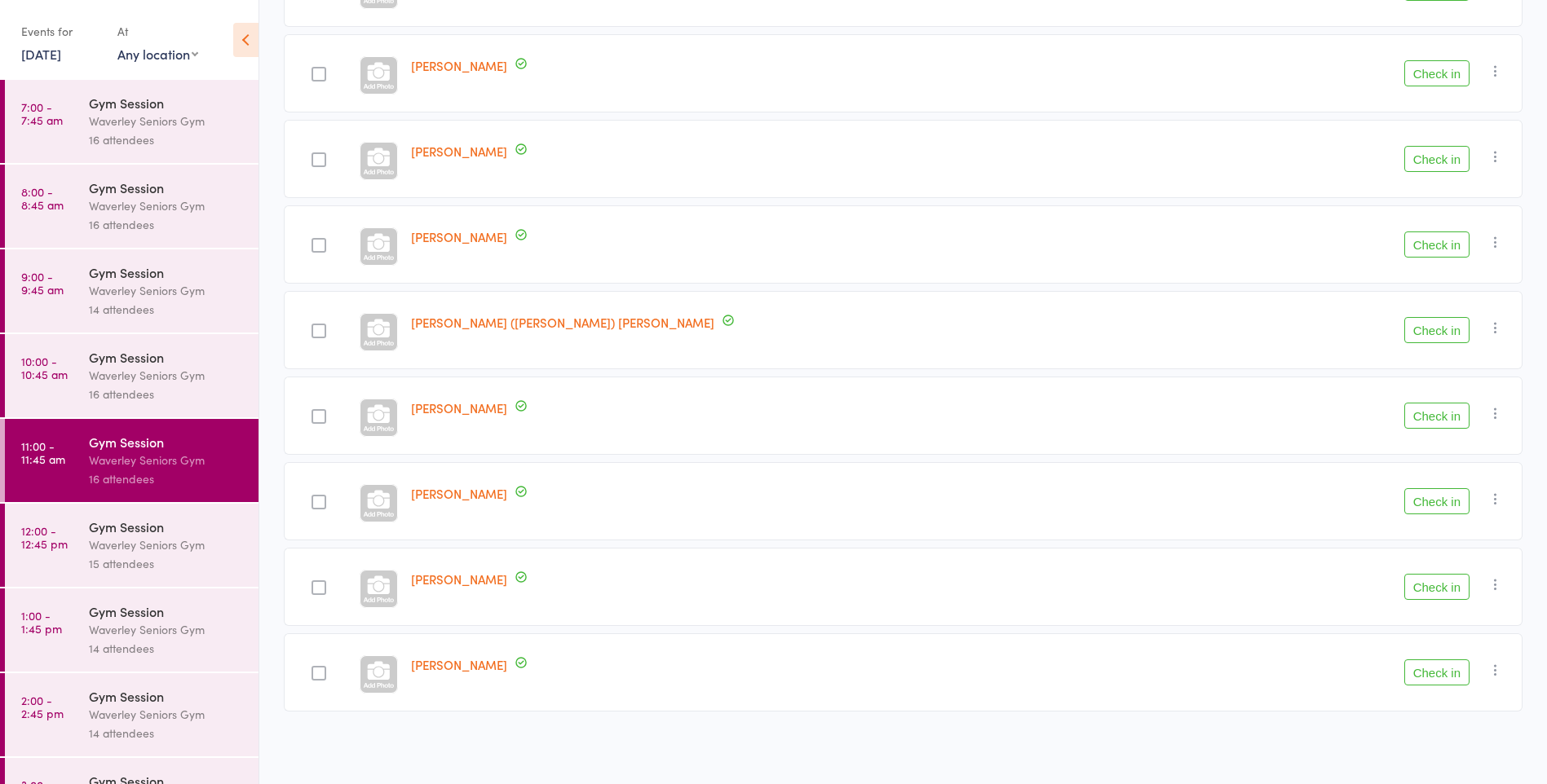
click at [1429, 667] on button "Check in" at bounding box center [1437, 672] width 65 height 26
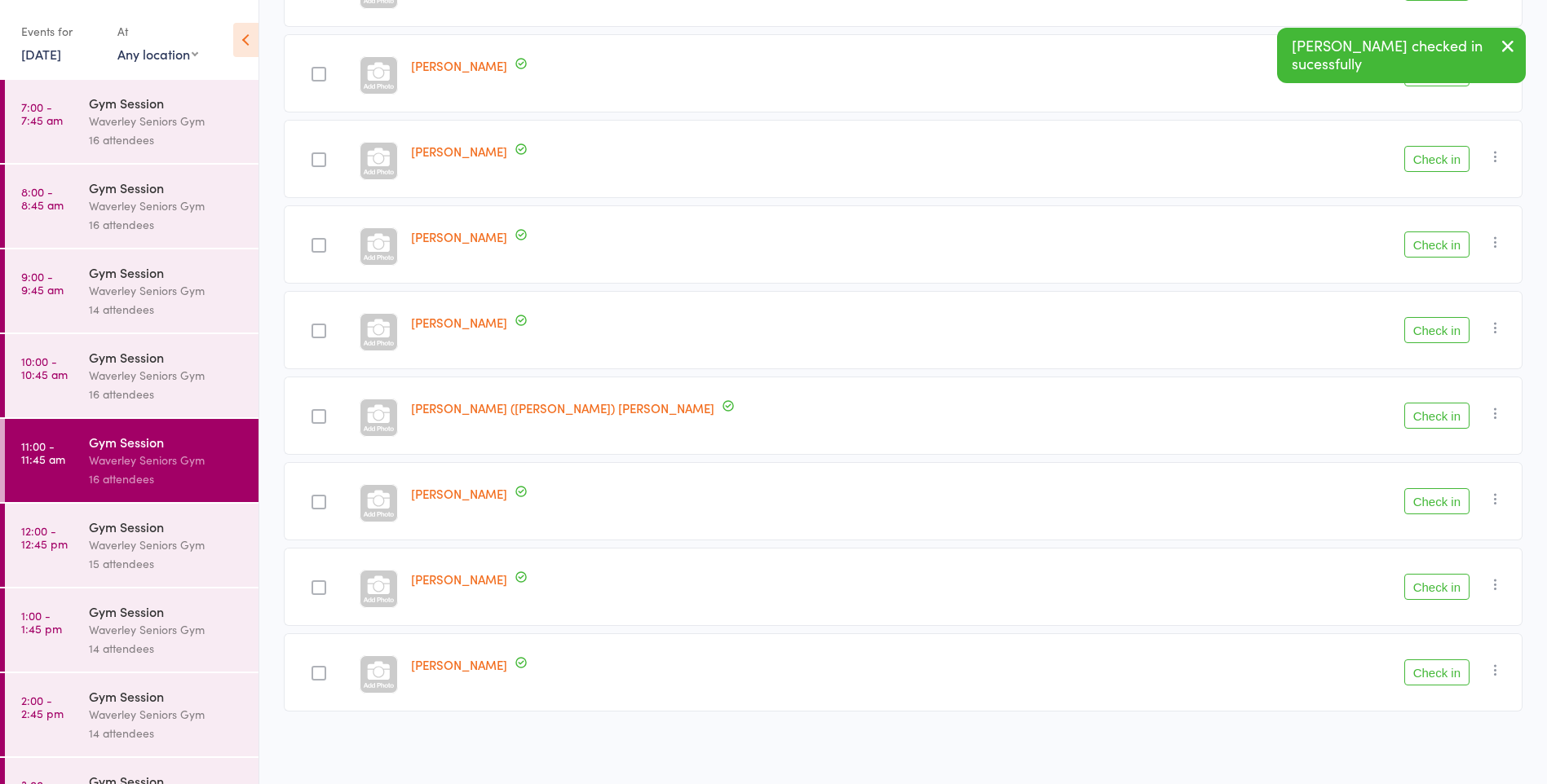
scroll to position [313, 0]
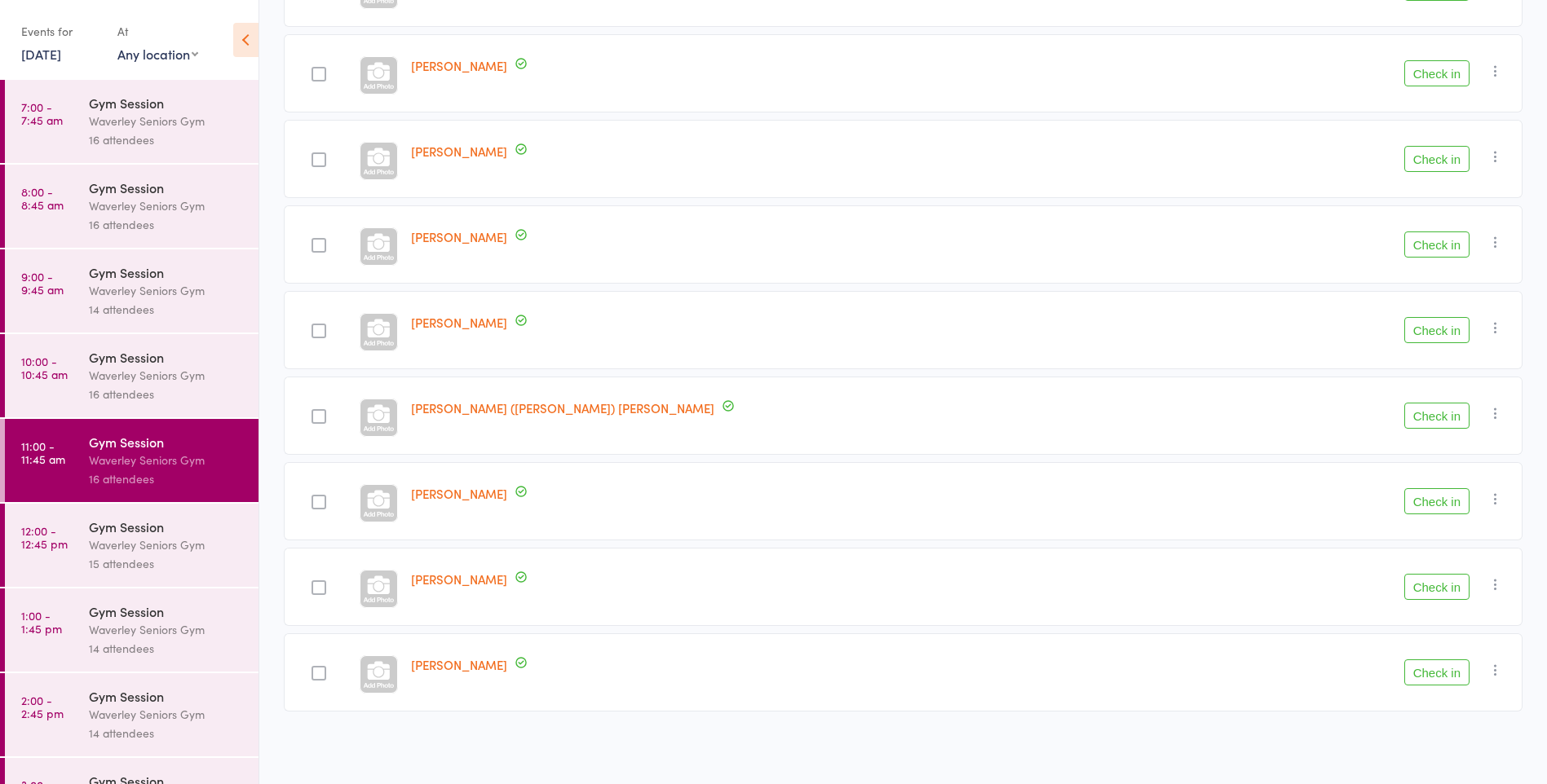
click at [1432, 151] on button "Check in" at bounding box center [1437, 159] width 65 height 26
click at [1450, 671] on button "Check in" at bounding box center [1437, 672] width 65 height 26
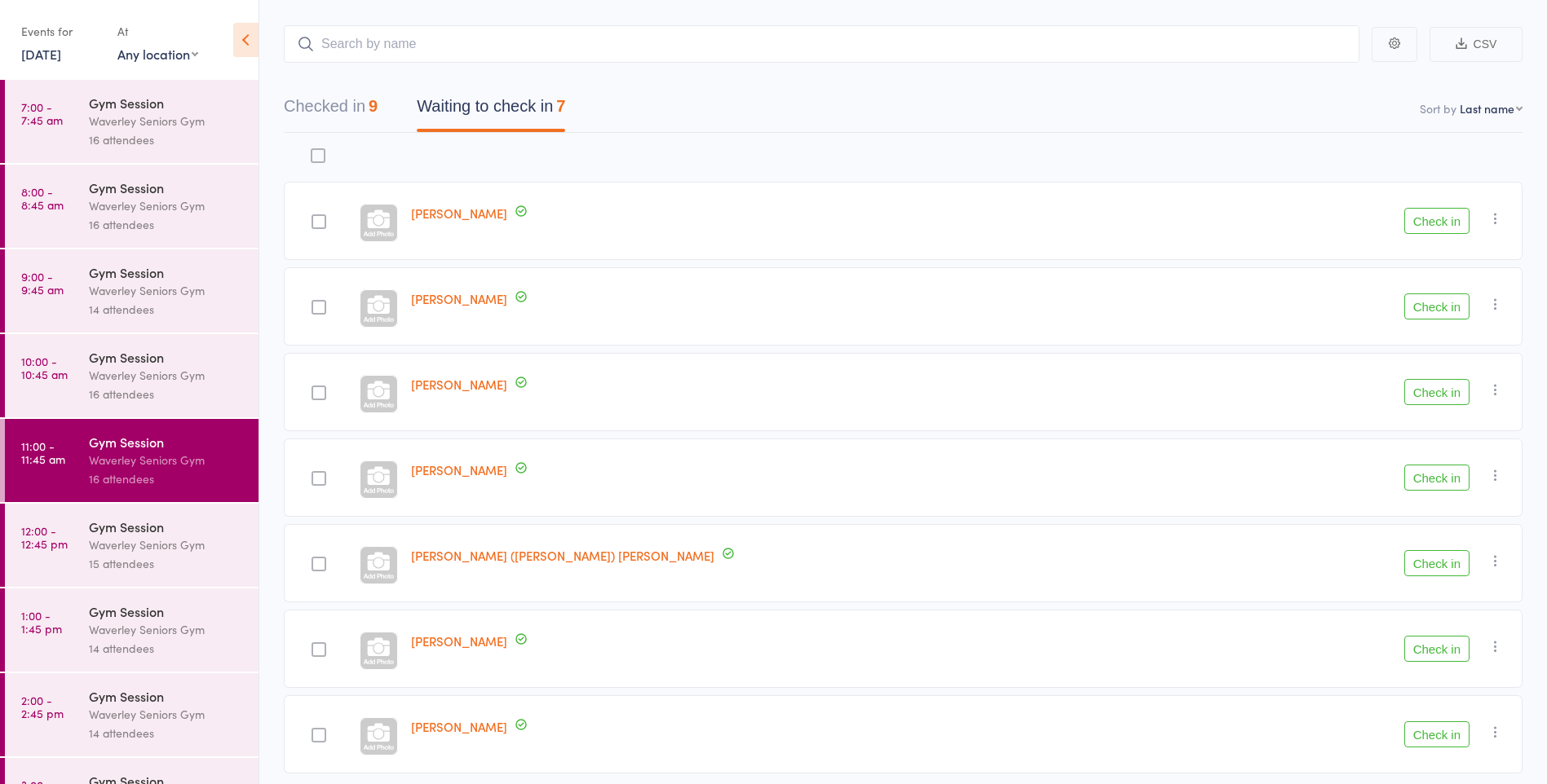
scroll to position [0, 0]
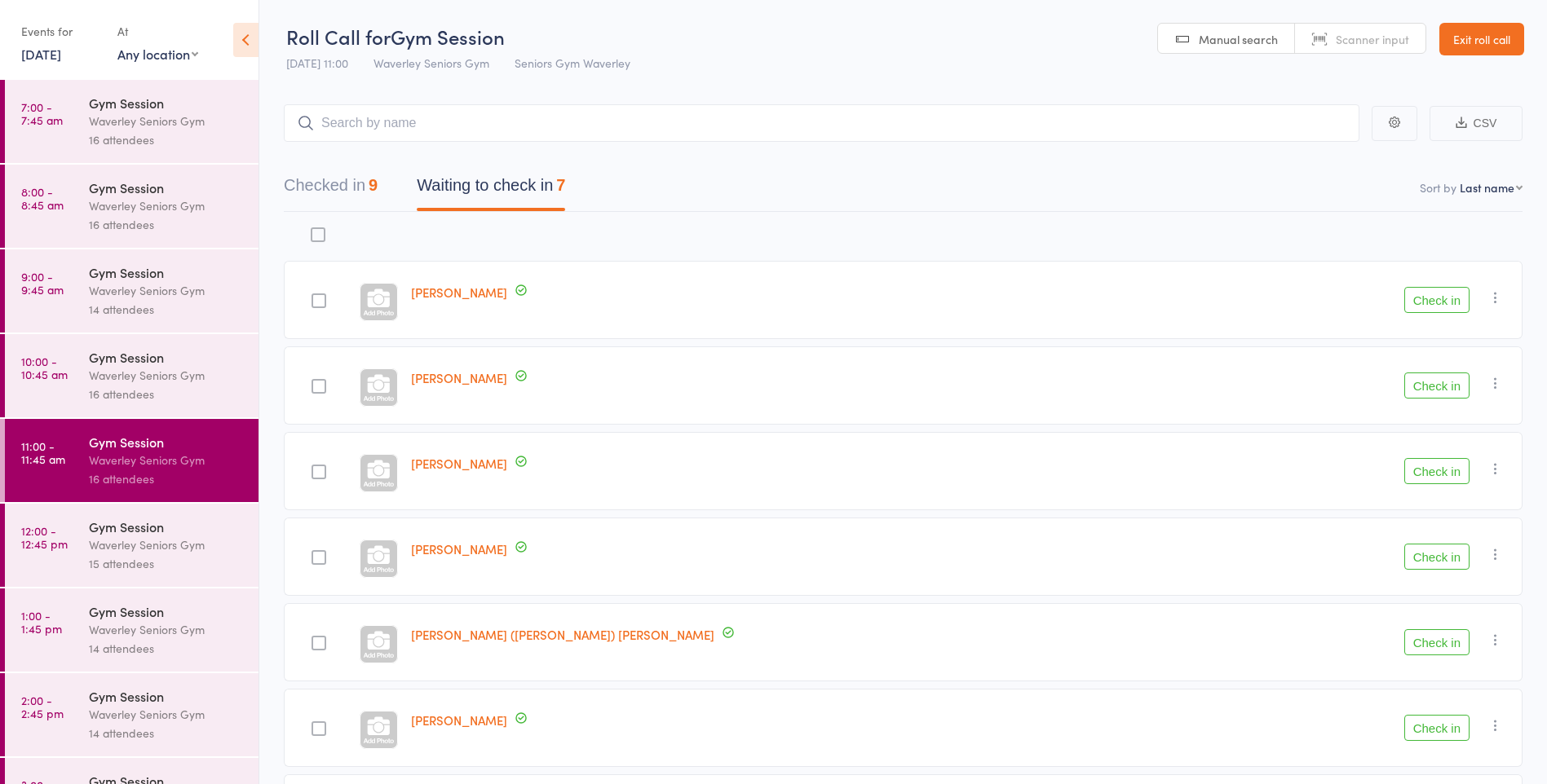
click at [1484, 45] on link "Exit roll call" at bounding box center [1482, 39] width 85 height 33
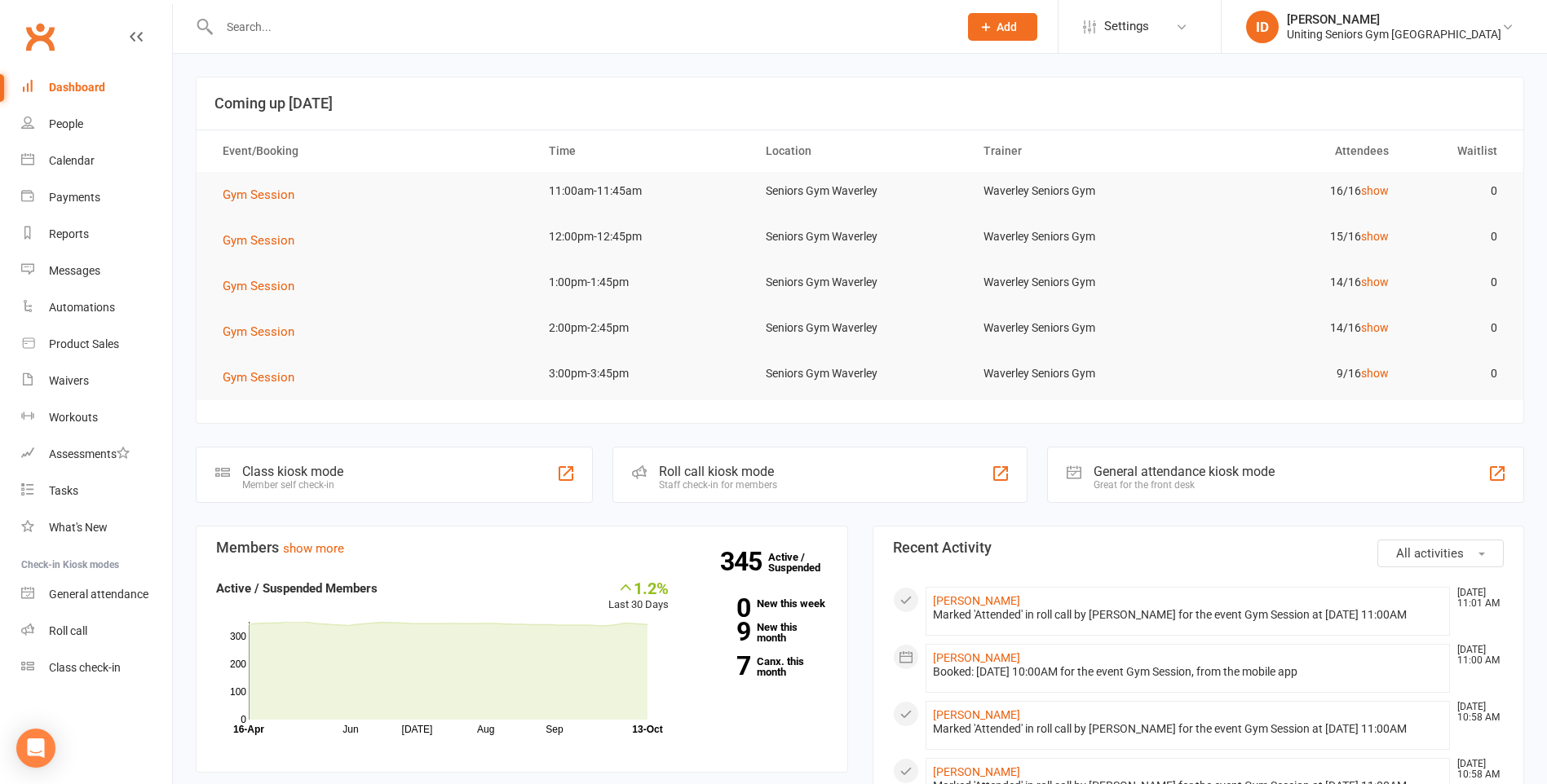
click at [380, 27] on input "text" at bounding box center [581, 26] width 733 height 23
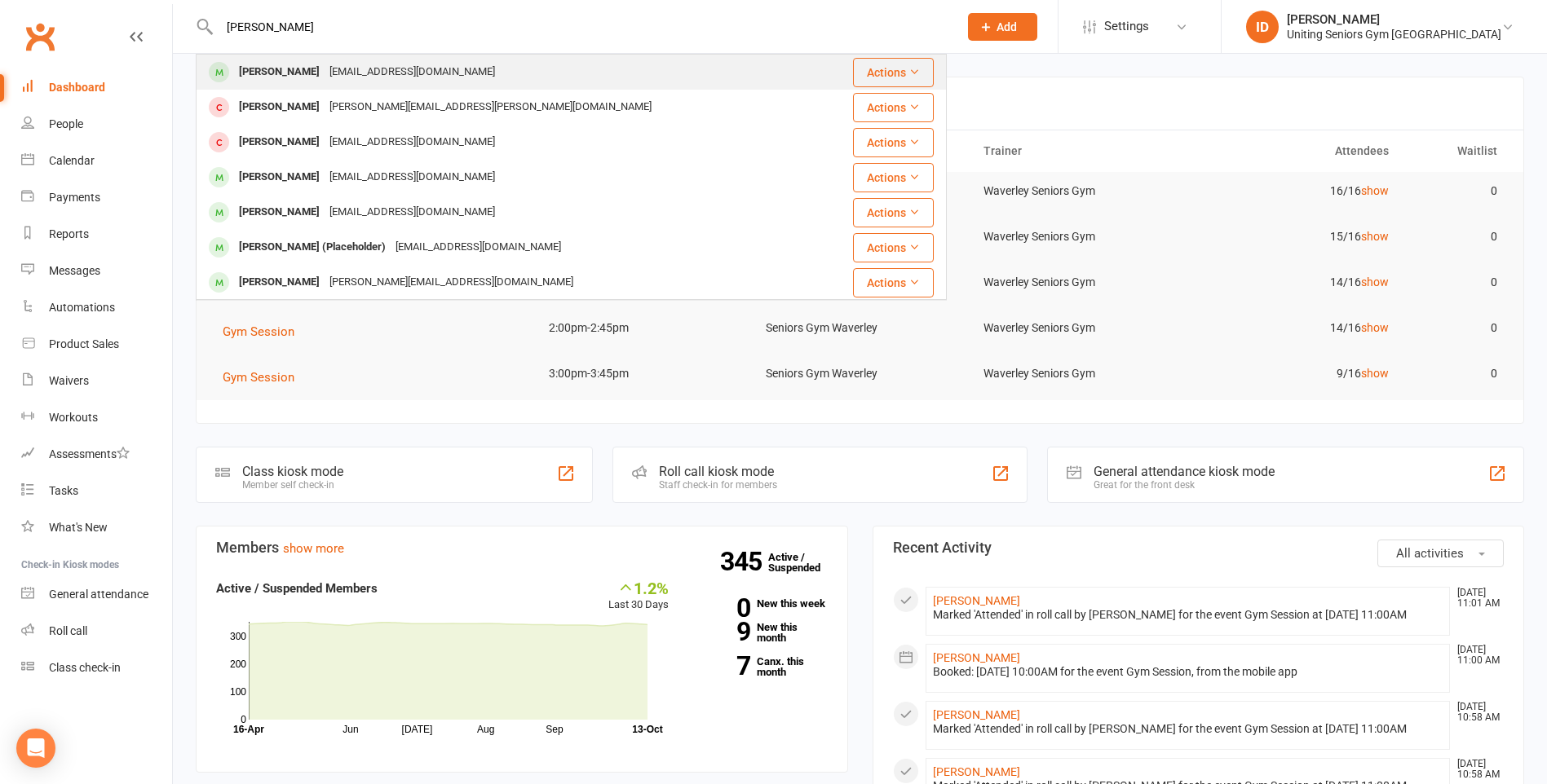
type input "sara"
click at [346, 76] on div "sarapb500@gmail.com" at bounding box center [412, 72] width 175 height 24
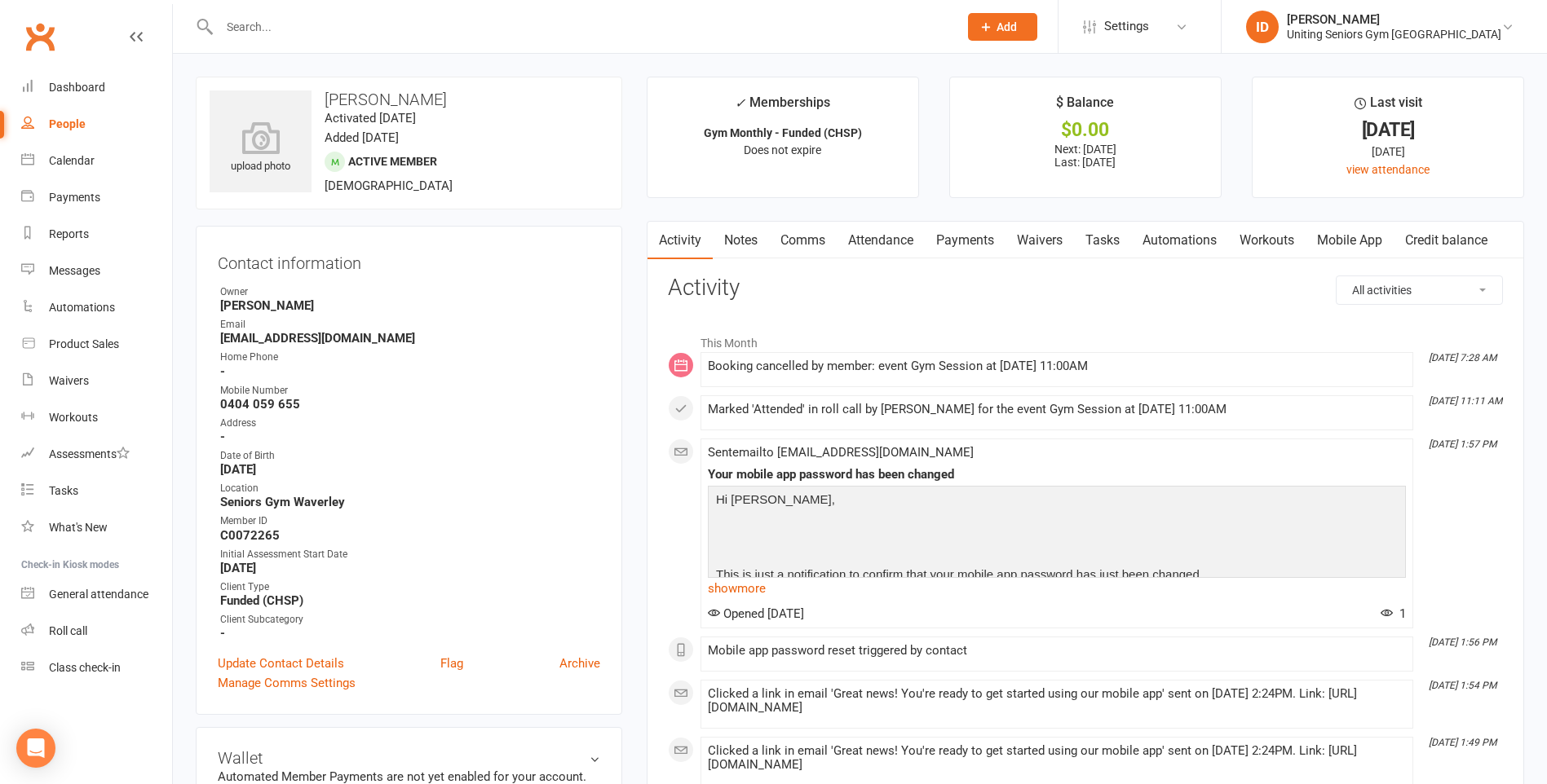
click at [876, 229] on link "Attendance" at bounding box center [881, 240] width 88 height 37
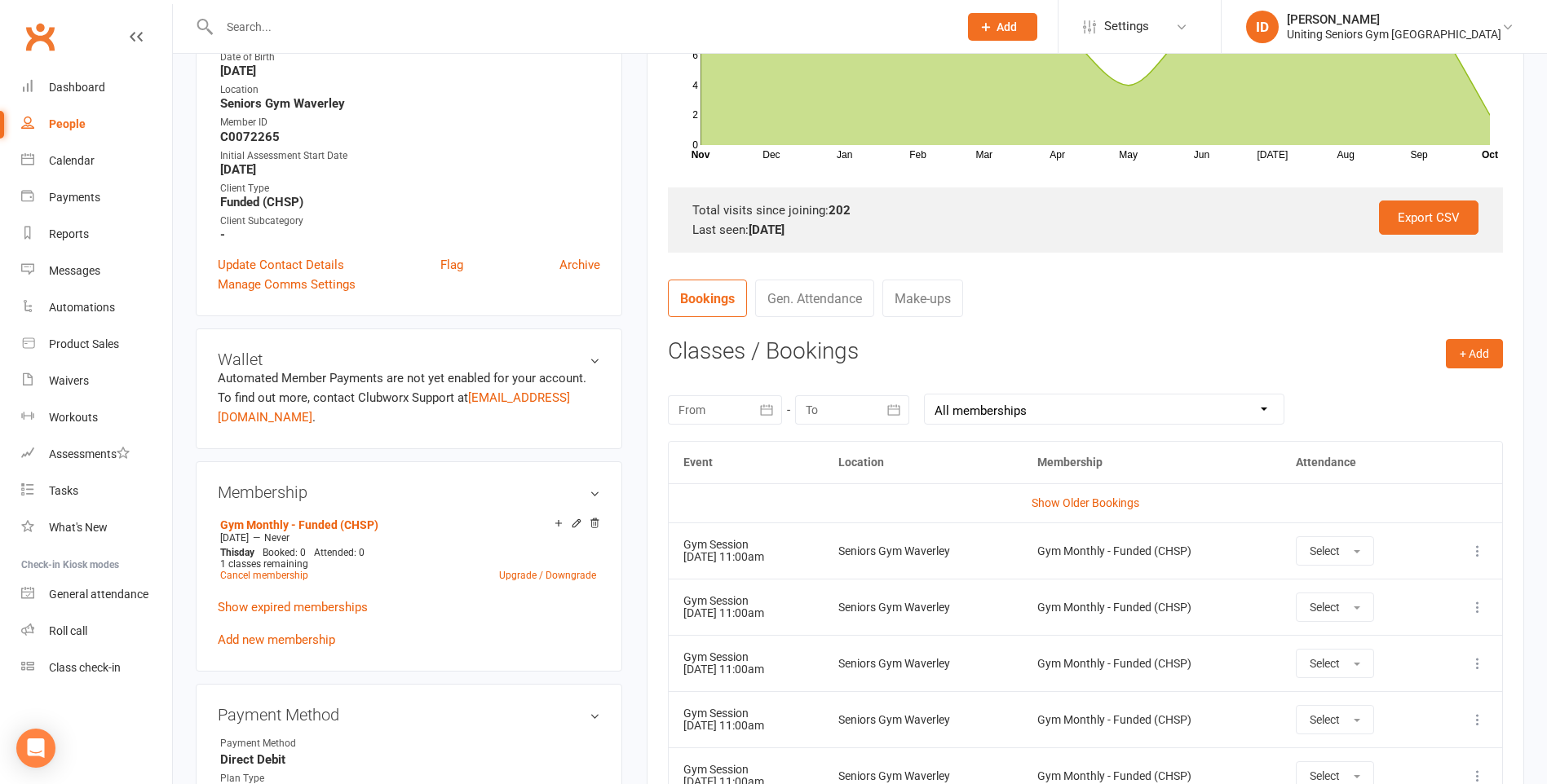
scroll to position [400, 0]
click at [1481, 351] on button "+ Add" at bounding box center [1475, 352] width 57 height 30
click at [1424, 386] on link "Book Event" at bounding box center [1421, 389] width 161 height 33
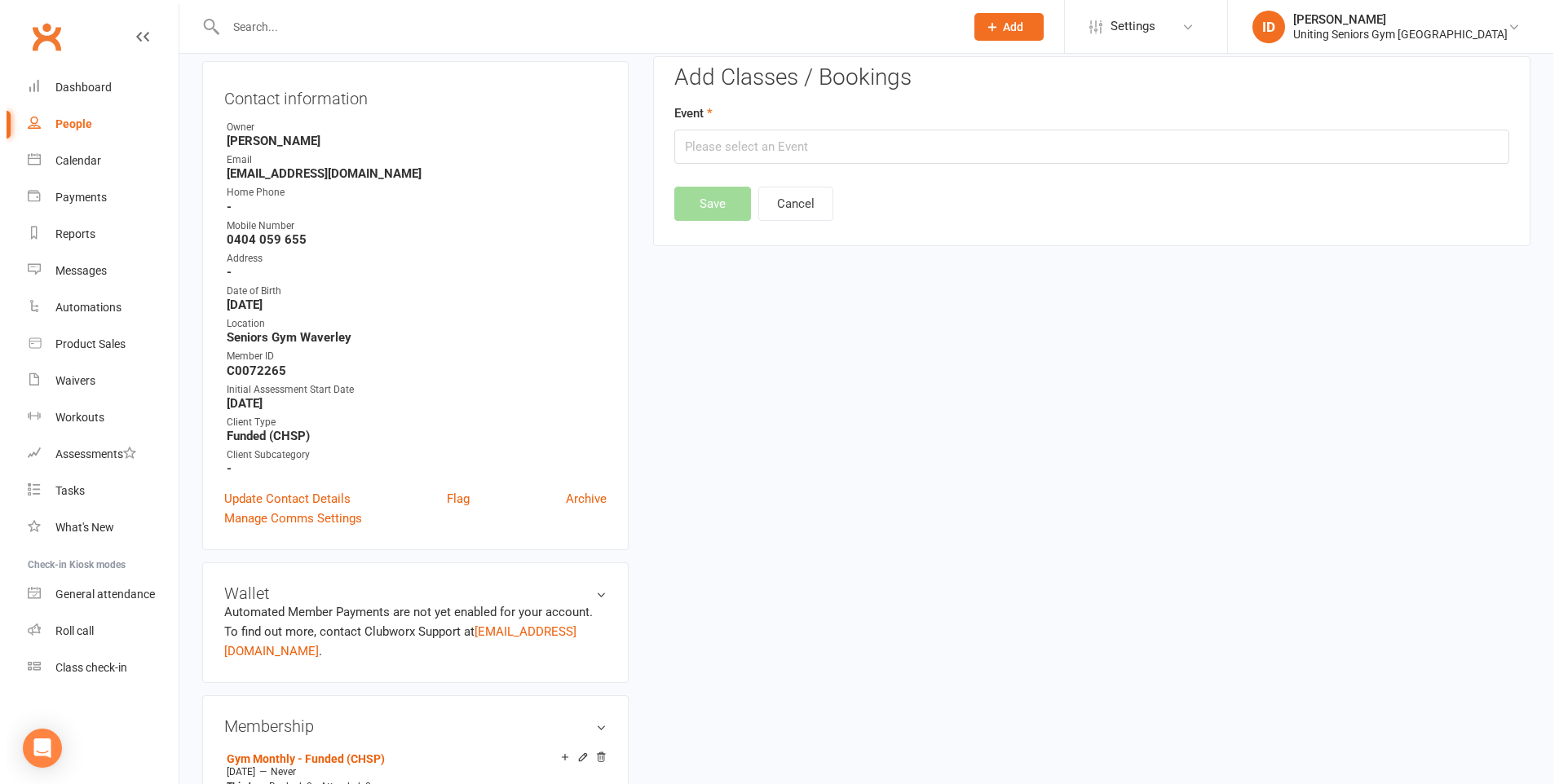
scroll to position [139, 0]
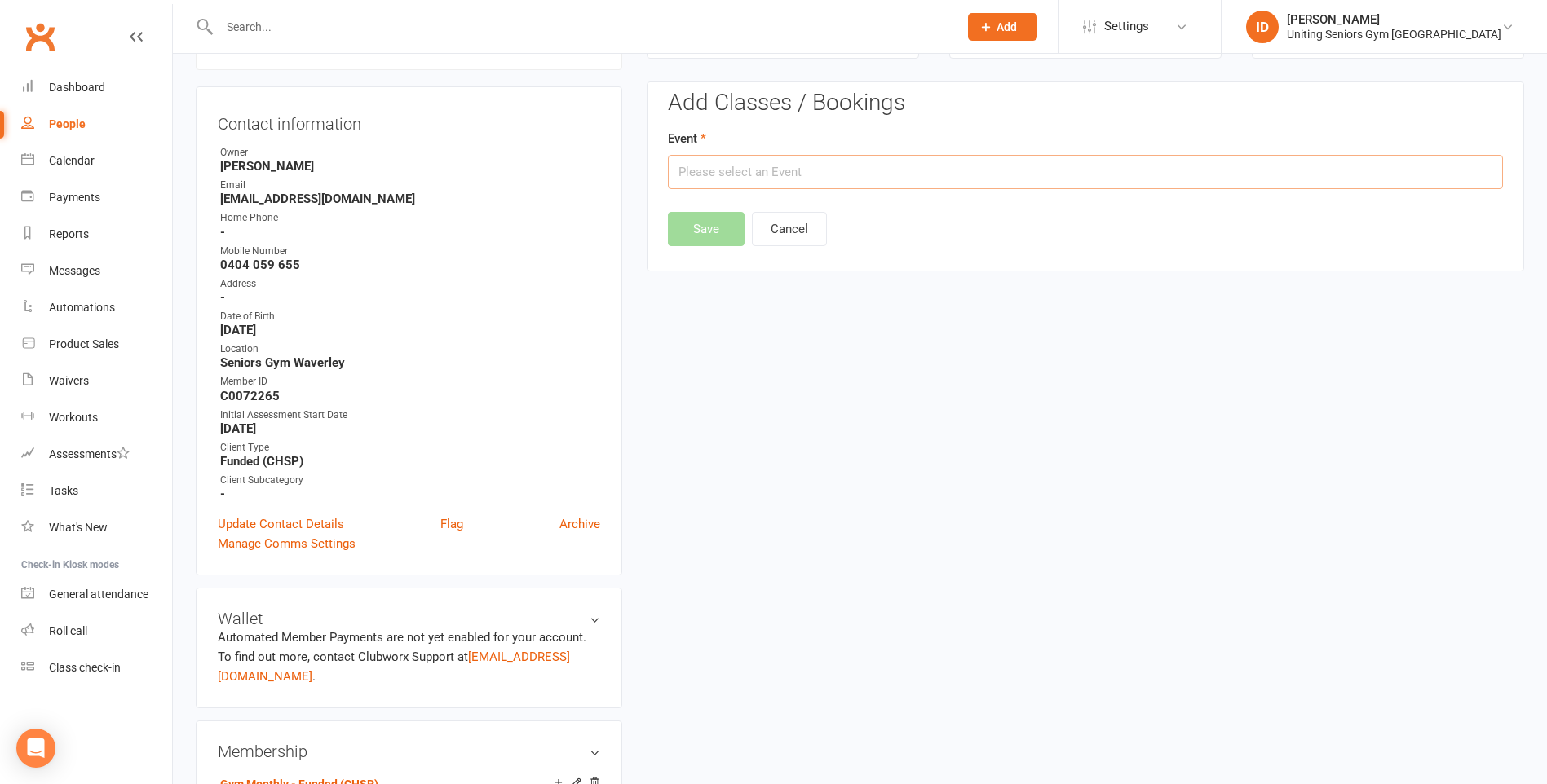
click at [1159, 178] on input "text" at bounding box center [1085, 172] width 835 height 35
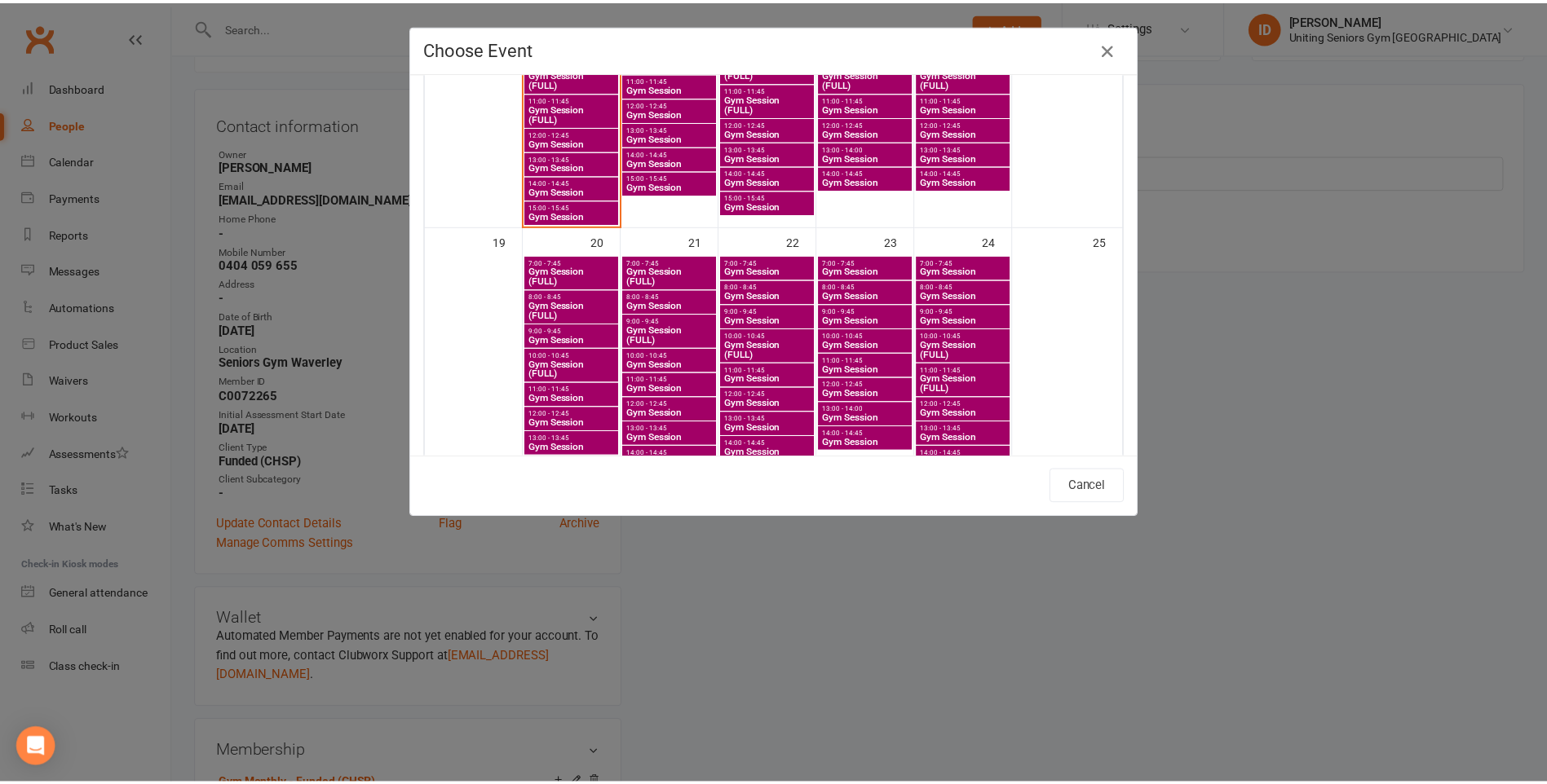
scroll to position [847, 0]
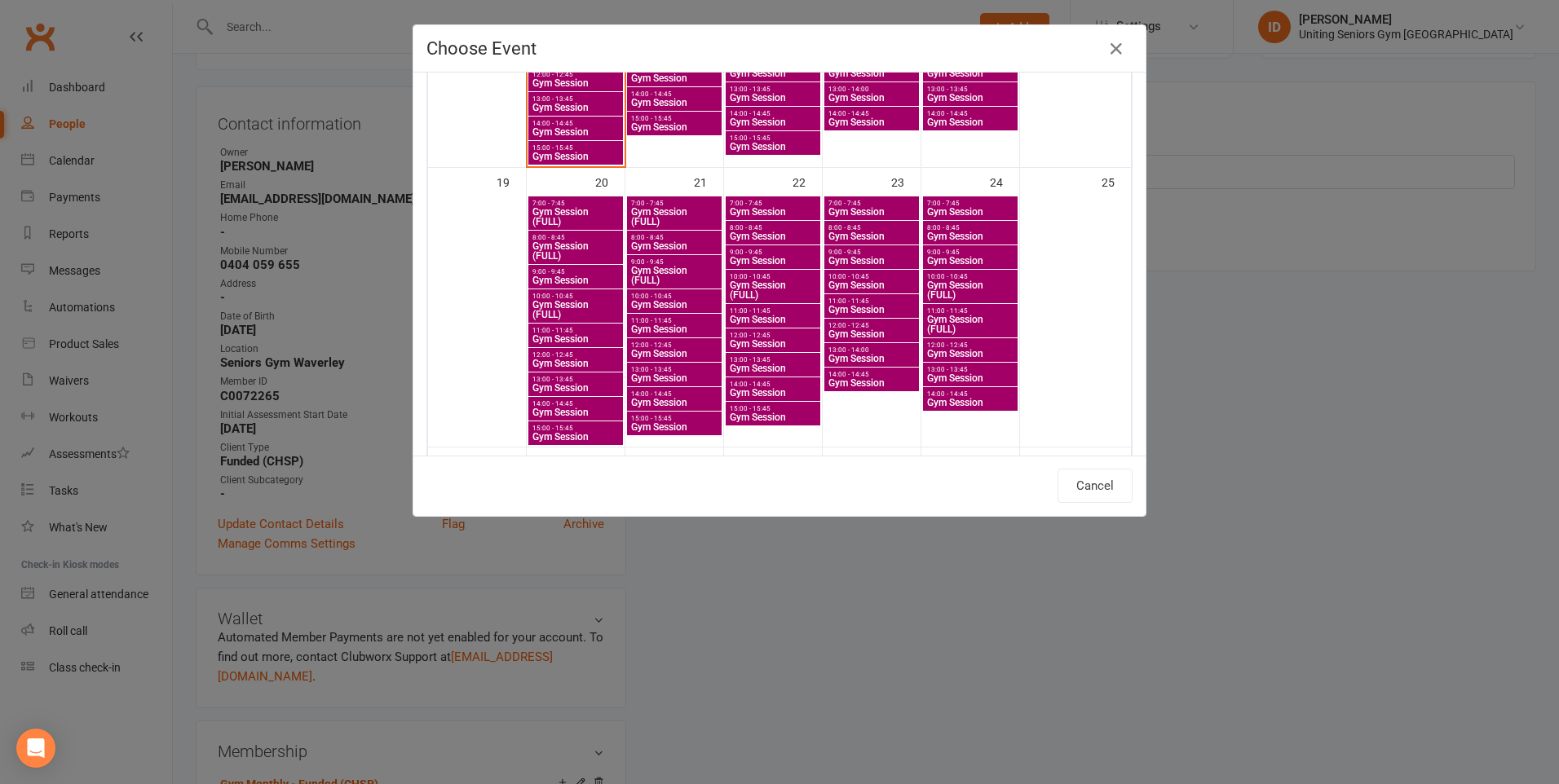
click at [572, 337] on span "Gym Session" at bounding box center [575, 340] width 88 height 10
type input "Gym Session - Oct 20, 2025 11:00:00 AM"
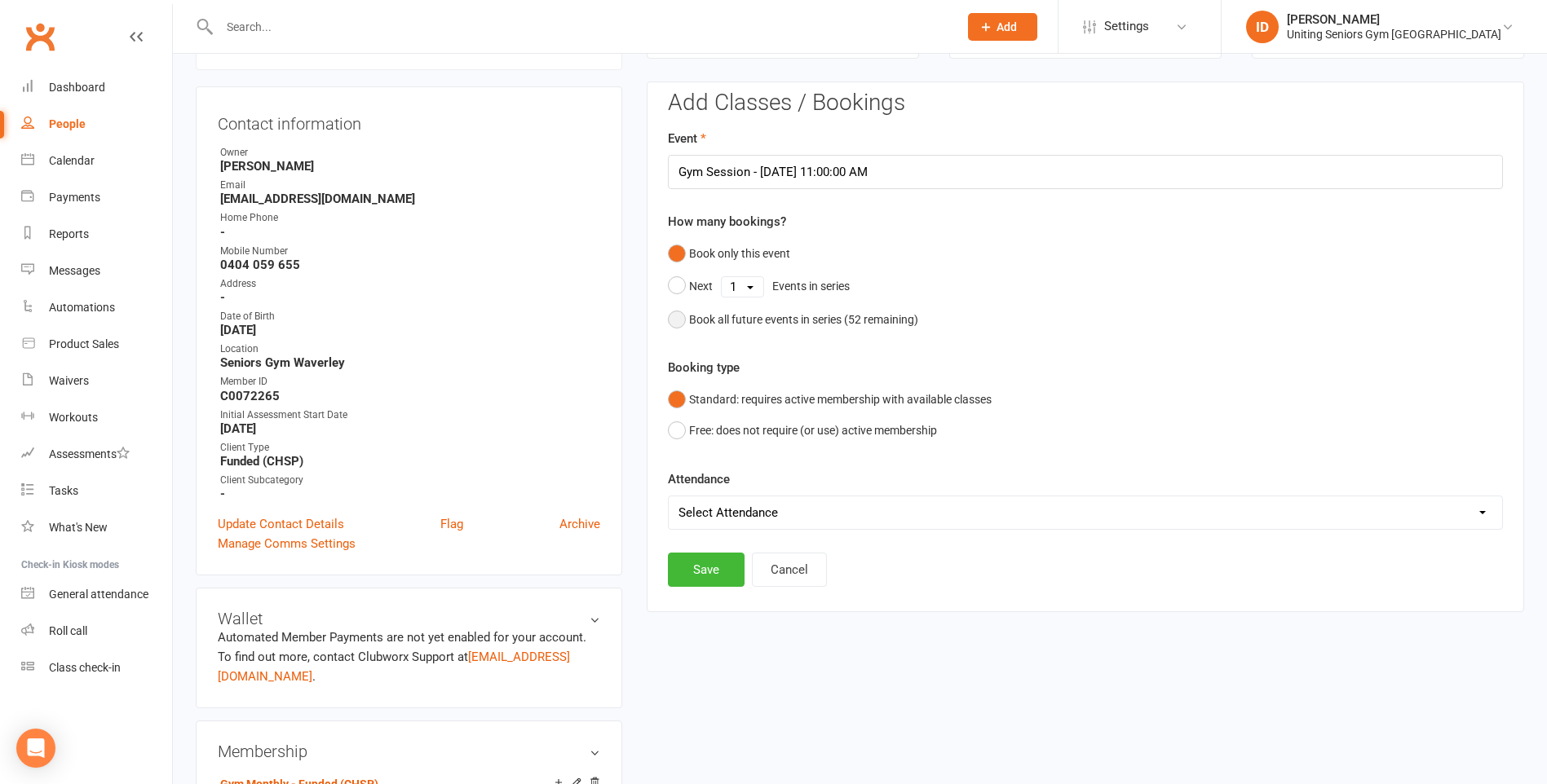
click at [677, 321] on button "Book all future events in series ( 52 remaining)" at bounding box center [793, 319] width 250 height 31
click at [711, 482] on button "Save" at bounding box center [706, 487] width 77 height 35
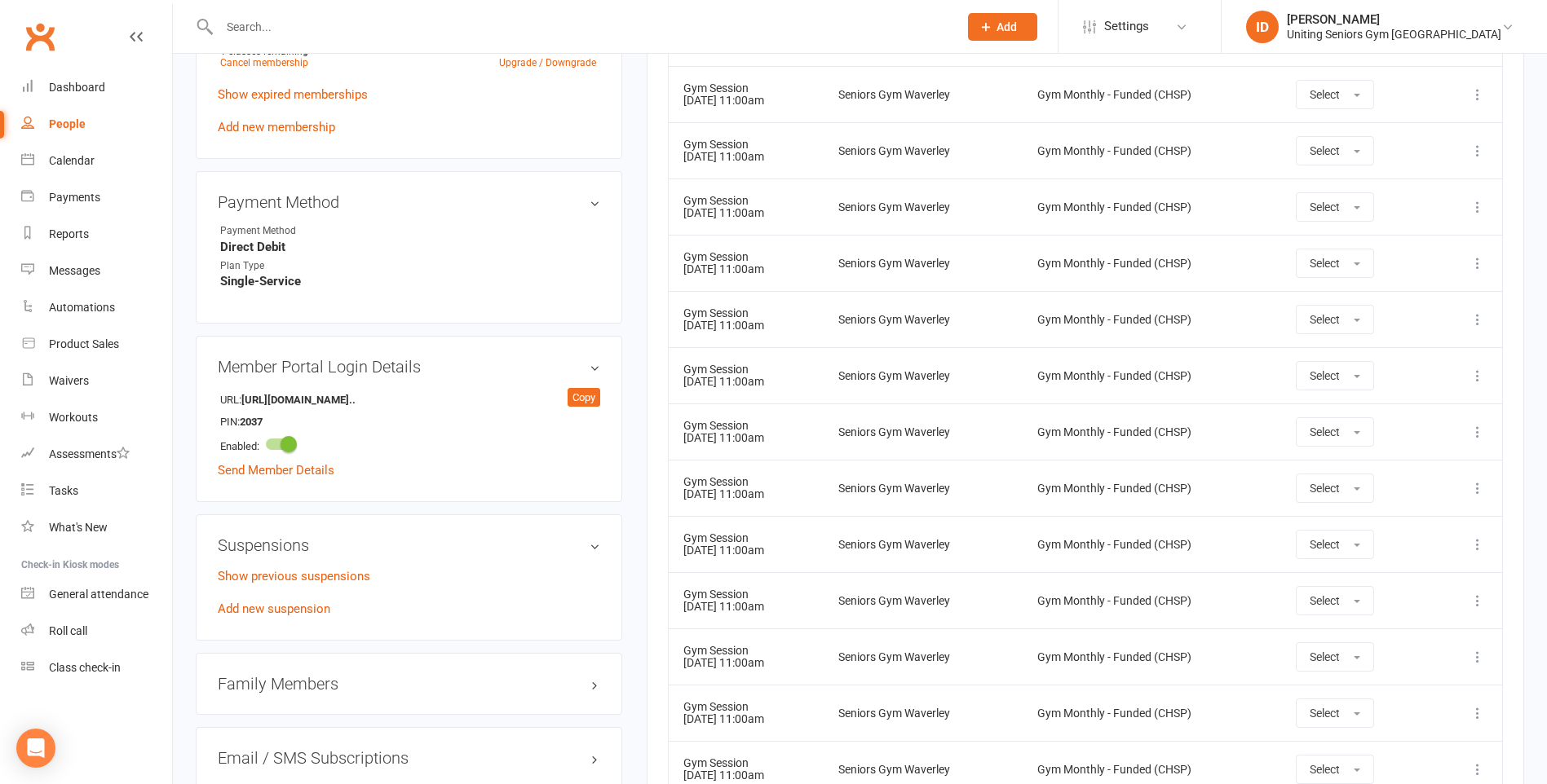
scroll to position [913, 0]
click at [1134, 431] on div "Gym Monthly - Funded (CHSP)" at bounding box center [1151, 431] width 229 height 12
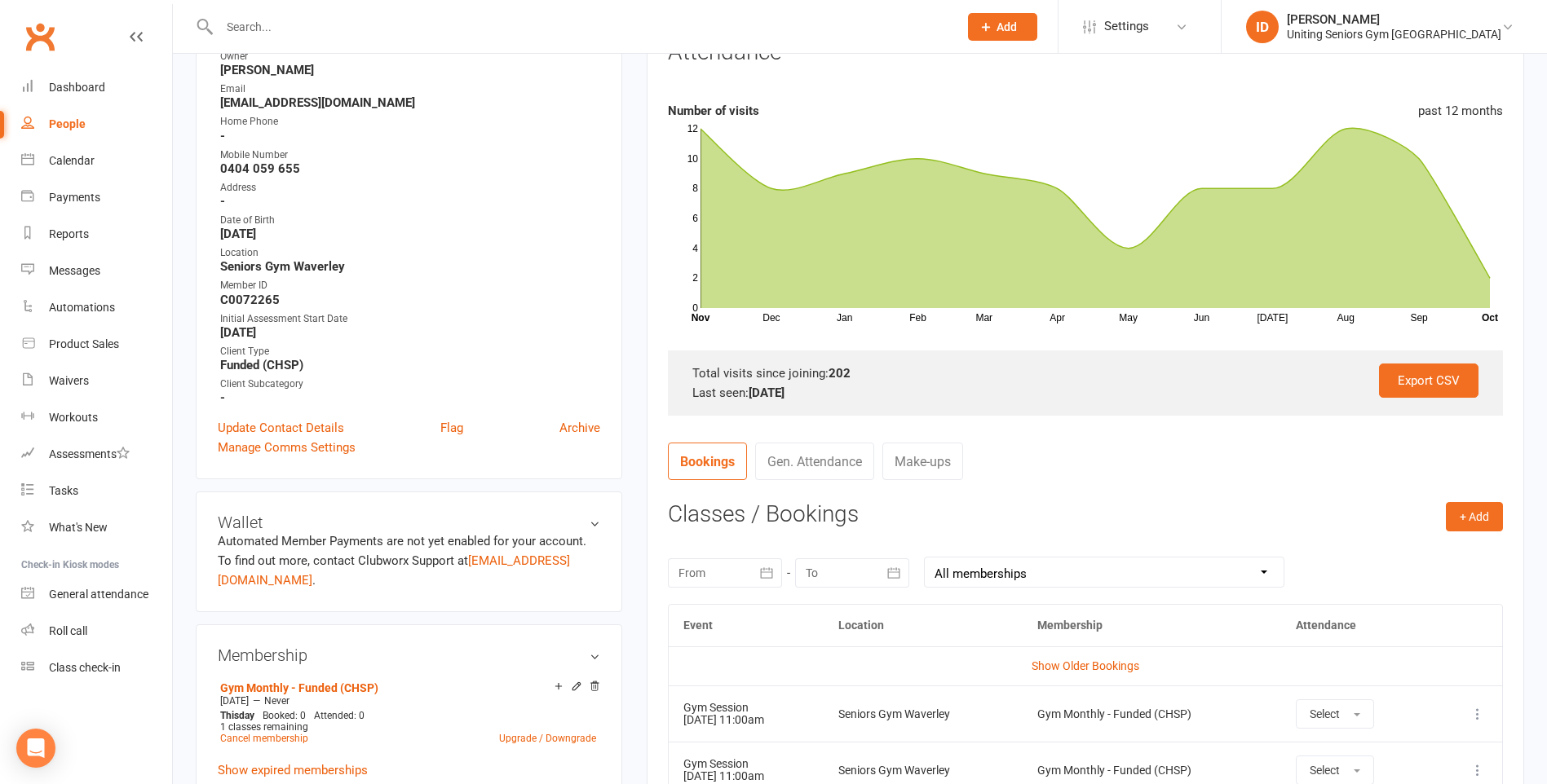
scroll to position [0, 0]
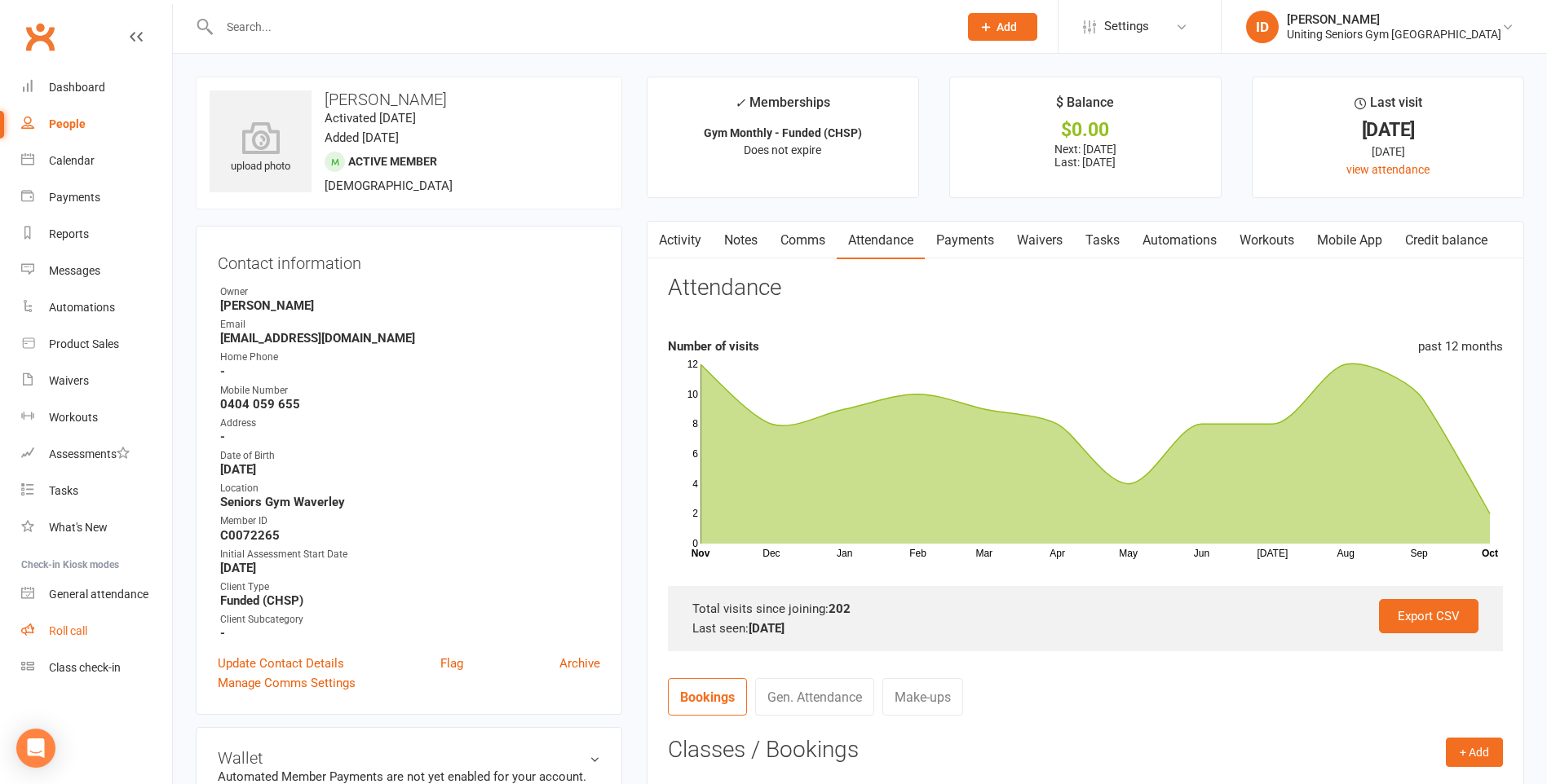
click at [73, 629] on div "Roll call" at bounding box center [68, 630] width 38 height 13
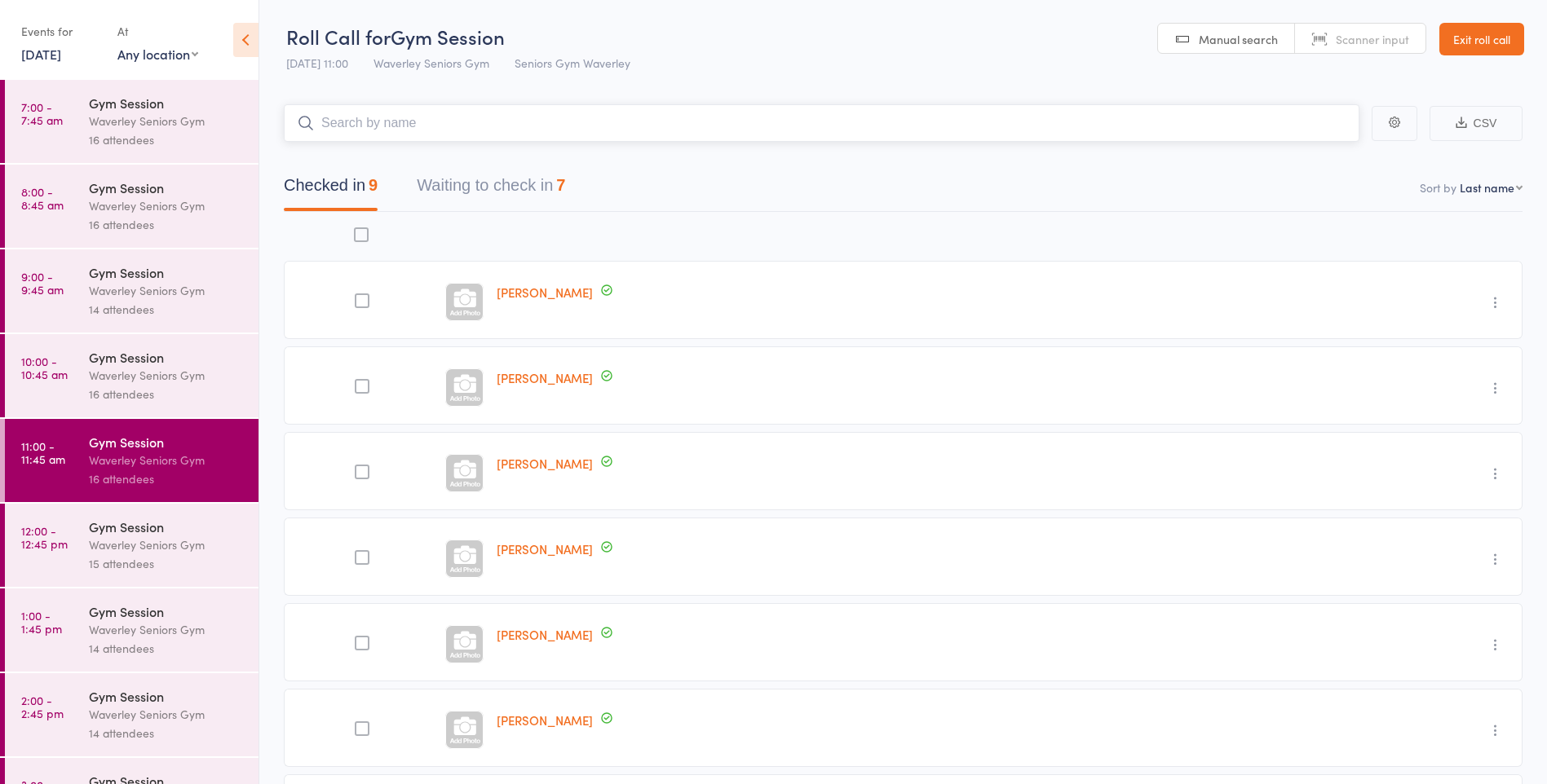
click at [535, 170] on button "Waiting to check in 7" at bounding box center [491, 189] width 149 height 43
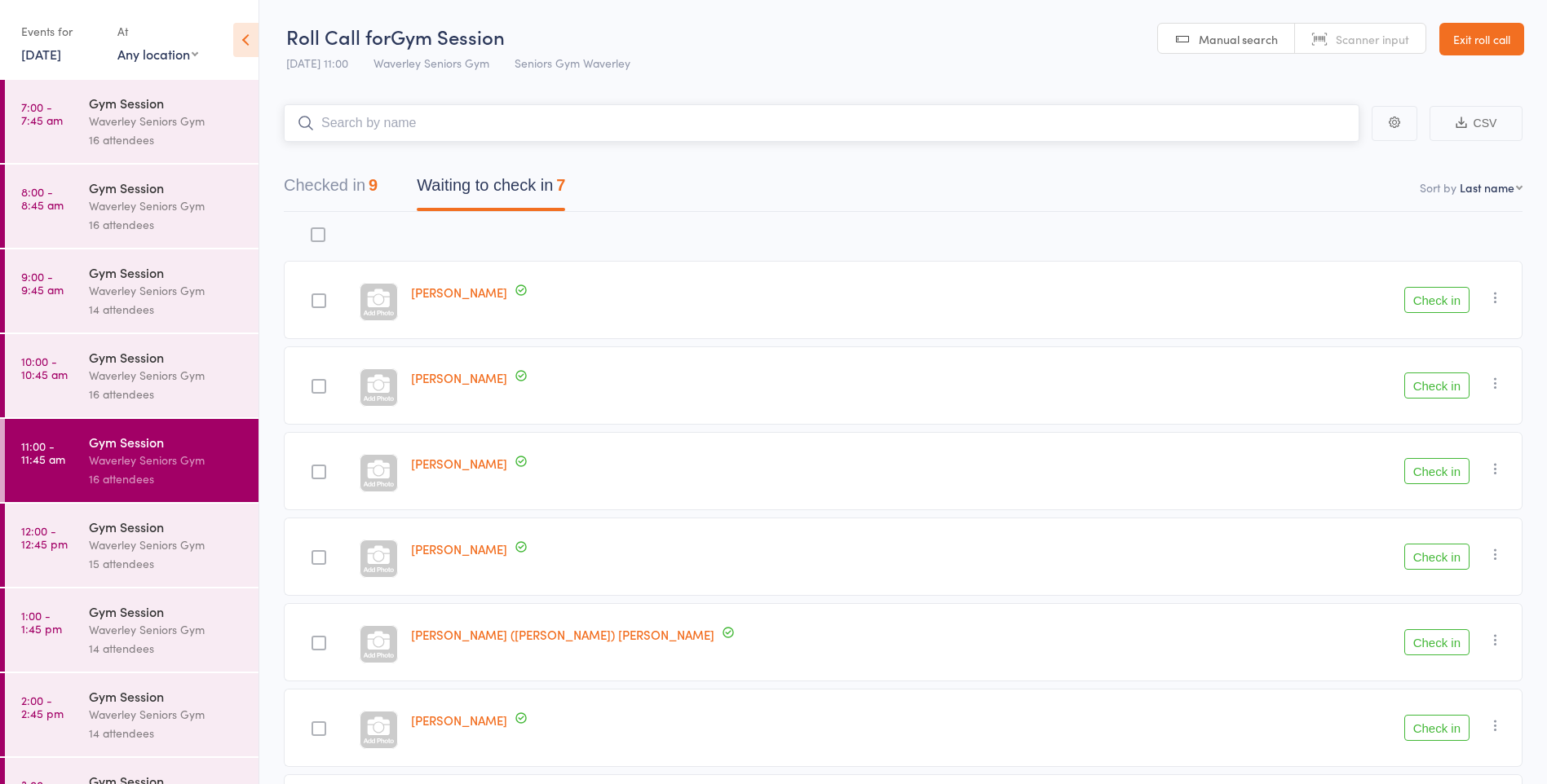
click at [1145, 126] on input "search" at bounding box center [822, 123] width 1076 height 37
click at [1492, 34] on link "Exit roll call" at bounding box center [1482, 39] width 85 height 33
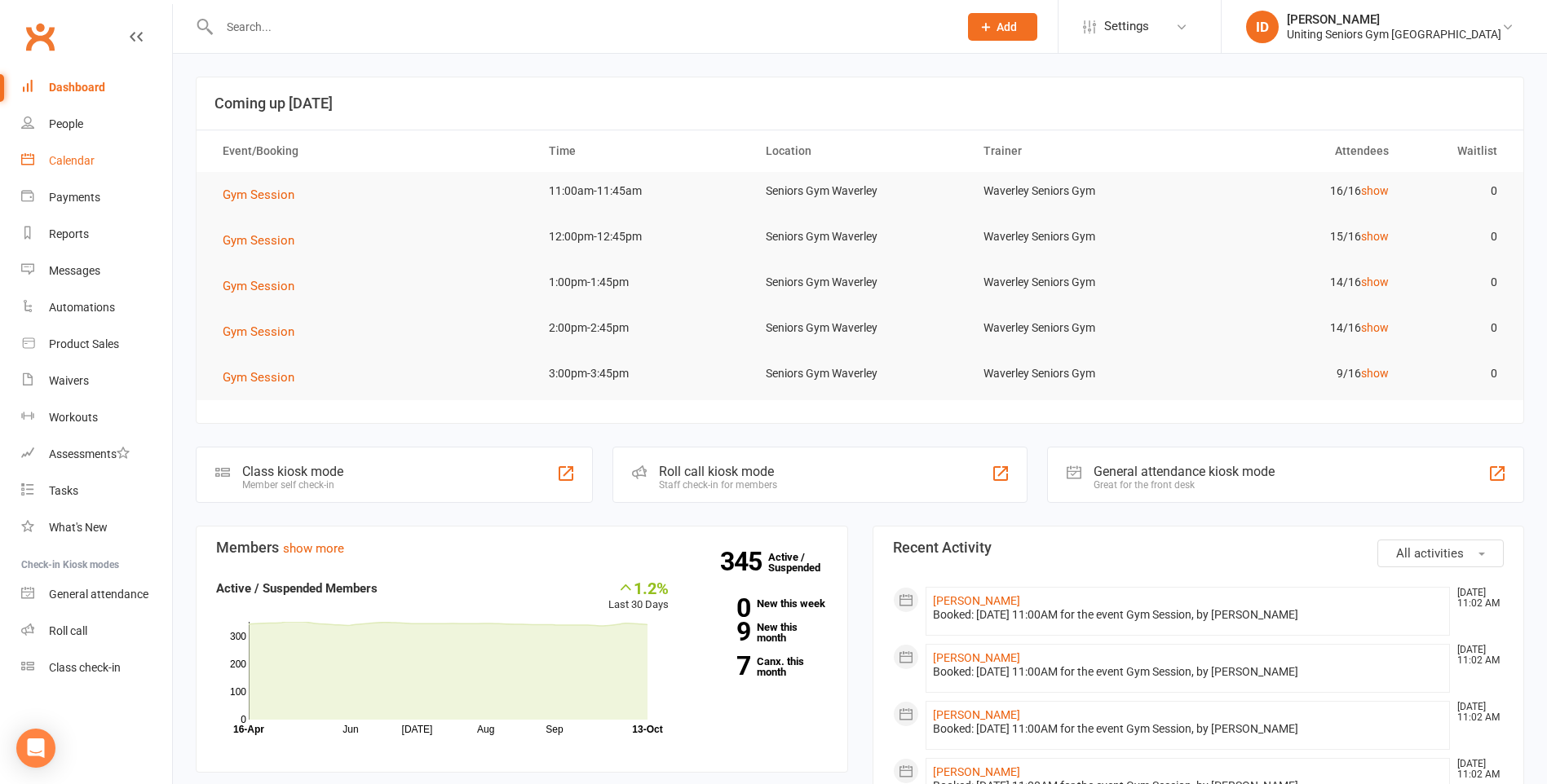
click at [90, 161] on div "Calendar" at bounding box center [72, 160] width 46 height 13
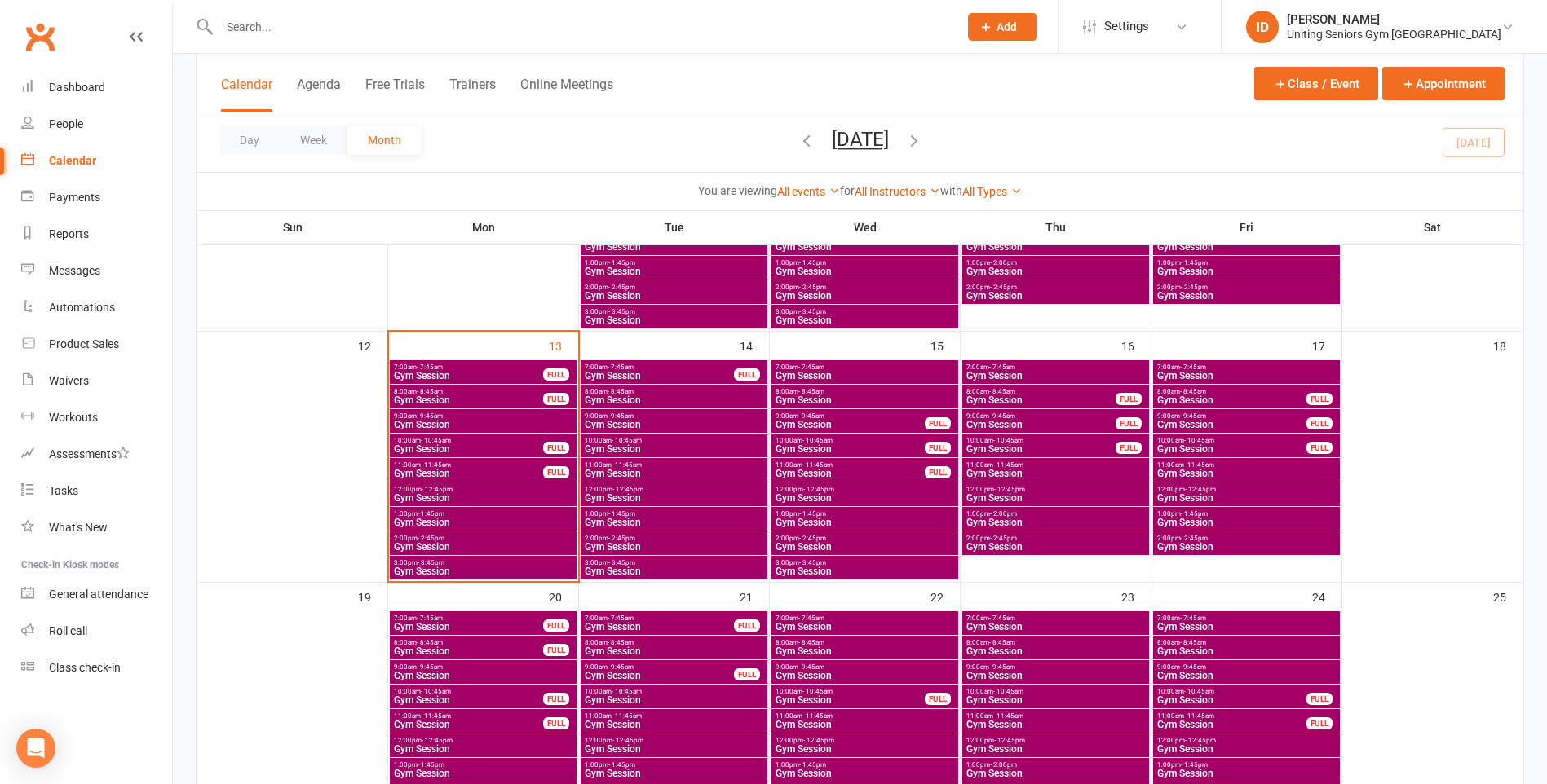
scroll to position [524, 0]
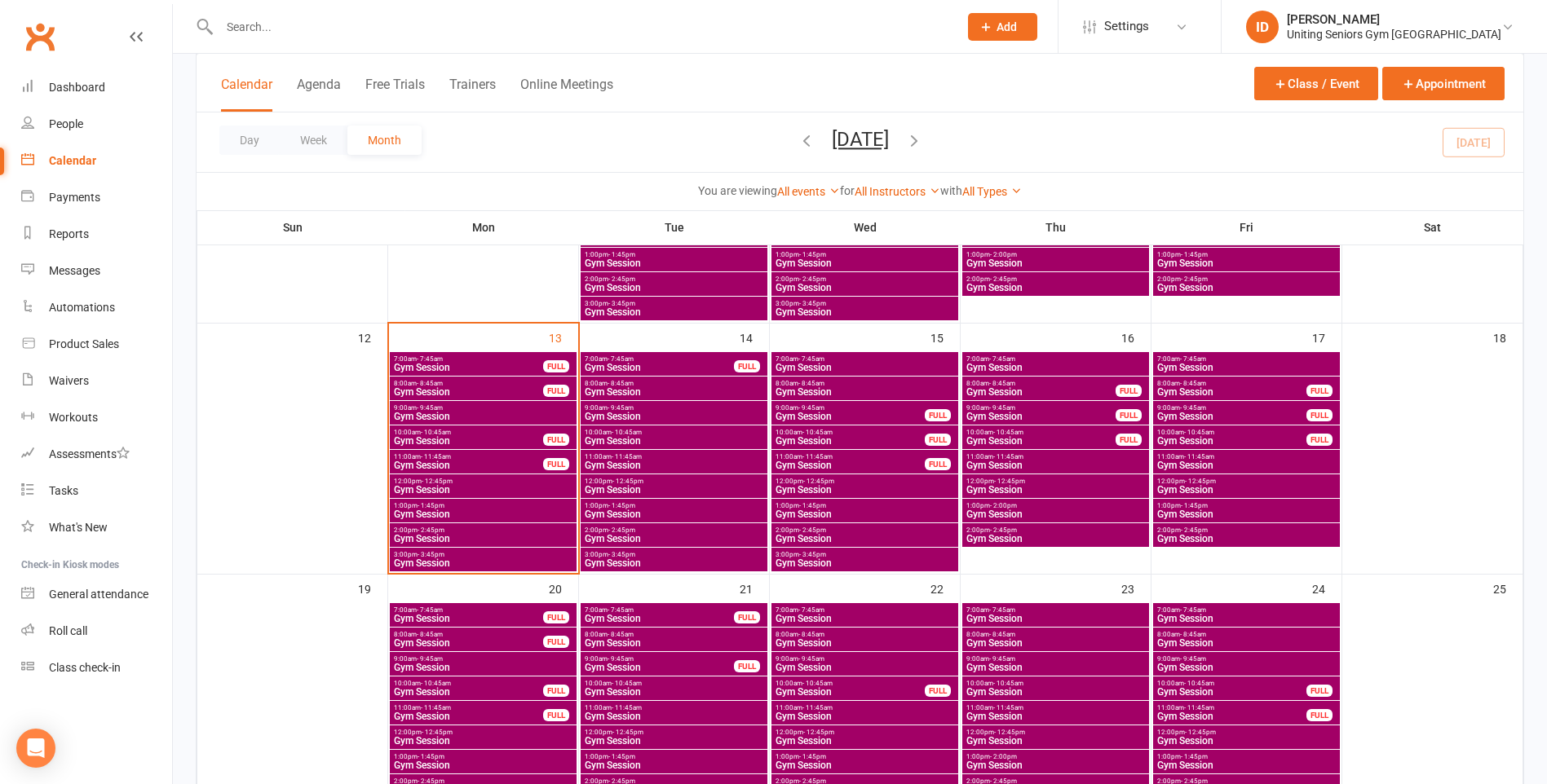
click at [456, 463] on span "Gym Session" at bounding box center [468, 466] width 151 height 10
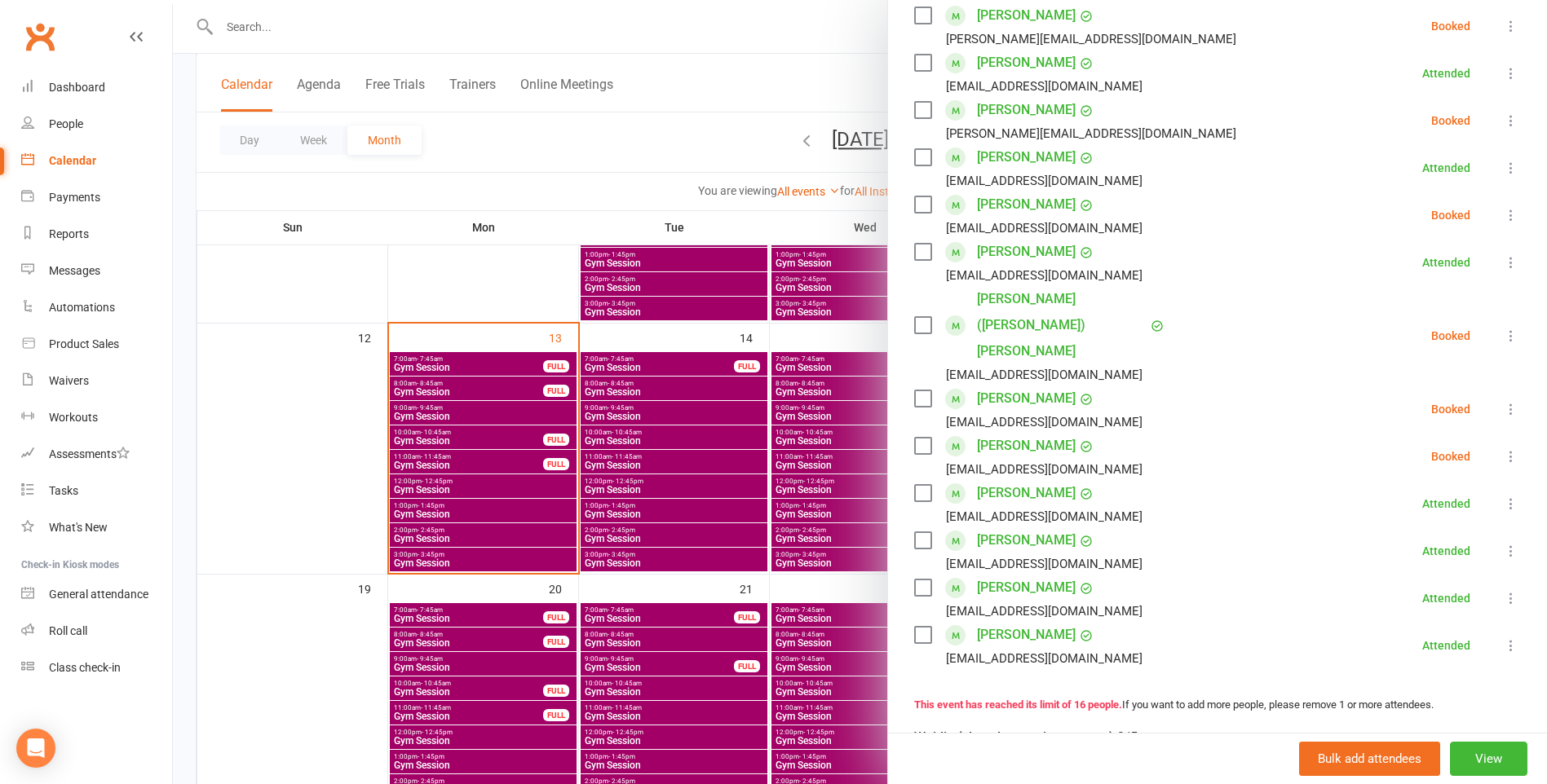
scroll to position [578, 0]
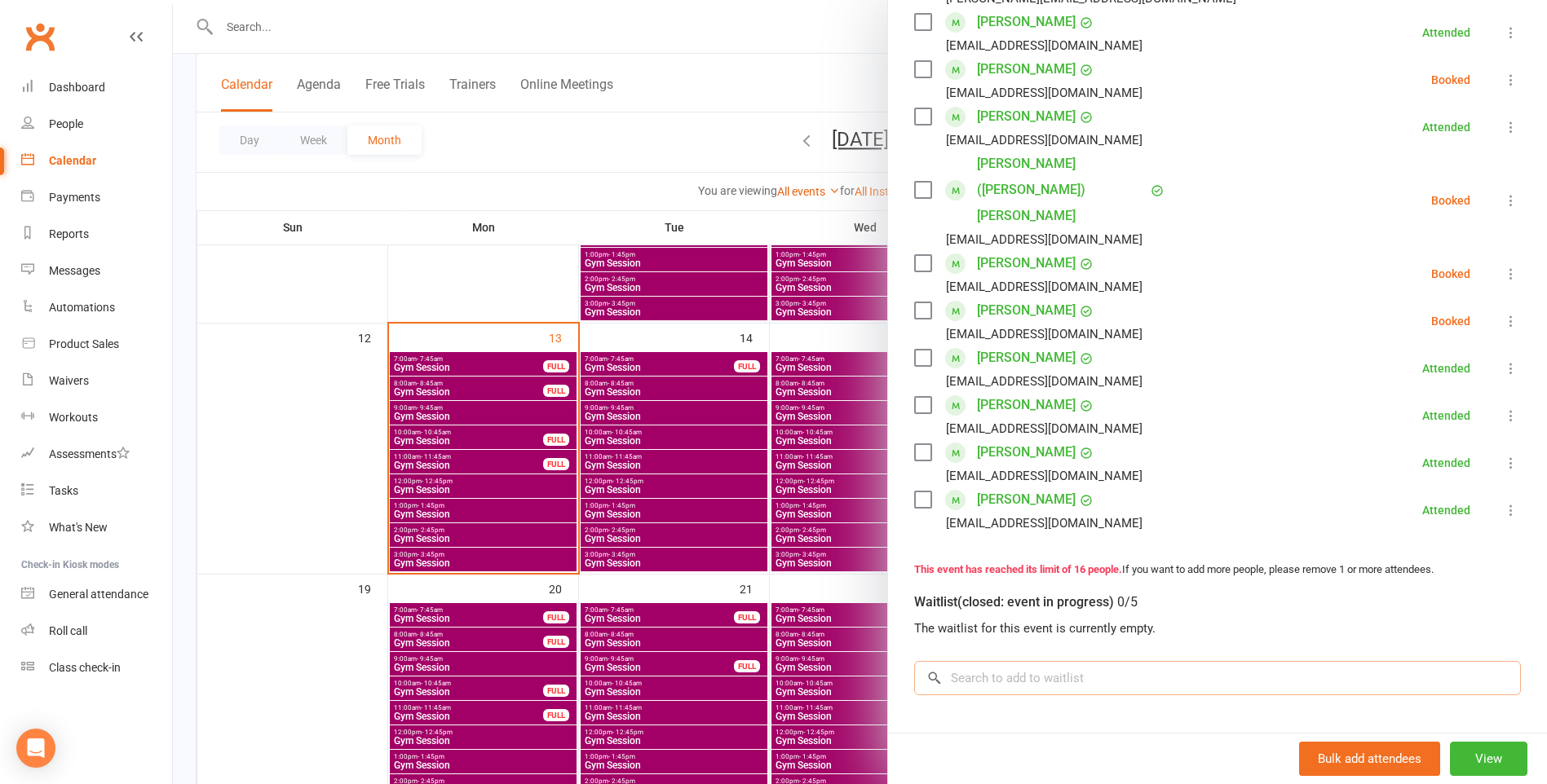
click at [1074, 662] on input "search" at bounding box center [1218, 678] width 607 height 35
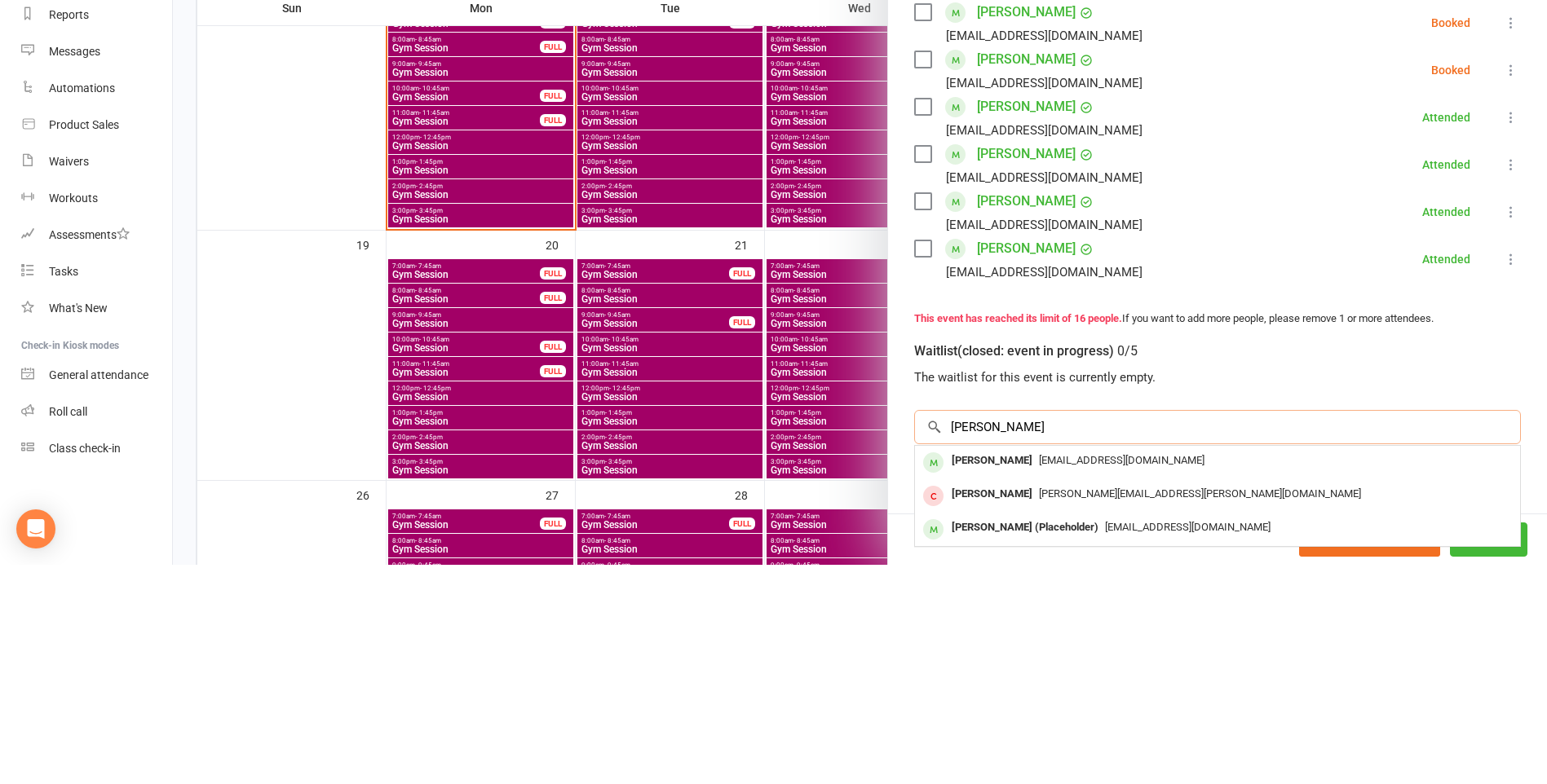
scroll to position [612, 0]
type input "[PERSON_NAME]"
click at [1100, 672] on span "sarapb500@gmail.com" at bounding box center [1122, 678] width 166 height 12
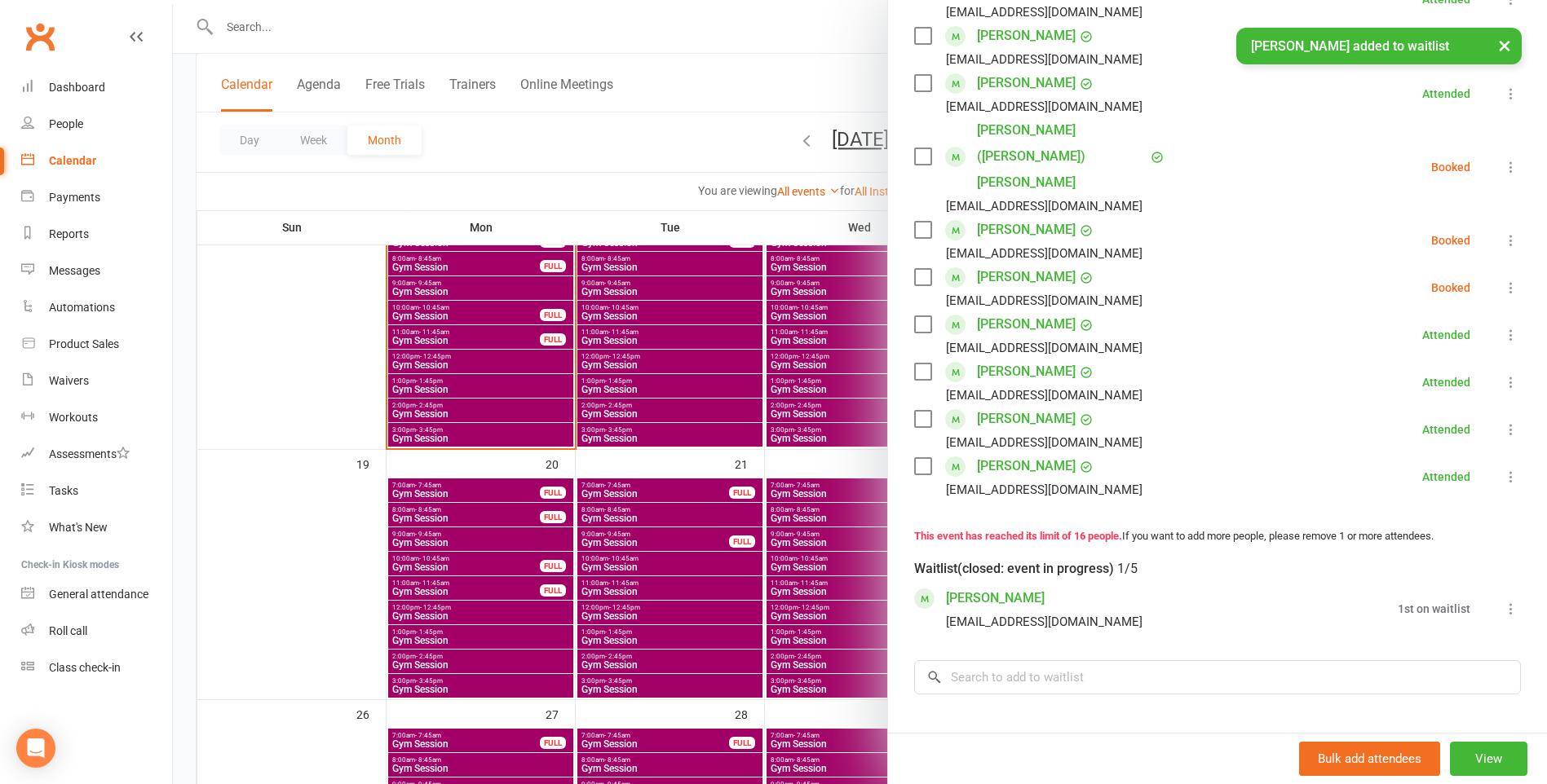
click at [1503, 601] on icon at bounding box center [1511, 608] width 16 height 16
click at [1408, 624] on link "Book now" at bounding box center [1432, 640] width 175 height 33
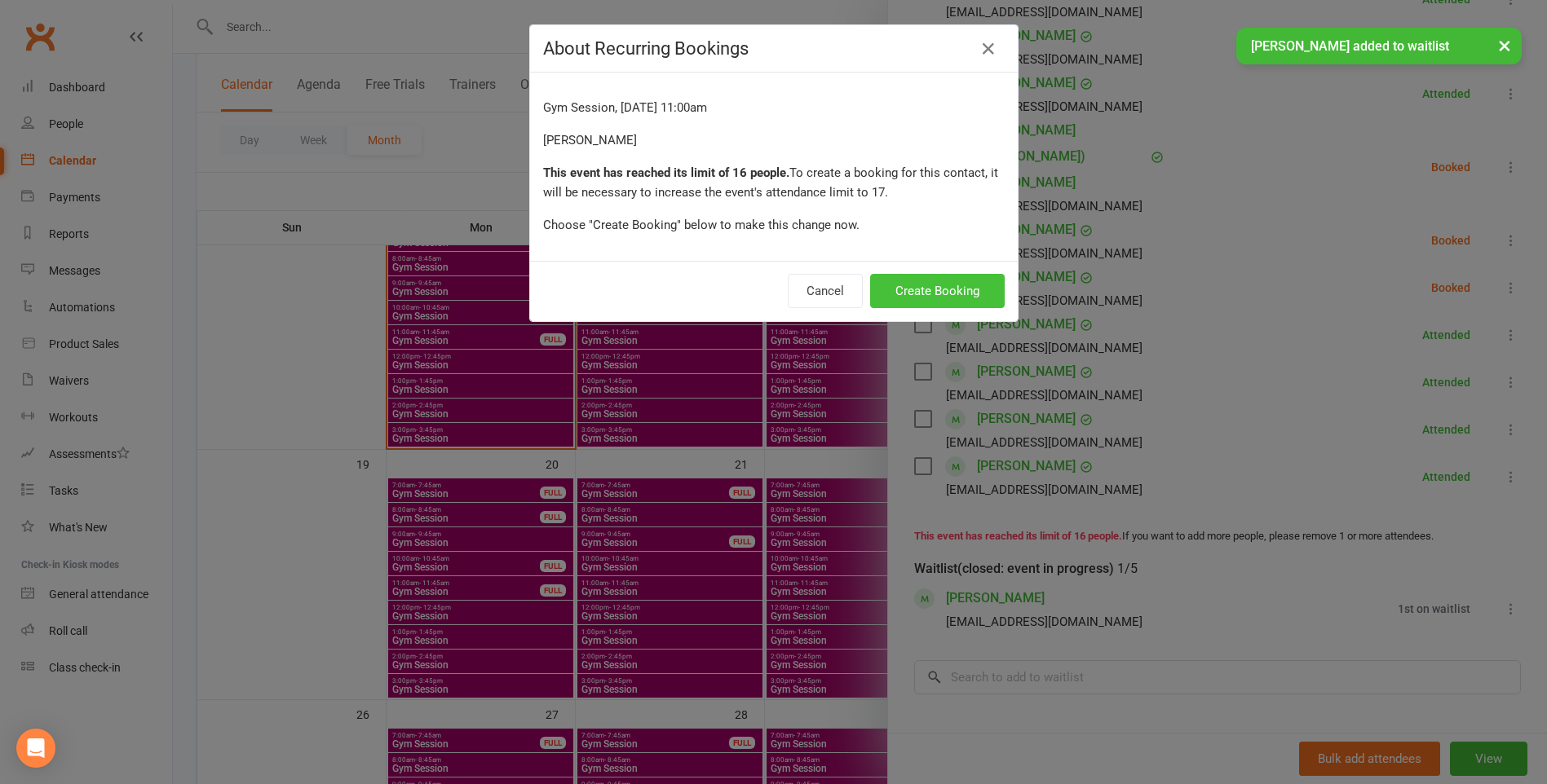
click at [959, 304] on button "Create Booking" at bounding box center [937, 291] width 134 height 35
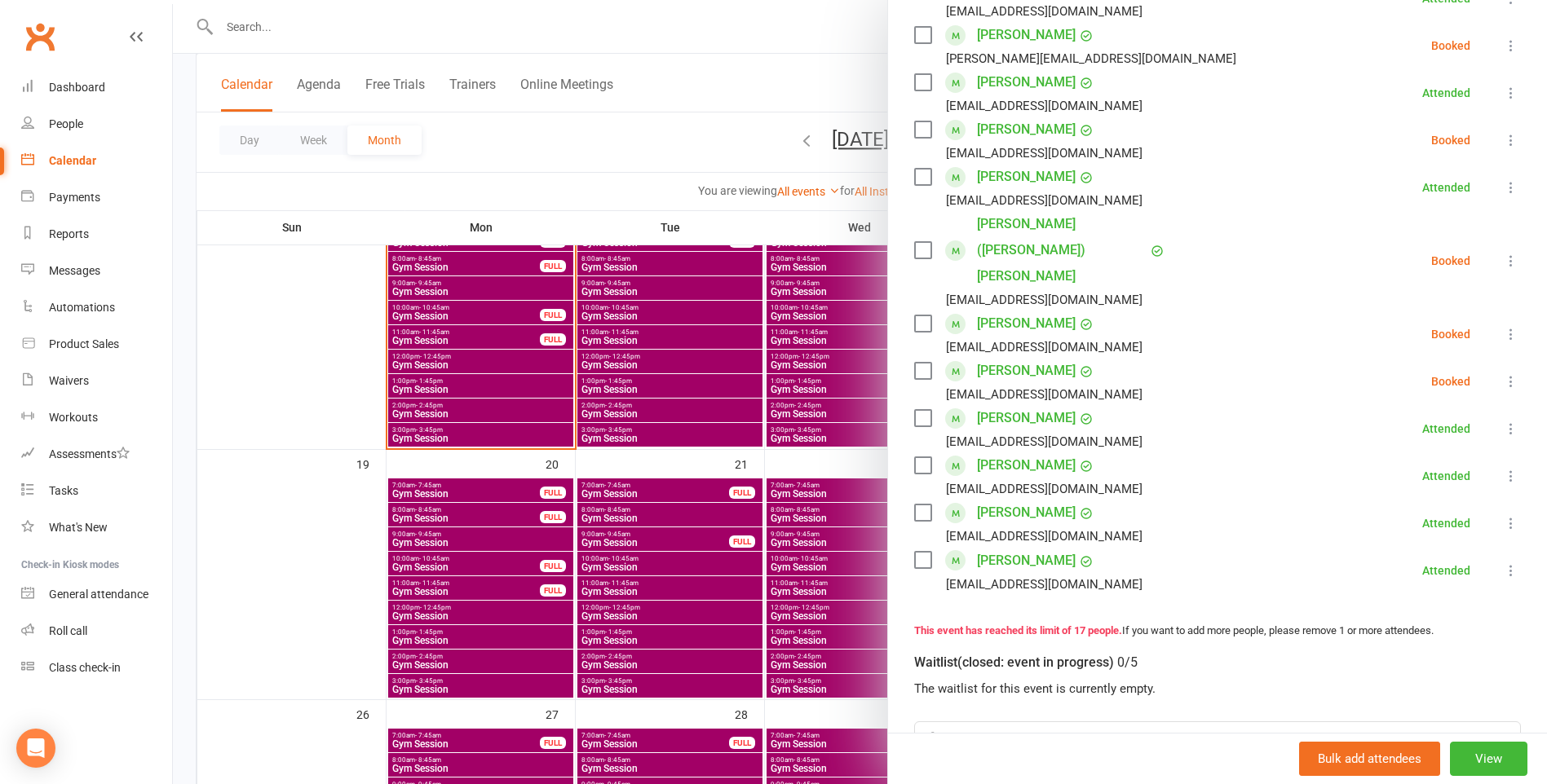
scroll to position [567, 0]
click at [693, 151] on div at bounding box center [861, 392] width 1375 height 784
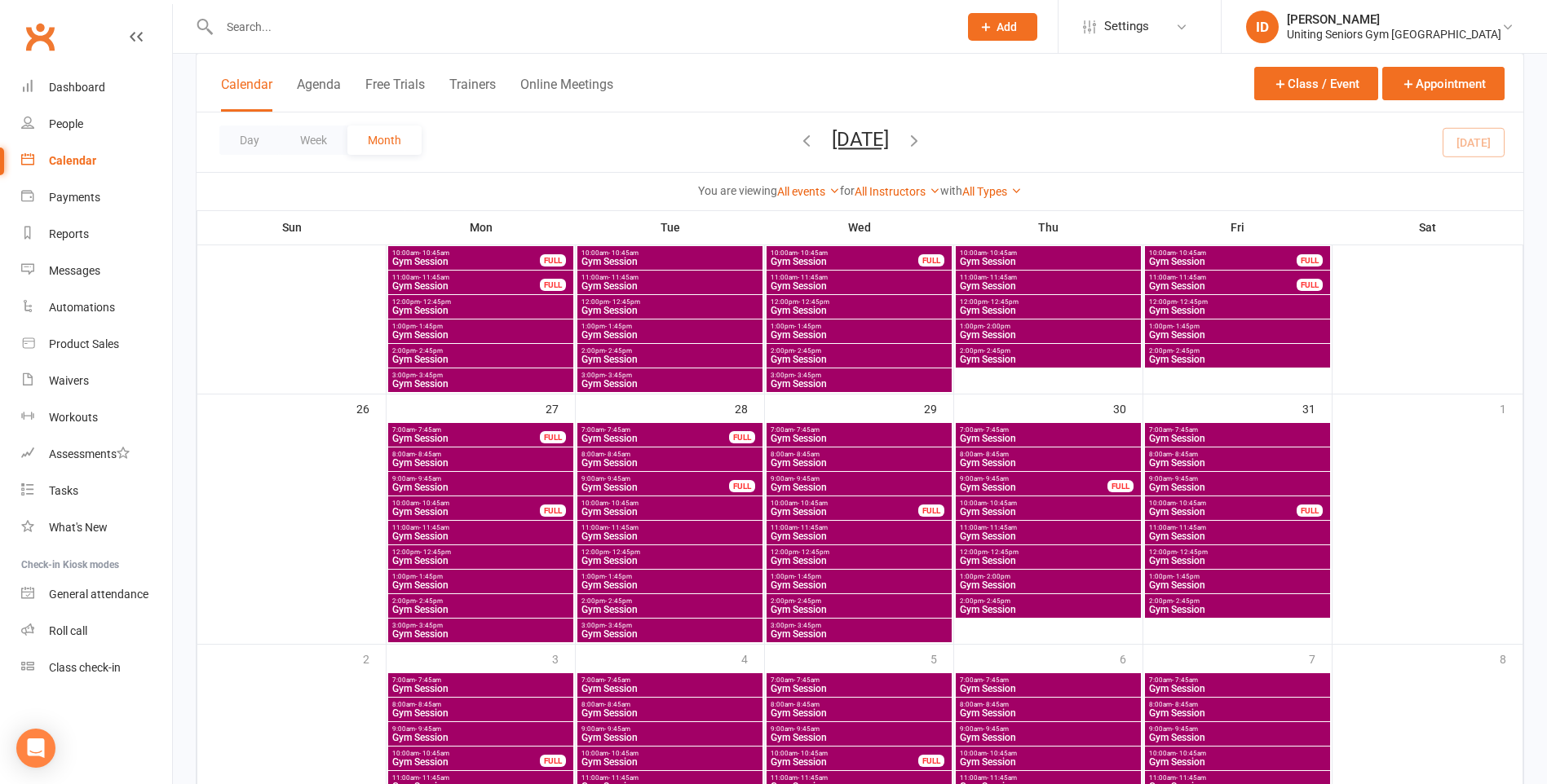
scroll to position [967, 0]
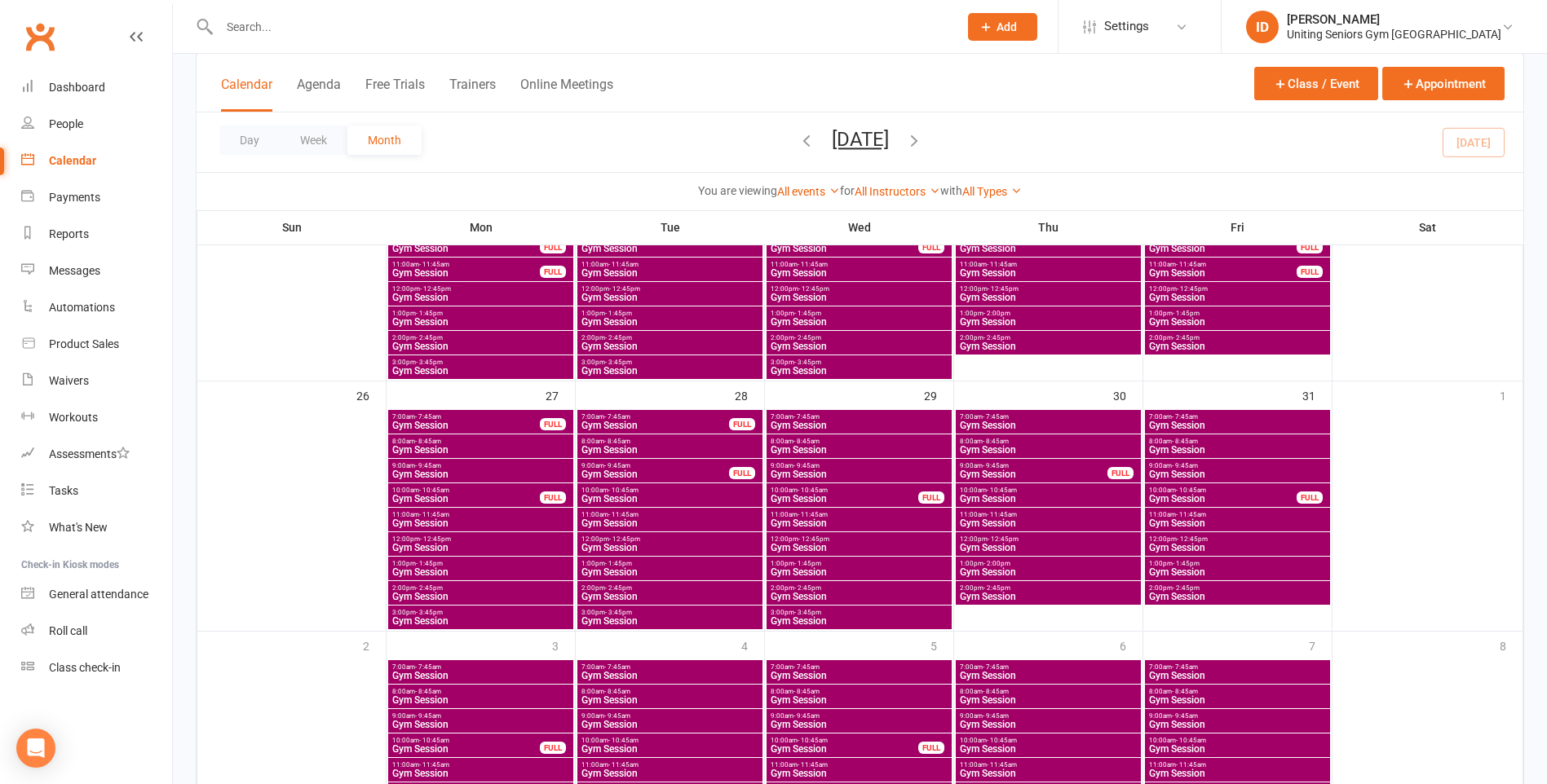
click at [467, 514] on span "11:00am - 11:45am" at bounding box center [480, 514] width 178 height 8
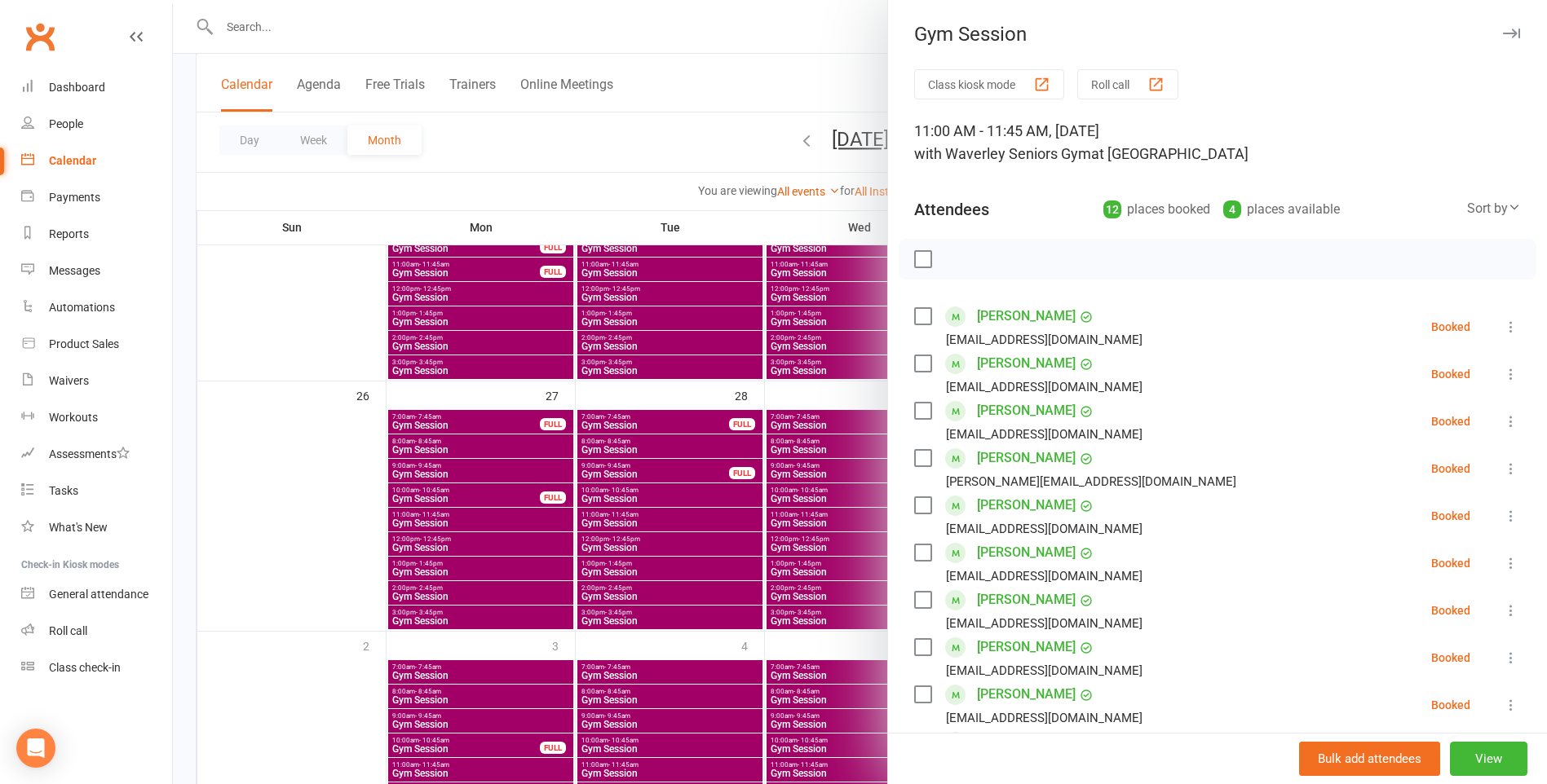
click at [719, 155] on div at bounding box center [861, 392] width 1375 height 784
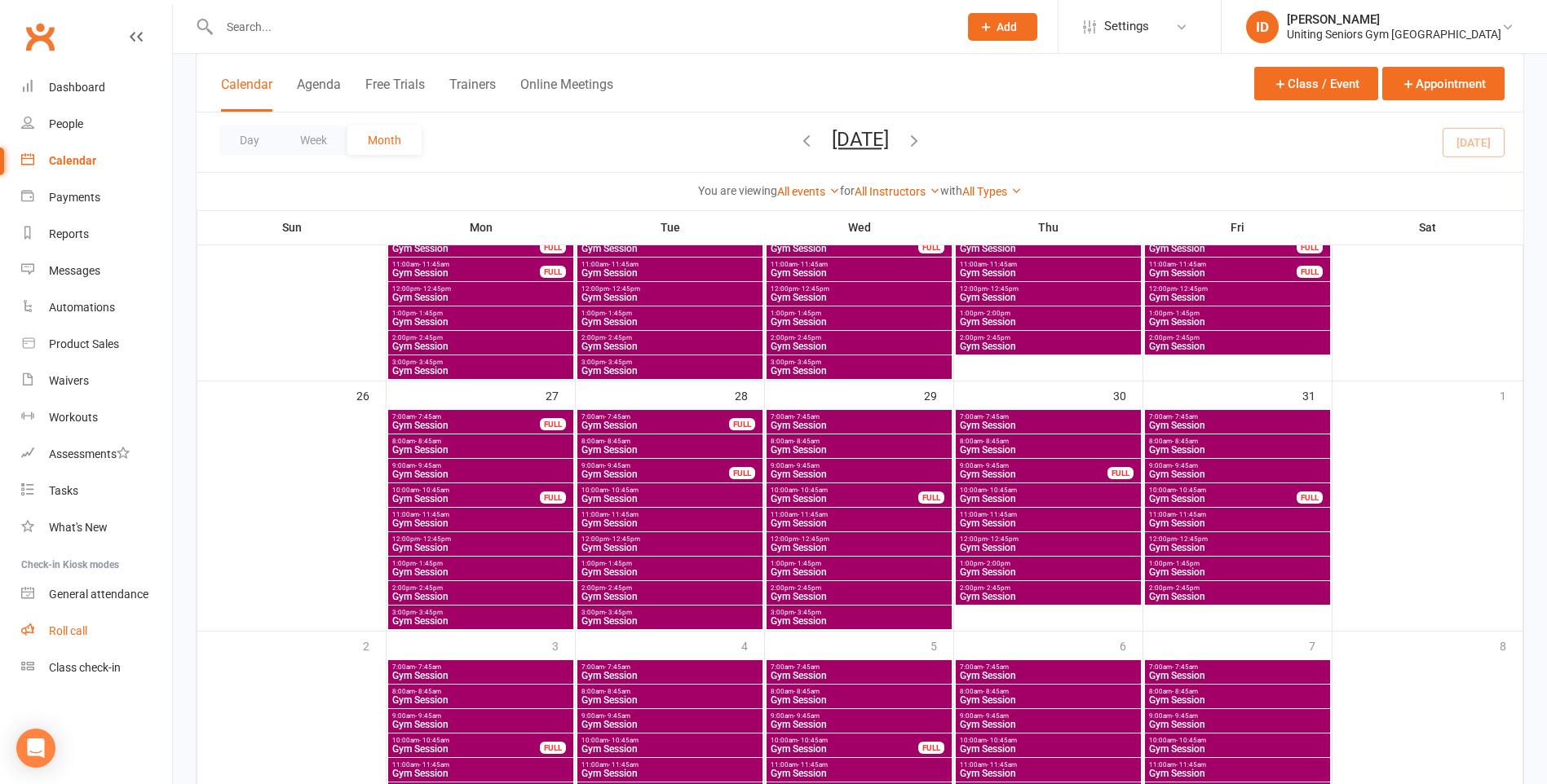
click at [74, 625] on div "Roll call" at bounding box center [68, 630] width 38 height 13
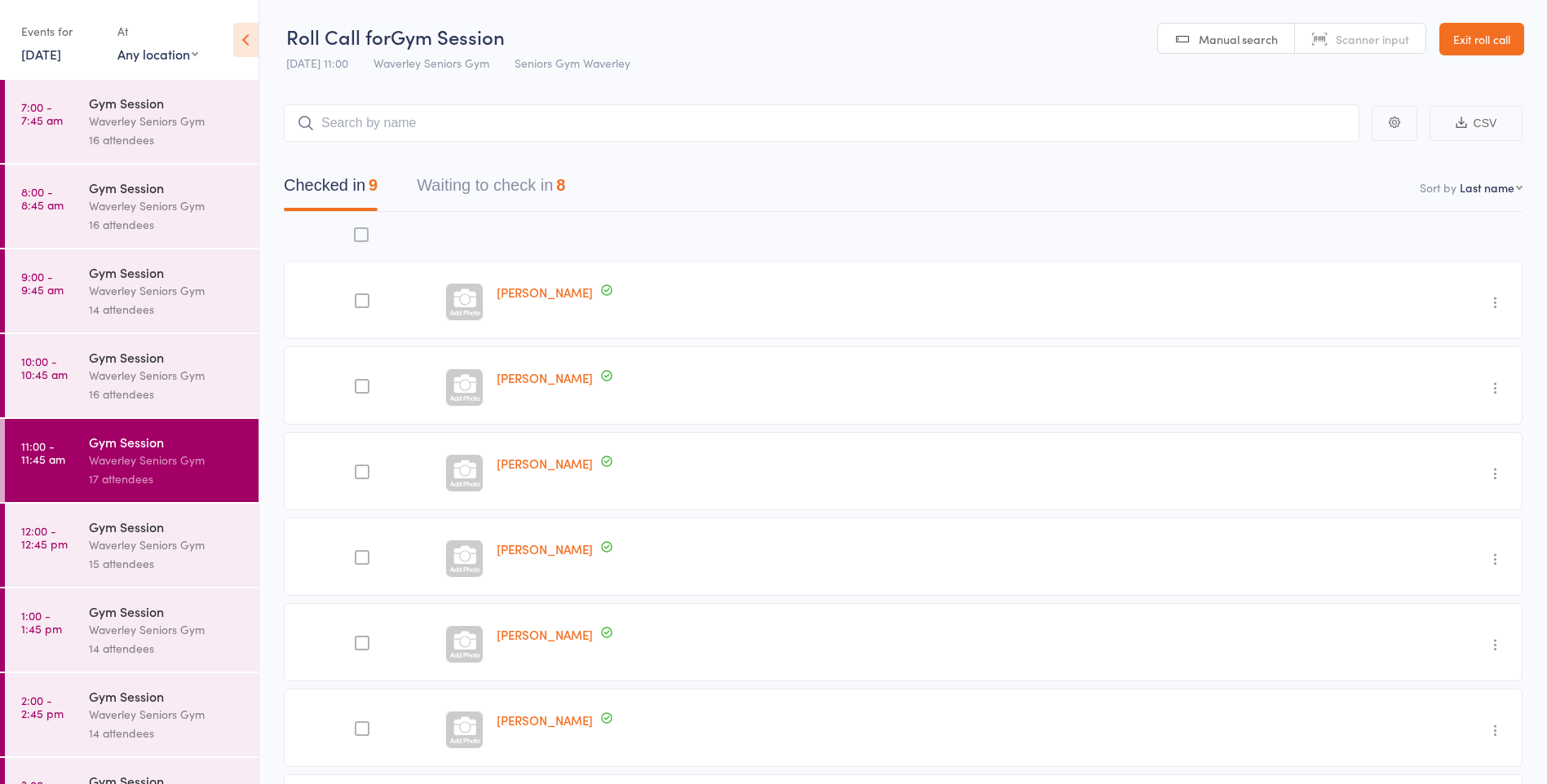
click at [1502, 40] on link "Exit roll call" at bounding box center [1482, 39] width 85 height 33
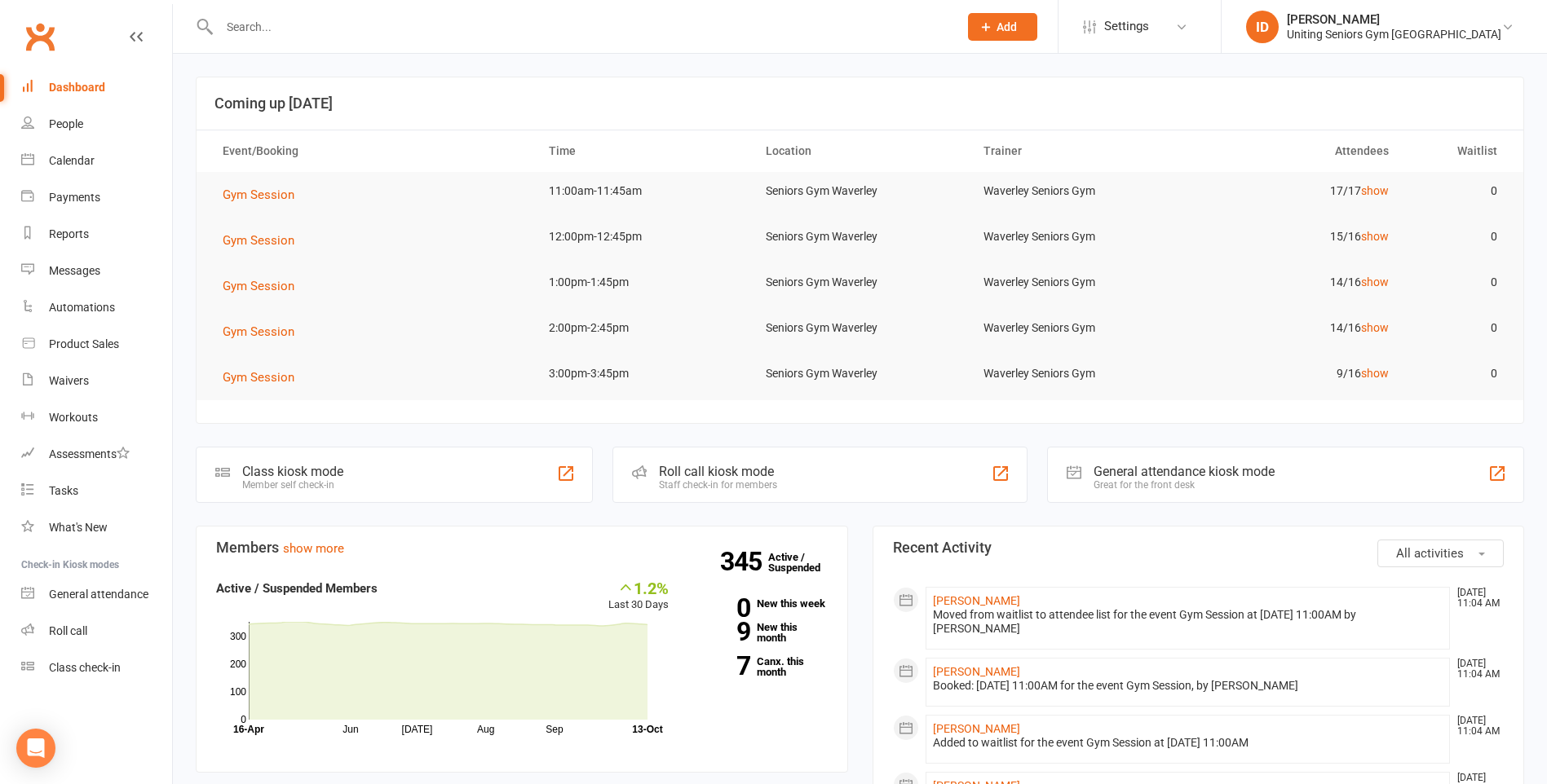
click at [607, 27] on input "text" at bounding box center [581, 26] width 733 height 23
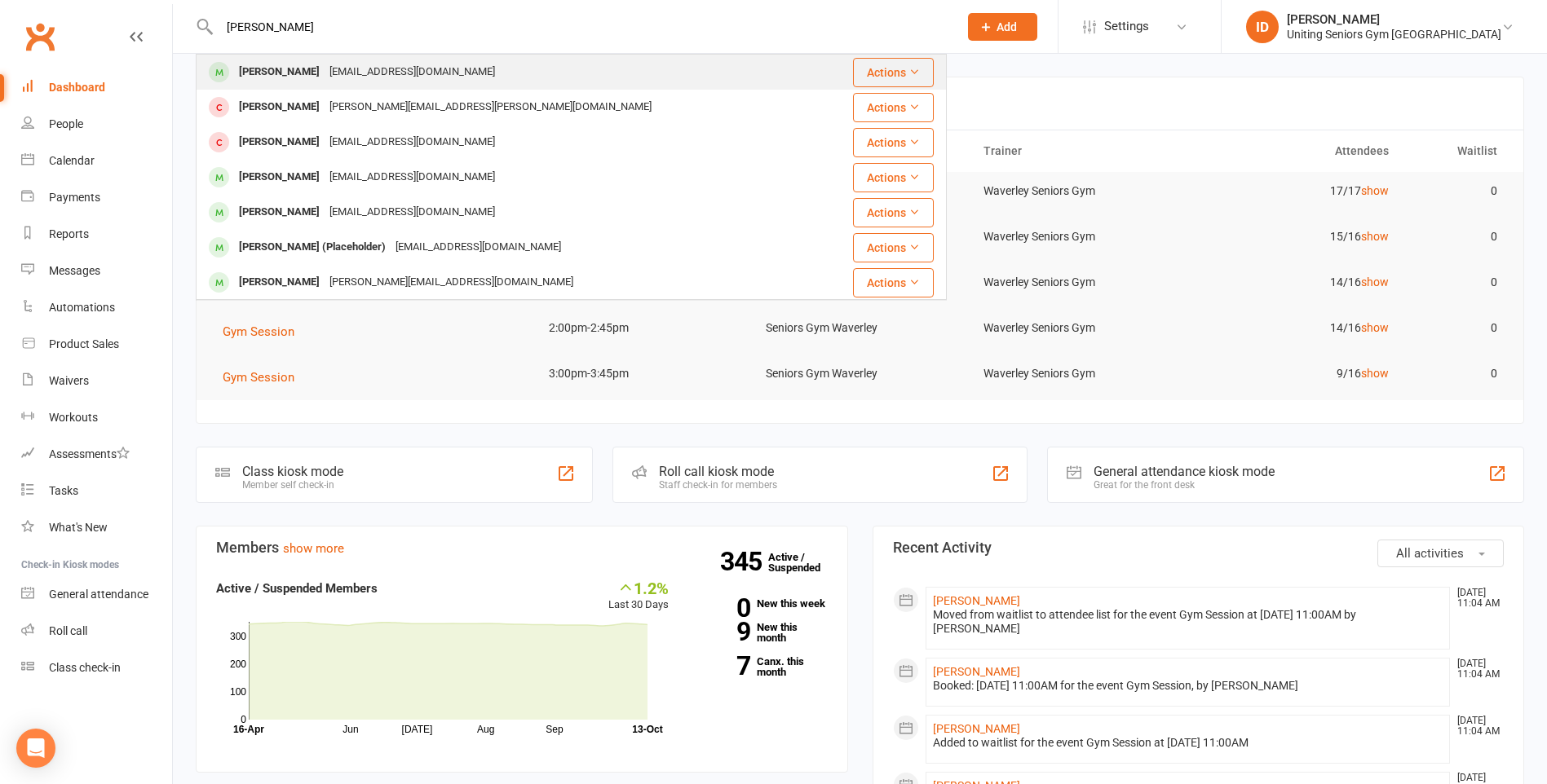
type input "[PERSON_NAME]"
click at [358, 74] on div "[EMAIL_ADDRESS][DOMAIN_NAME]" at bounding box center [412, 72] width 175 height 24
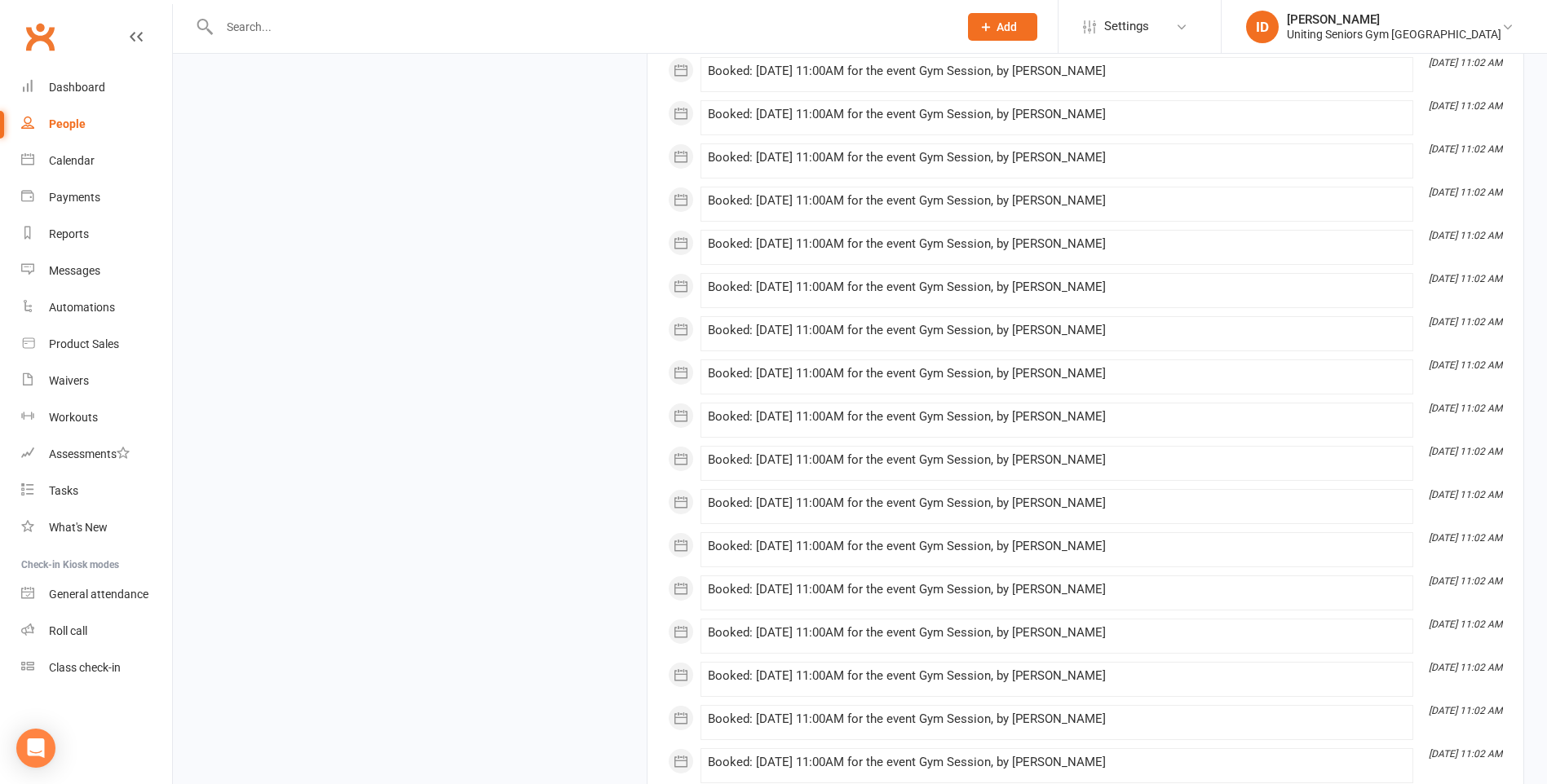
click at [1010, 375] on div "Booked: [DATE] 11:00AM for the event Gym Session, by [PERSON_NAME]" at bounding box center [1058, 373] width 698 height 14
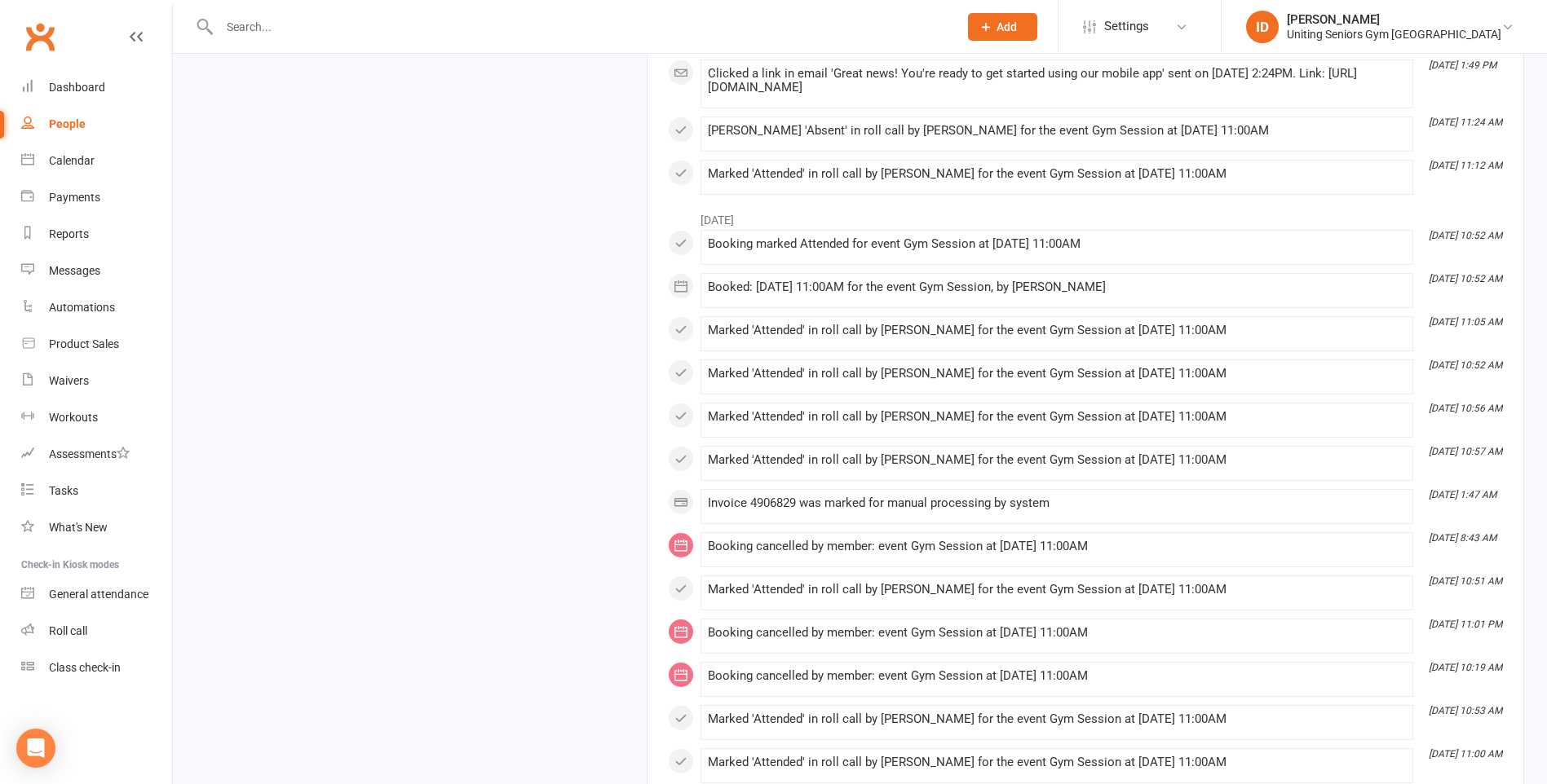
scroll to position [3077, 0]
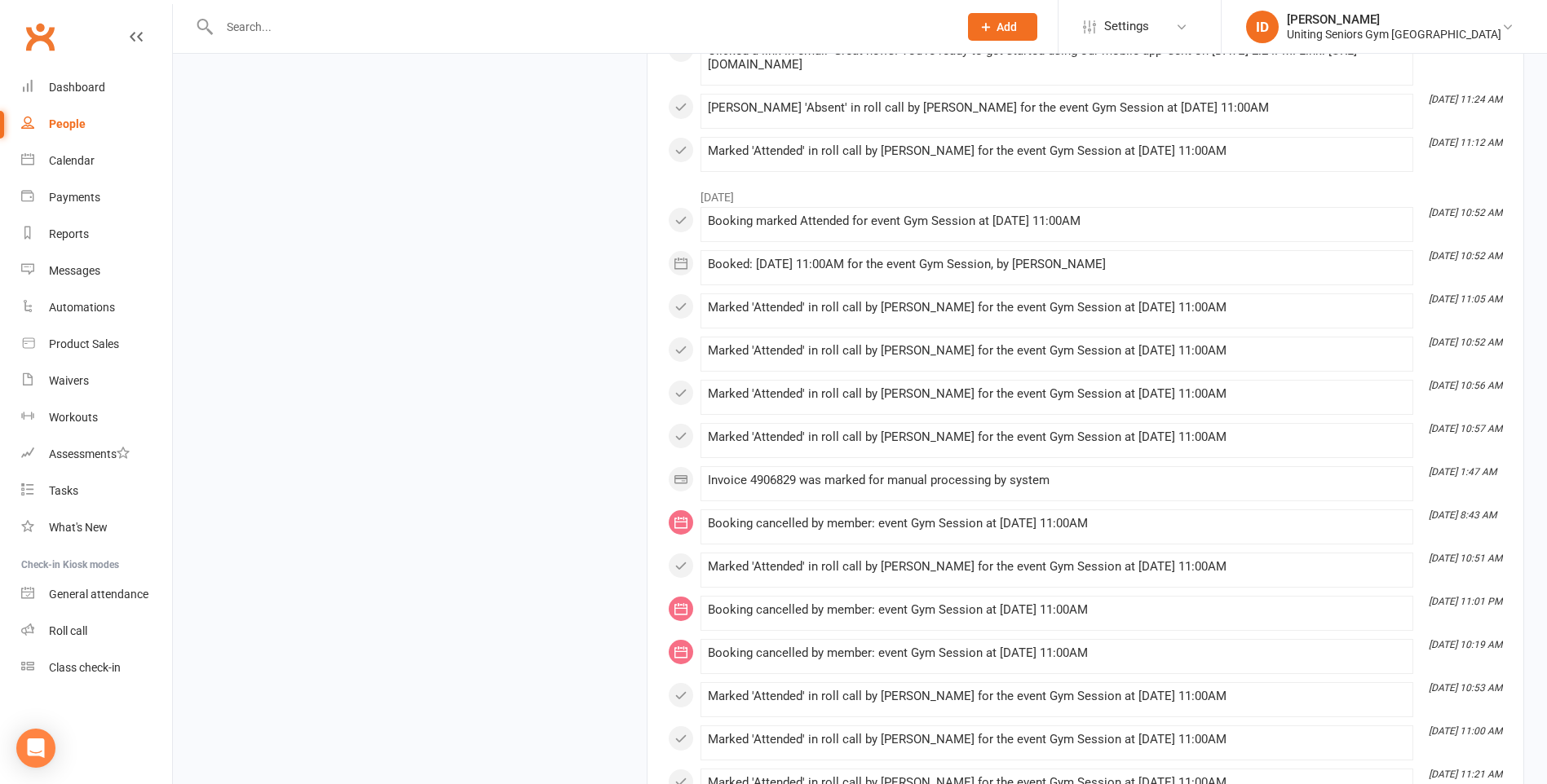
click at [1146, 578] on div "Marked 'Attended' in roll call by [PERSON_NAME] for the event Gym Session at [D…" at bounding box center [1058, 570] width 698 height 20
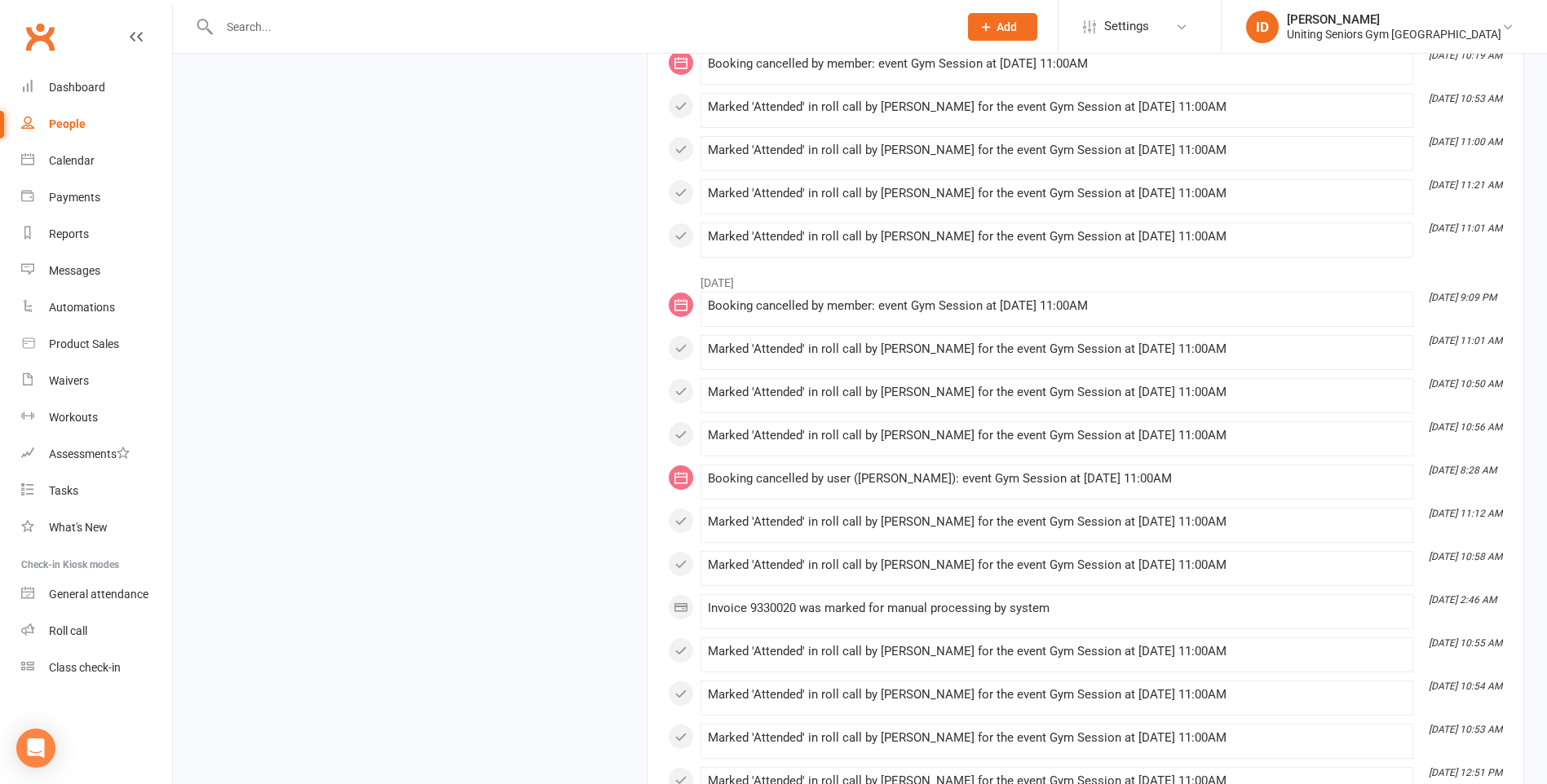
scroll to position [3667, 0]
click at [62, 631] on div "Roll call" at bounding box center [68, 630] width 38 height 13
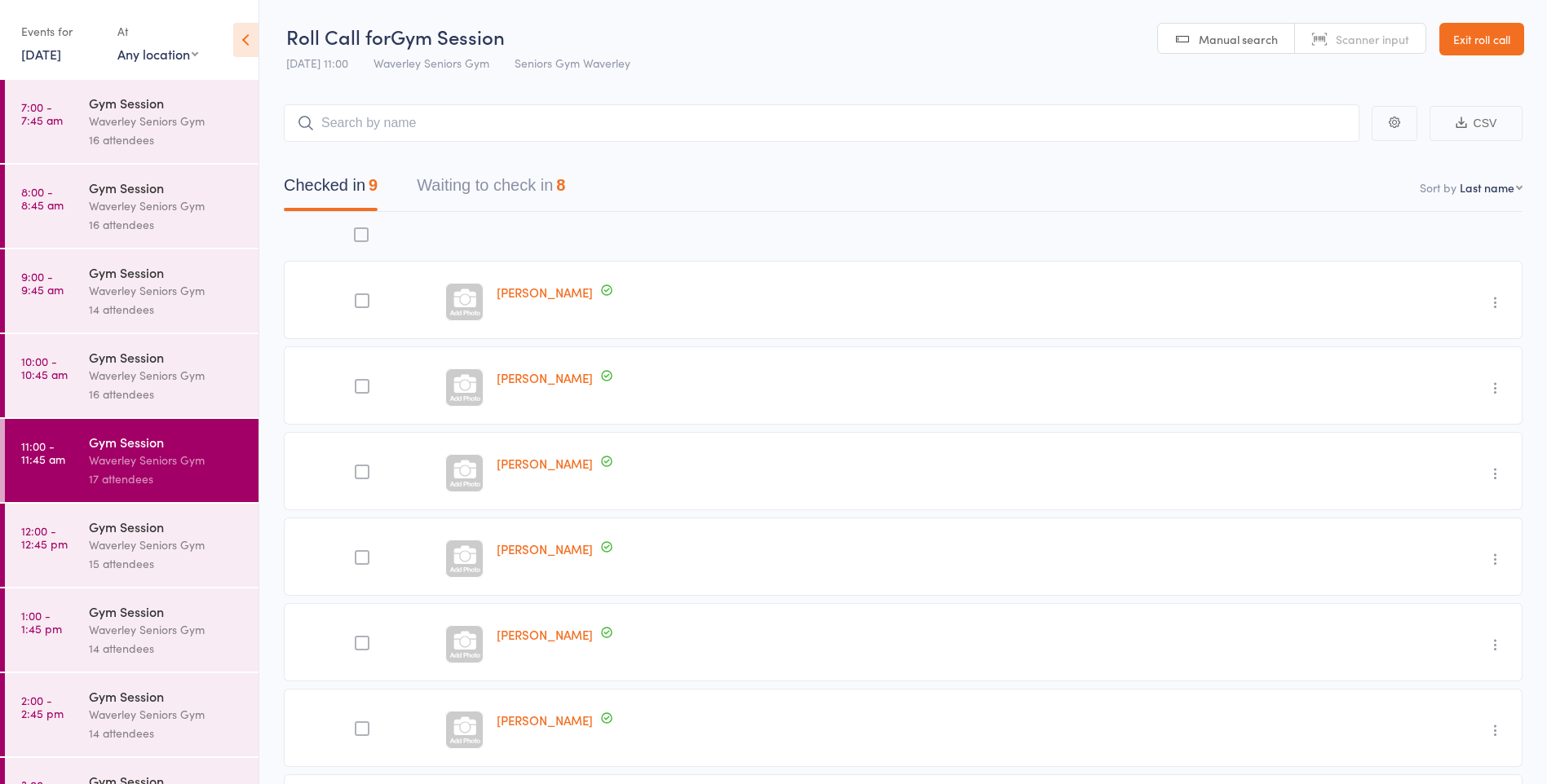
click at [525, 193] on button "Waiting to check in 8" at bounding box center [491, 189] width 149 height 43
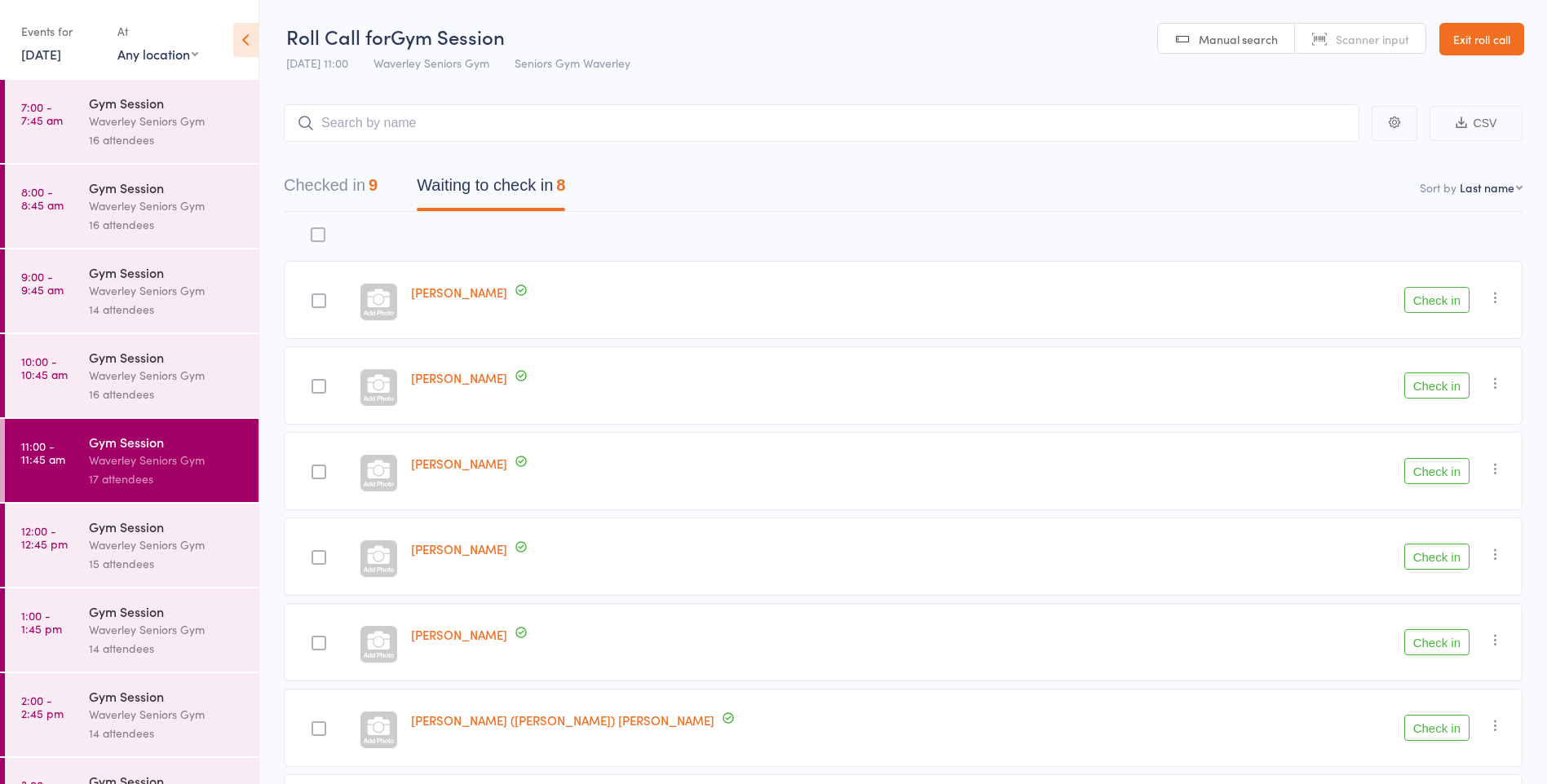
click at [1447, 391] on button "Check in" at bounding box center [1437, 385] width 65 height 26
click at [1451, 478] on button "Check in" at bounding box center [1437, 471] width 65 height 26
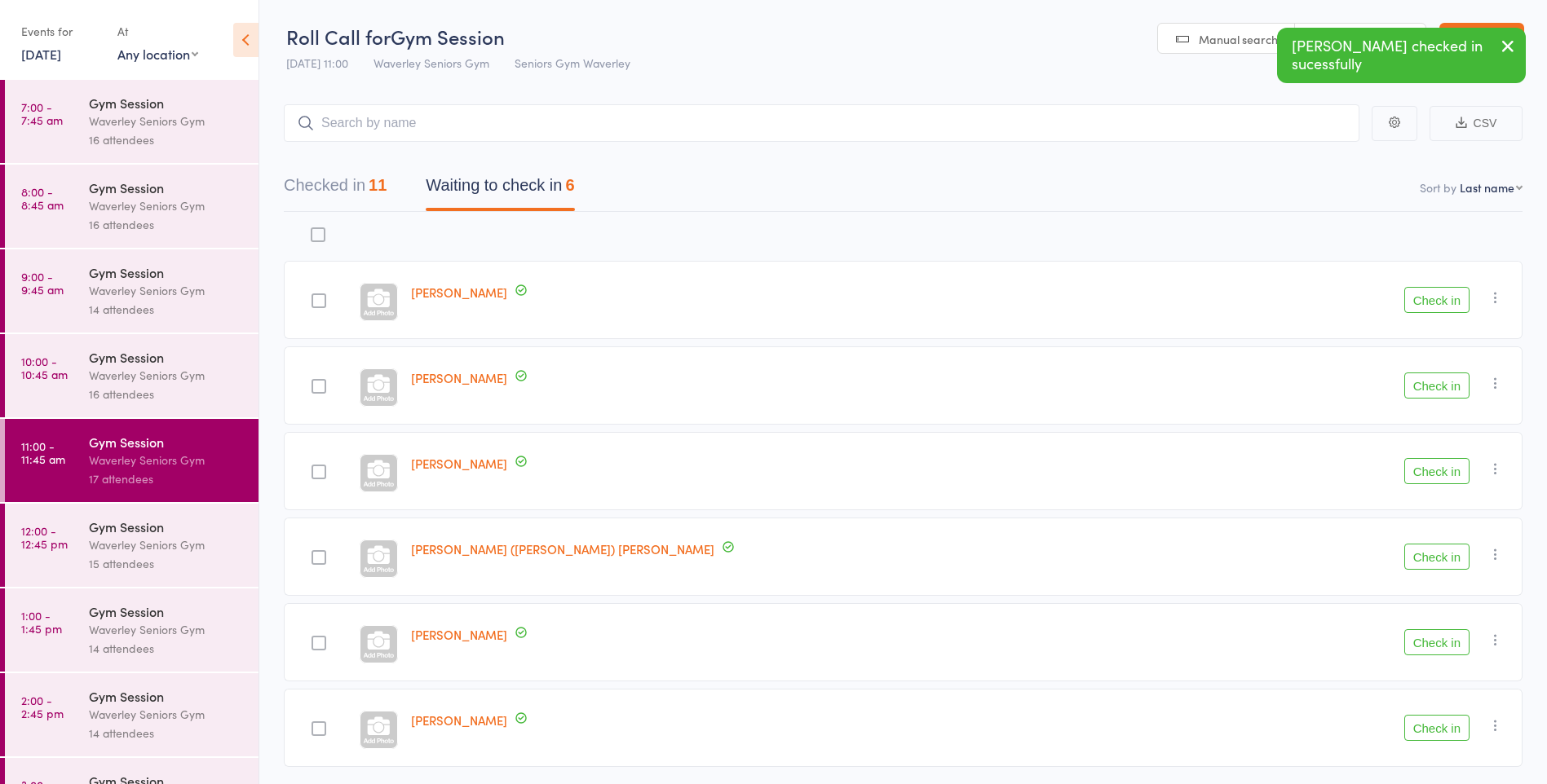
click at [1438, 470] on button "Check in" at bounding box center [1437, 471] width 65 height 26
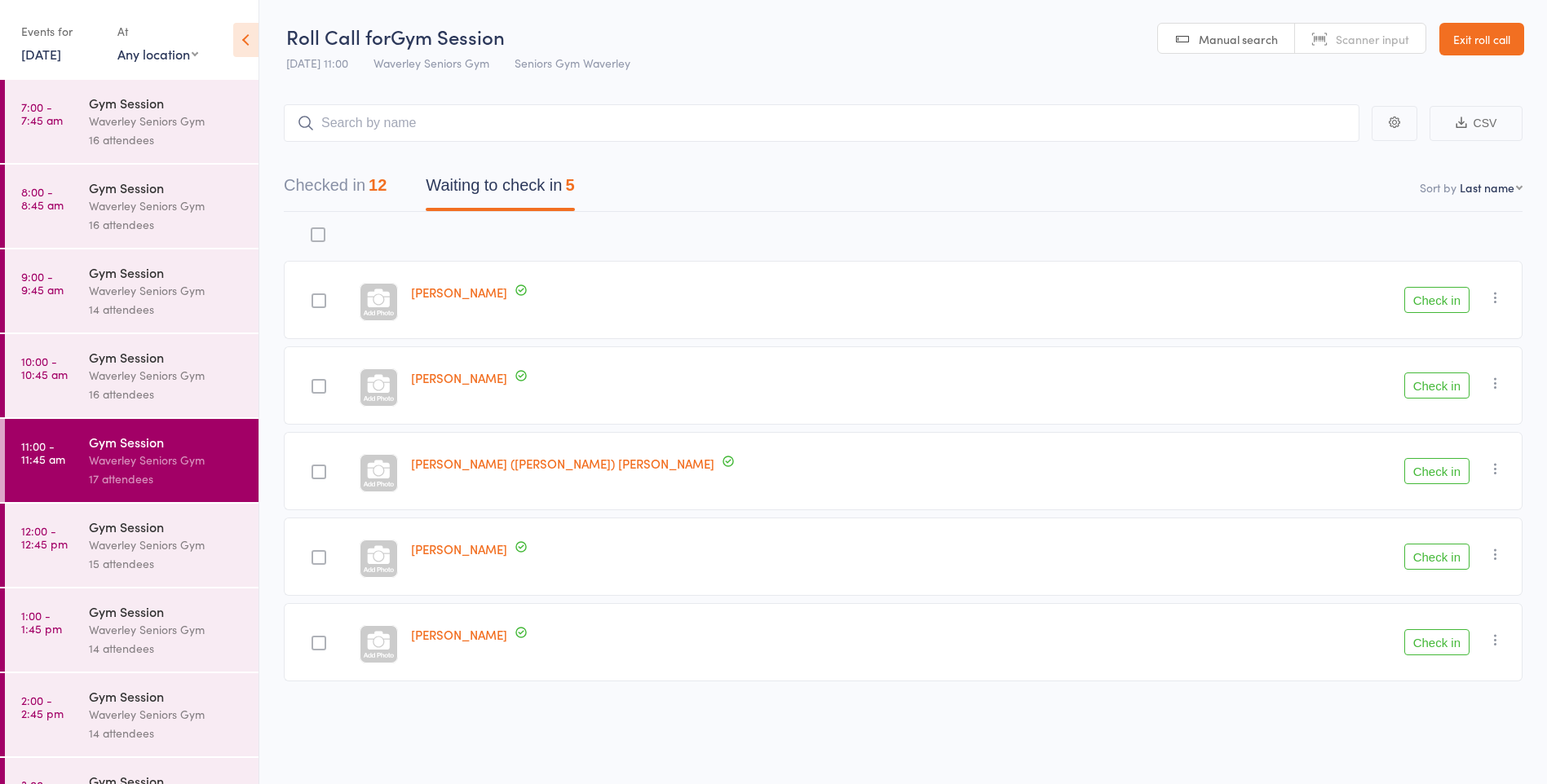
click at [1441, 302] on button "Check in" at bounding box center [1437, 300] width 65 height 26
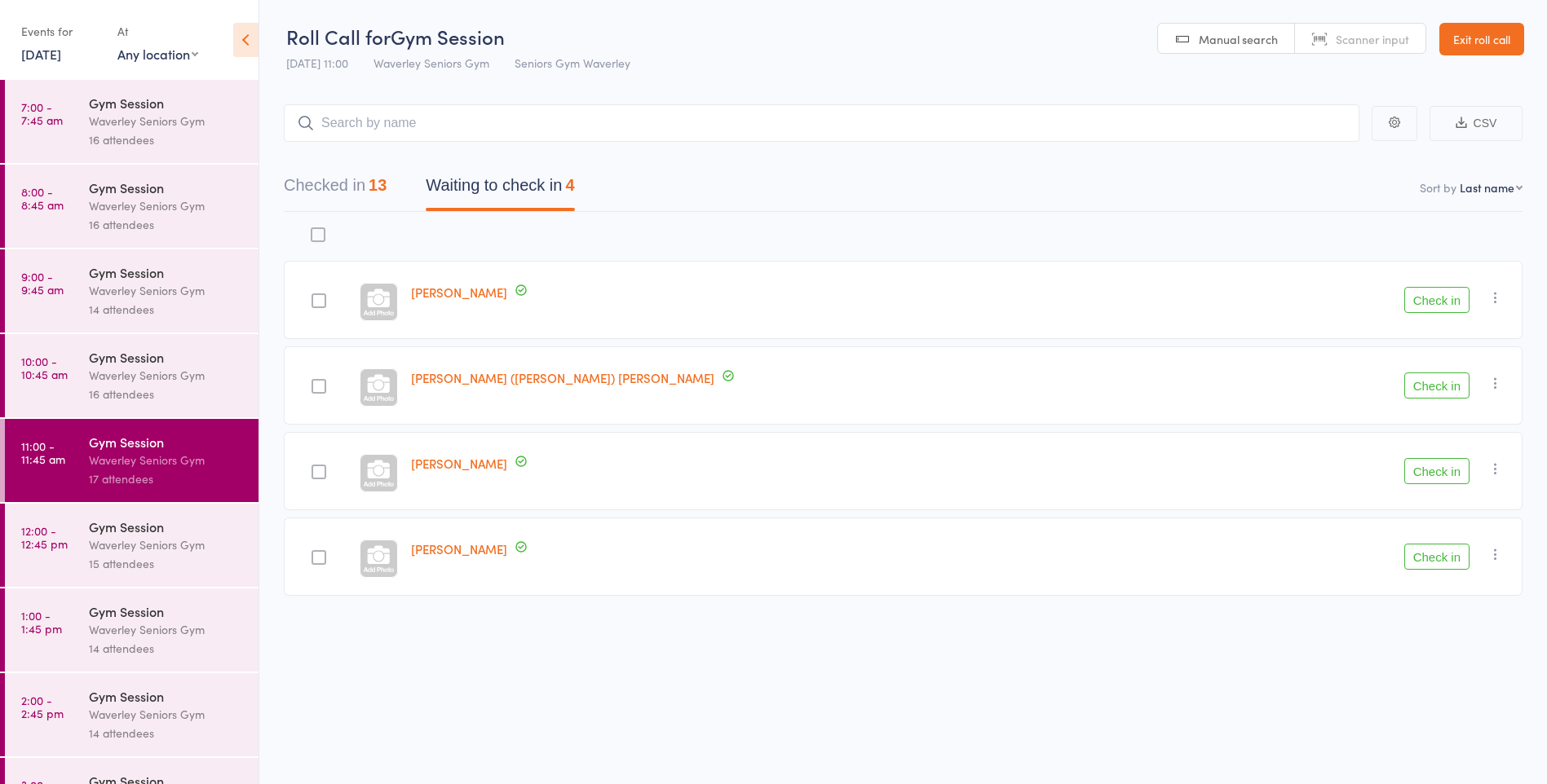
click at [1437, 387] on button "Check in" at bounding box center [1437, 385] width 65 height 26
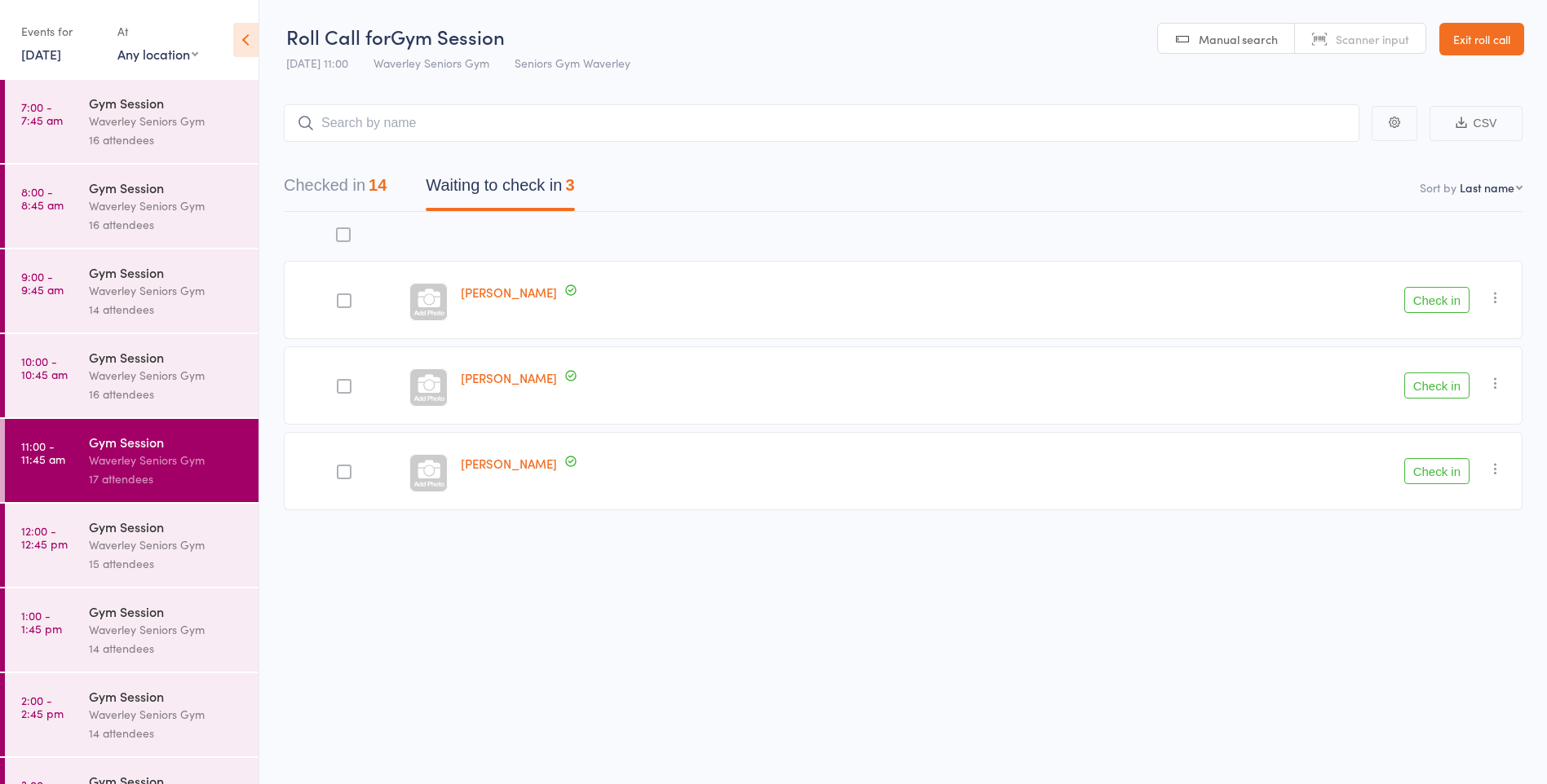
click at [385, 190] on div "14" at bounding box center [377, 184] width 18 height 18
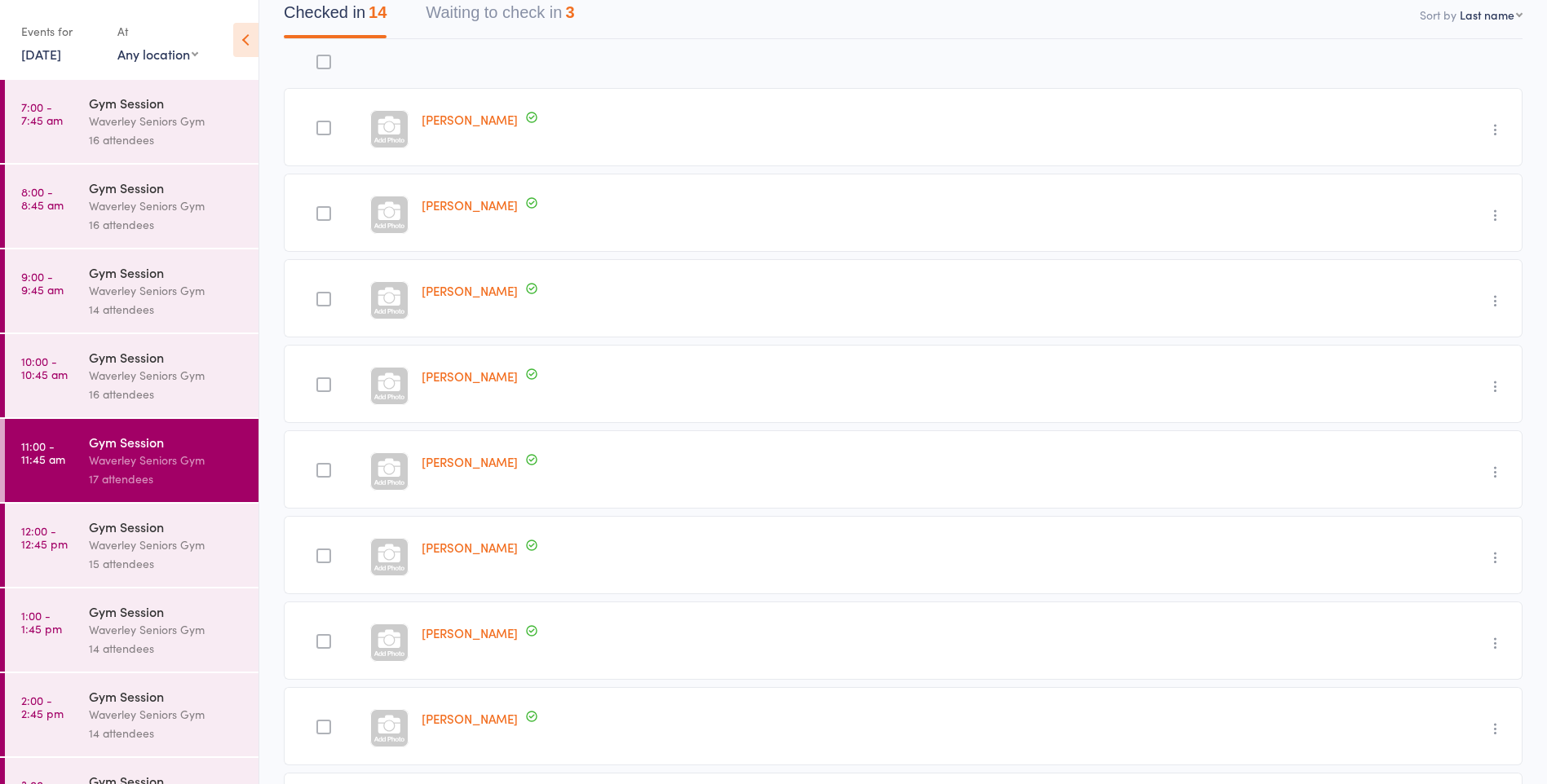
click at [547, 13] on button "Waiting to check in 3" at bounding box center [500, 16] width 149 height 43
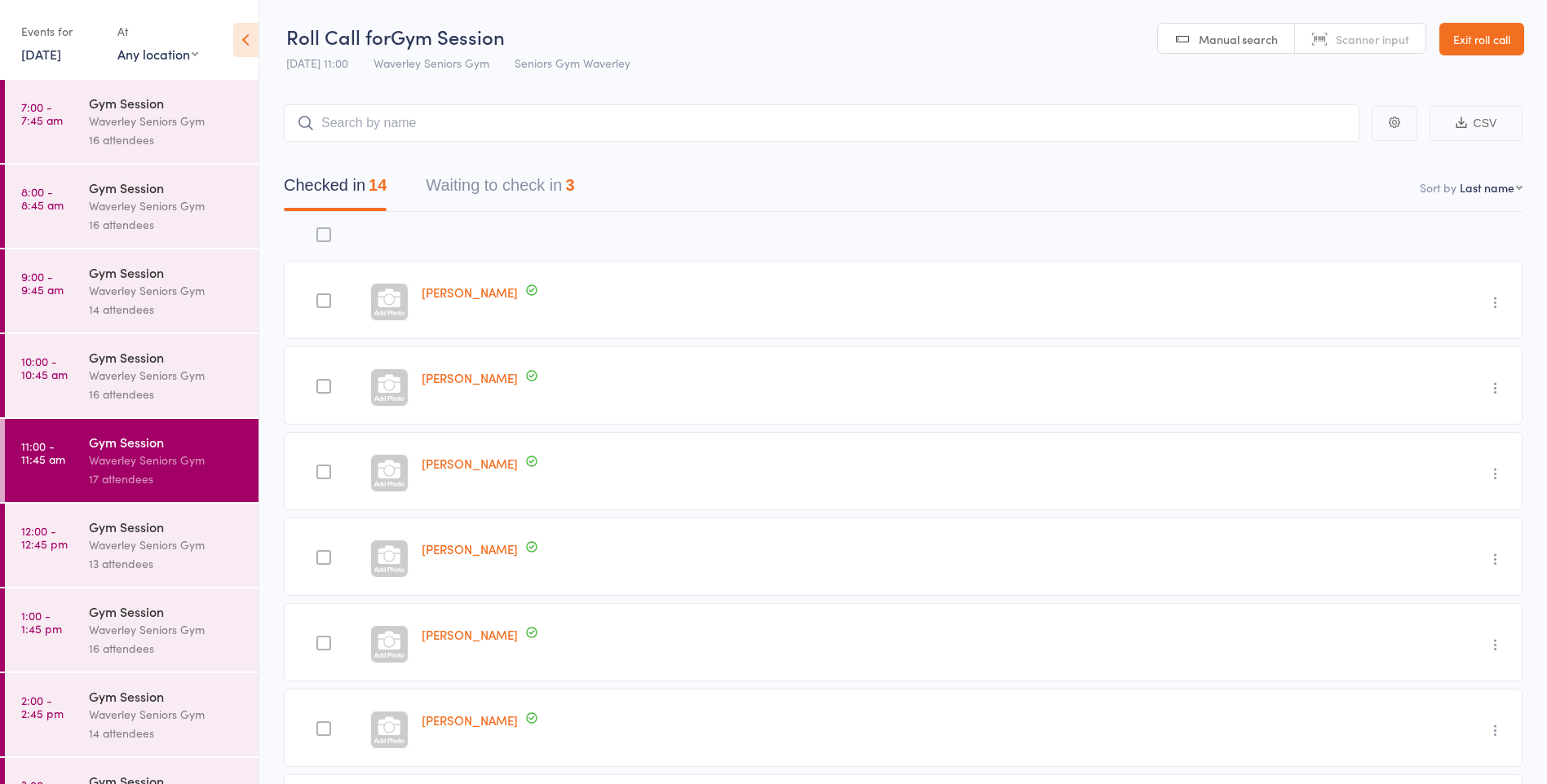
click at [574, 194] on button "Waiting to check in 3" at bounding box center [500, 189] width 149 height 43
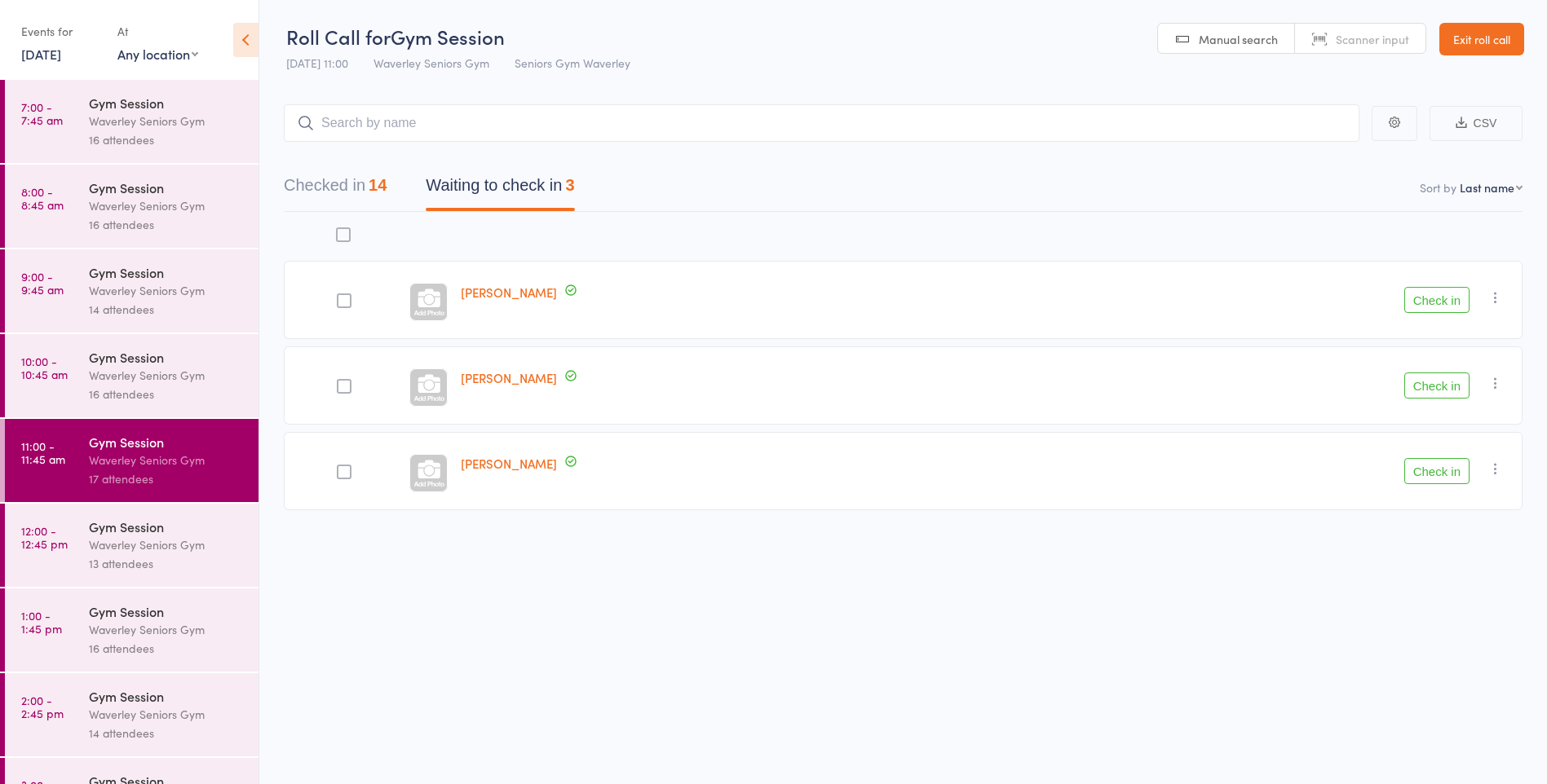
click at [1438, 305] on button "Check in" at bounding box center [1437, 300] width 65 height 26
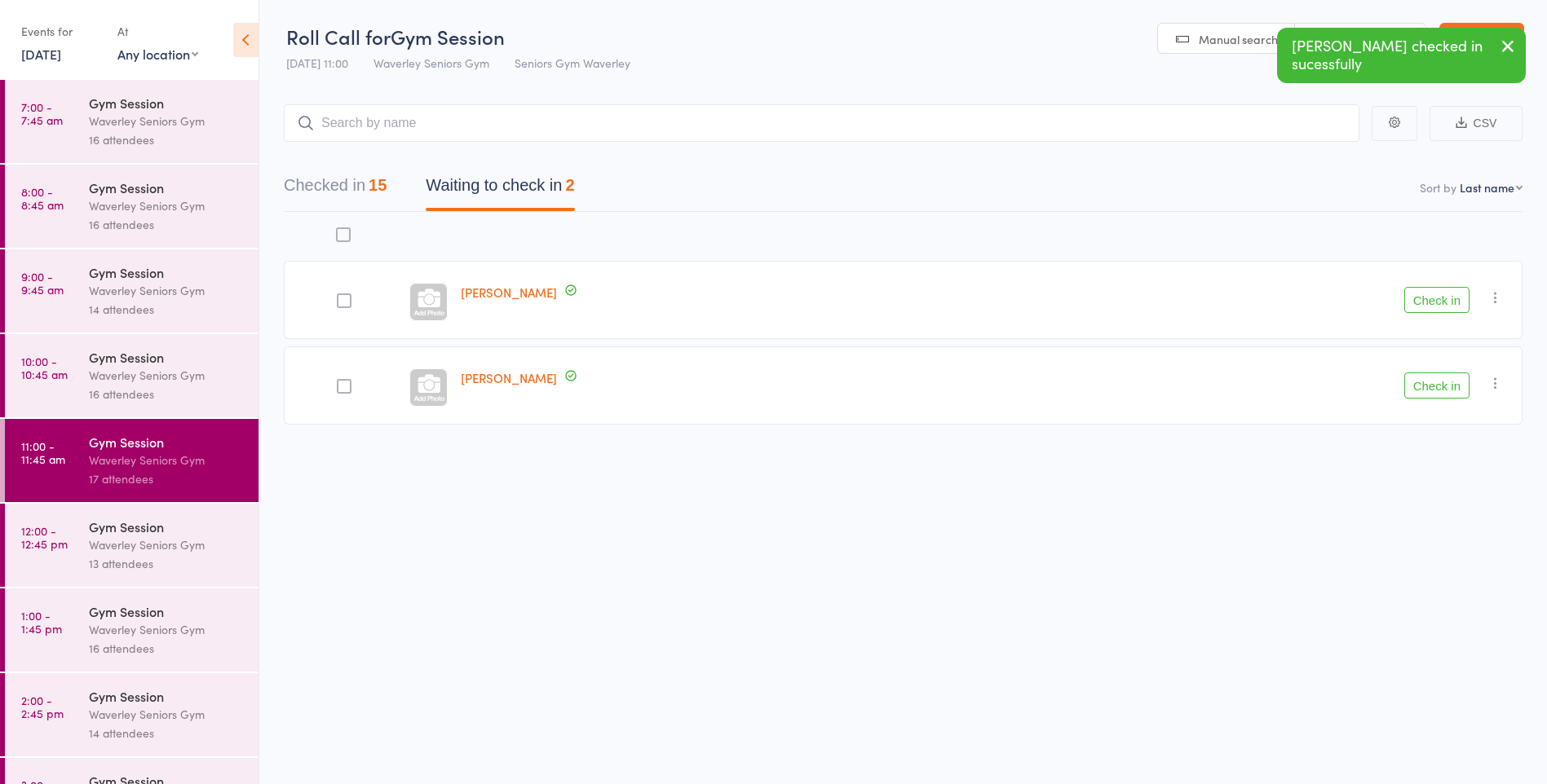
click at [1501, 303] on icon "button" at bounding box center [1495, 297] width 16 height 16
click at [1415, 465] on li "Mark absent" at bounding box center [1437, 461] width 134 height 22
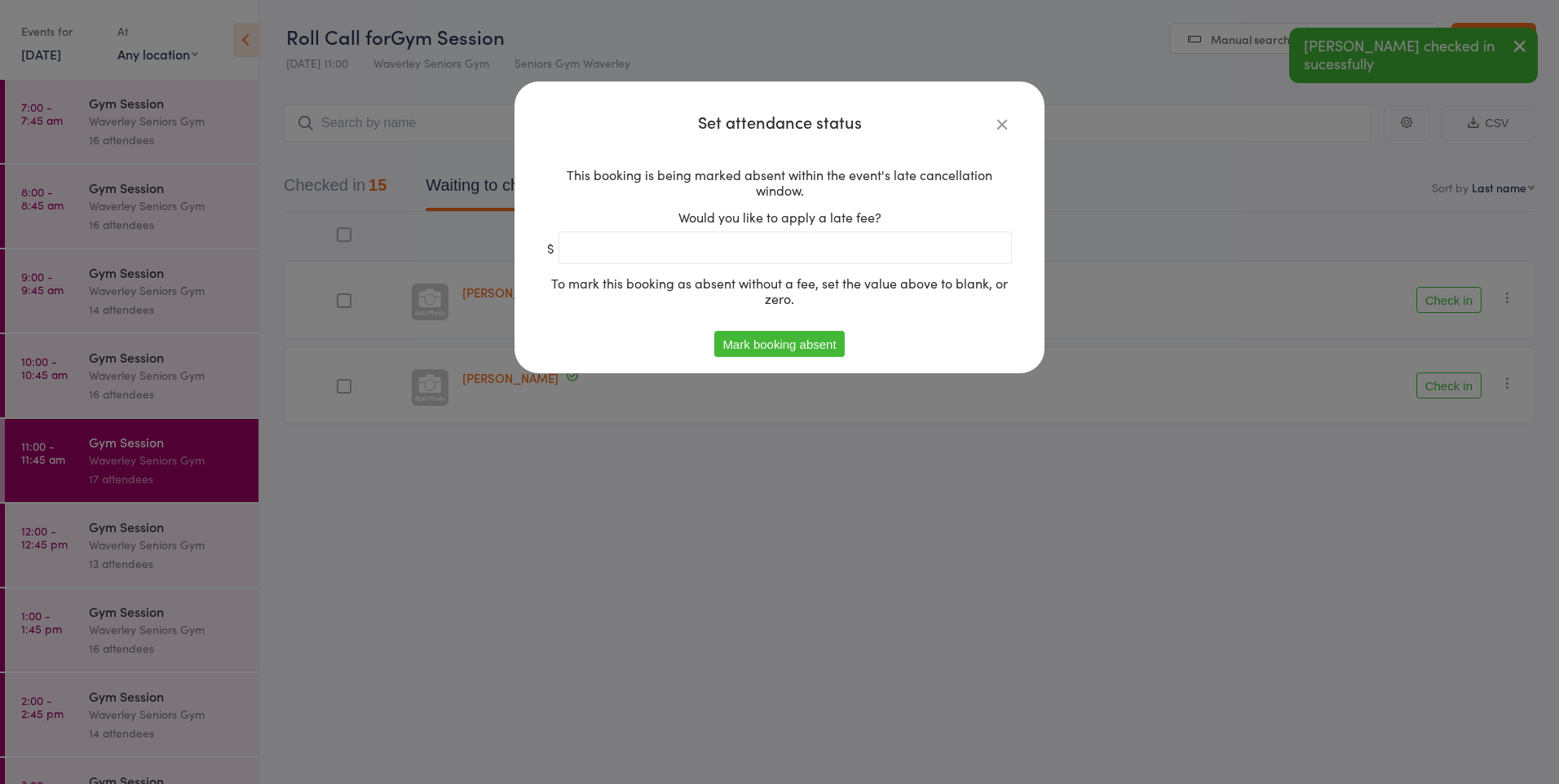
click at [828, 345] on button "Mark booking absent" at bounding box center [778, 344] width 129 height 26
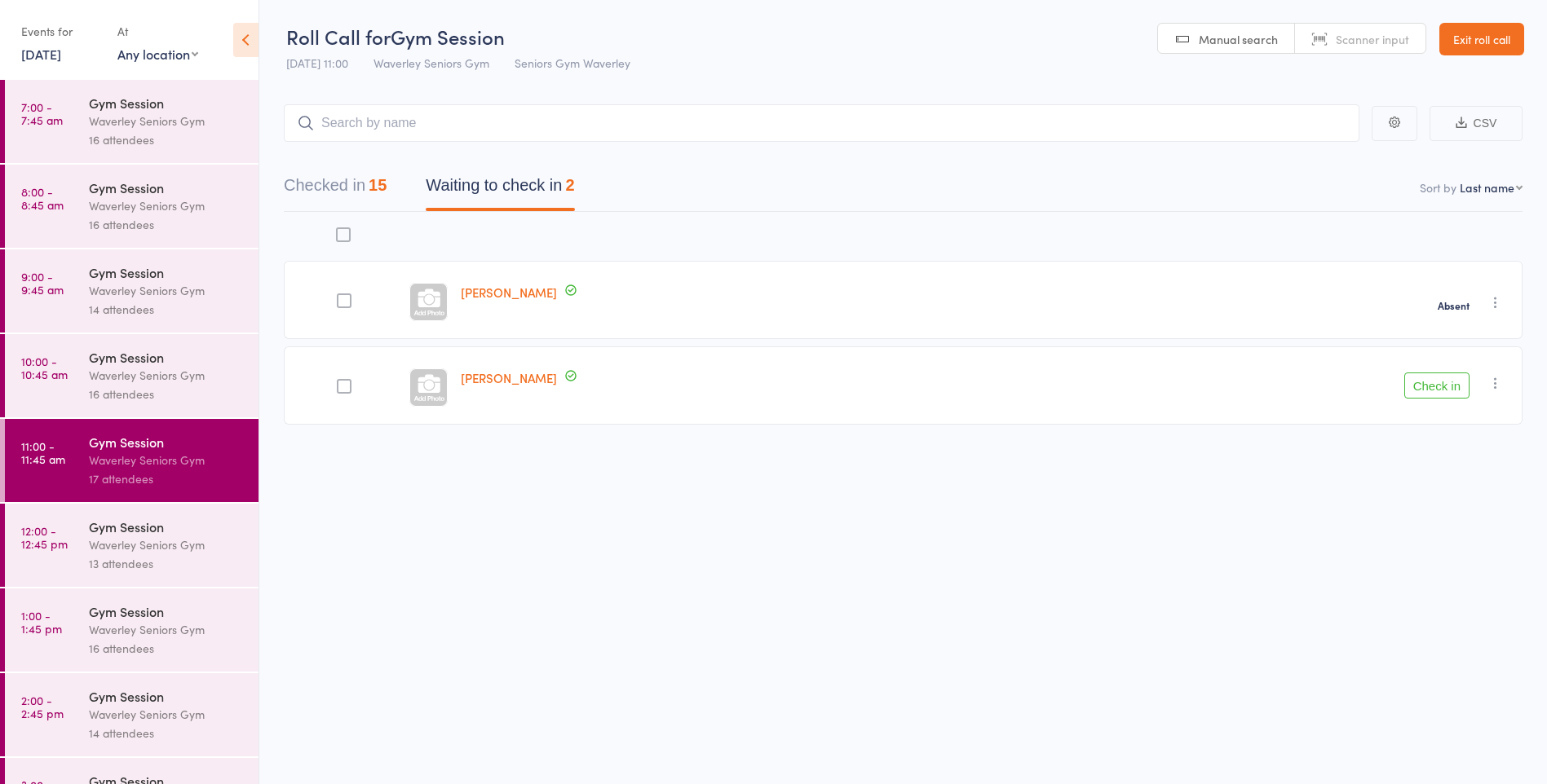
click at [1496, 389] on icon "button" at bounding box center [1495, 383] width 16 height 16
click at [1416, 556] on li "Mark absent" at bounding box center [1437, 547] width 134 height 22
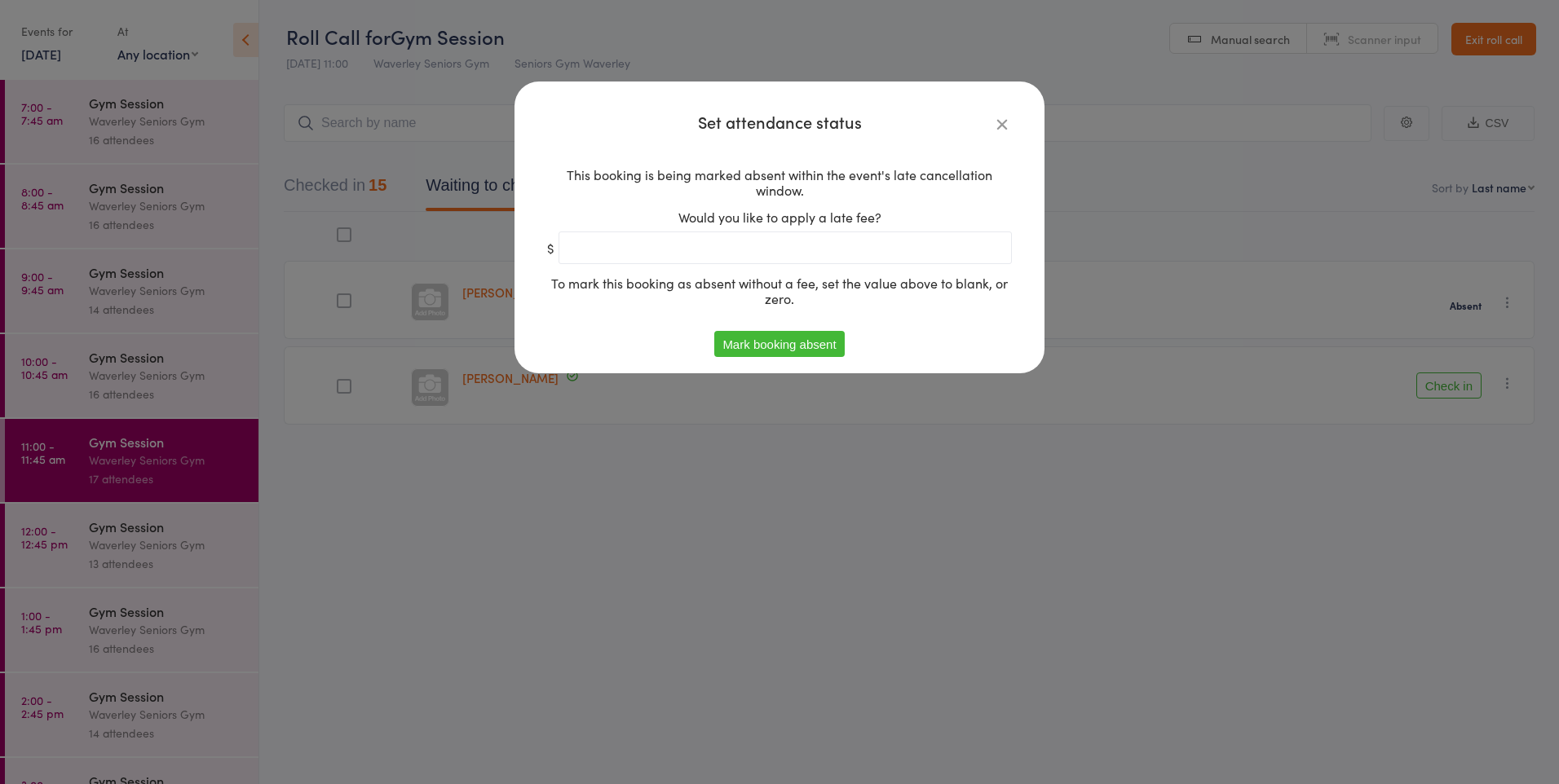
click at [816, 350] on button "Mark booking absent" at bounding box center [778, 344] width 129 height 26
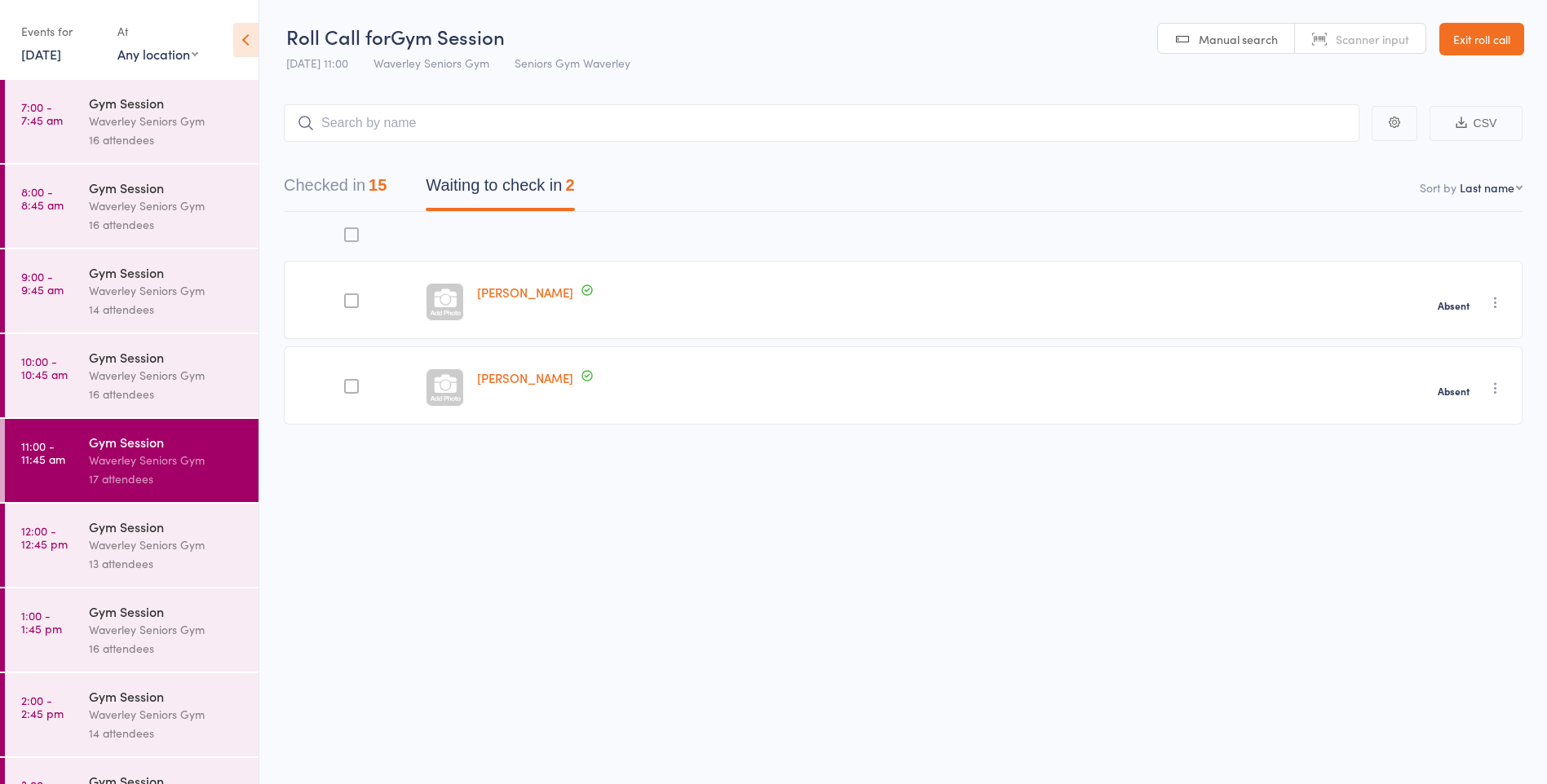
click at [138, 528] on div "Gym Session" at bounding box center [167, 526] width 156 height 18
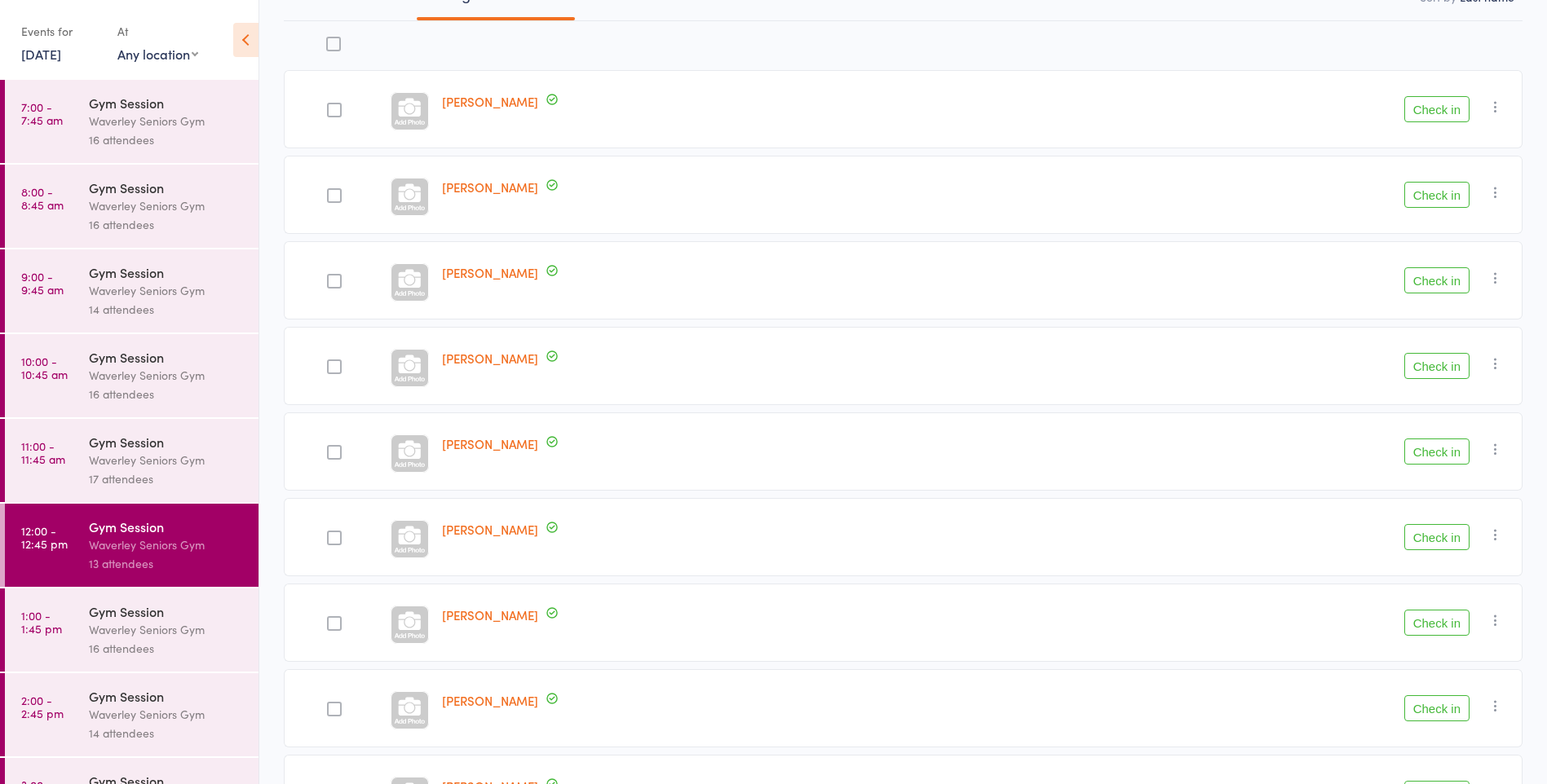
scroll to position [184, 0]
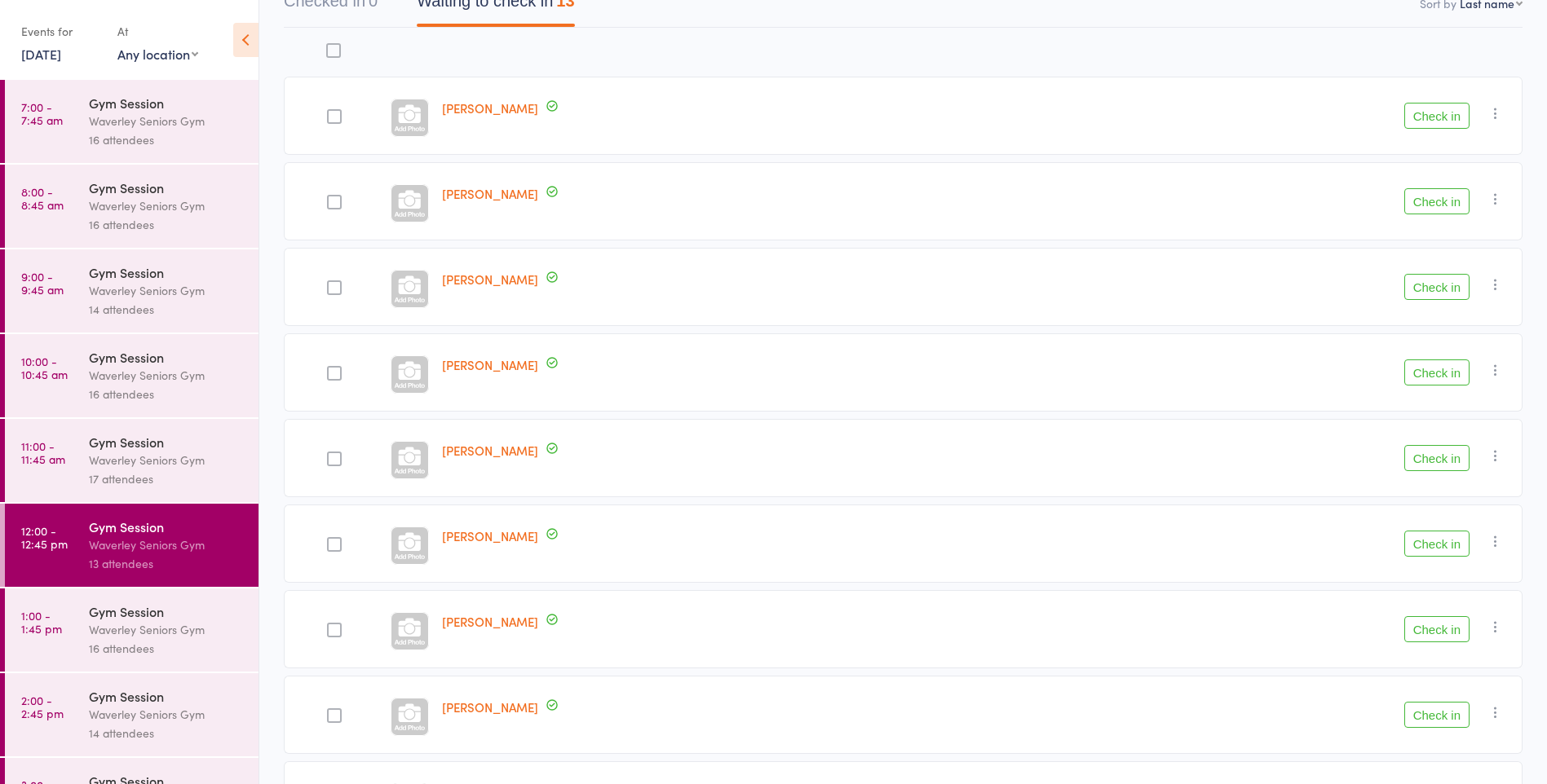
click at [1432, 373] on button "Check in" at bounding box center [1437, 373] width 65 height 26
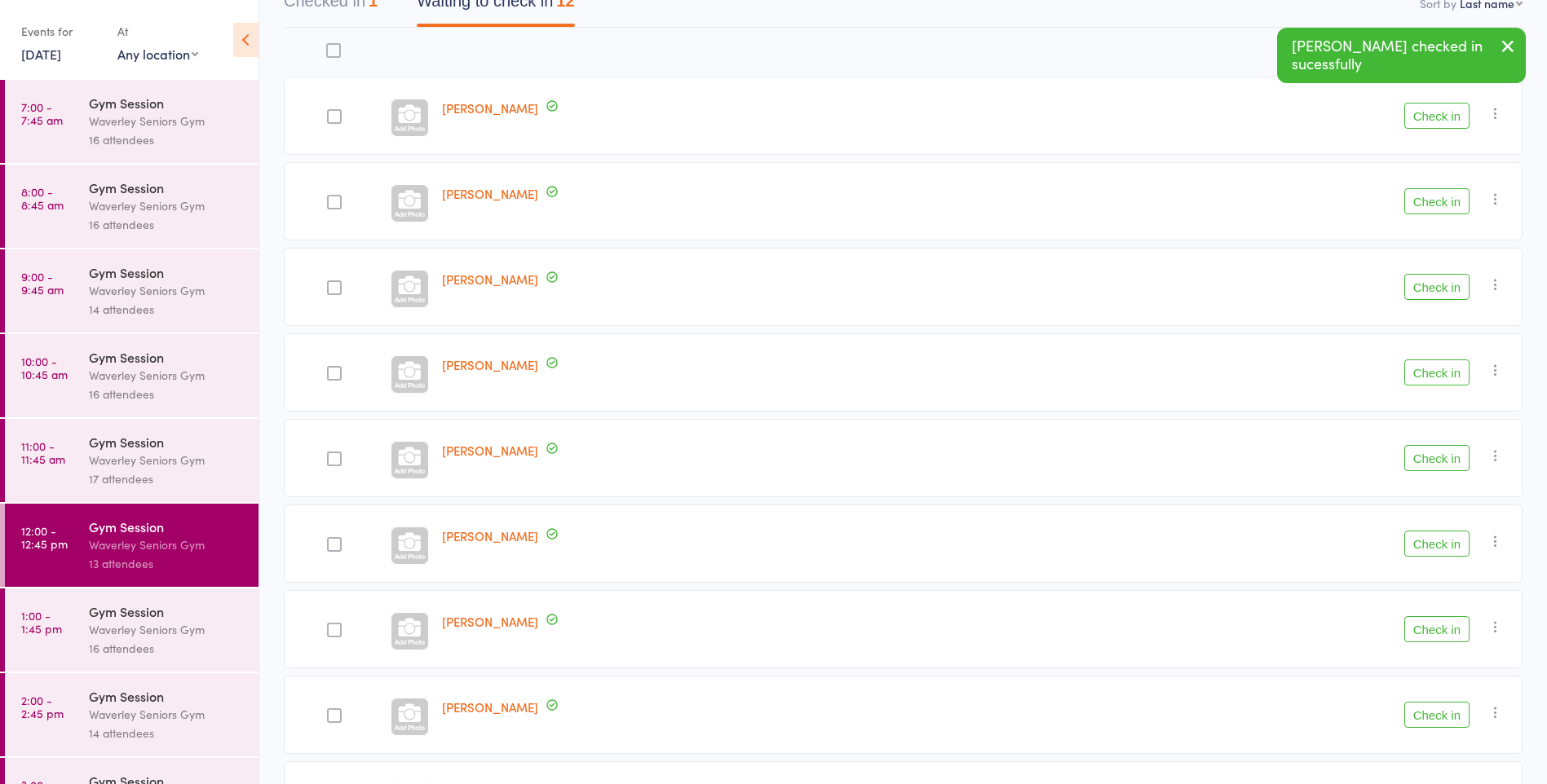
click at [1413, 288] on button "Check in" at bounding box center [1437, 286] width 65 height 26
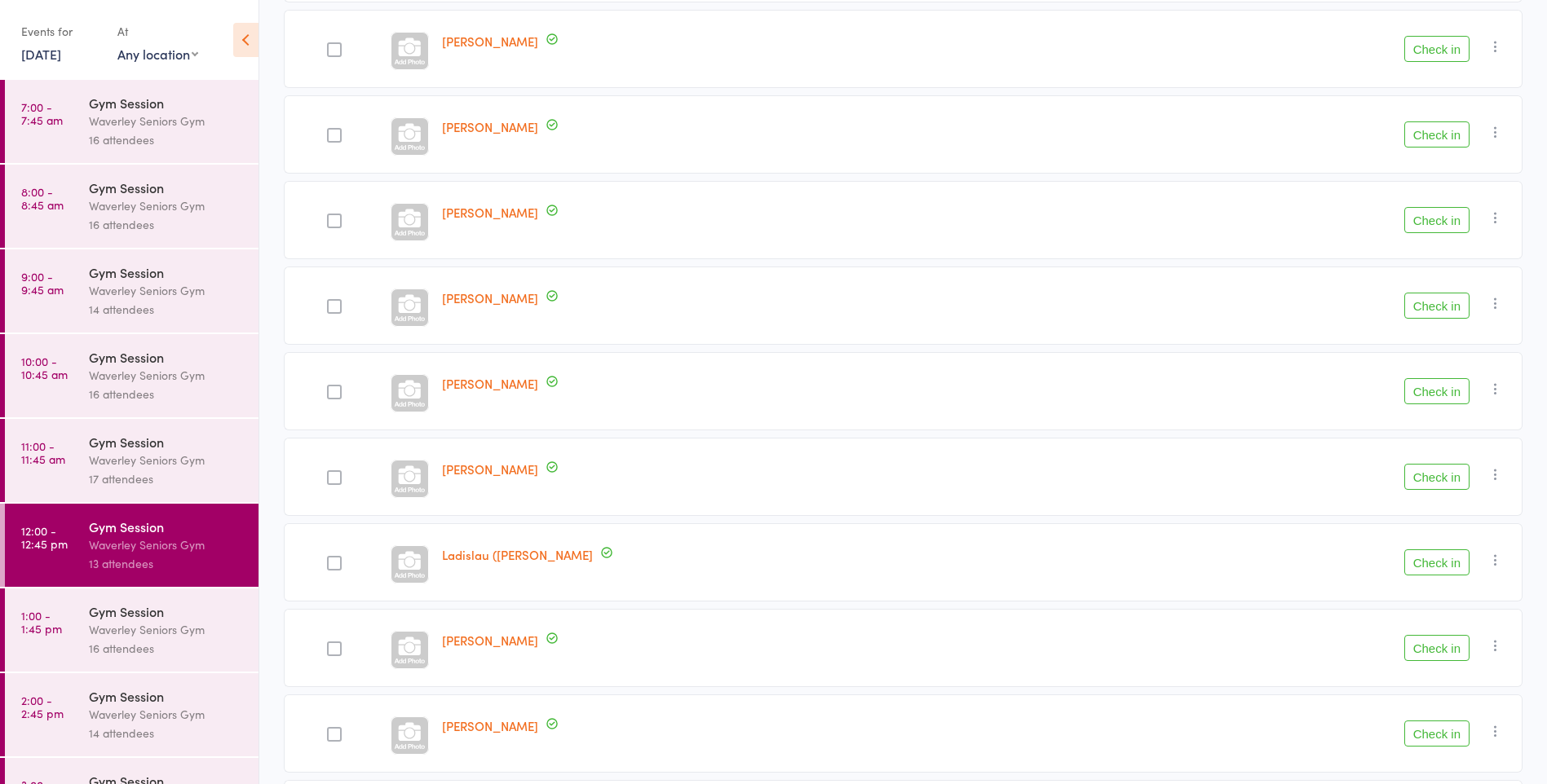
scroll to position [483, 0]
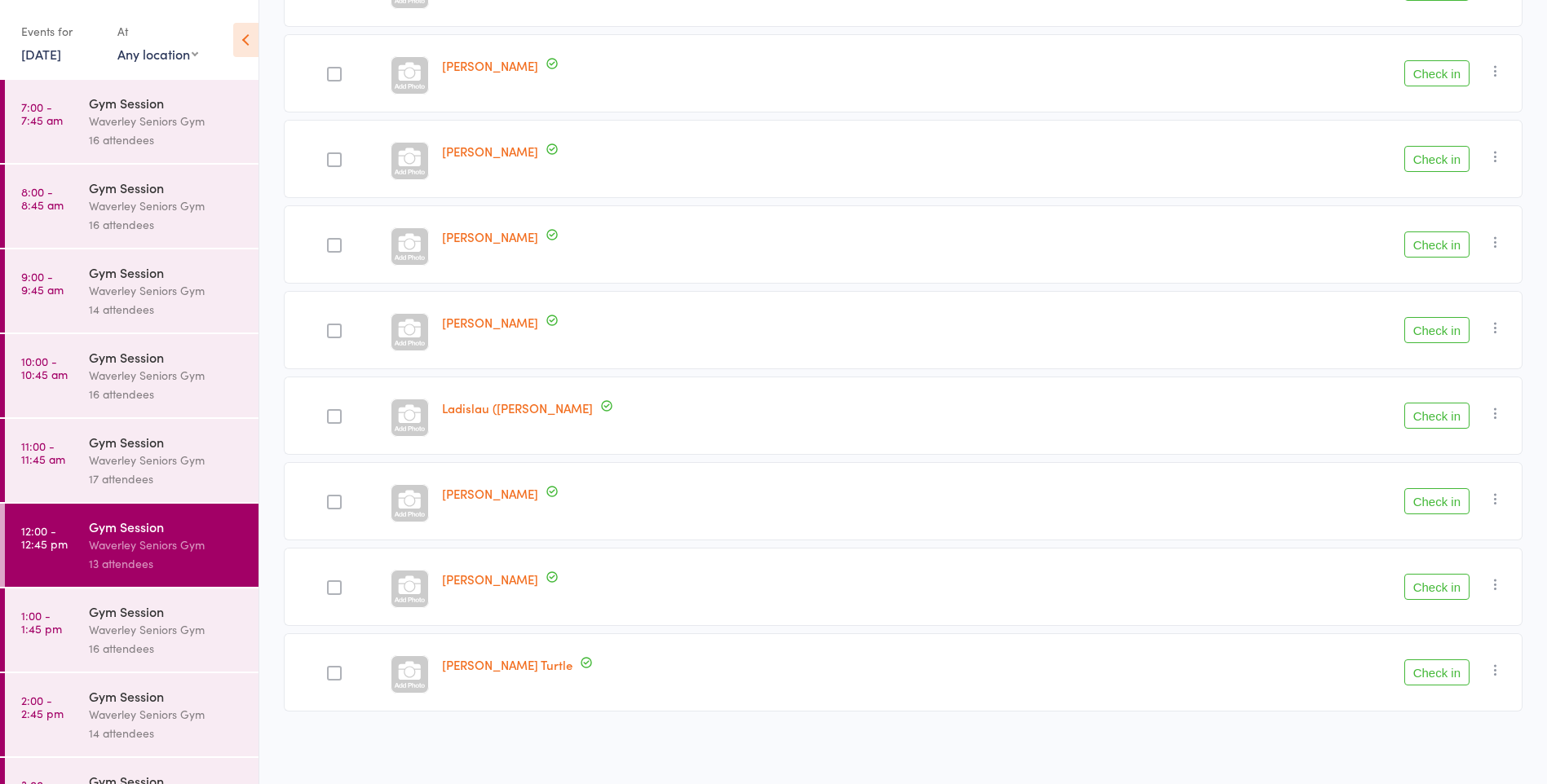
click at [1429, 587] on button "Check in" at bounding box center [1437, 586] width 65 height 26
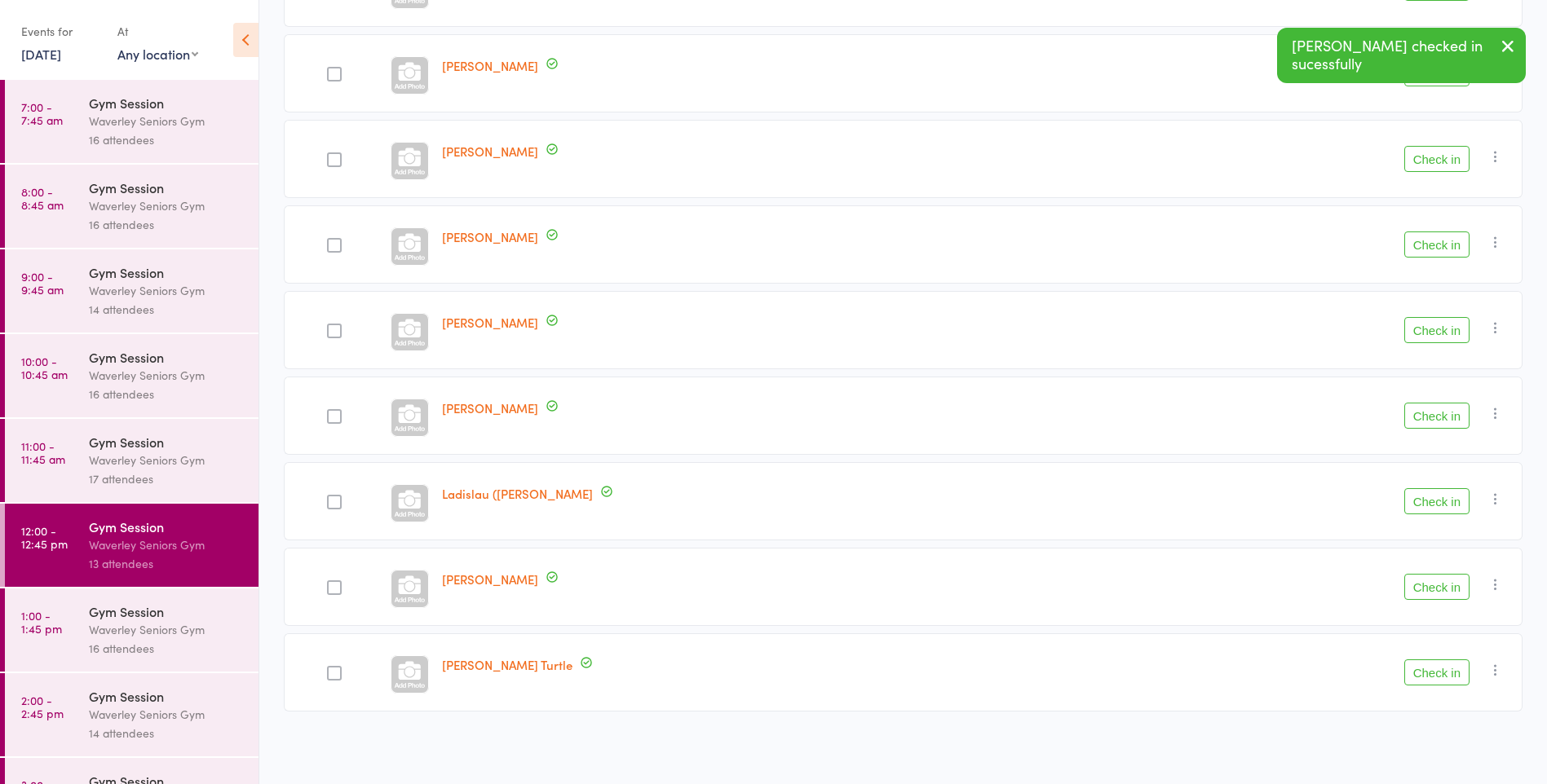
scroll to position [398, 0]
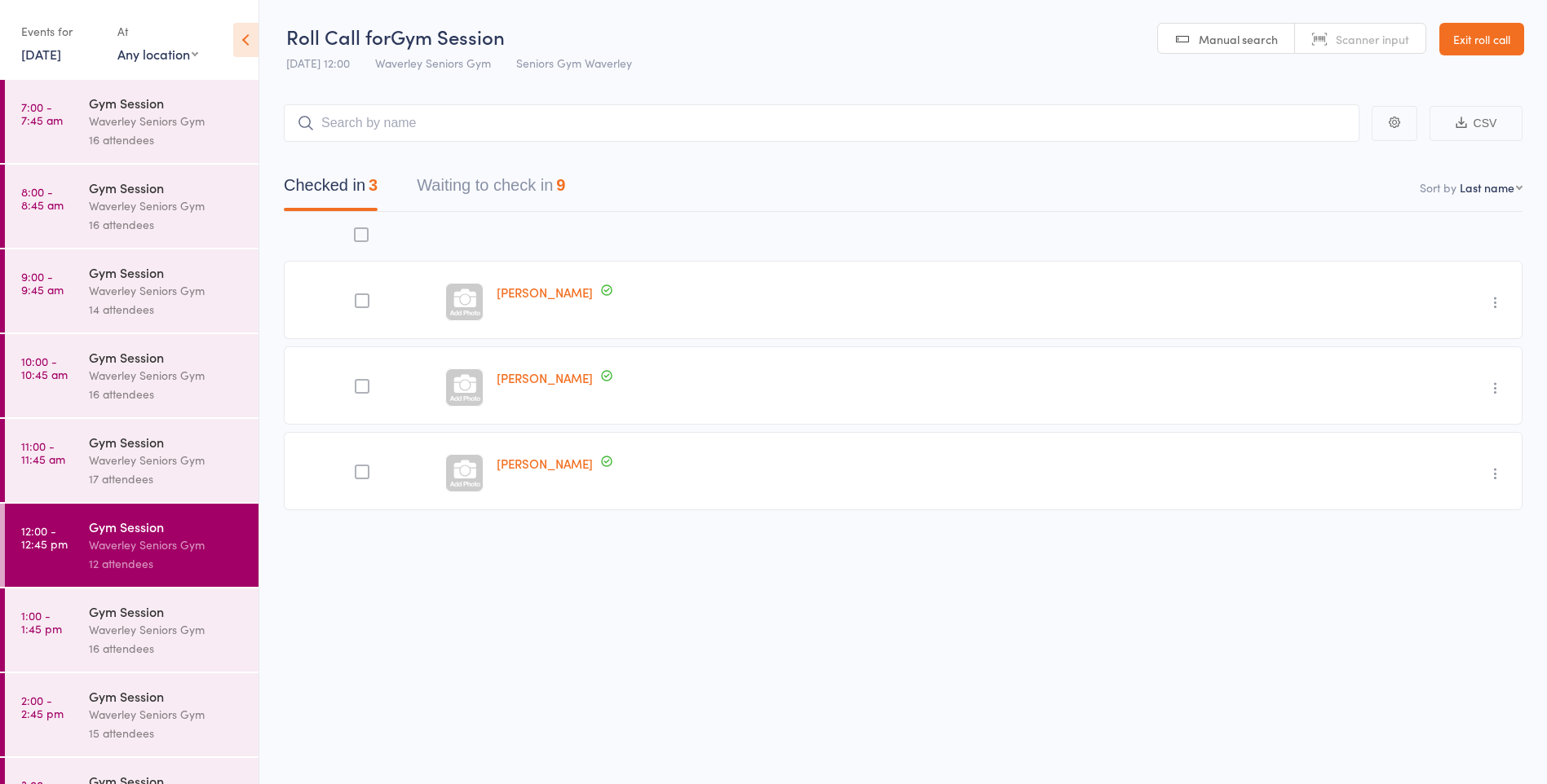
click at [548, 170] on button "Waiting to check in 9" at bounding box center [491, 189] width 149 height 43
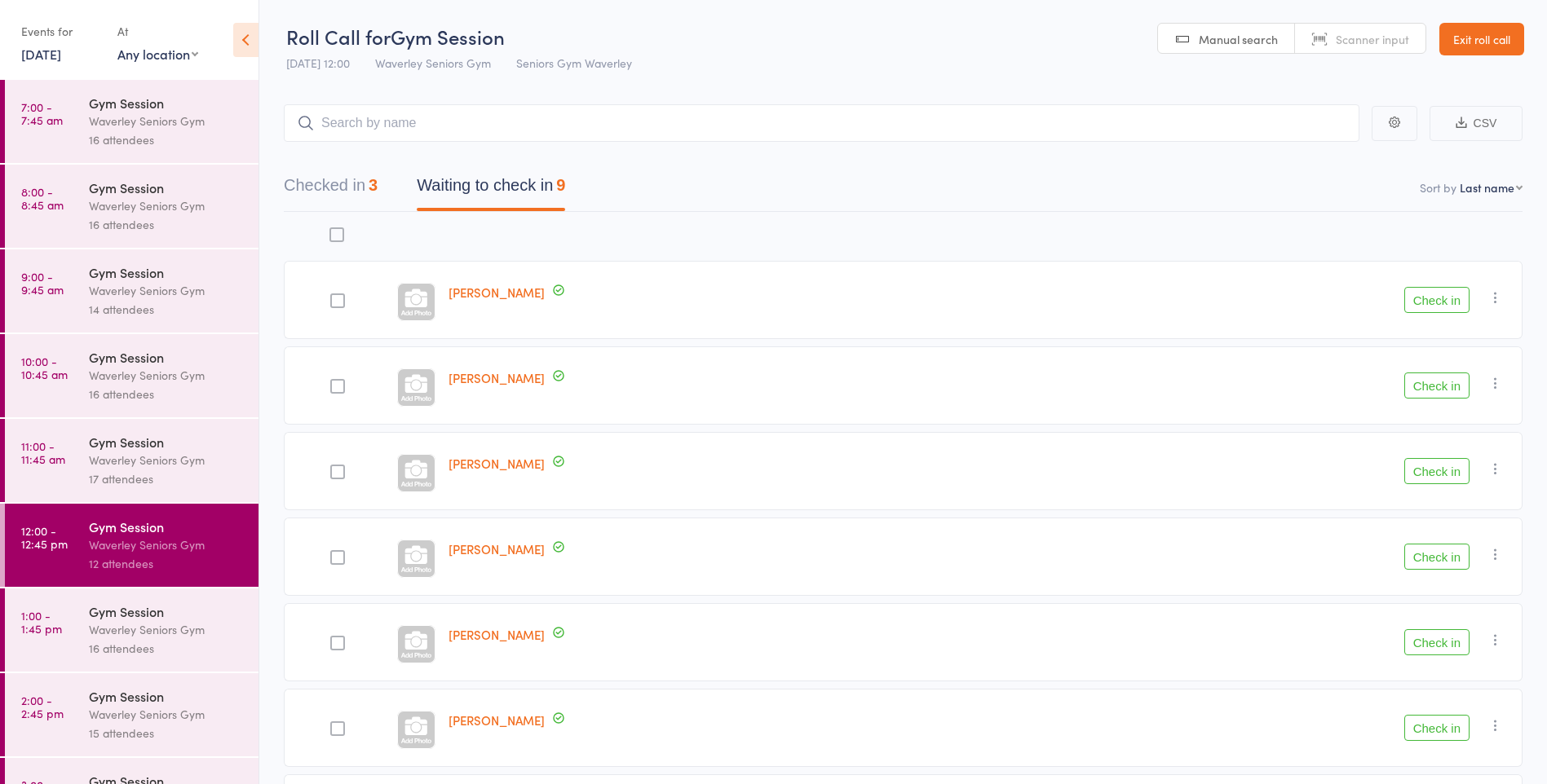
click at [1445, 305] on button "Check in" at bounding box center [1437, 300] width 65 height 26
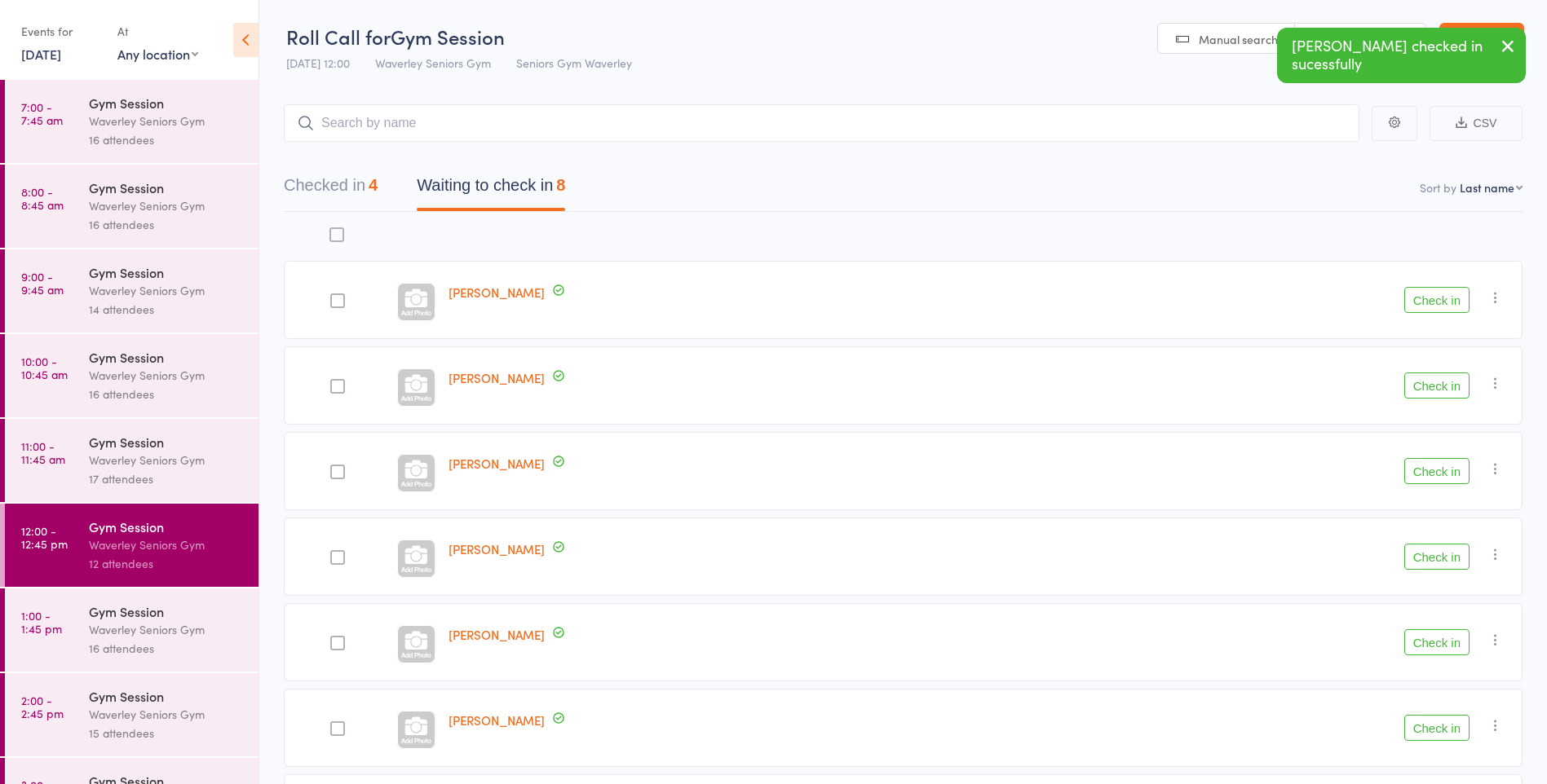
click at [1428, 301] on button "Check in" at bounding box center [1437, 300] width 65 height 26
click at [1430, 304] on button "Check in" at bounding box center [1437, 300] width 65 height 26
click at [1430, 305] on button "Check in" at bounding box center [1437, 300] width 65 height 26
click at [1440, 301] on button "Check in" at bounding box center [1437, 300] width 65 height 26
click at [1495, 299] on icon "button" at bounding box center [1495, 297] width 16 height 16
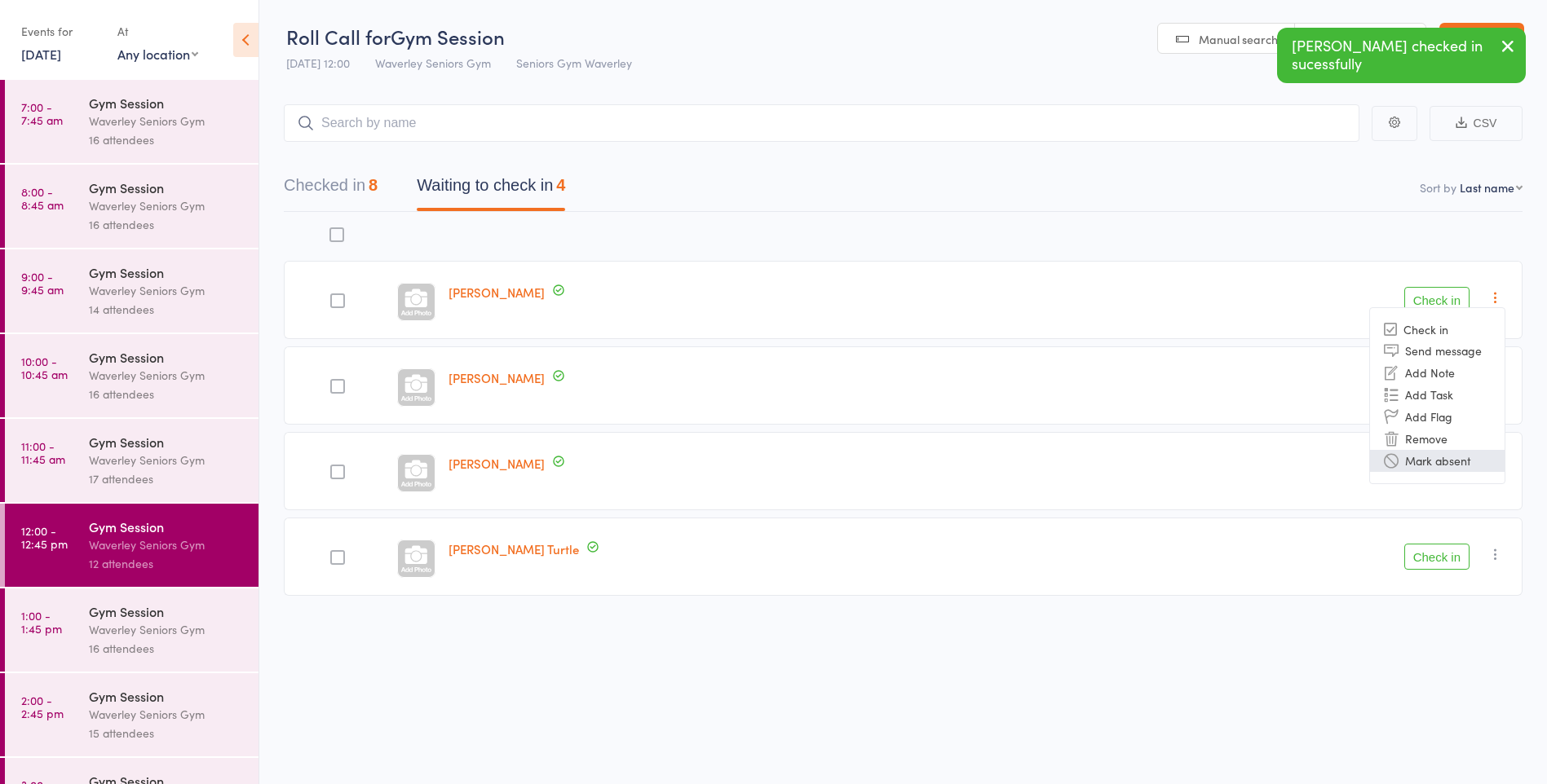
click at [1448, 460] on li "Mark absent" at bounding box center [1437, 461] width 134 height 22
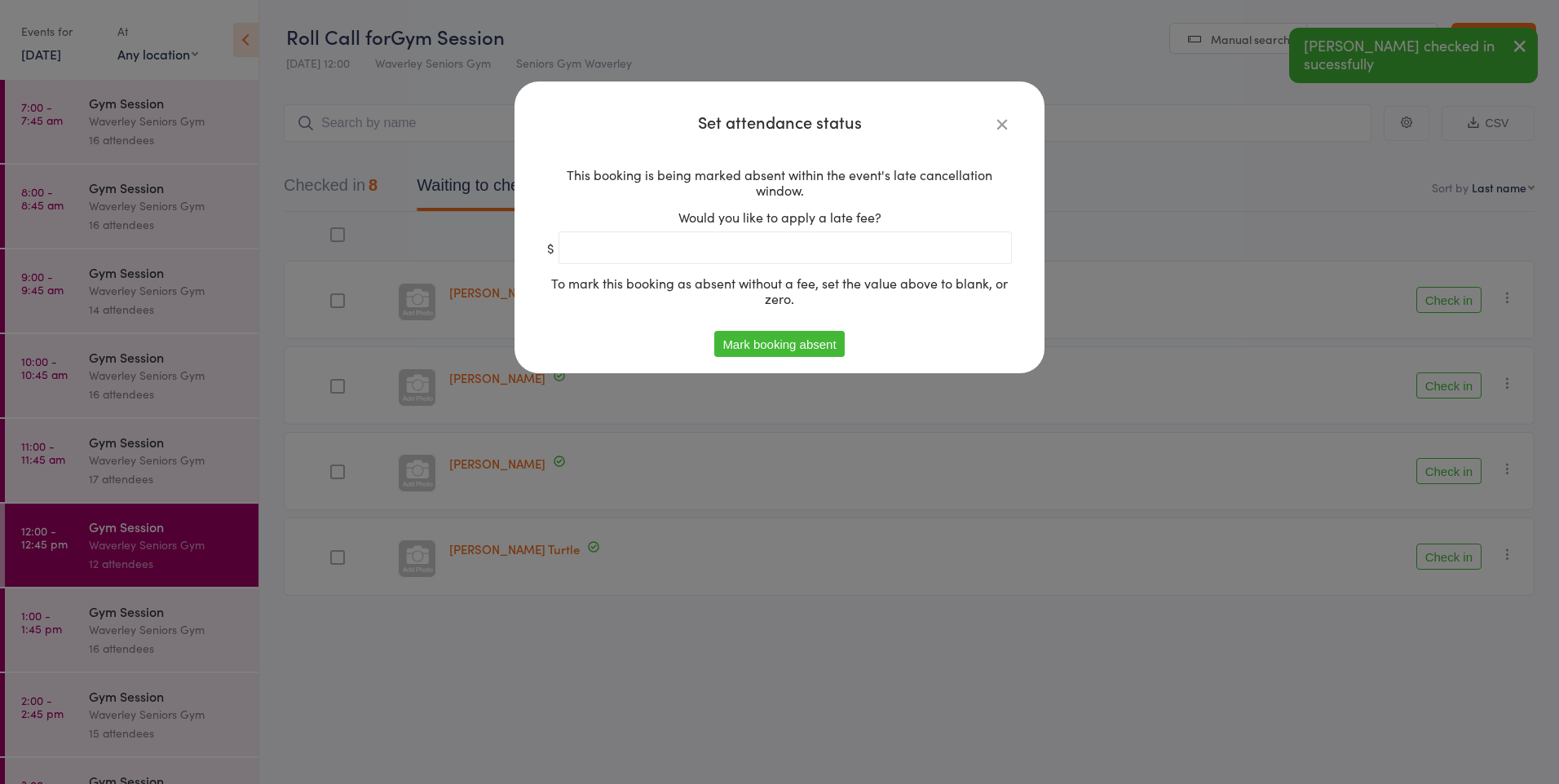
click at [809, 343] on button "Mark booking absent" at bounding box center [778, 344] width 129 height 26
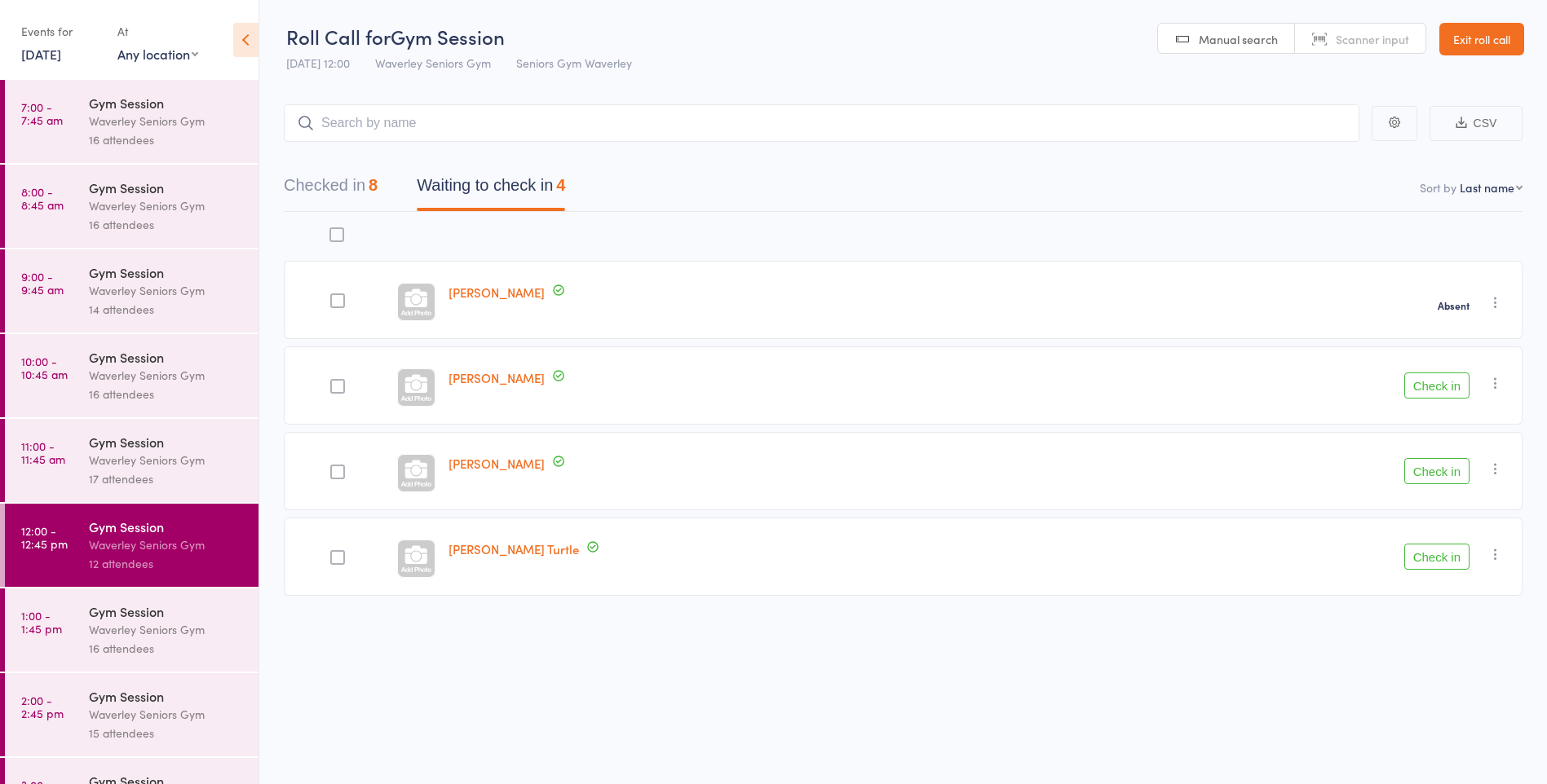
click at [1429, 386] on button "Check in" at bounding box center [1437, 385] width 65 height 26
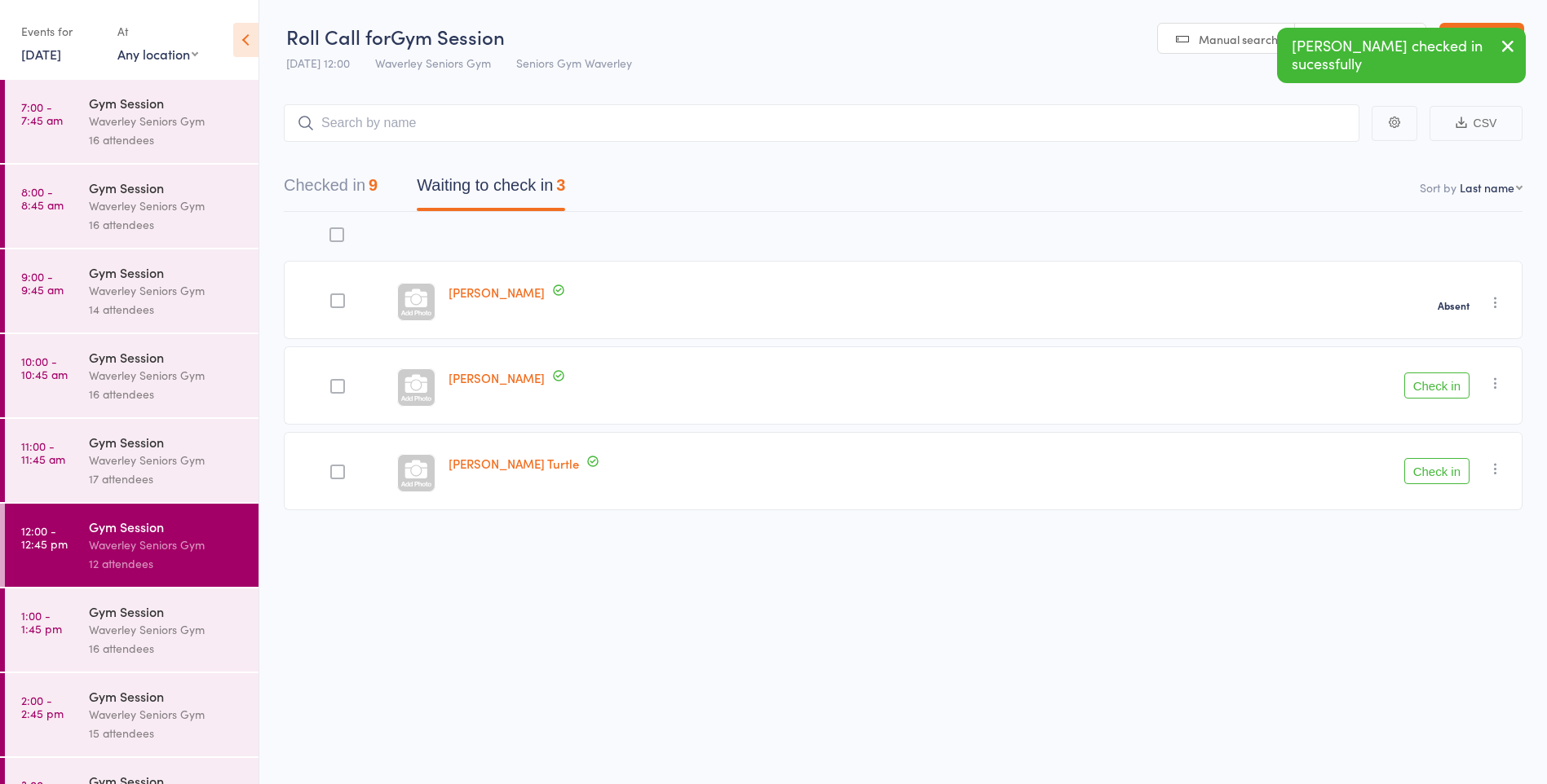
click at [1444, 393] on button "Check in" at bounding box center [1437, 385] width 65 height 26
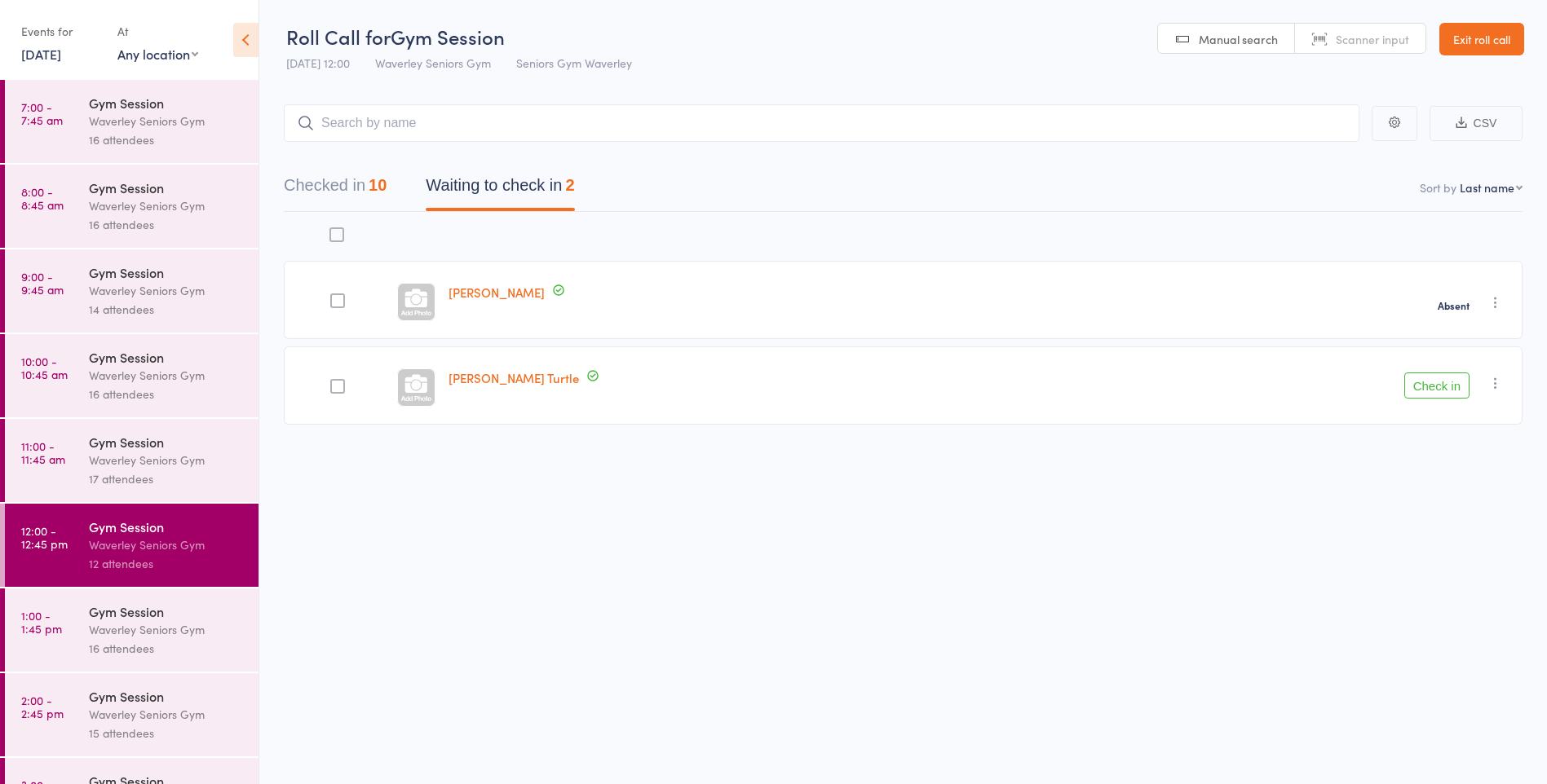
click at [208, 647] on div "16 attendees" at bounding box center [167, 649] width 156 height 19
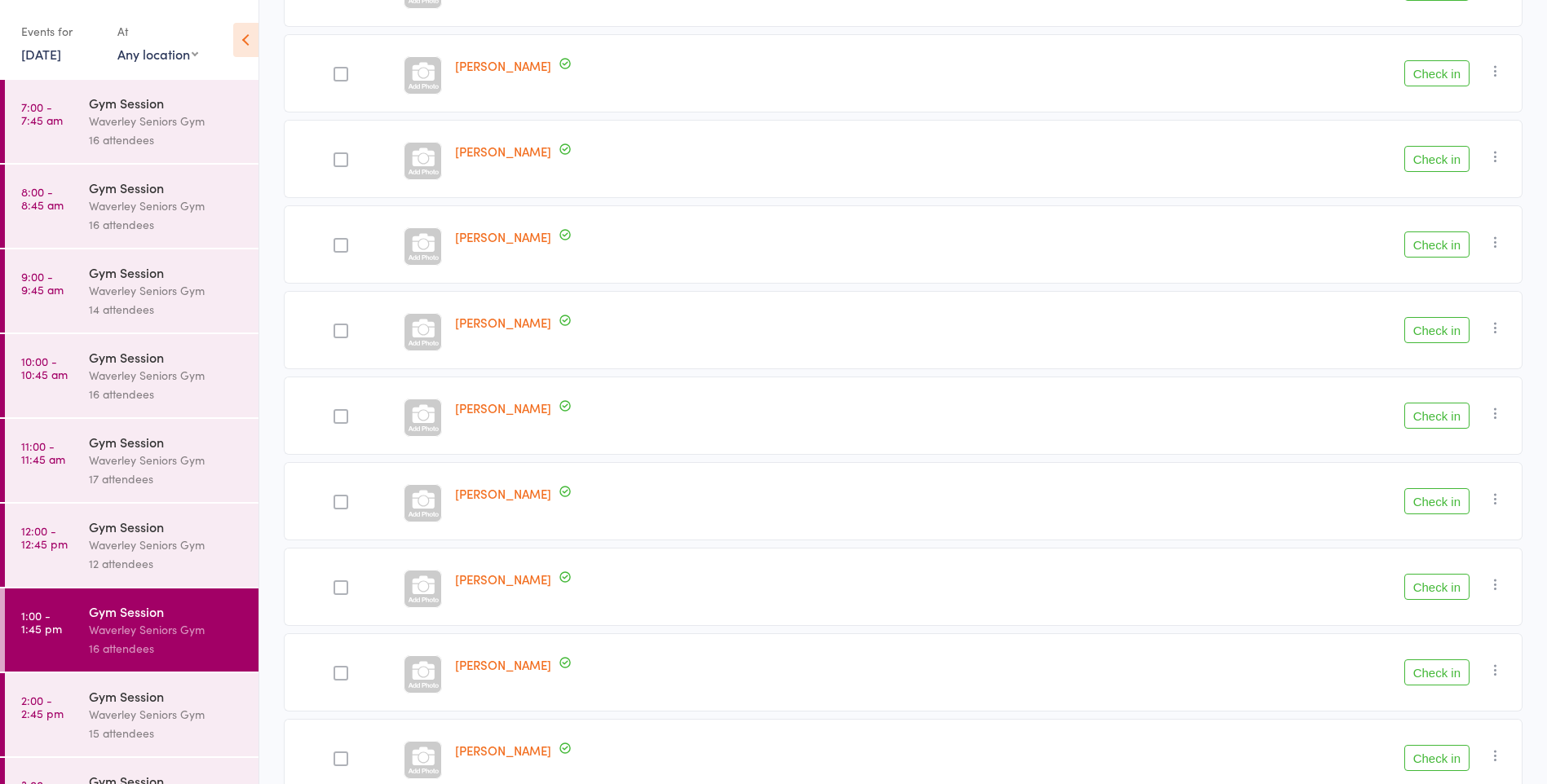
scroll to position [482, 0]
click at [342, 165] on div at bounding box center [341, 160] width 14 height 14
click at [337, 155] on input "checkbox" at bounding box center [337, 155] width 0 height 0
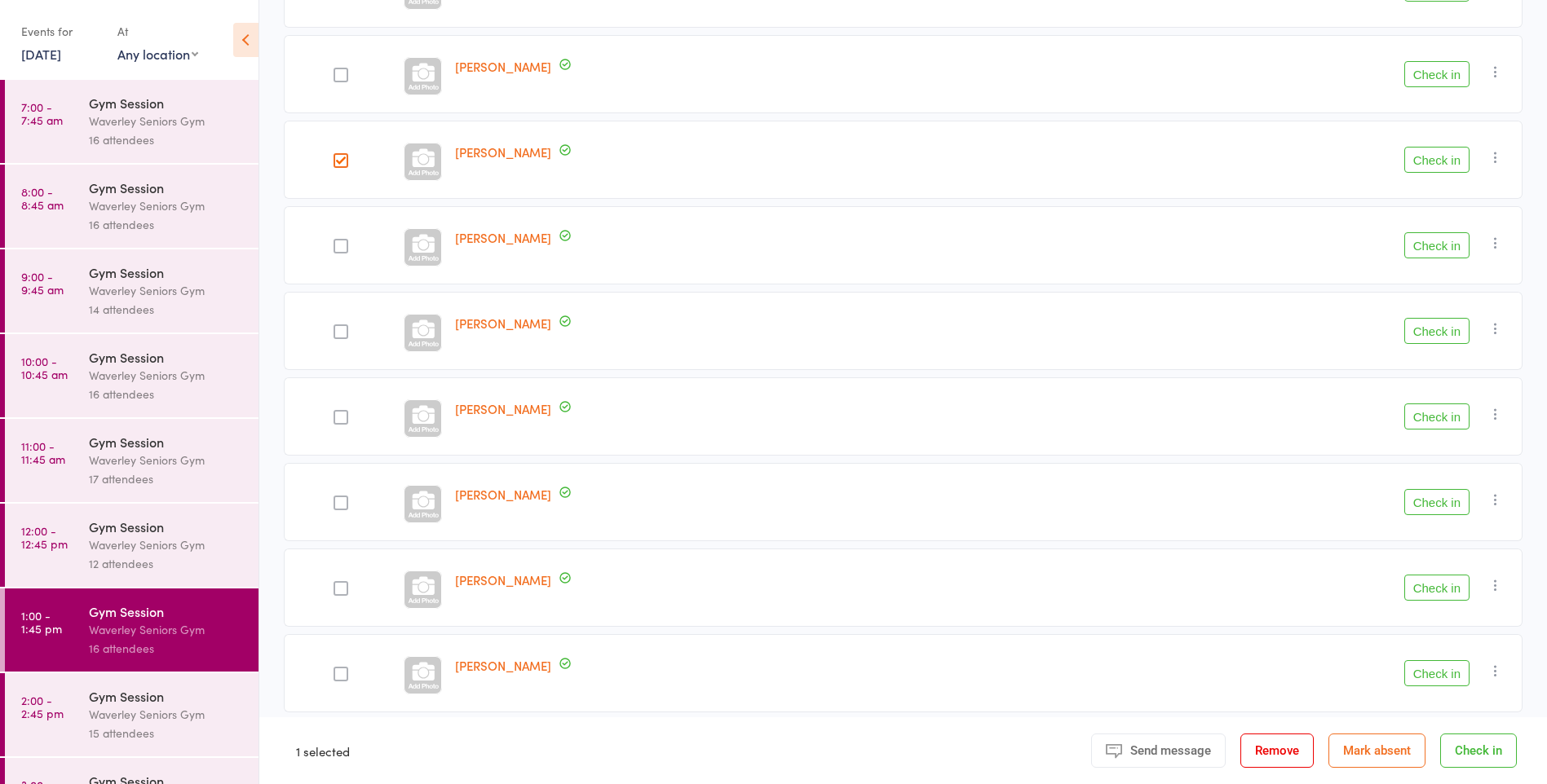
click at [1426, 159] on button "Check in" at bounding box center [1437, 160] width 65 height 26
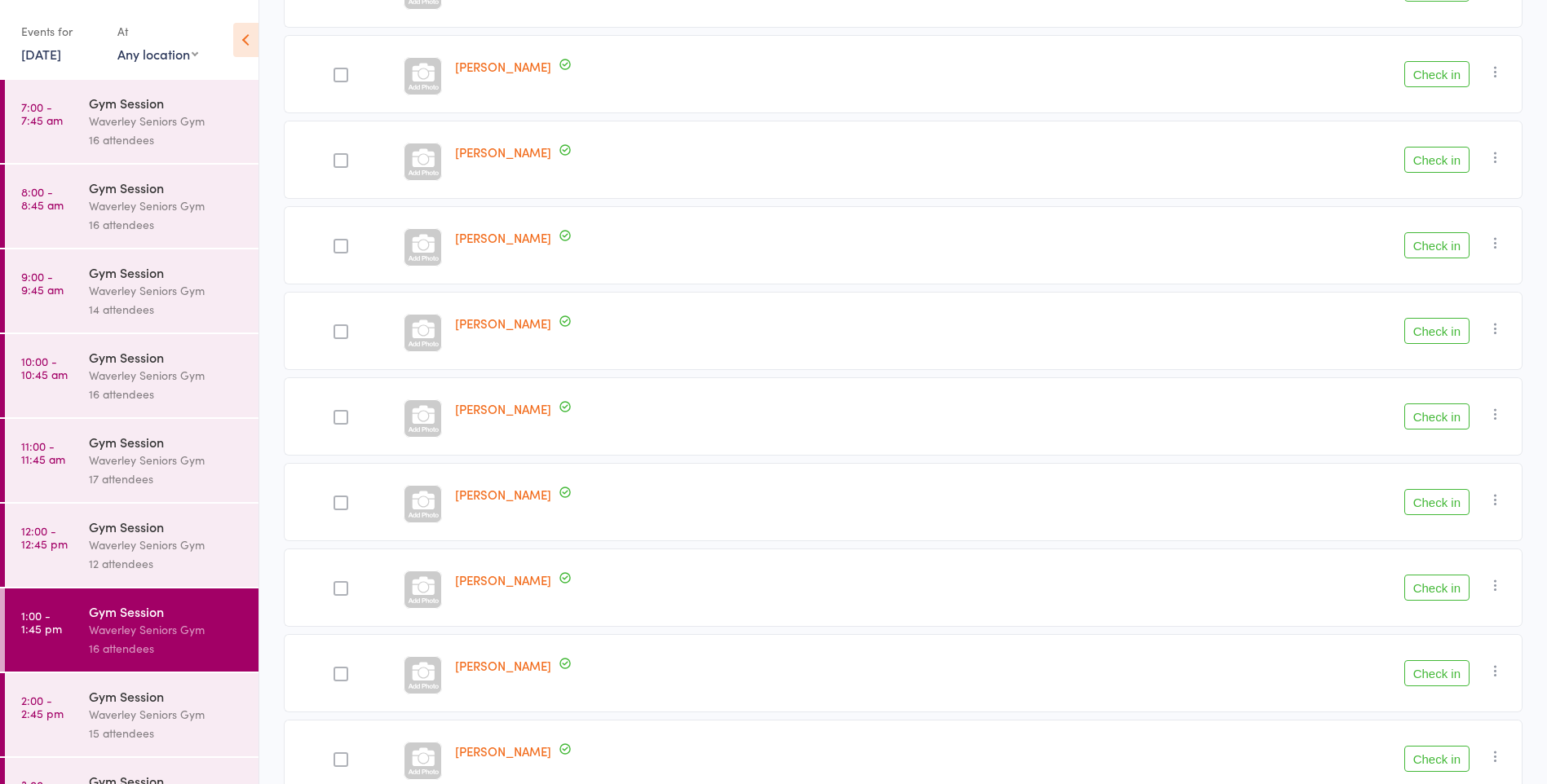
click at [1437, 767] on button "Check in" at bounding box center [1437, 759] width 65 height 26
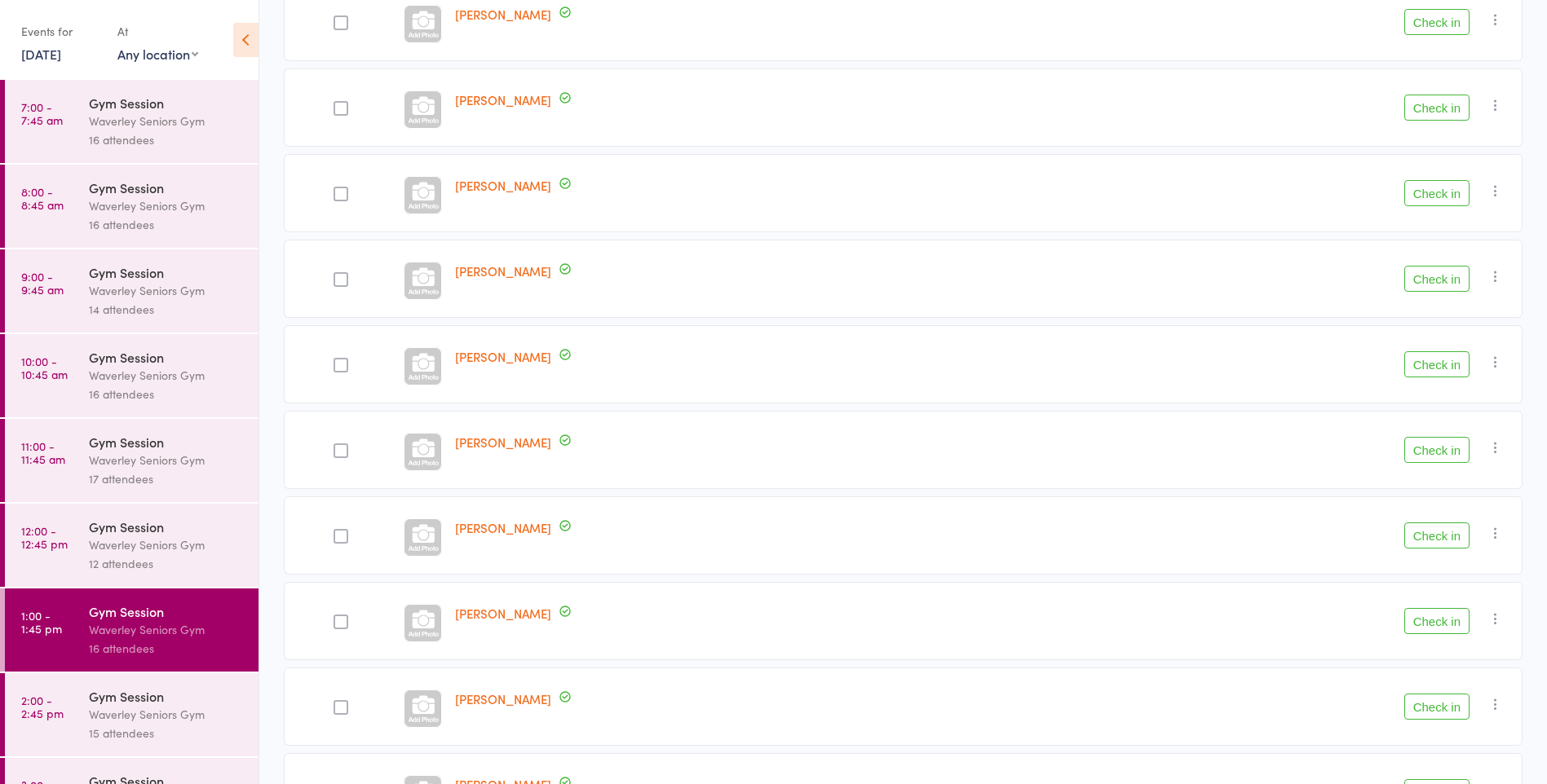
scroll to position [536, 0]
click at [1434, 283] on button "Check in" at bounding box center [1437, 278] width 65 height 26
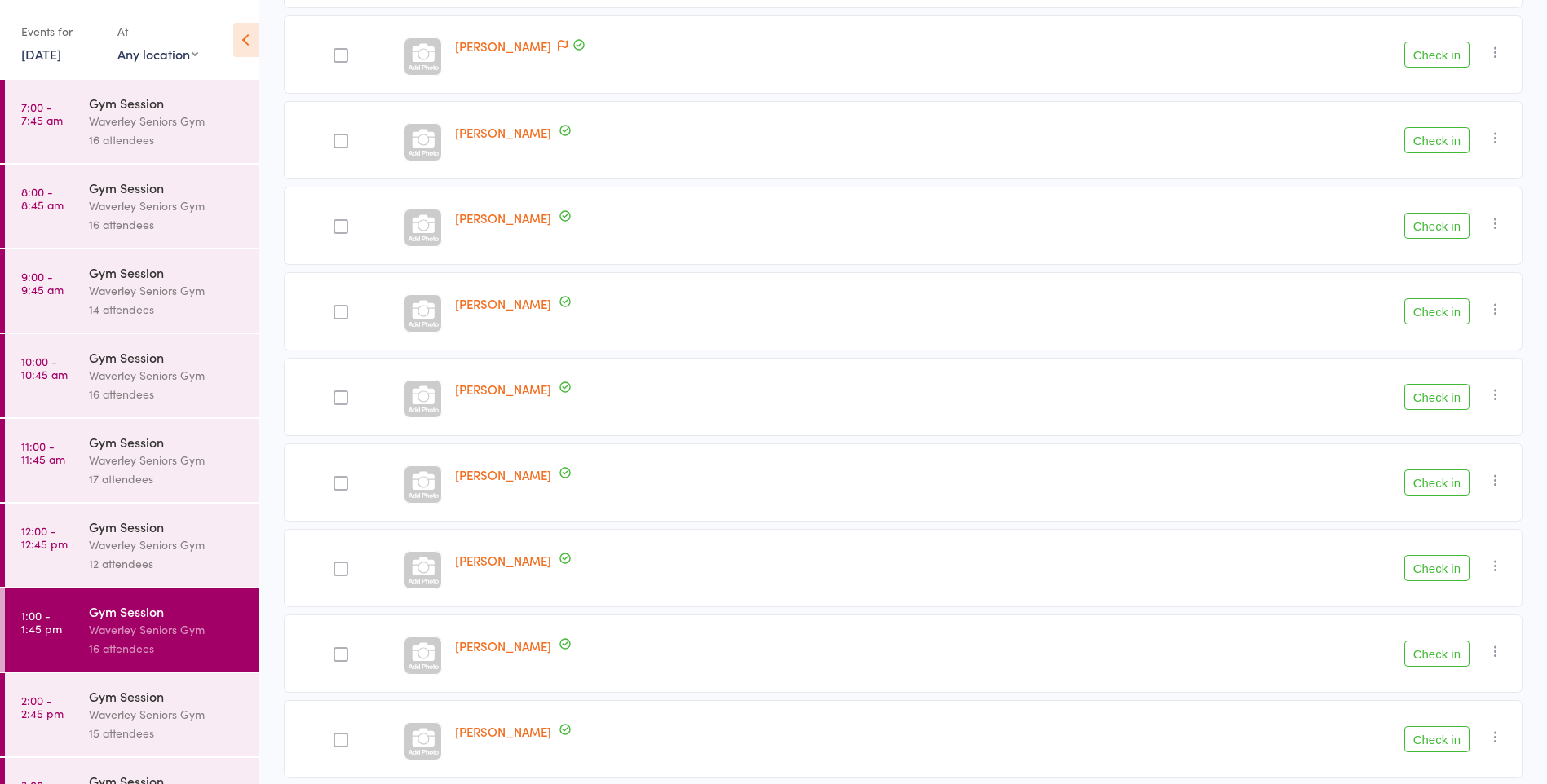
scroll to position [417, 0]
click at [1446, 222] on button "Check in" at bounding box center [1437, 225] width 65 height 26
click at [1441, 308] on button "Check in" at bounding box center [1437, 310] width 65 height 26
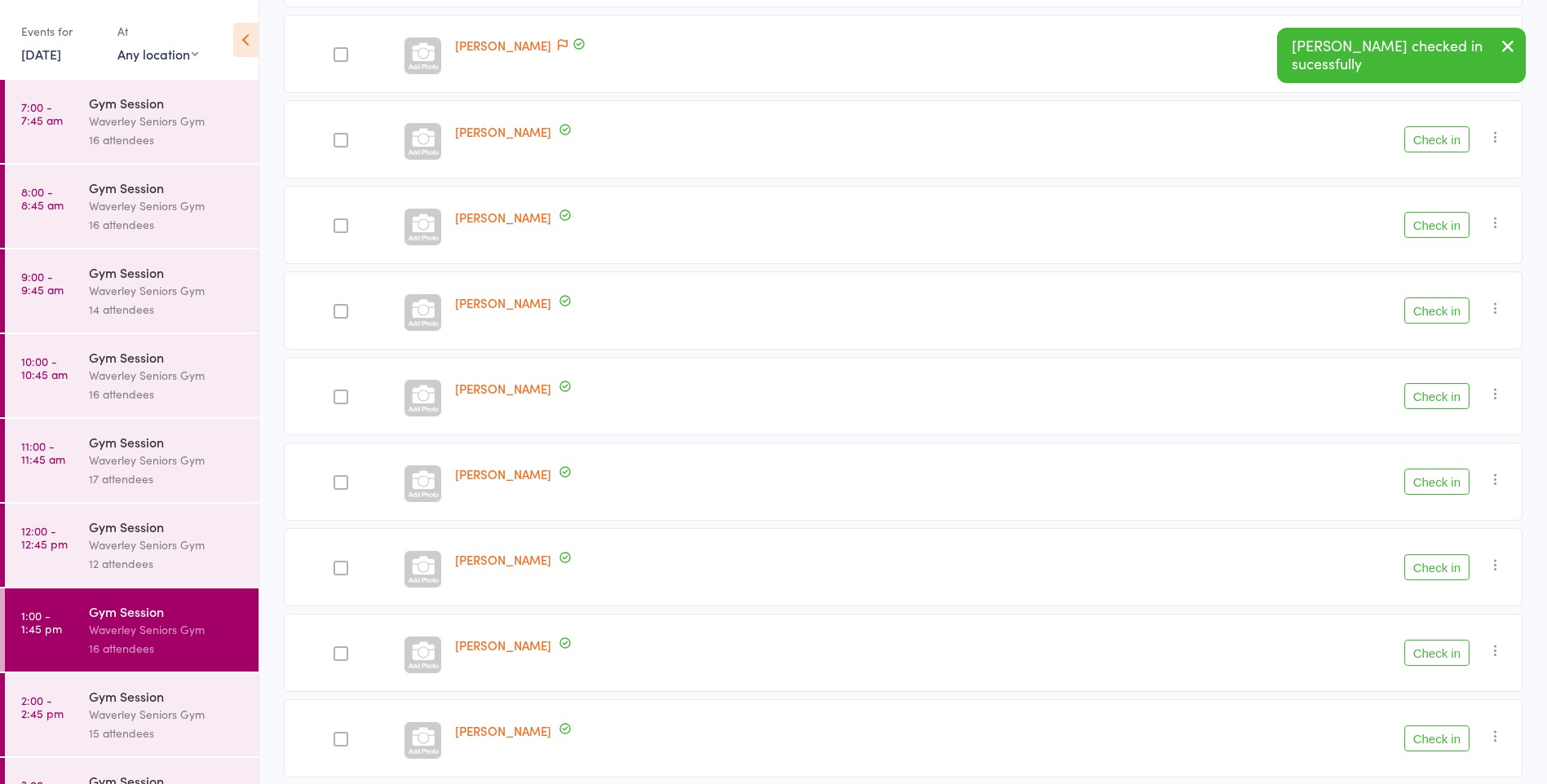
click at [1426, 312] on button "Check in" at bounding box center [1437, 310] width 65 height 26
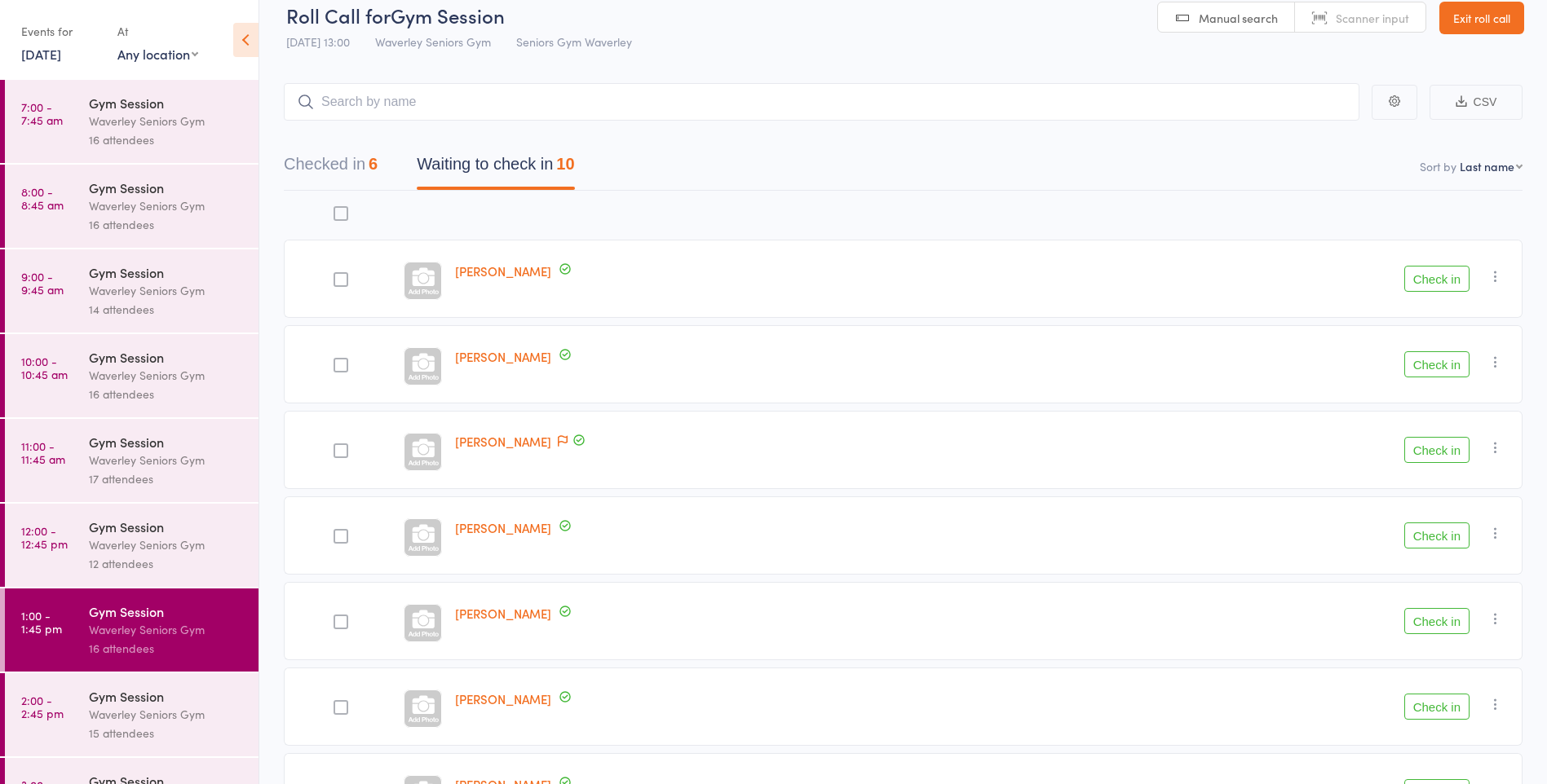
scroll to position [0, 0]
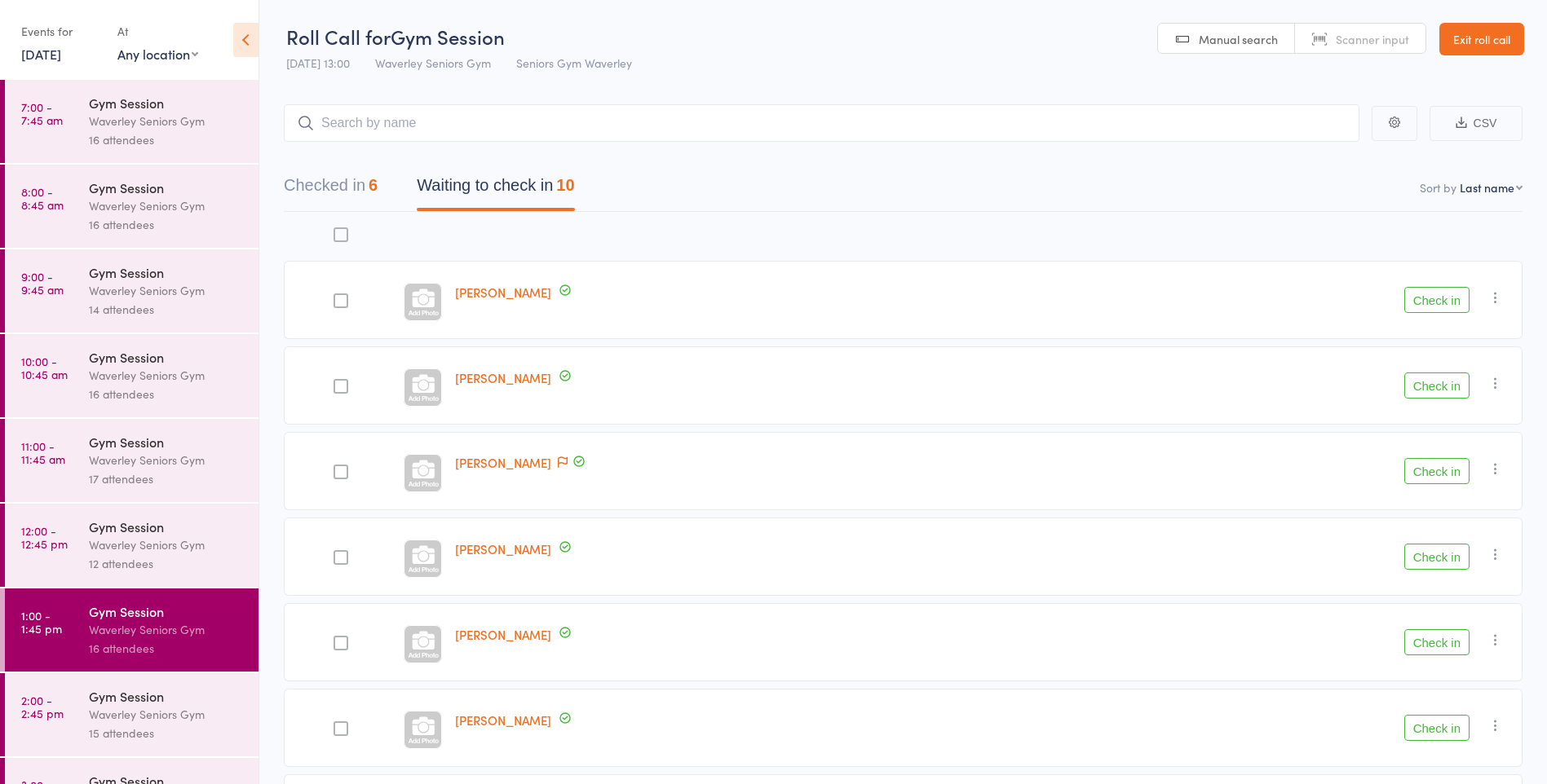
click at [1441, 301] on button "Check in" at bounding box center [1437, 300] width 65 height 26
click at [1447, 553] on button "Check in" at bounding box center [1437, 557] width 65 height 26
click at [1442, 296] on button "Check in" at bounding box center [1437, 300] width 65 height 26
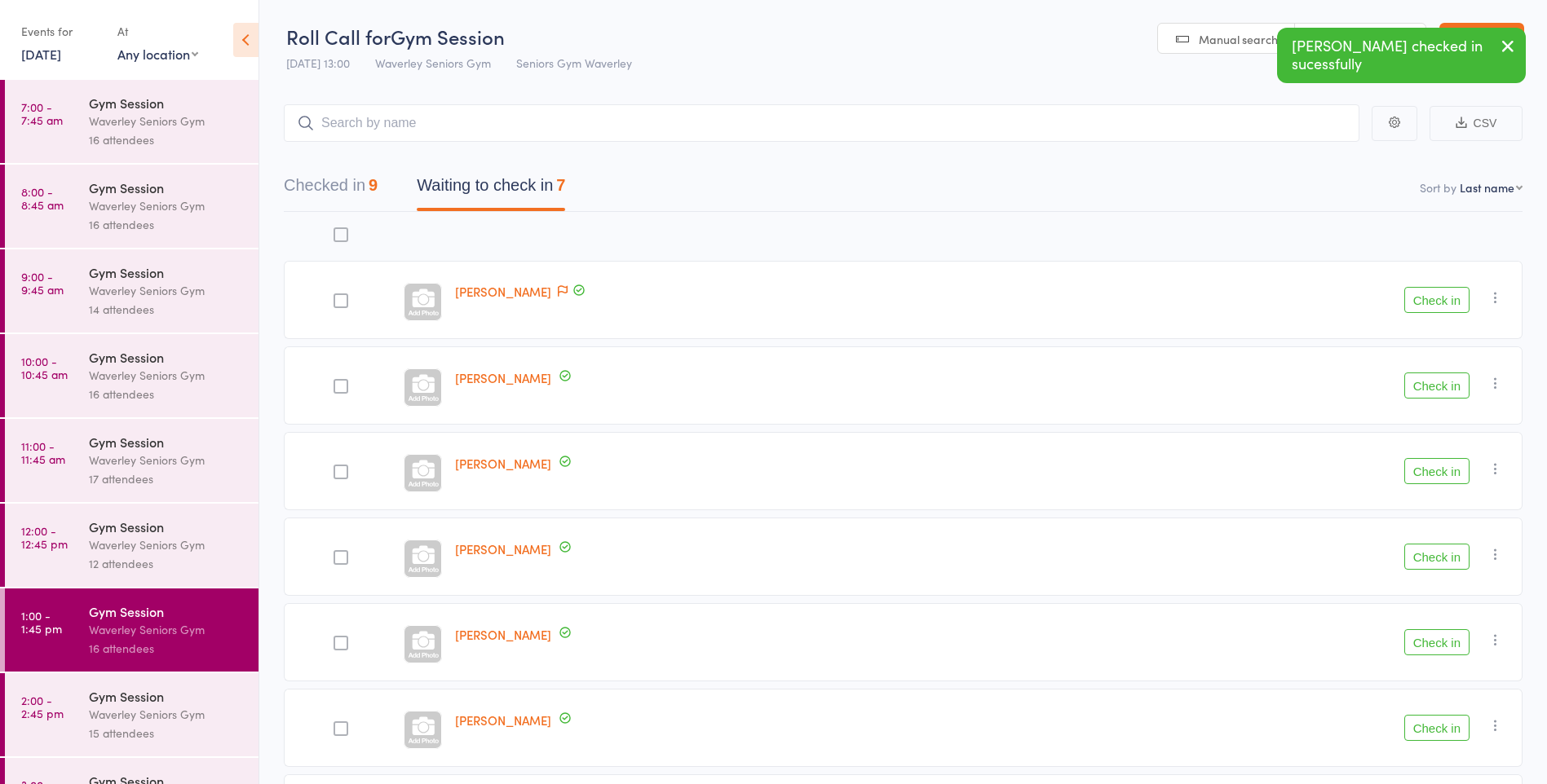
click at [1429, 388] on button "Check in" at bounding box center [1437, 385] width 65 height 26
click at [1447, 643] on button "Check in" at bounding box center [1437, 642] width 65 height 26
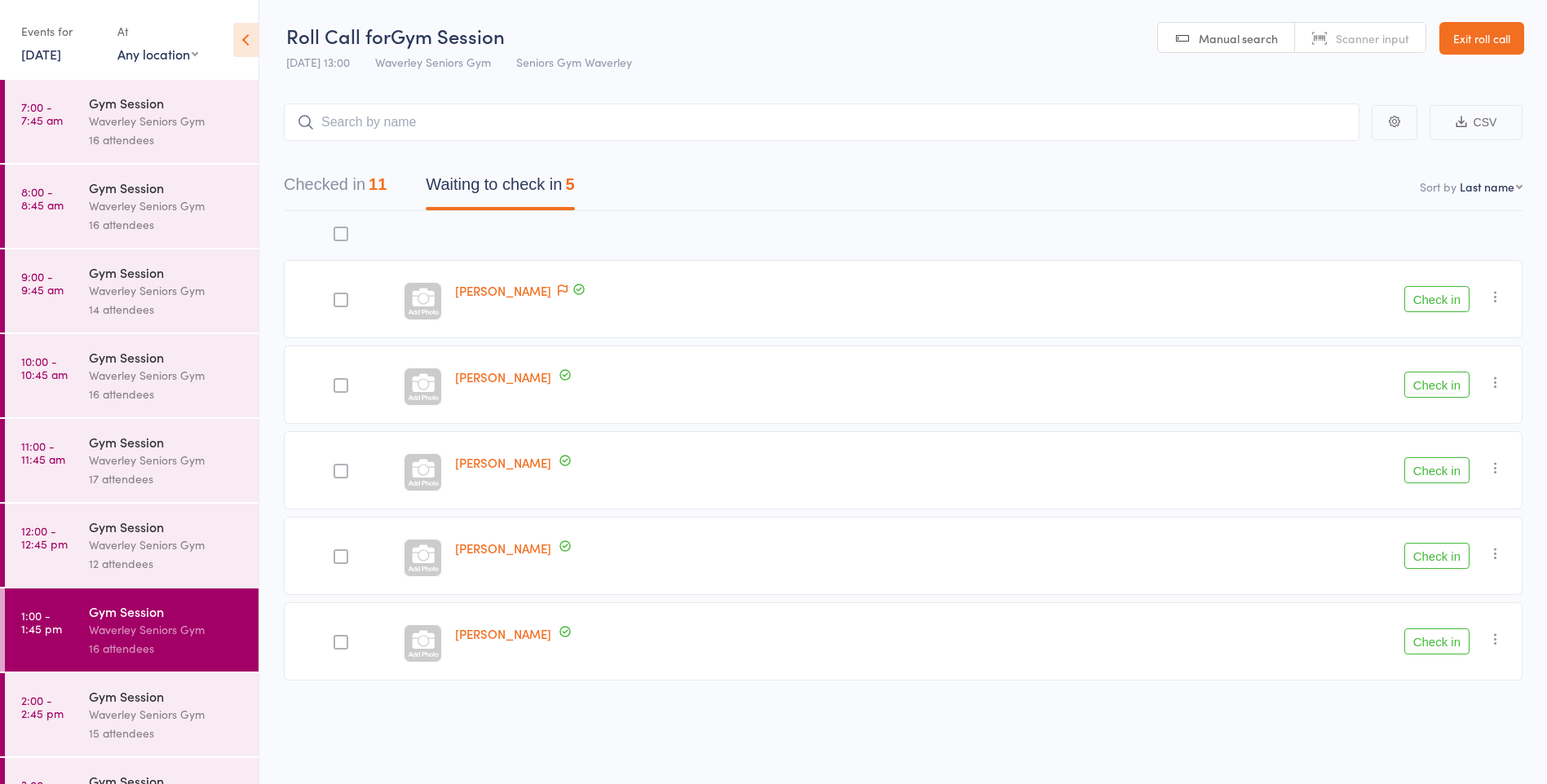
click at [1433, 383] on button "Check in" at bounding box center [1437, 384] width 65 height 26
click at [1440, 475] on button "Check in" at bounding box center [1437, 470] width 65 height 26
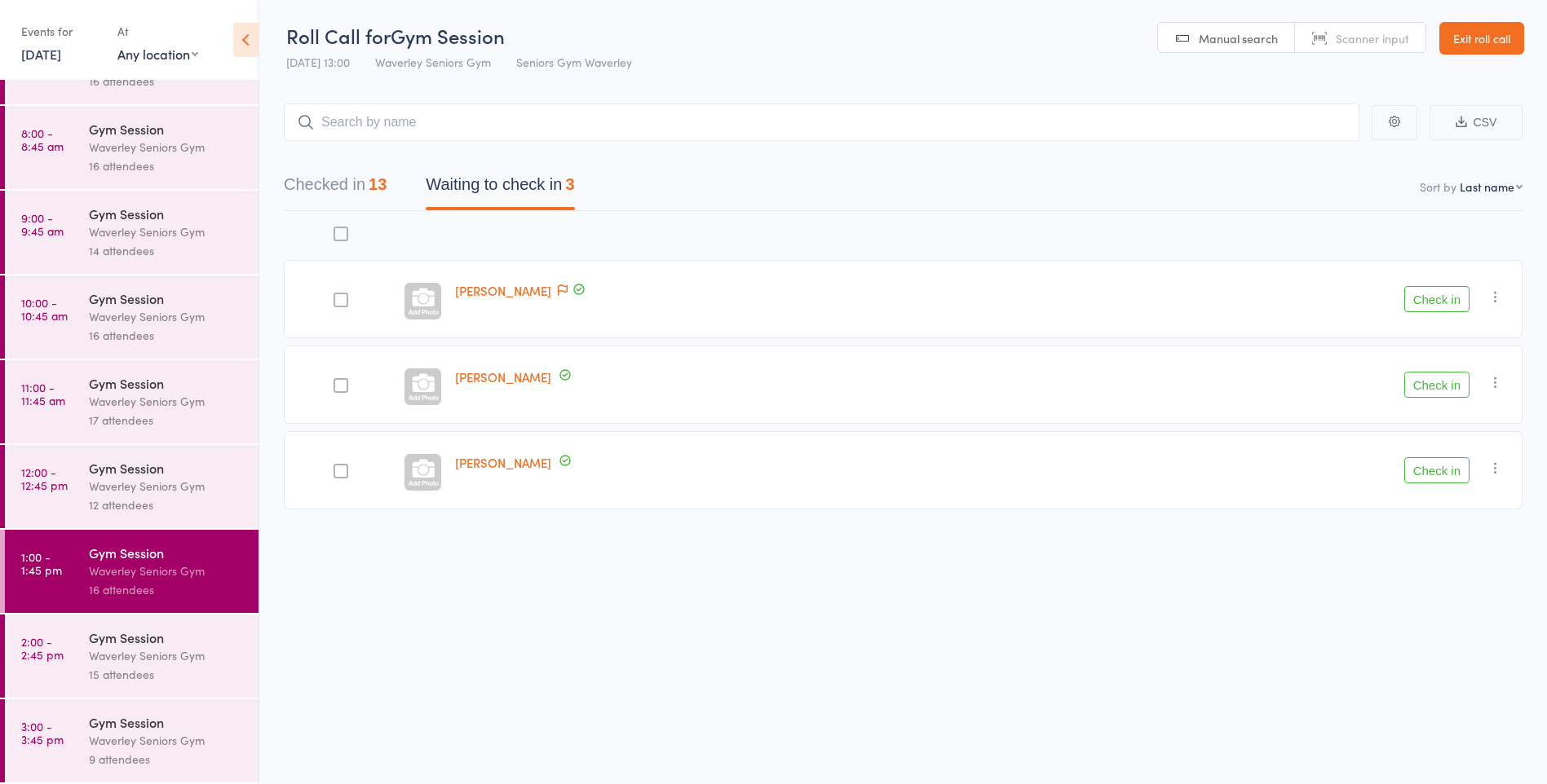
scroll to position [0, 0]
click at [1496, 464] on icon "button" at bounding box center [1495, 468] width 16 height 16
click at [1471, 636] on li "Mark absent" at bounding box center [1437, 632] width 134 height 22
click at [1495, 390] on icon "button" at bounding box center [1495, 383] width 16 height 16
click at [1455, 548] on li "Mark absent" at bounding box center [1437, 547] width 134 height 22
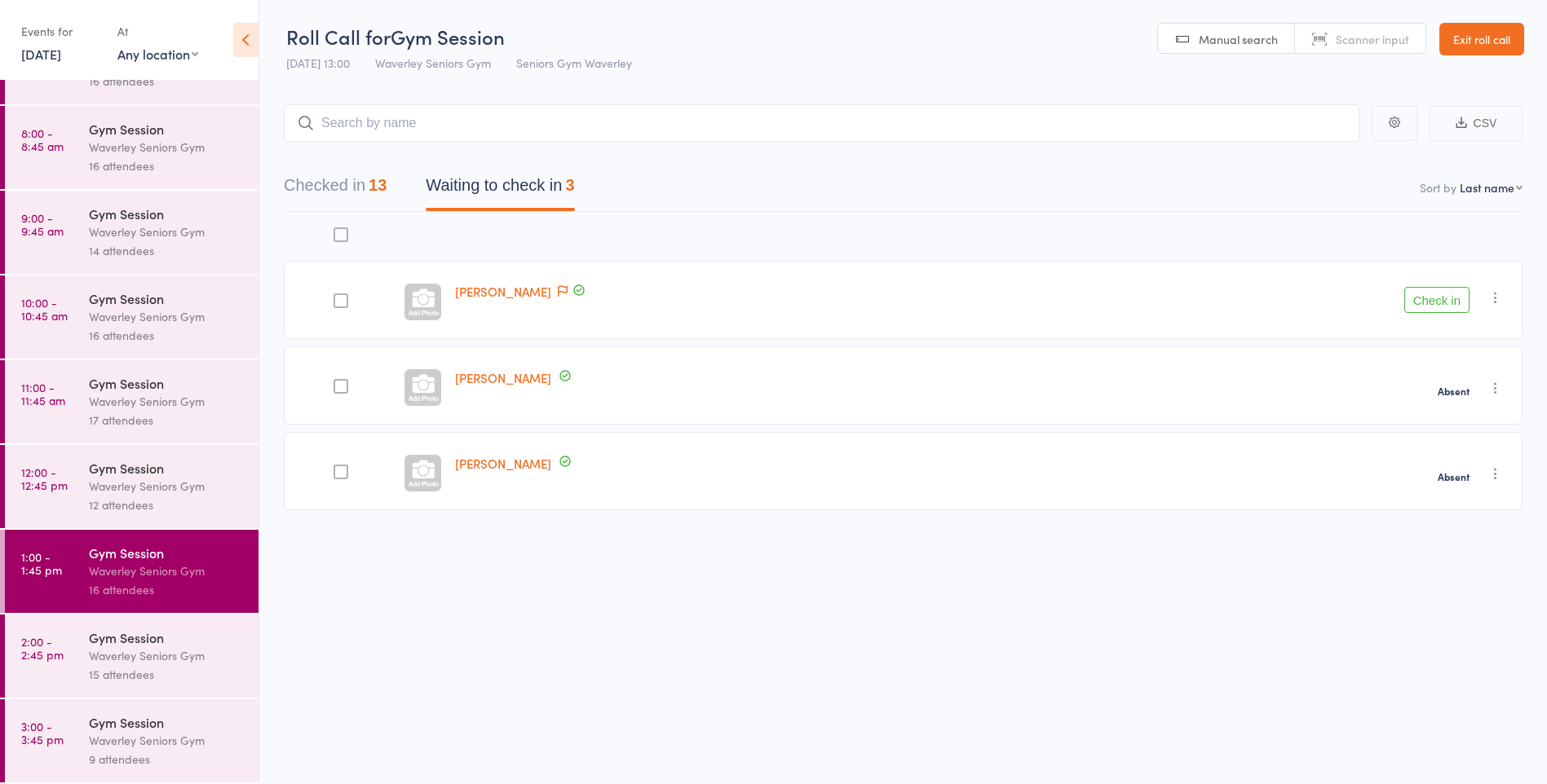
click at [1501, 298] on icon "button" at bounding box center [1495, 297] width 16 height 16
click at [1460, 463] on li "Mark absent" at bounding box center [1437, 461] width 134 height 22
click at [111, 656] on div "Waverley Seniors Gym" at bounding box center [167, 656] width 156 height 19
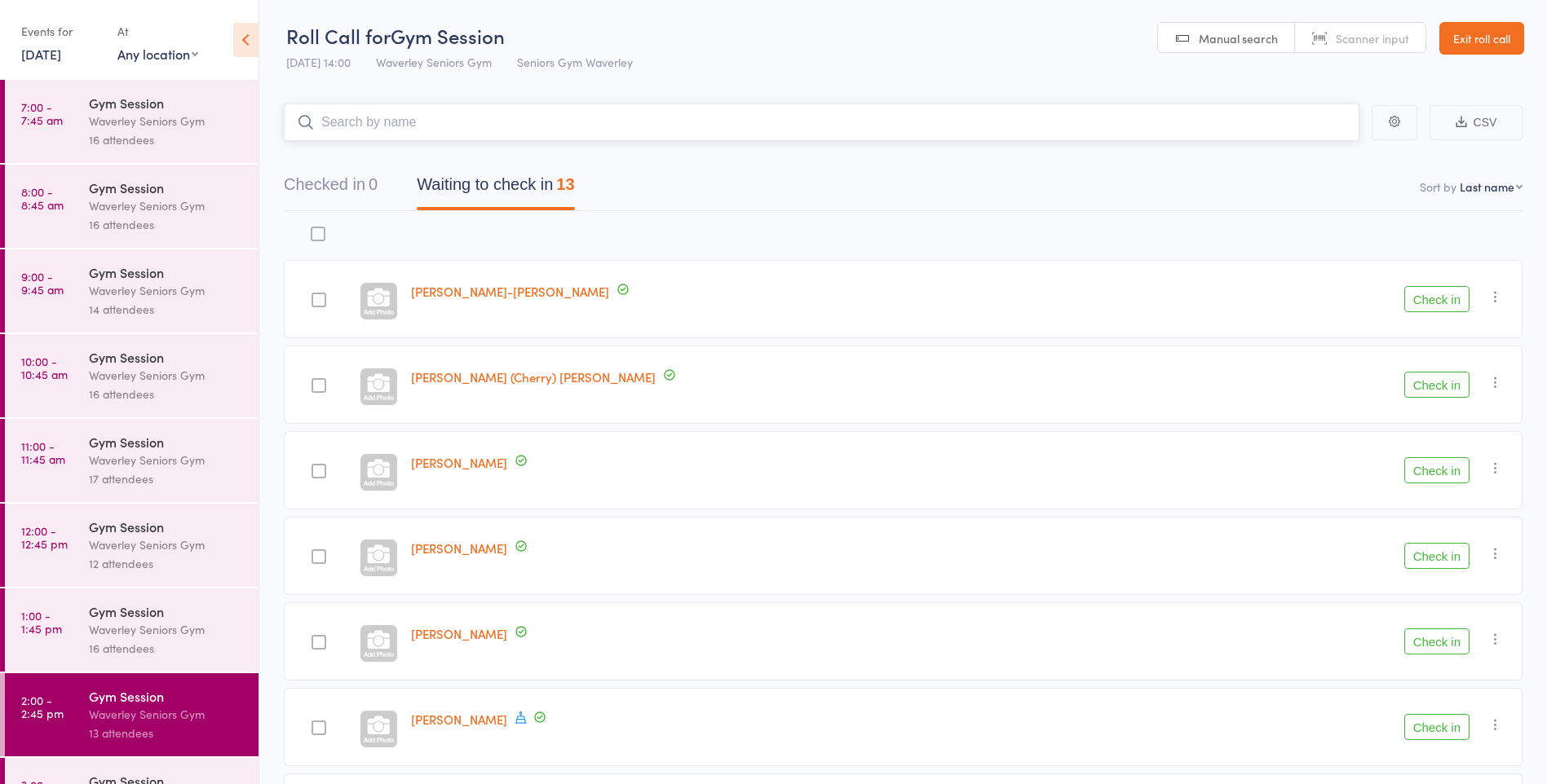
scroll to position [58, 0]
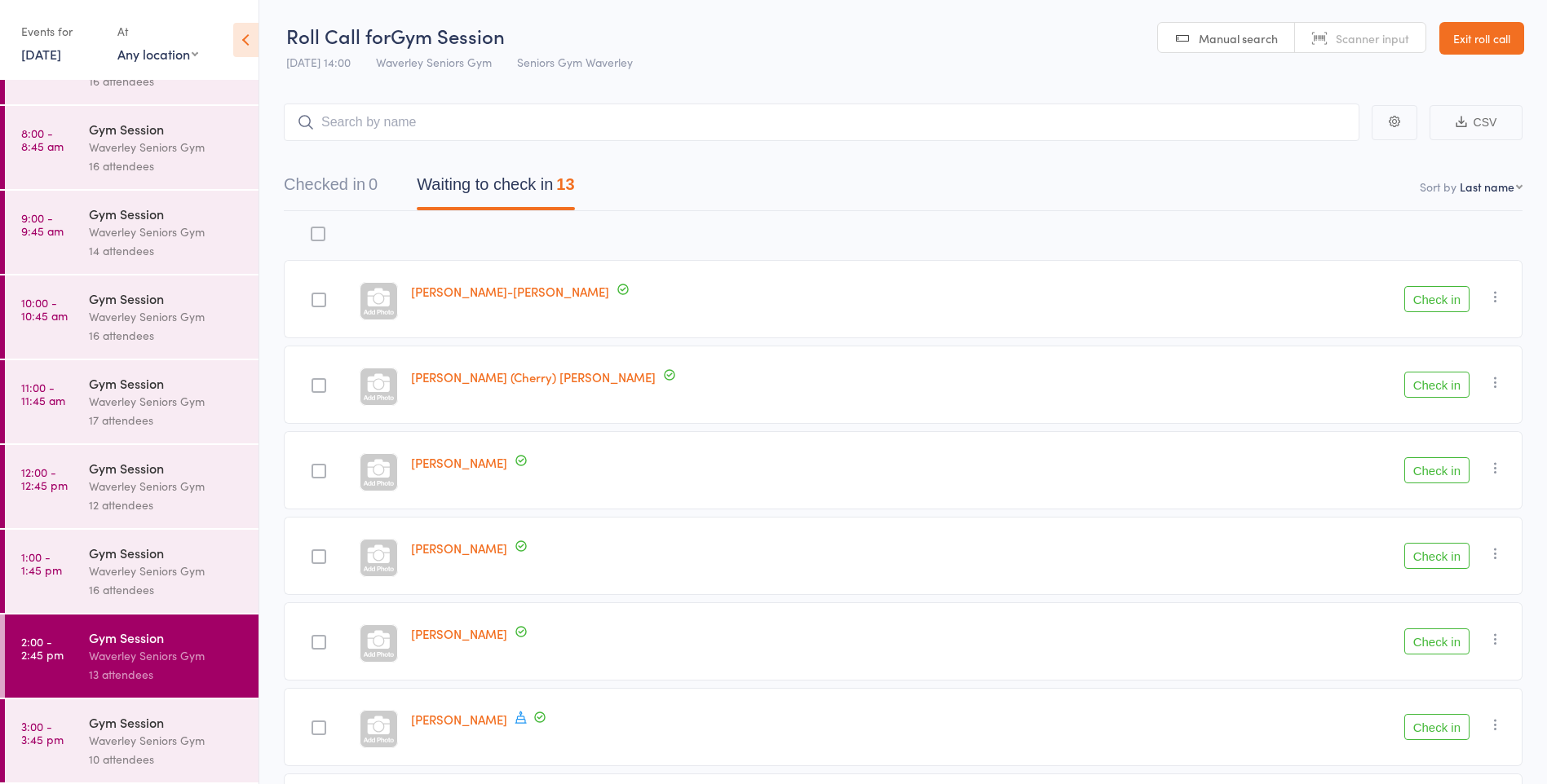
click at [135, 717] on div "Gym Session" at bounding box center [167, 721] width 156 height 18
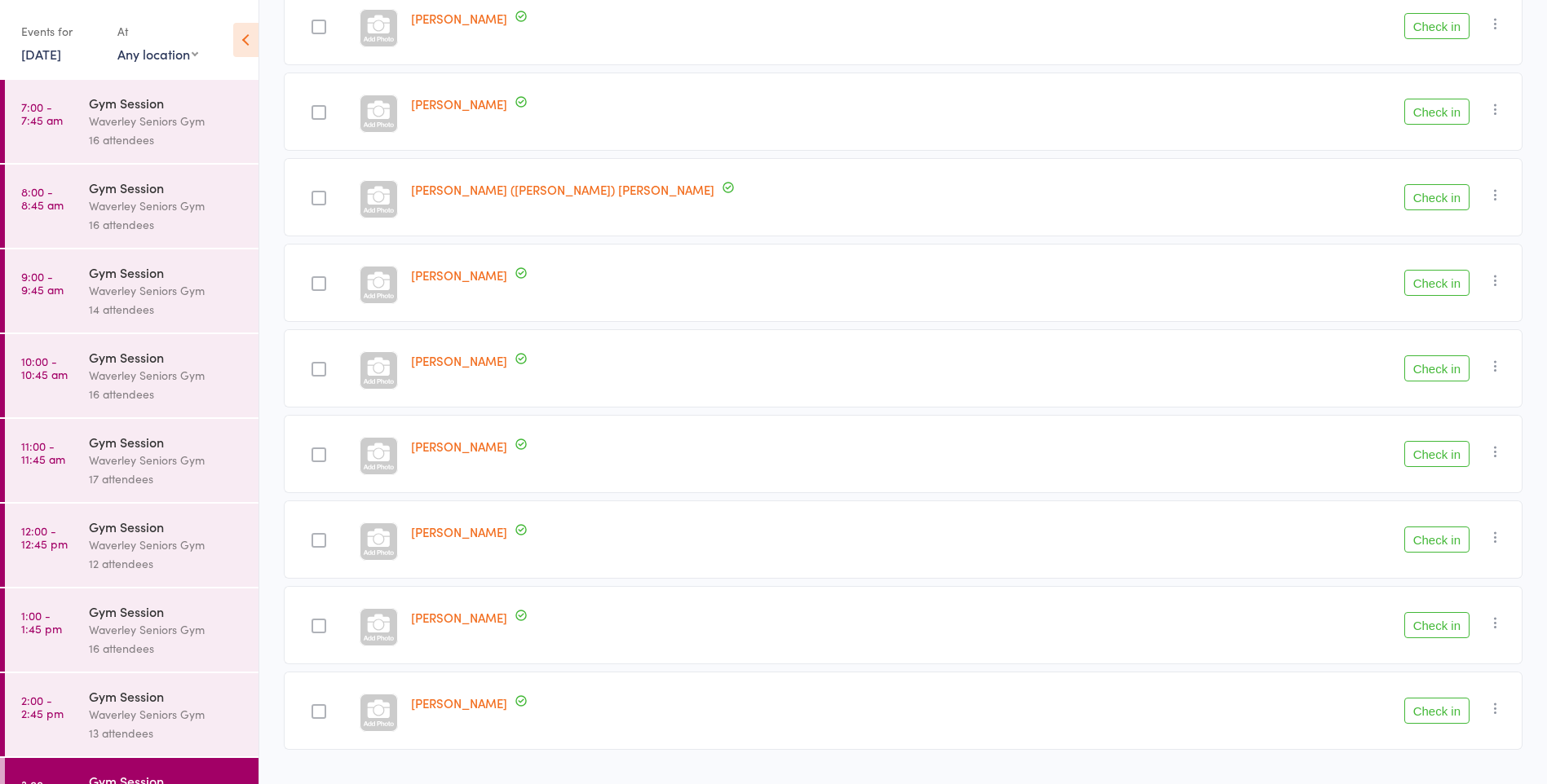
scroll to position [398, 0]
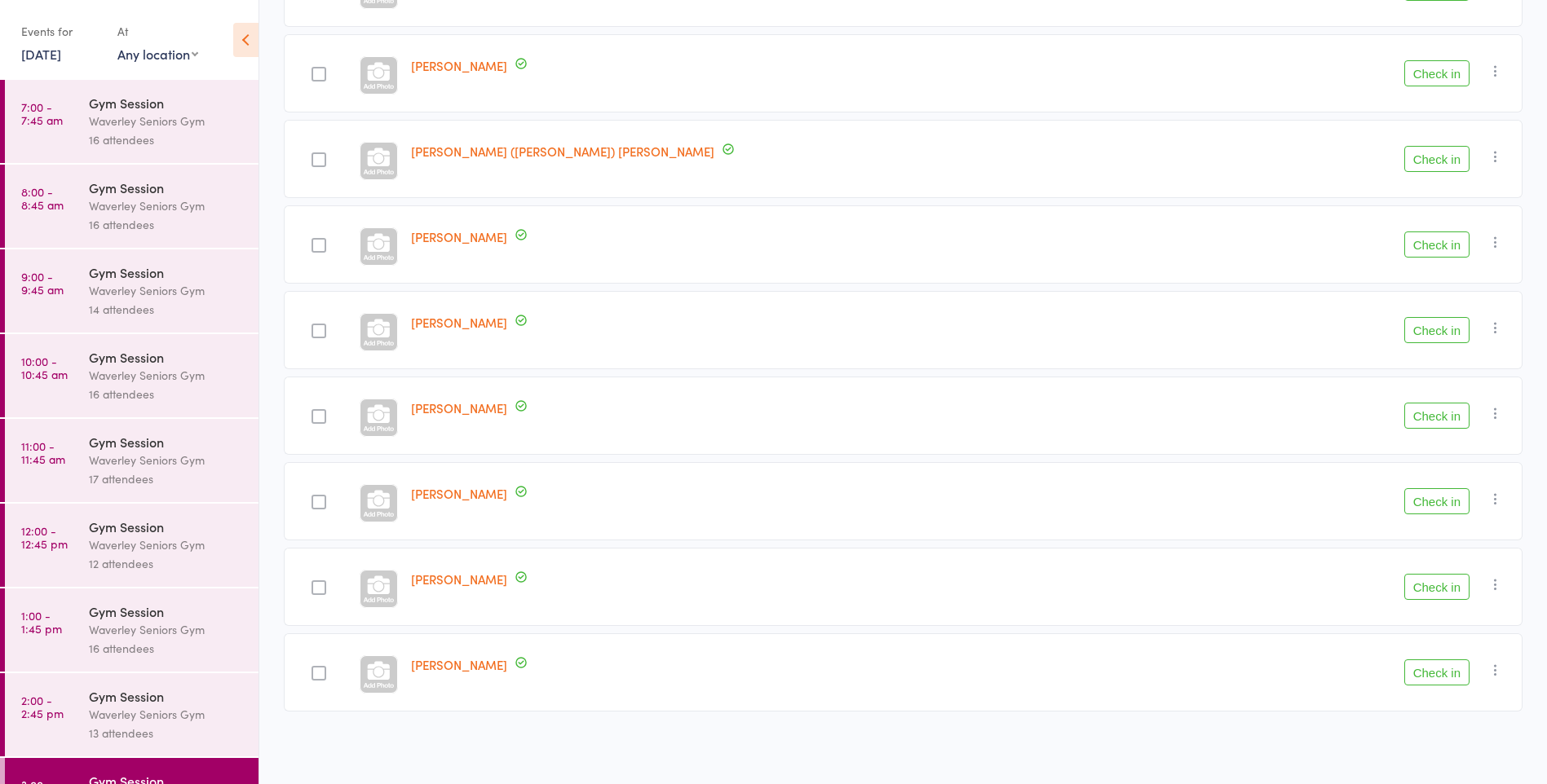
click at [163, 716] on div "Waverley Seniors Gym" at bounding box center [167, 715] width 156 height 19
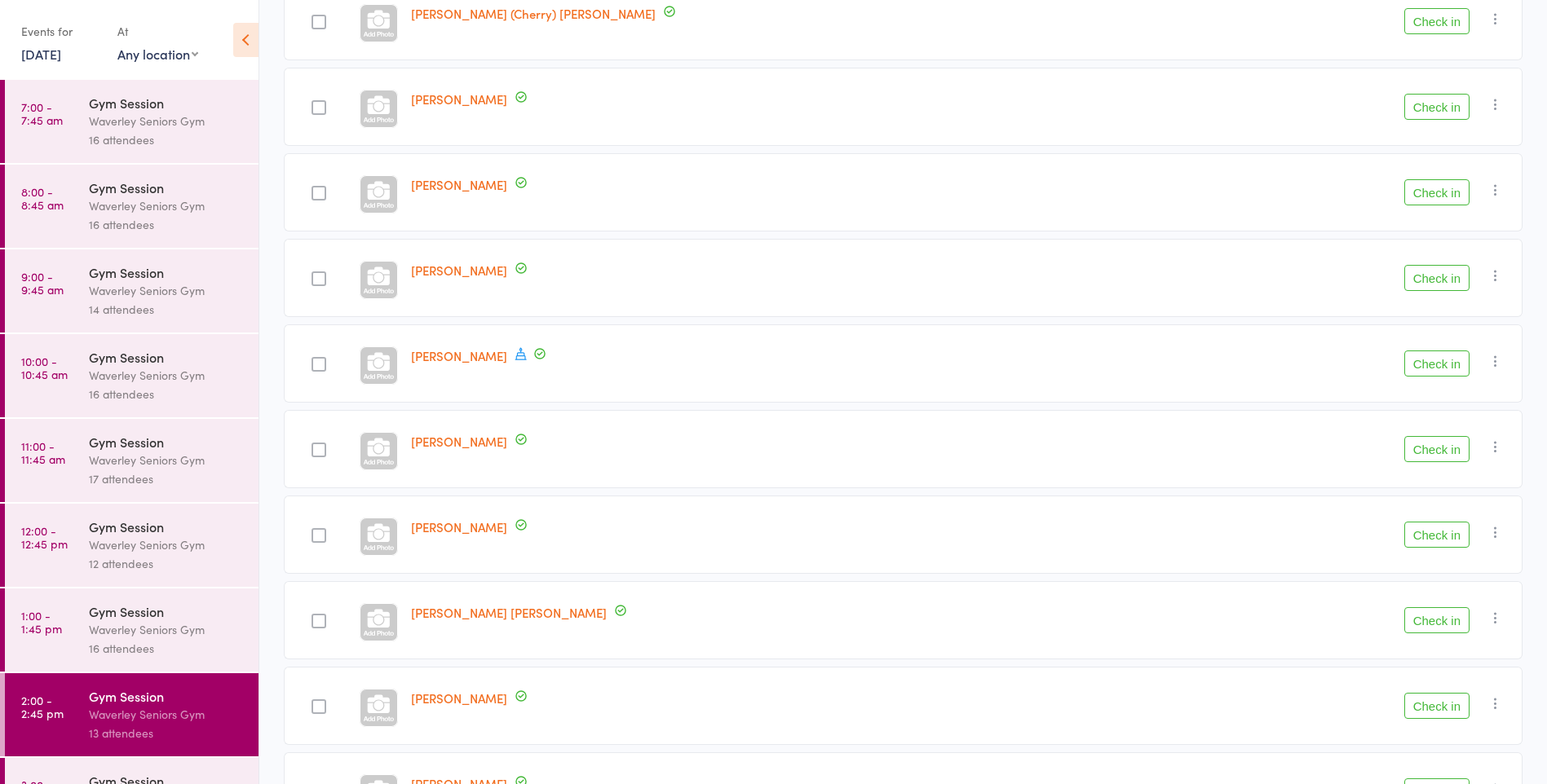
scroll to position [373, 0]
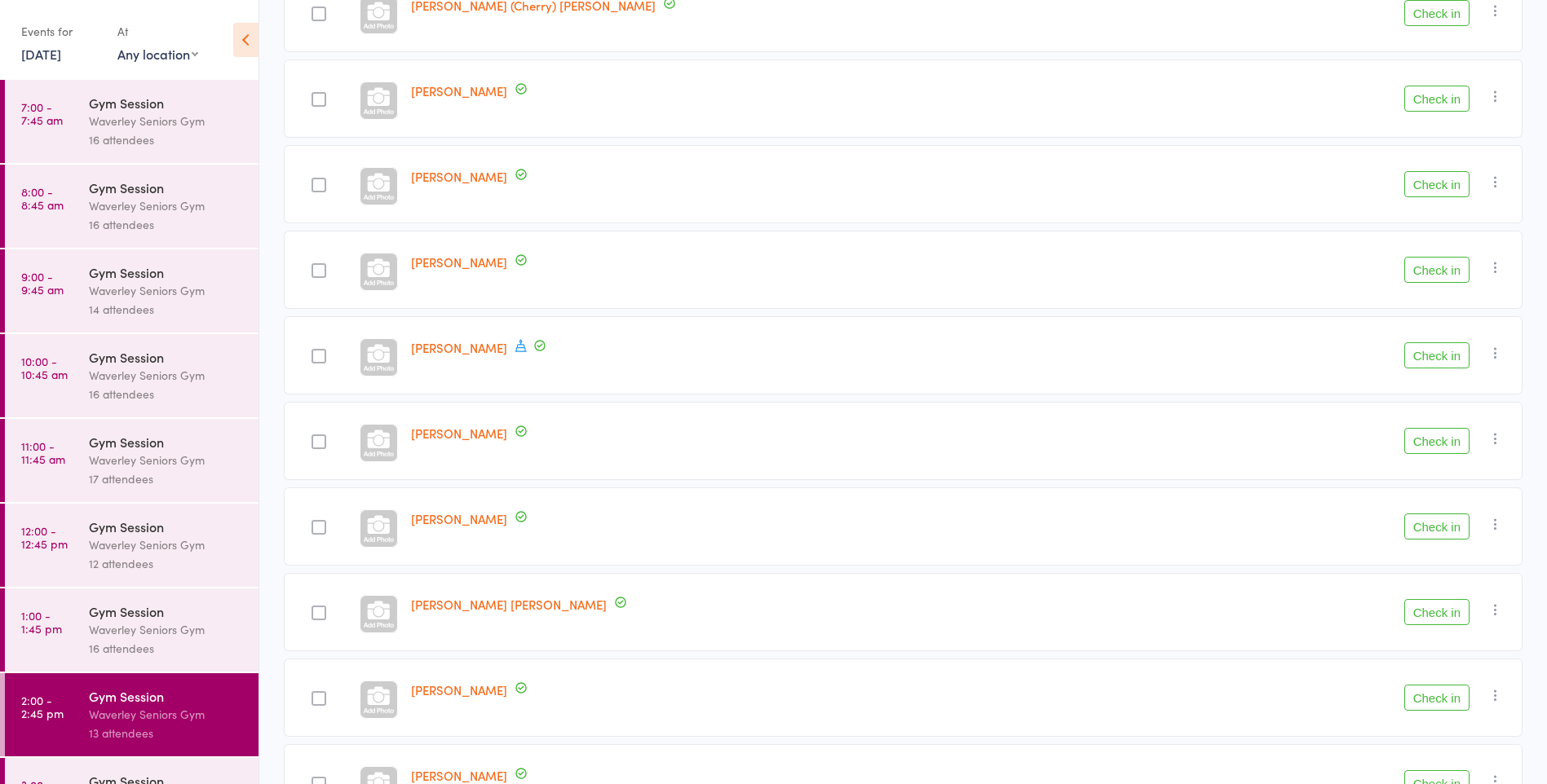
click at [1446, 612] on button "Check in" at bounding box center [1437, 612] width 65 height 26
click at [1440, 701] on button "Check in" at bounding box center [1437, 698] width 65 height 26
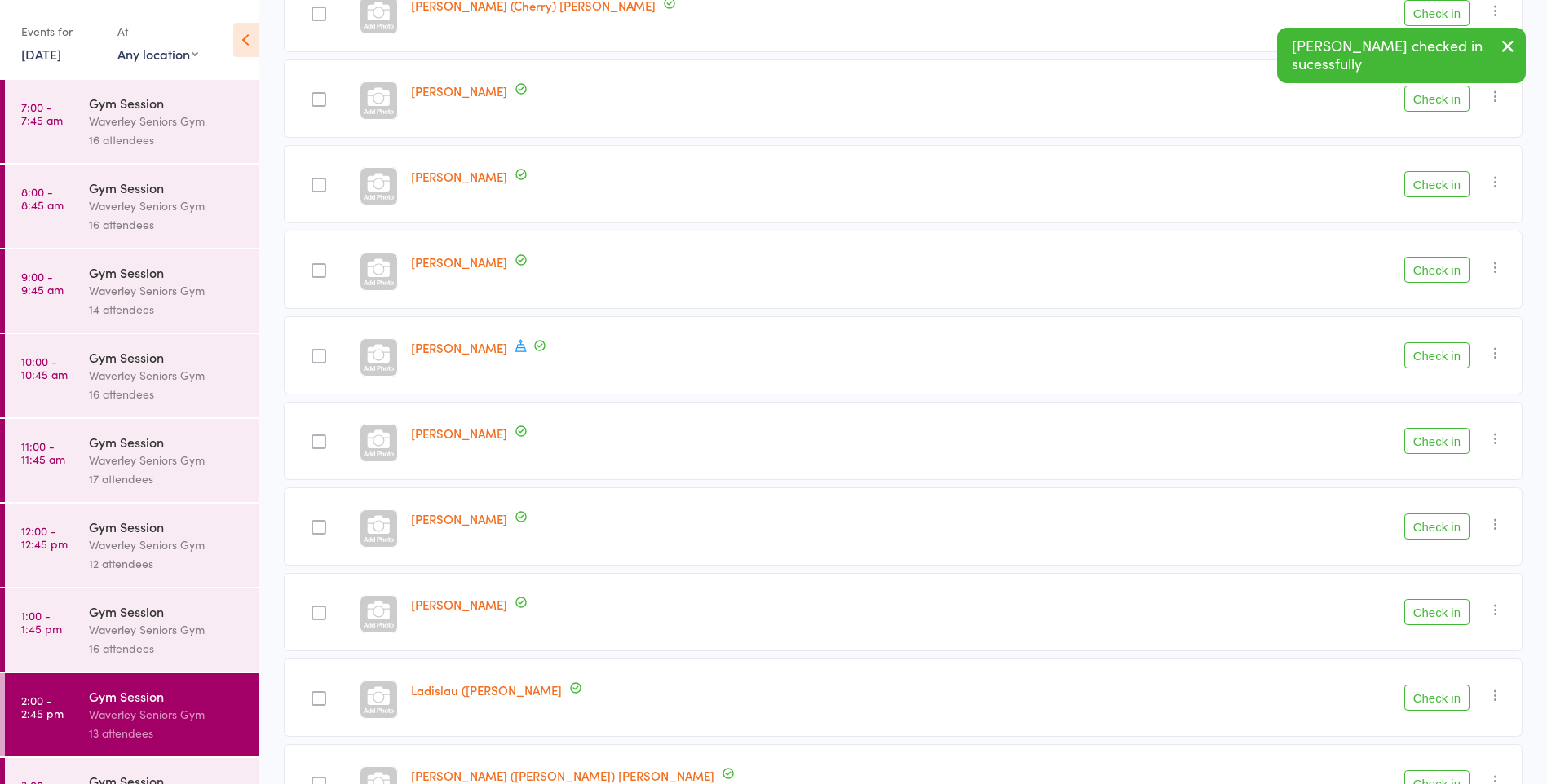
click at [1524, 41] on button "button" at bounding box center [1508, 47] width 36 height 37
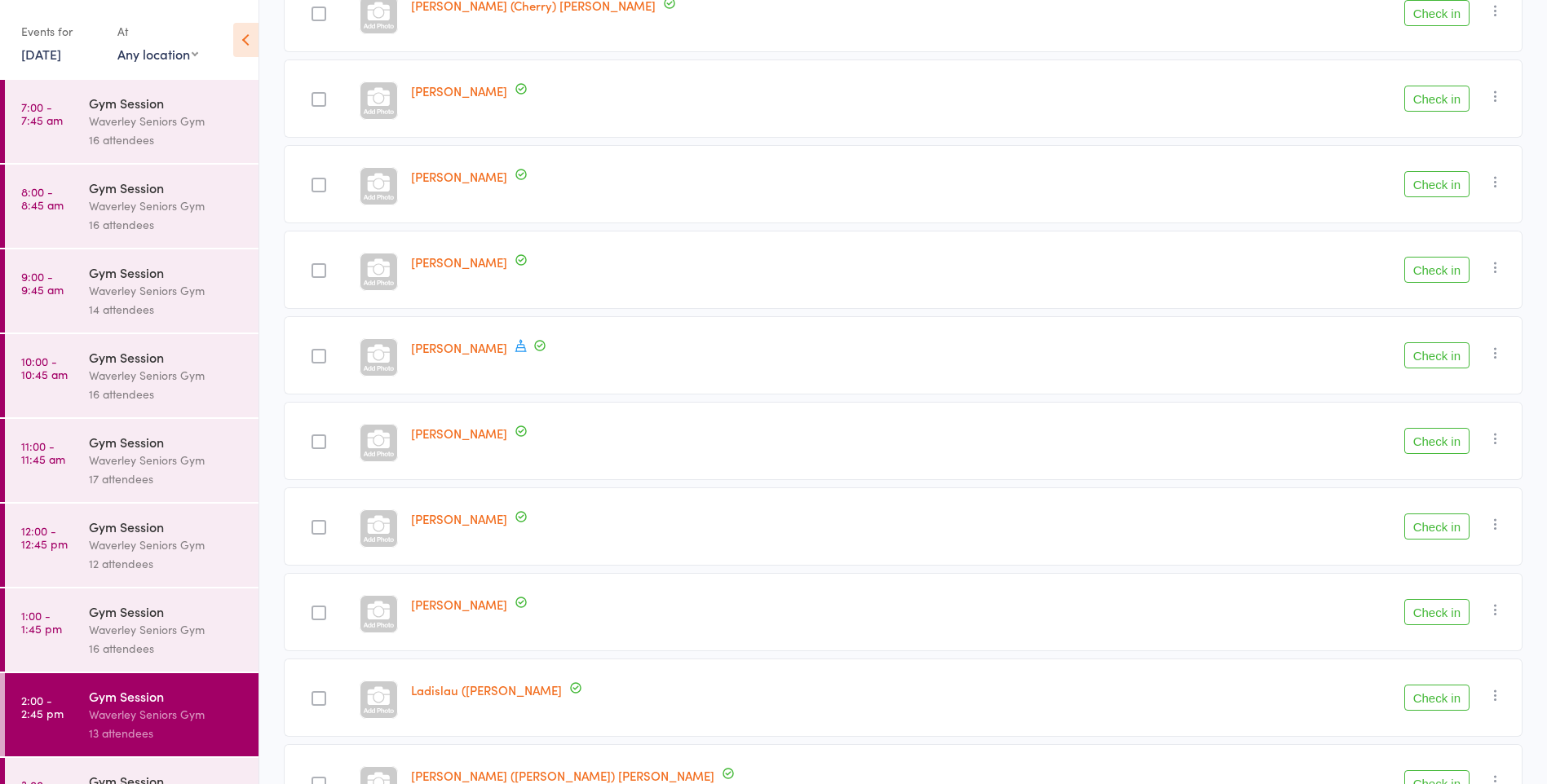
click at [1435, 92] on button "Check in" at bounding box center [1437, 98] width 65 height 26
click at [1438, 702] on button "Check in" at bounding box center [1437, 698] width 65 height 26
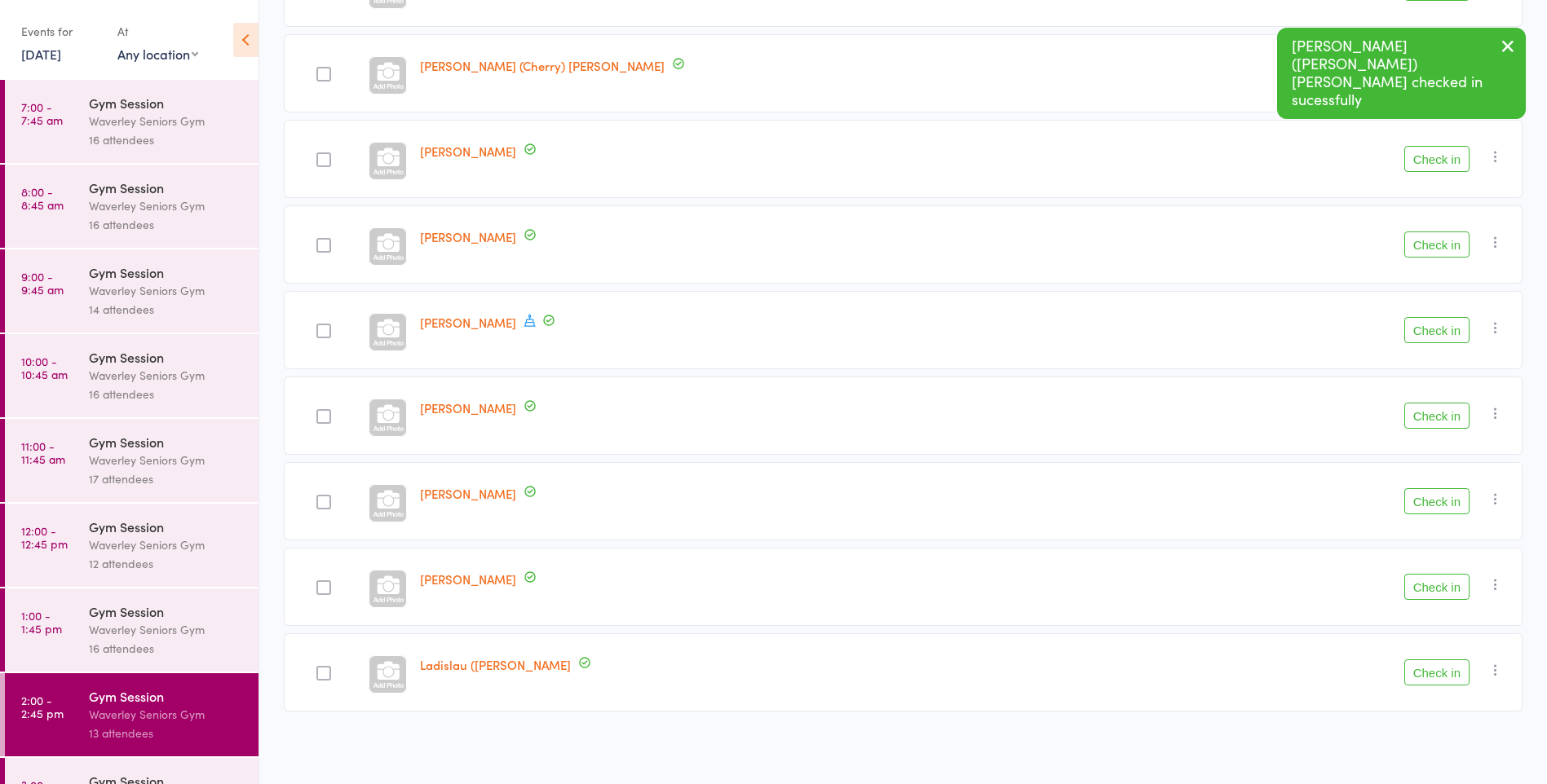
scroll to position [313, 0]
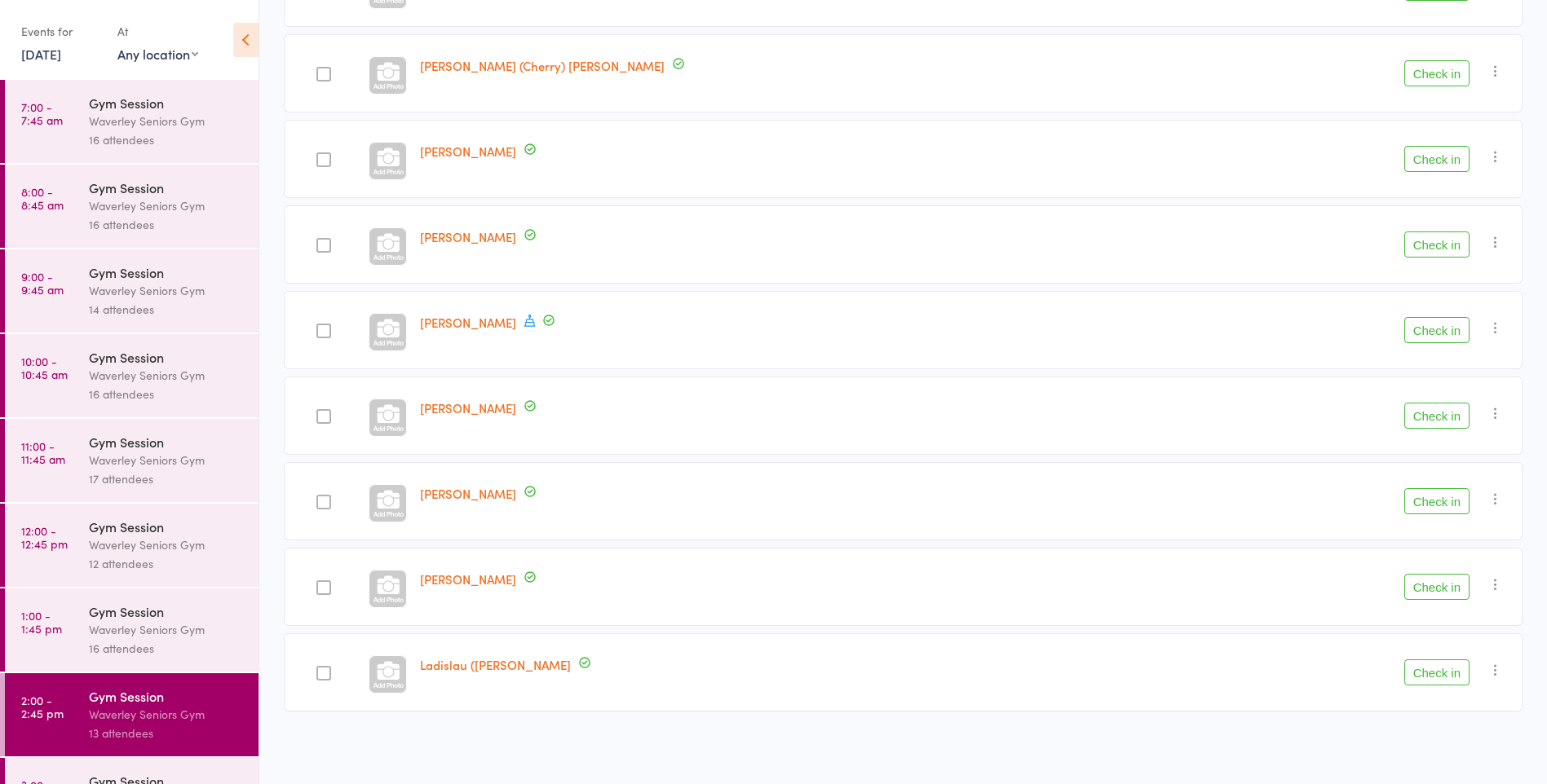
click at [1436, 670] on button "Check in" at bounding box center [1437, 672] width 65 height 26
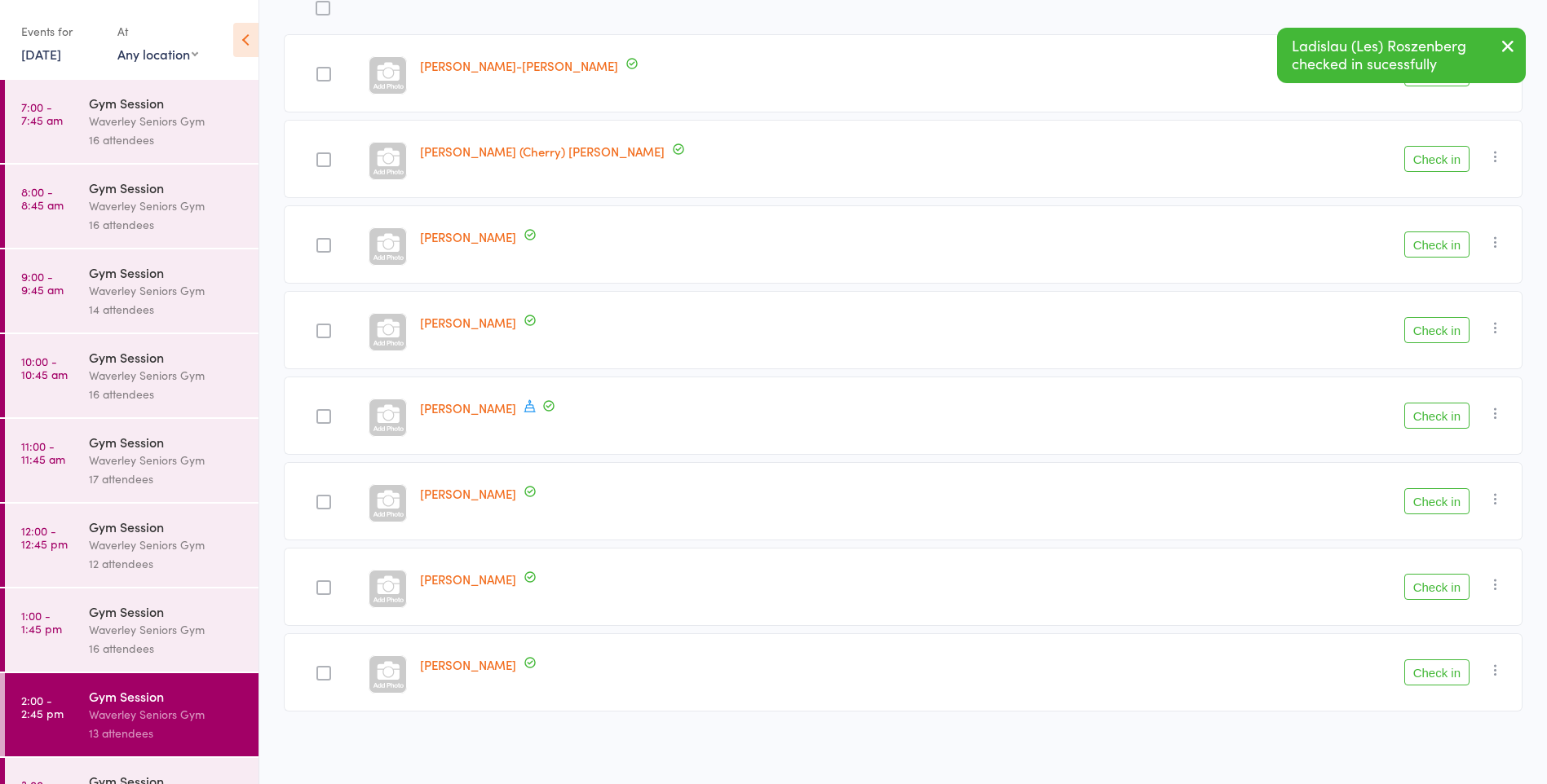
scroll to position [226, 0]
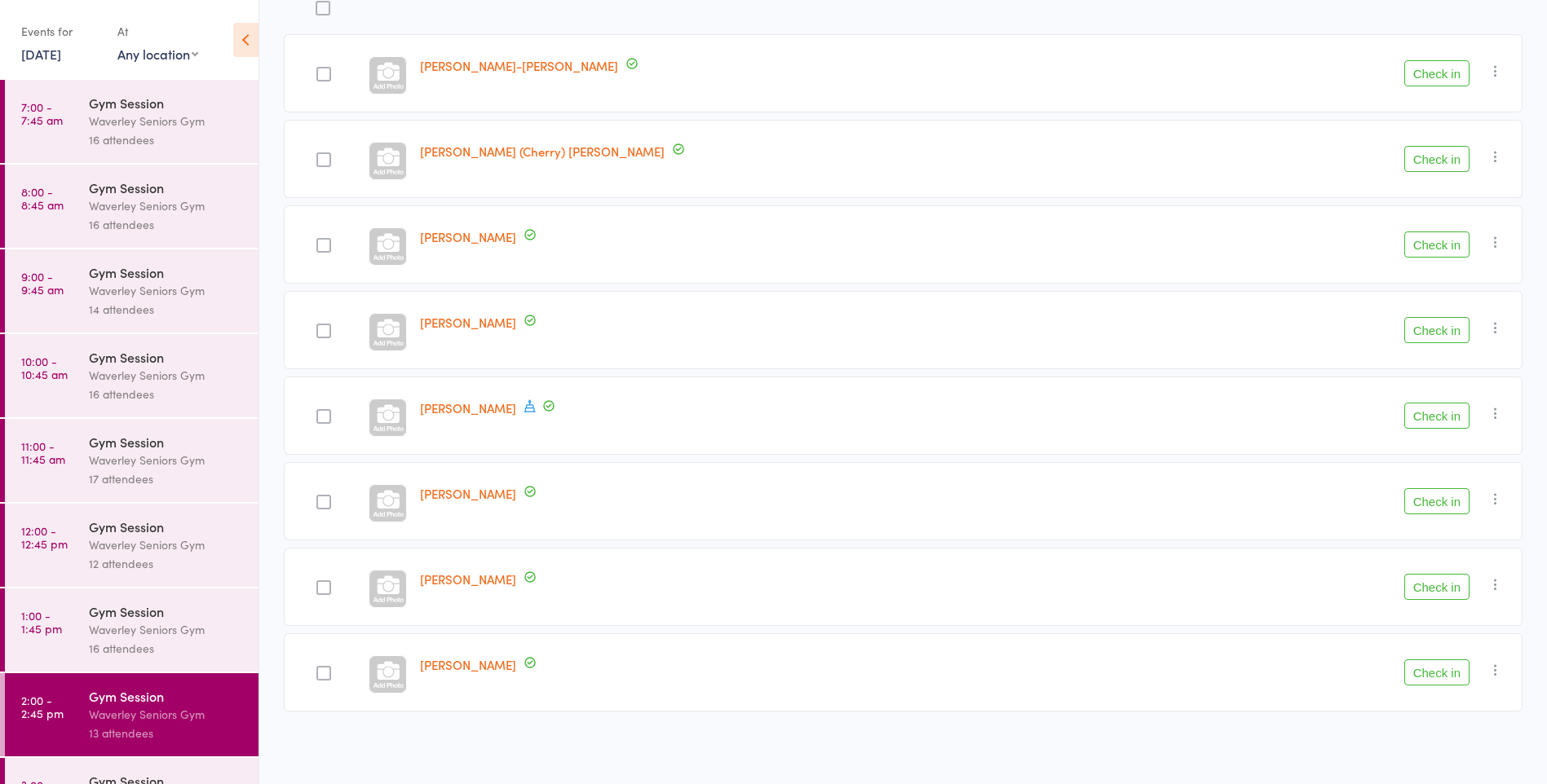
click at [1444, 336] on button "Check in" at bounding box center [1437, 329] width 65 height 26
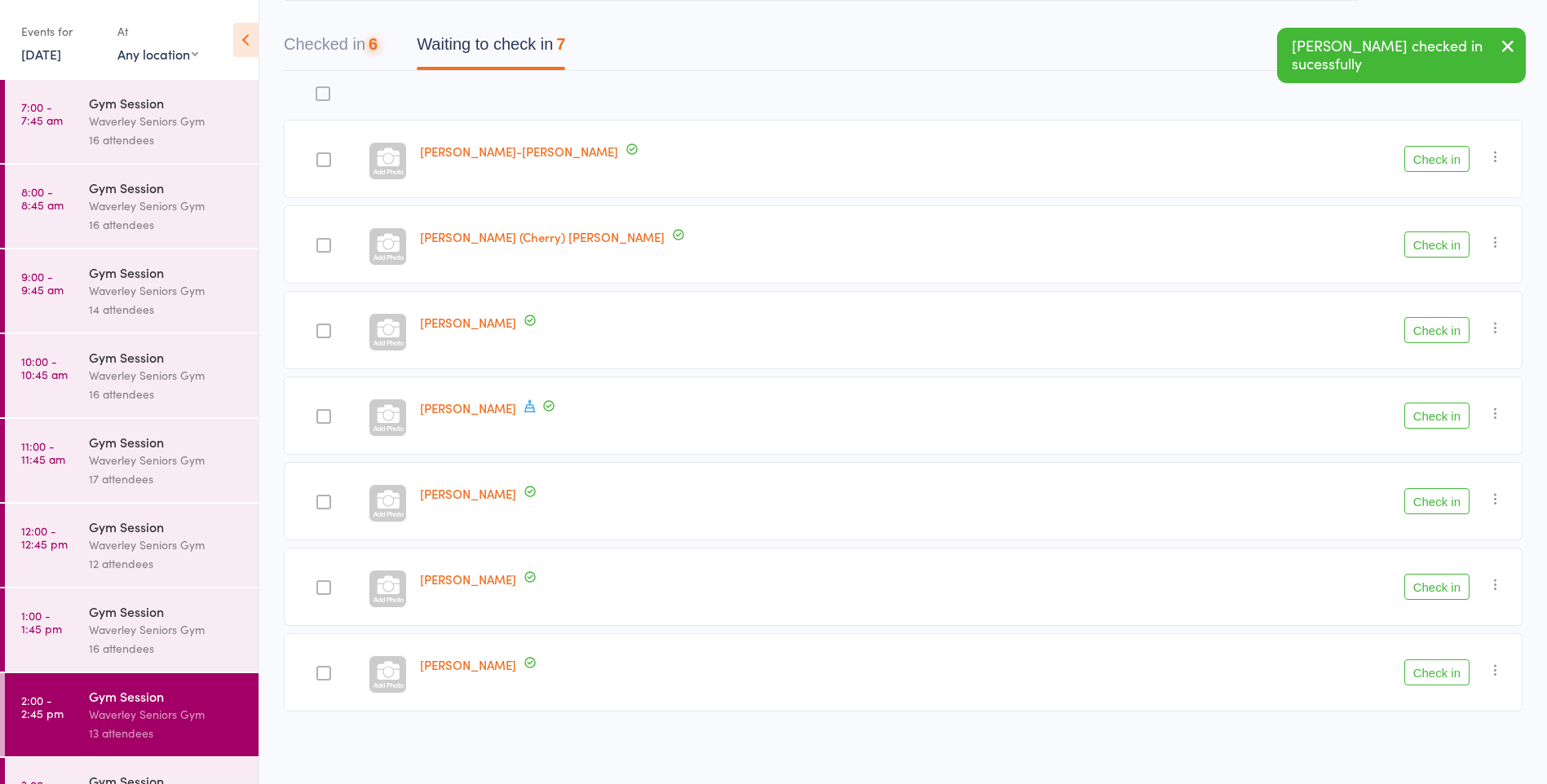
scroll to position [141, 0]
click at [1443, 242] on button "Check in" at bounding box center [1437, 244] width 65 height 26
click at [1441, 153] on button "Check in" at bounding box center [1437, 159] width 65 height 26
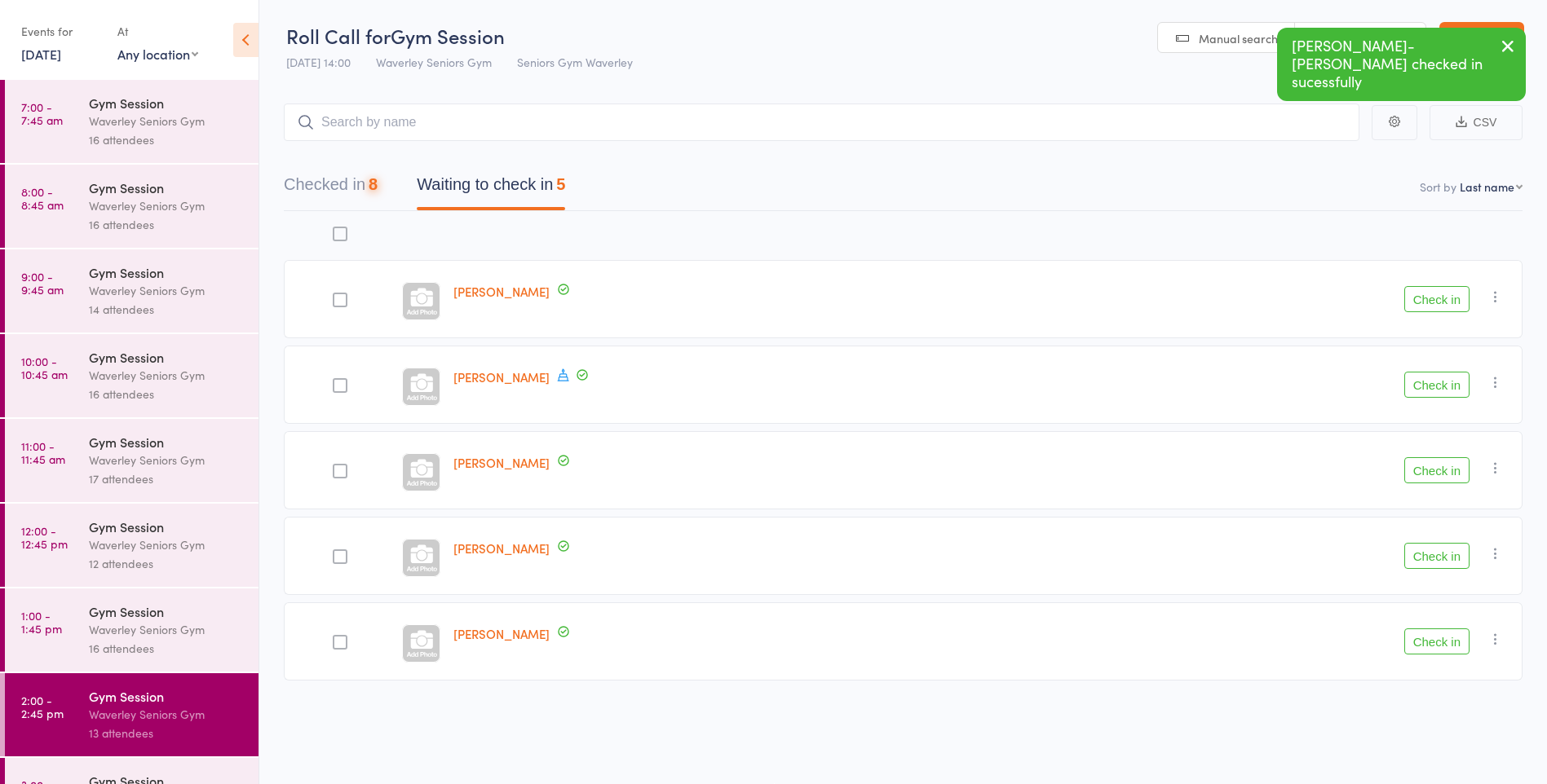
scroll to position [1, 0]
click at [1451, 558] on button "Check in" at bounding box center [1437, 556] width 65 height 26
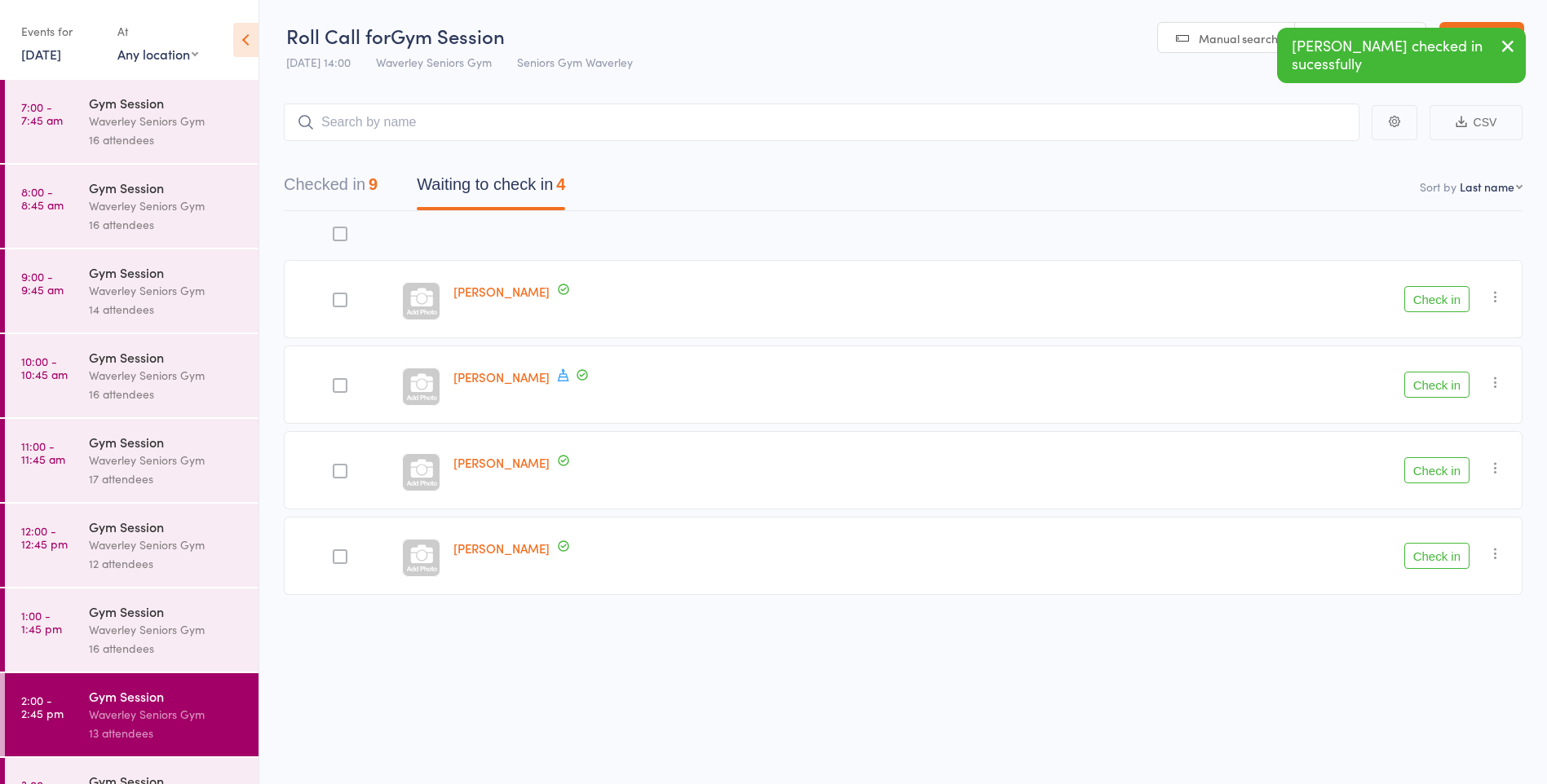
click at [1439, 468] on button "Check in" at bounding box center [1437, 470] width 65 height 26
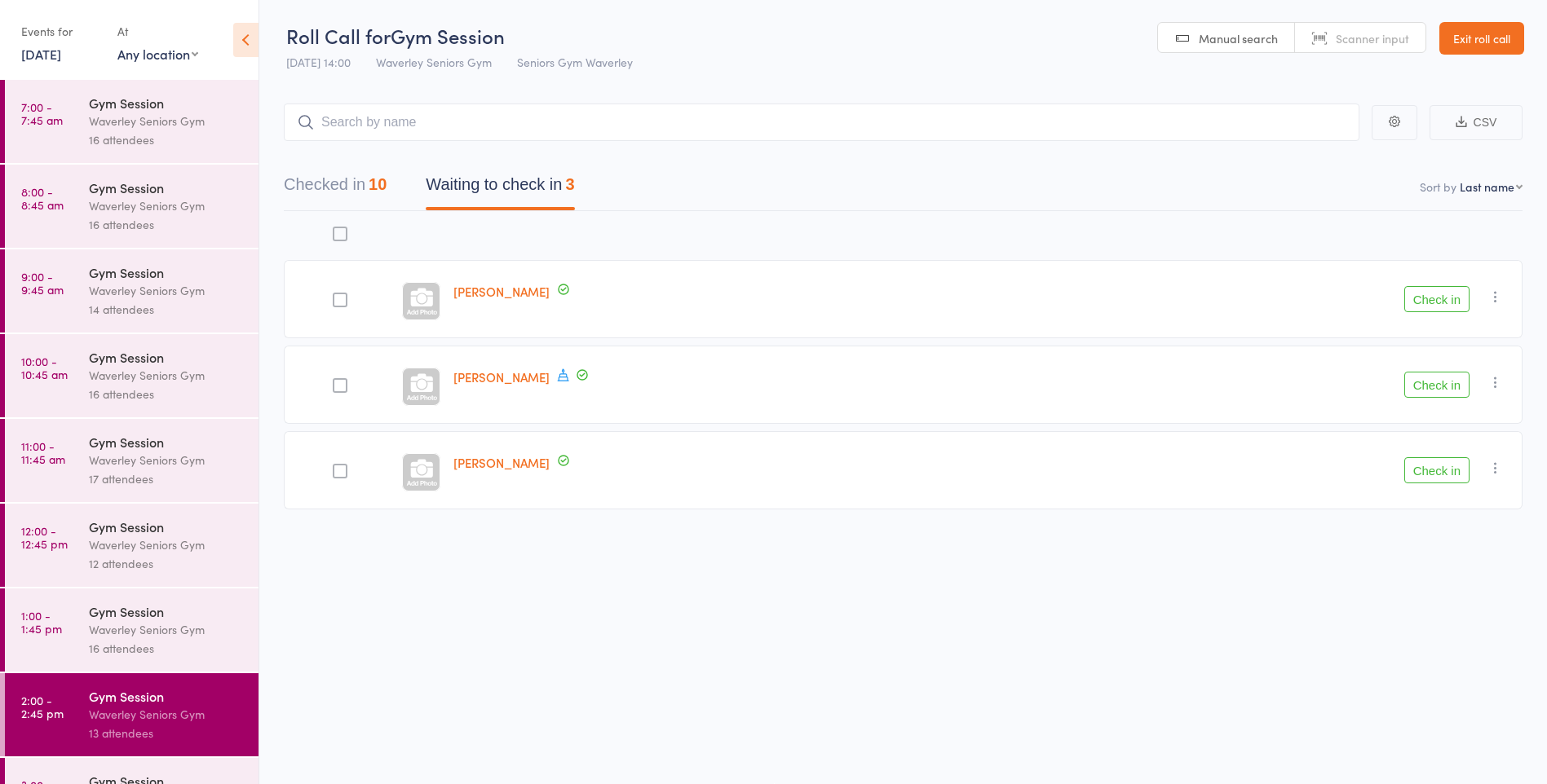
click at [1502, 378] on icon "button" at bounding box center [1495, 382] width 16 height 16
click at [1441, 549] on li "Mark absent" at bounding box center [1437, 546] width 134 height 22
click at [1442, 470] on button "Check in" at bounding box center [1437, 470] width 65 height 26
click at [1436, 299] on button "Check in" at bounding box center [1437, 299] width 65 height 26
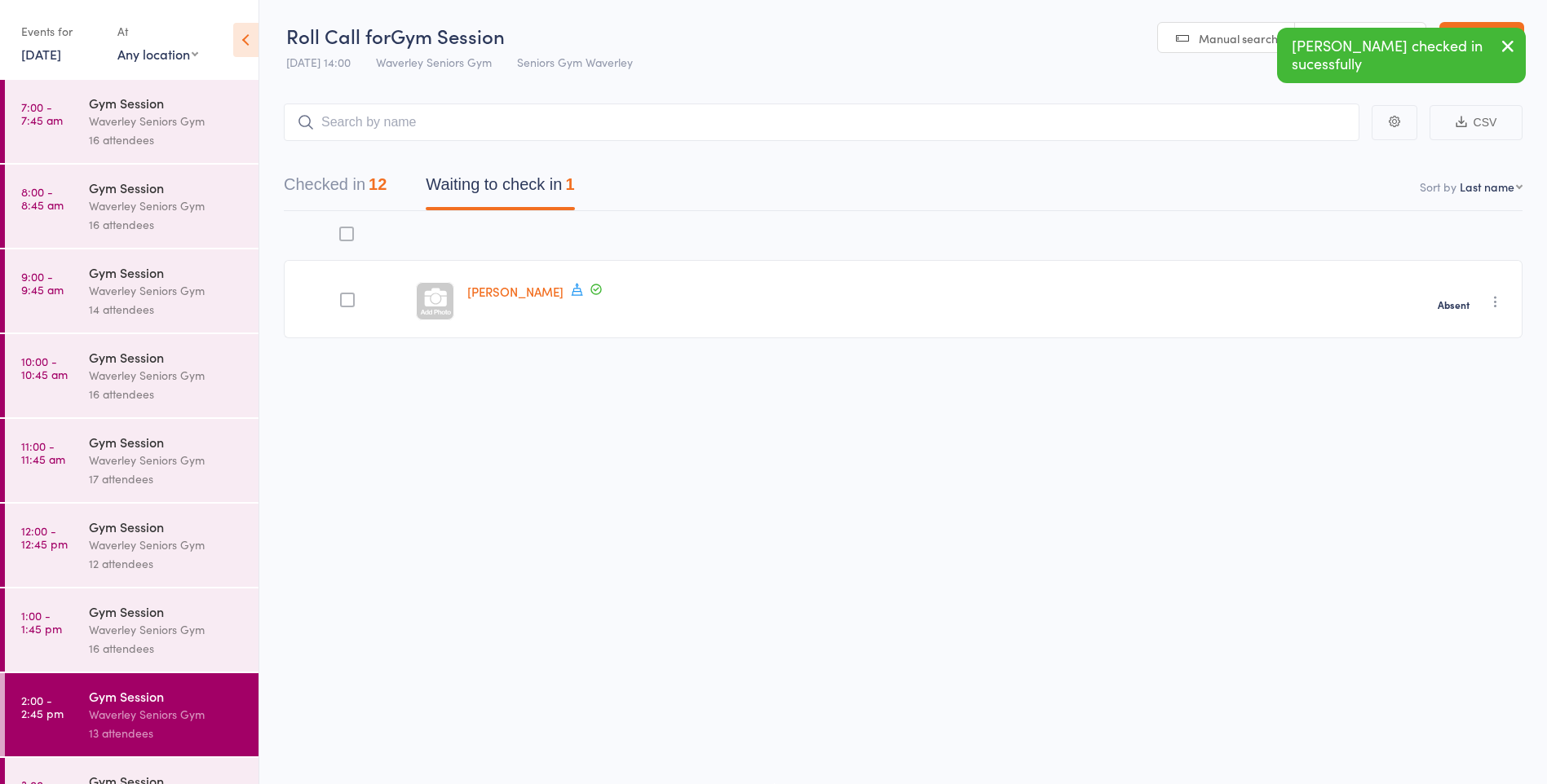
scroll to position [58, 0]
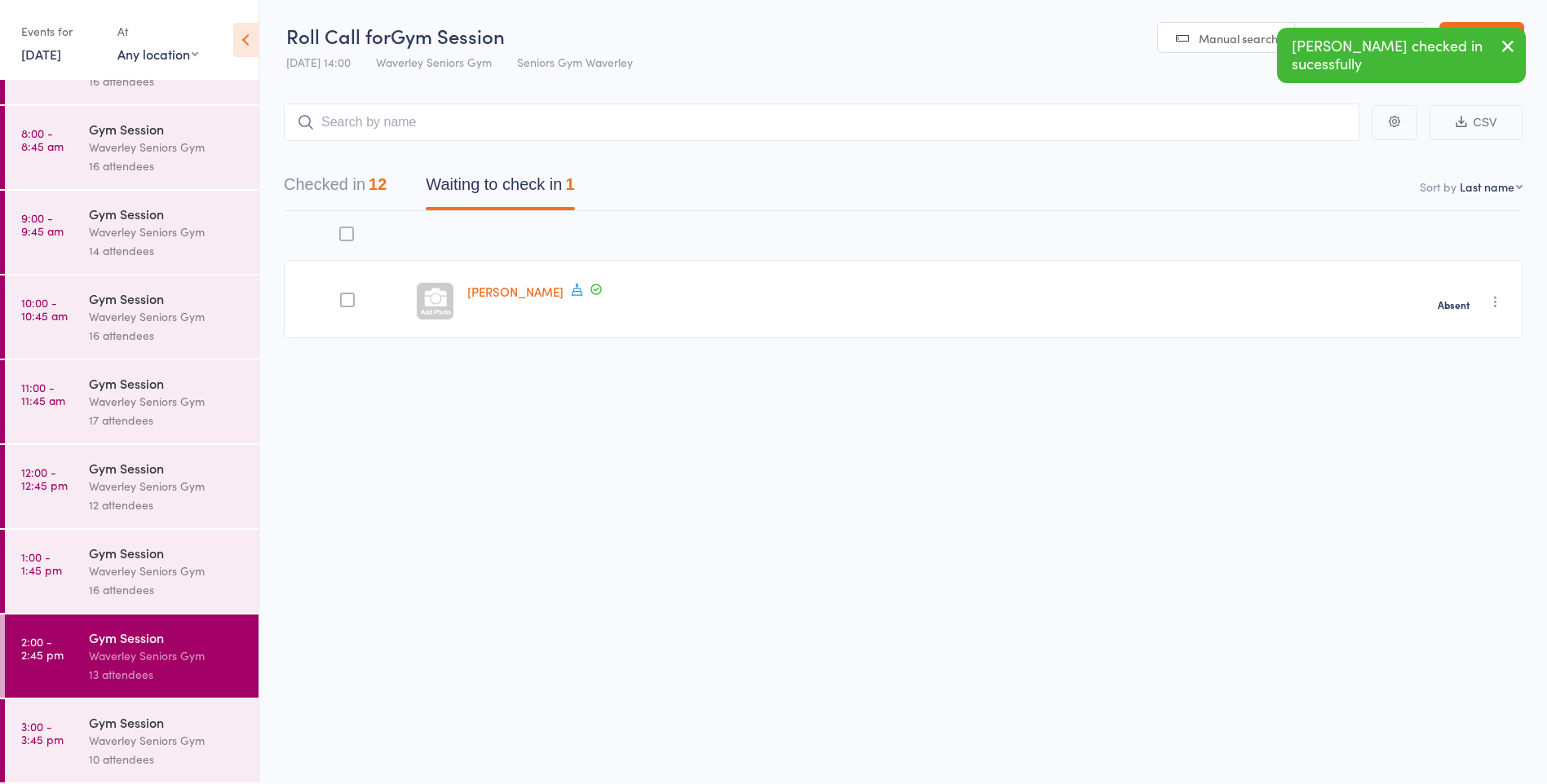
click at [68, 736] on link "3:00 - 3:45 pm Gym Session Waverley Seniors Gym 10 attendees" at bounding box center [132, 741] width 254 height 83
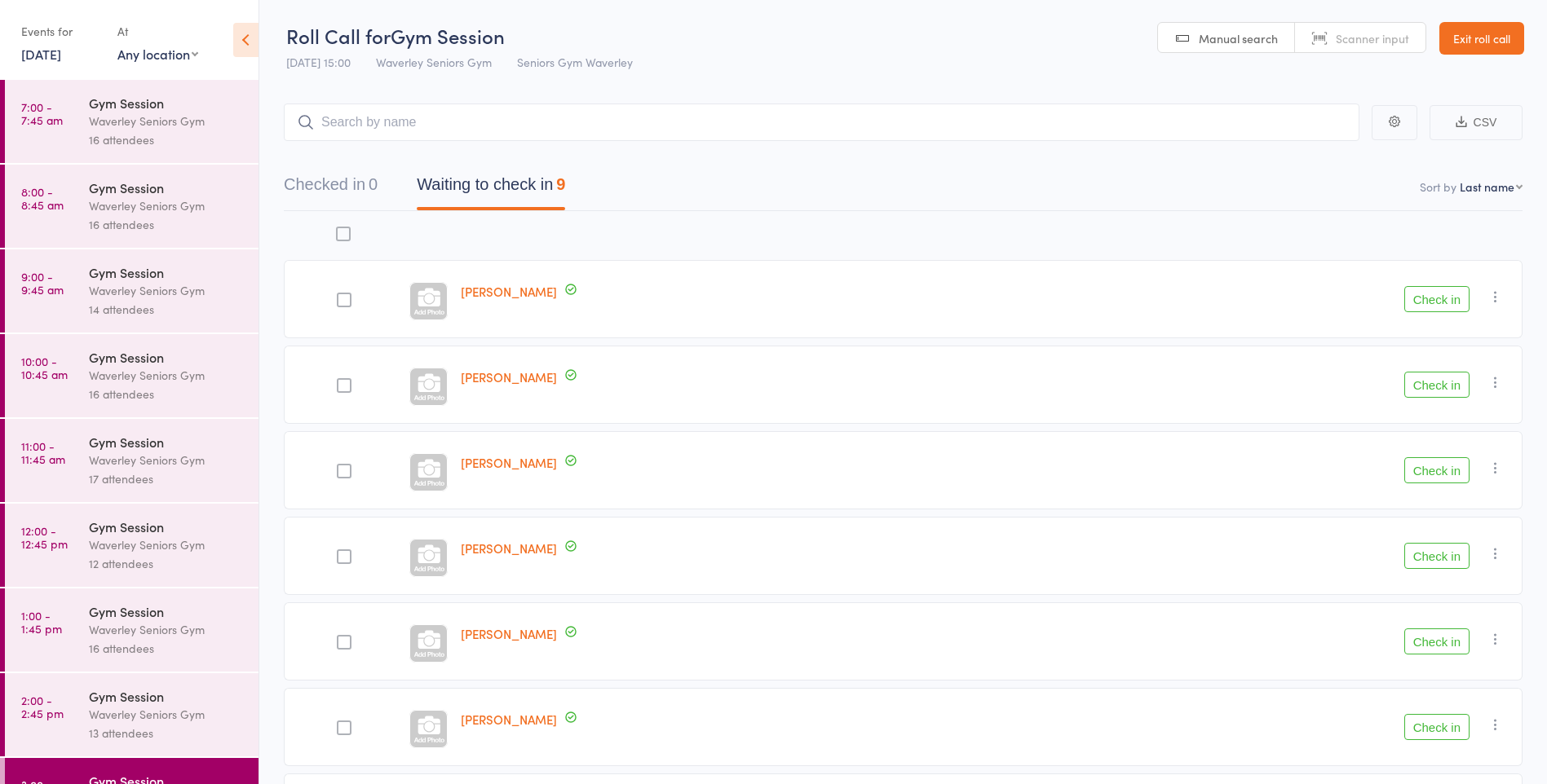
scroll to position [58, 0]
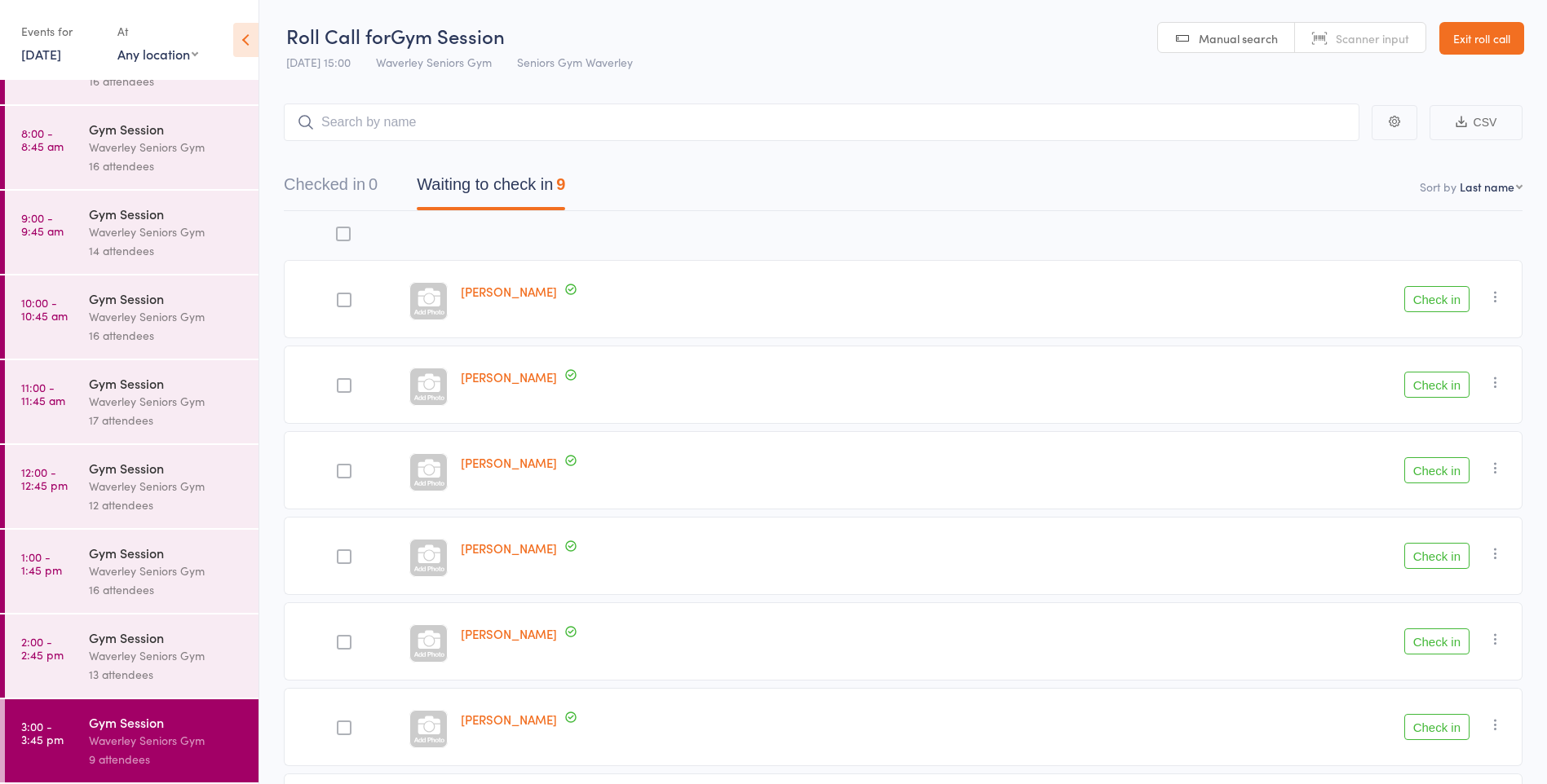
click at [45, 663] on link "2:00 - 2:45 pm Gym Session Waverley Seniors Gym 13 attendees" at bounding box center [132, 656] width 254 height 83
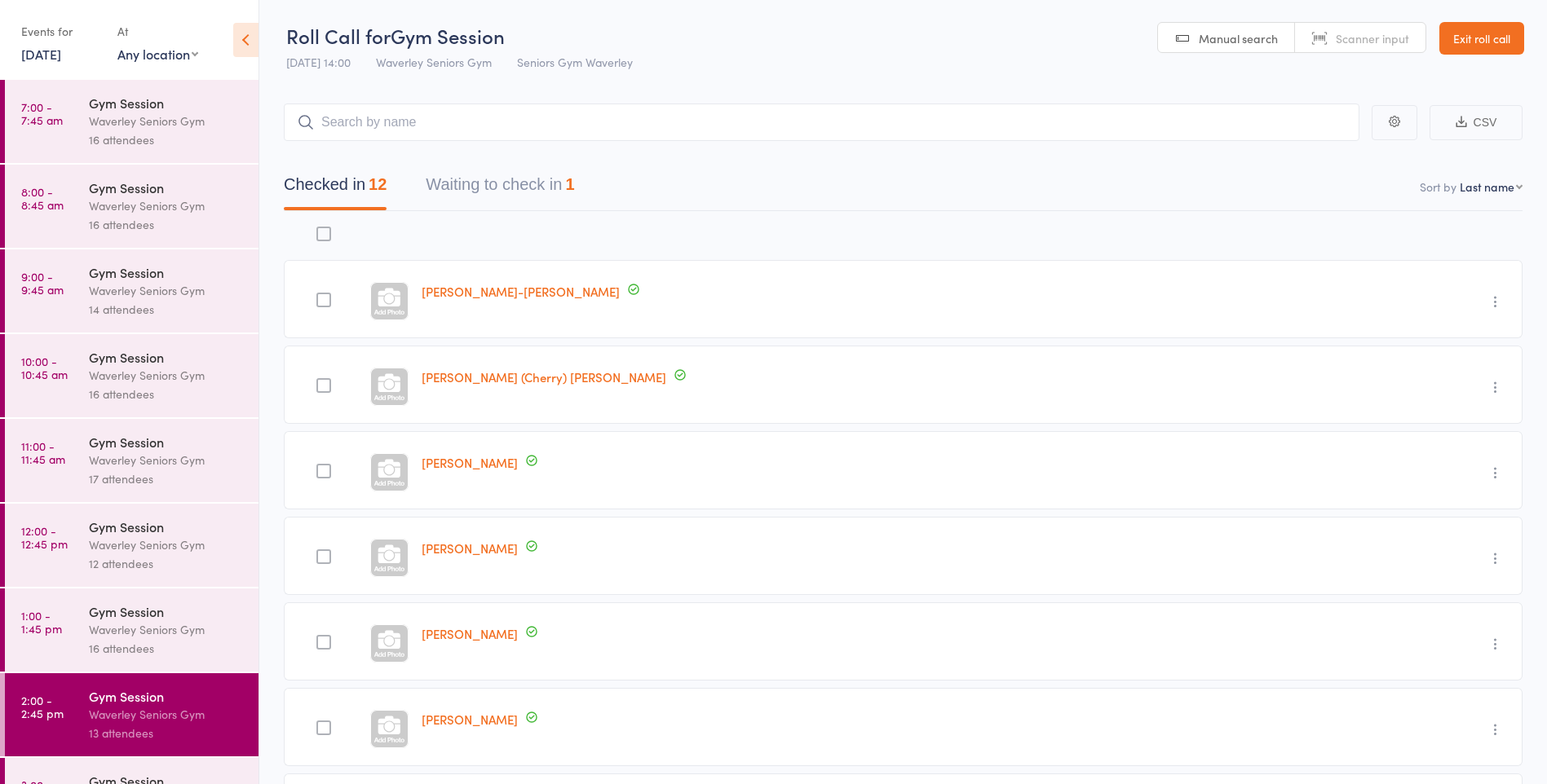
click at [540, 198] on button "Waiting to check in 1" at bounding box center [500, 188] width 149 height 43
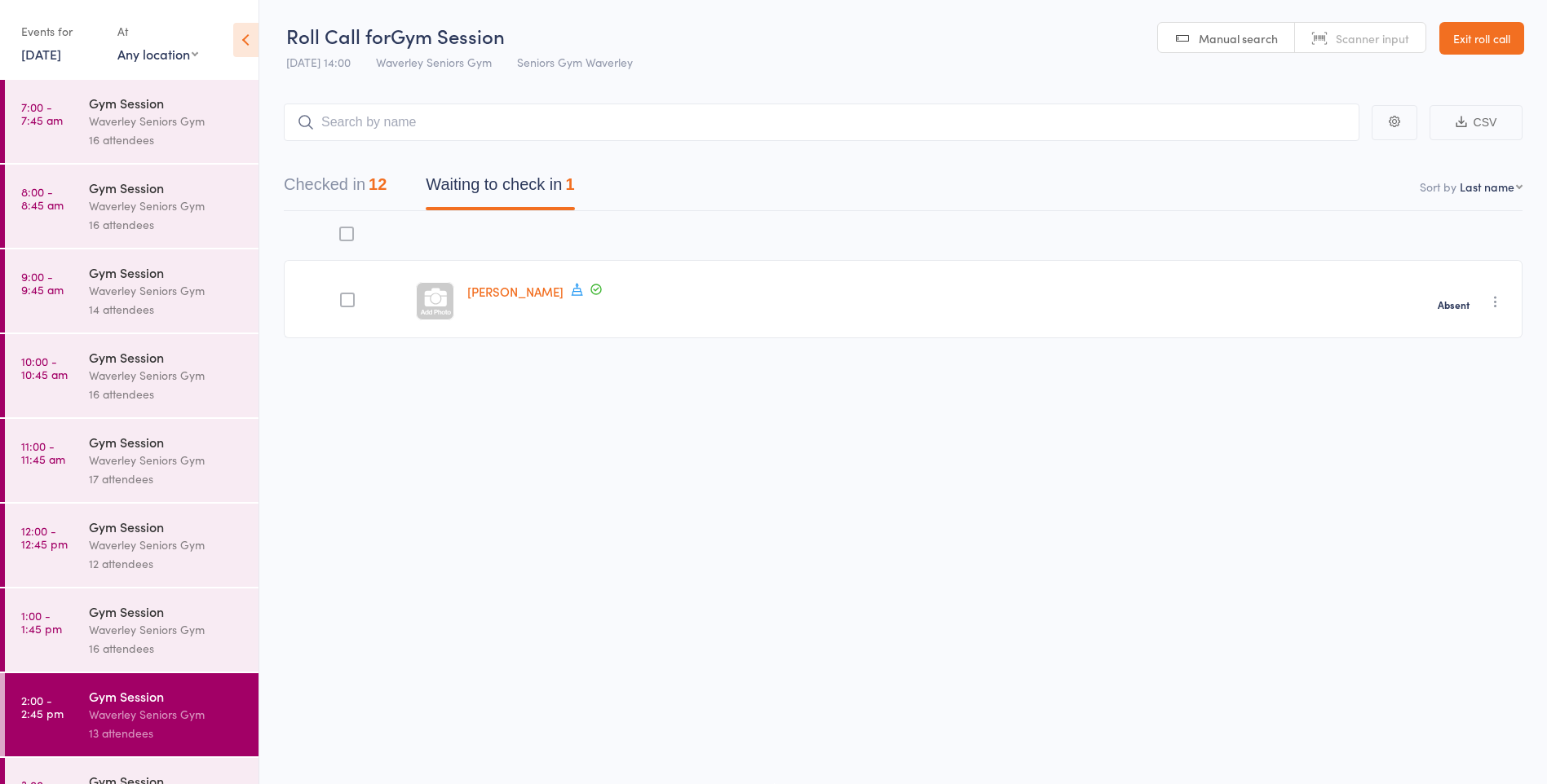
scroll to position [58, 0]
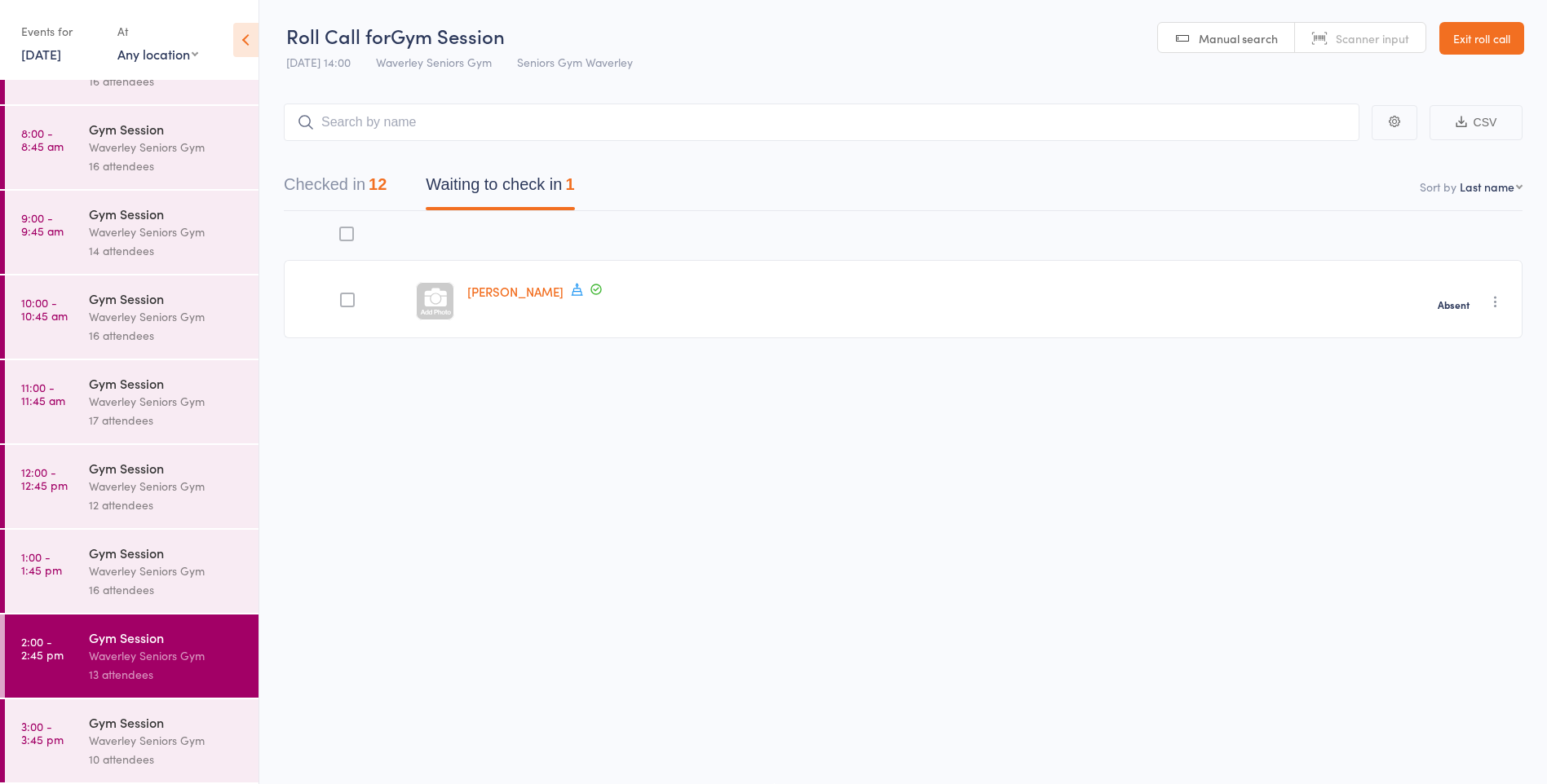
click at [70, 727] on link "3:00 - 3:45 pm Gym Session Waverley Seniors Gym 10 attendees" at bounding box center [132, 741] width 254 height 83
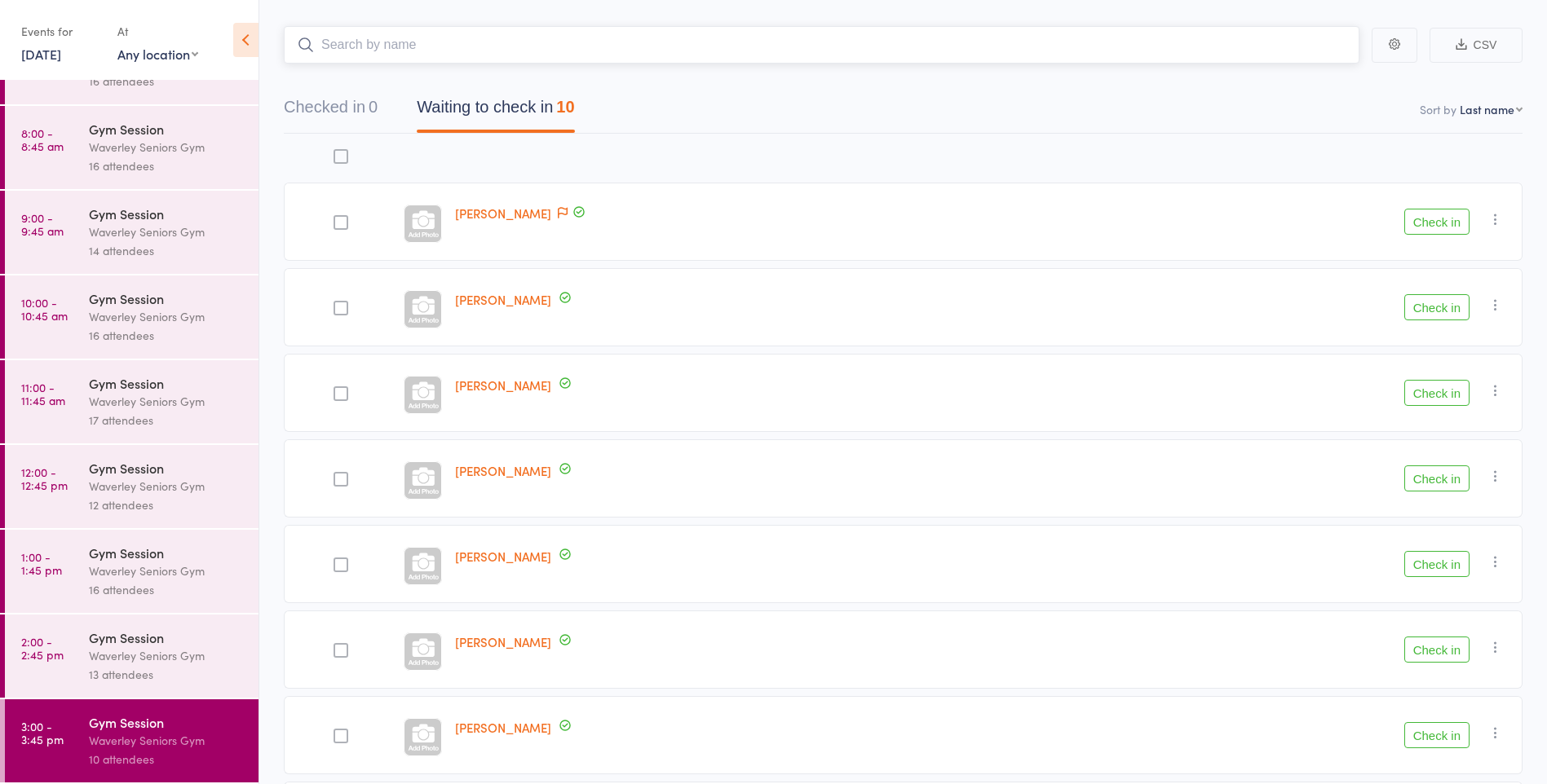
scroll to position [70, 0]
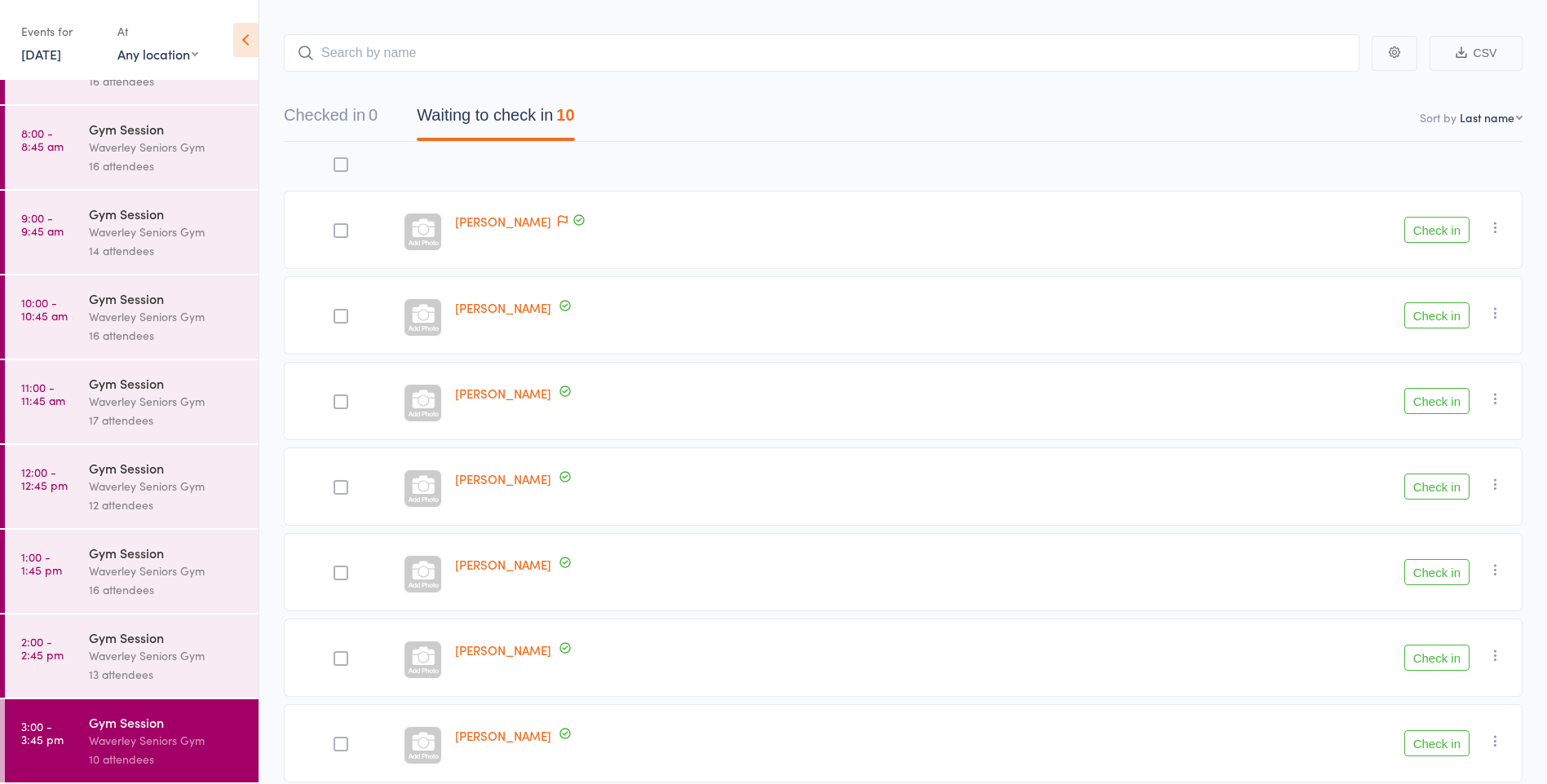
click at [1445, 238] on button "Check in" at bounding box center [1437, 230] width 65 height 26
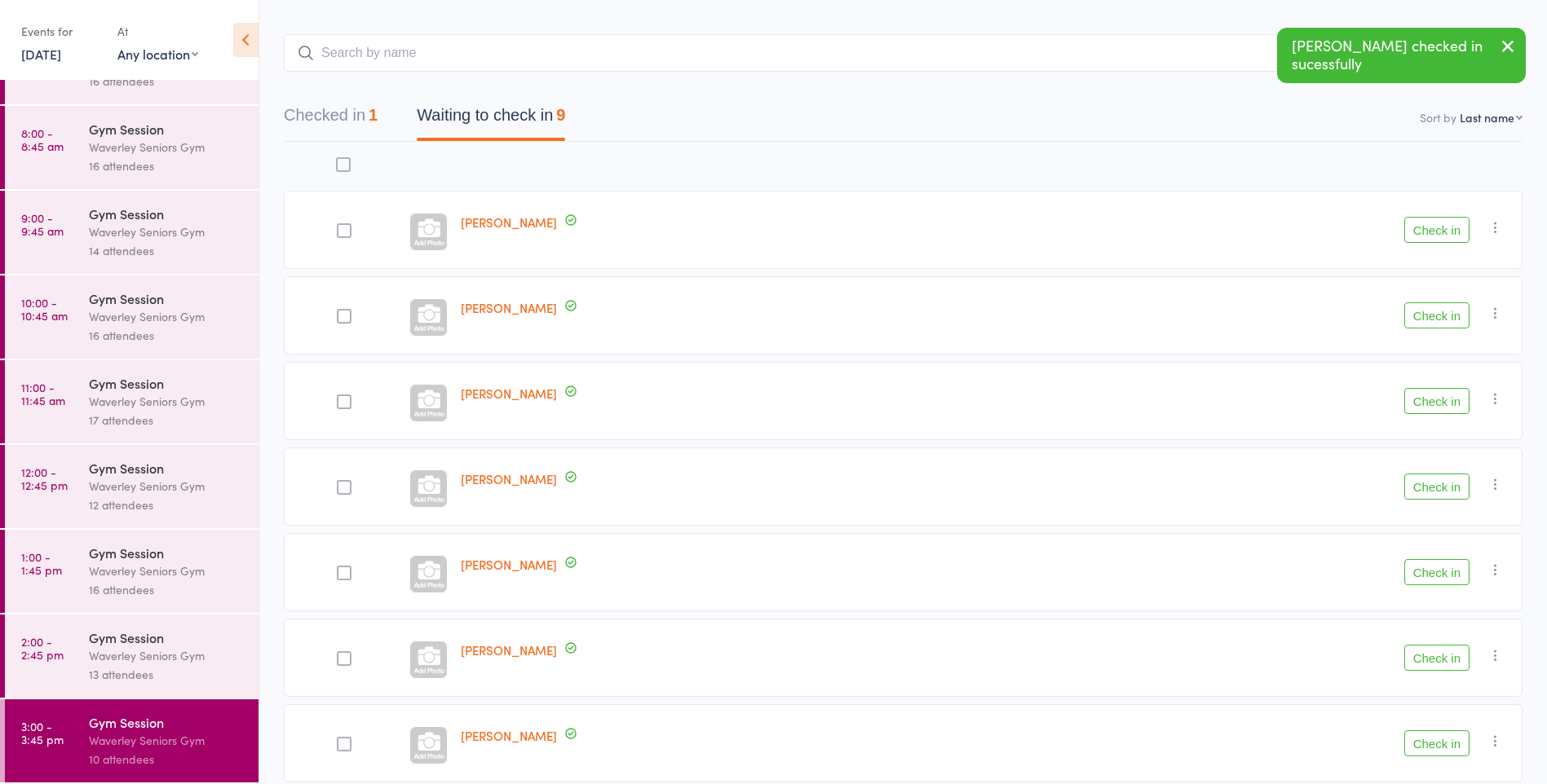
click at [1419, 231] on button "Check in" at bounding box center [1437, 230] width 65 height 26
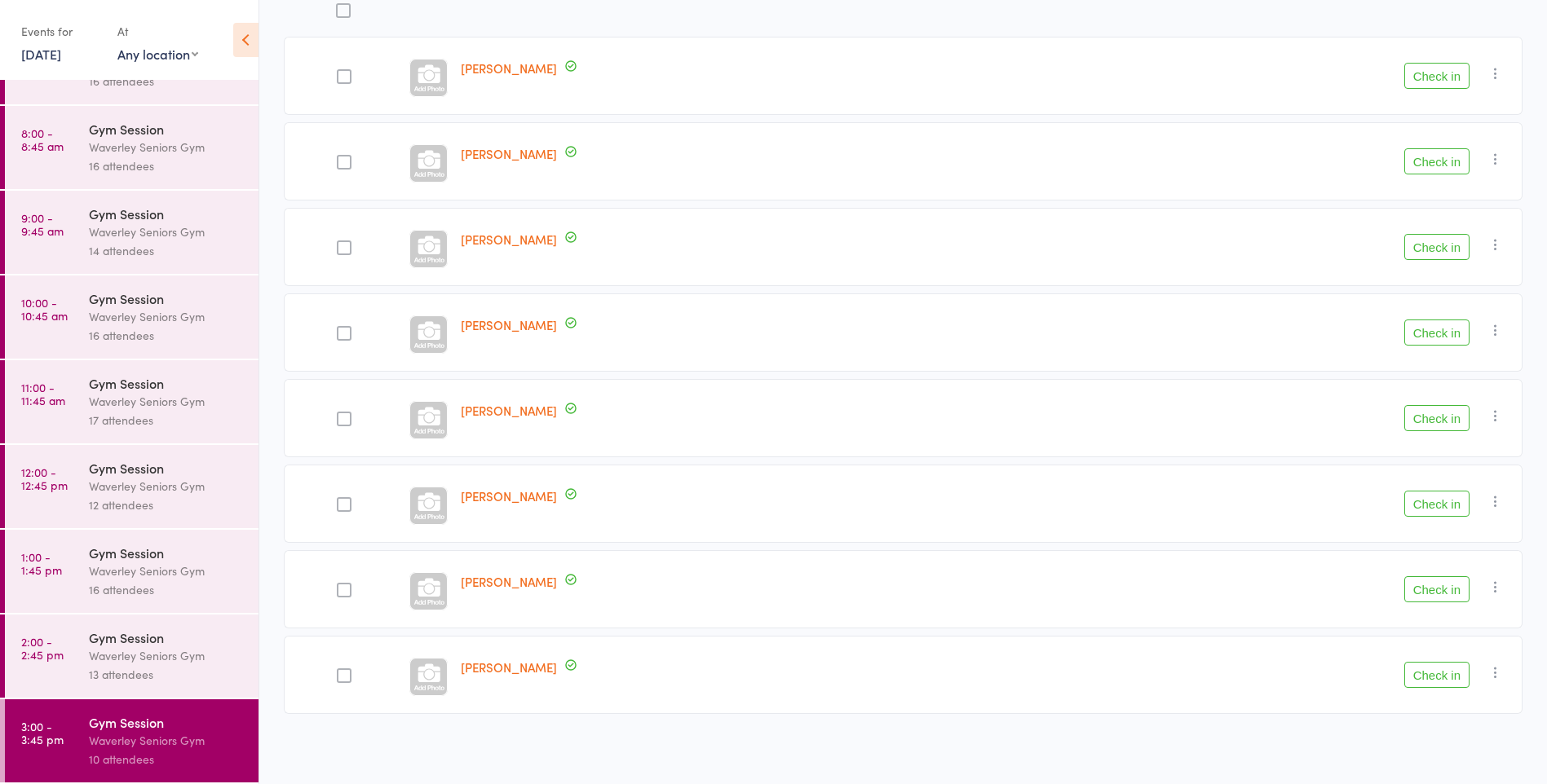
scroll to position [226, 0]
click at [338, 673] on div at bounding box center [344, 672] width 14 height 14
click at [340, 668] on input "checkbox" at bounding box center [340, 668] width 0 height 0
click at [1428, 74] on button "Check in" at bounding box center [1437, 73] width 65 height 26
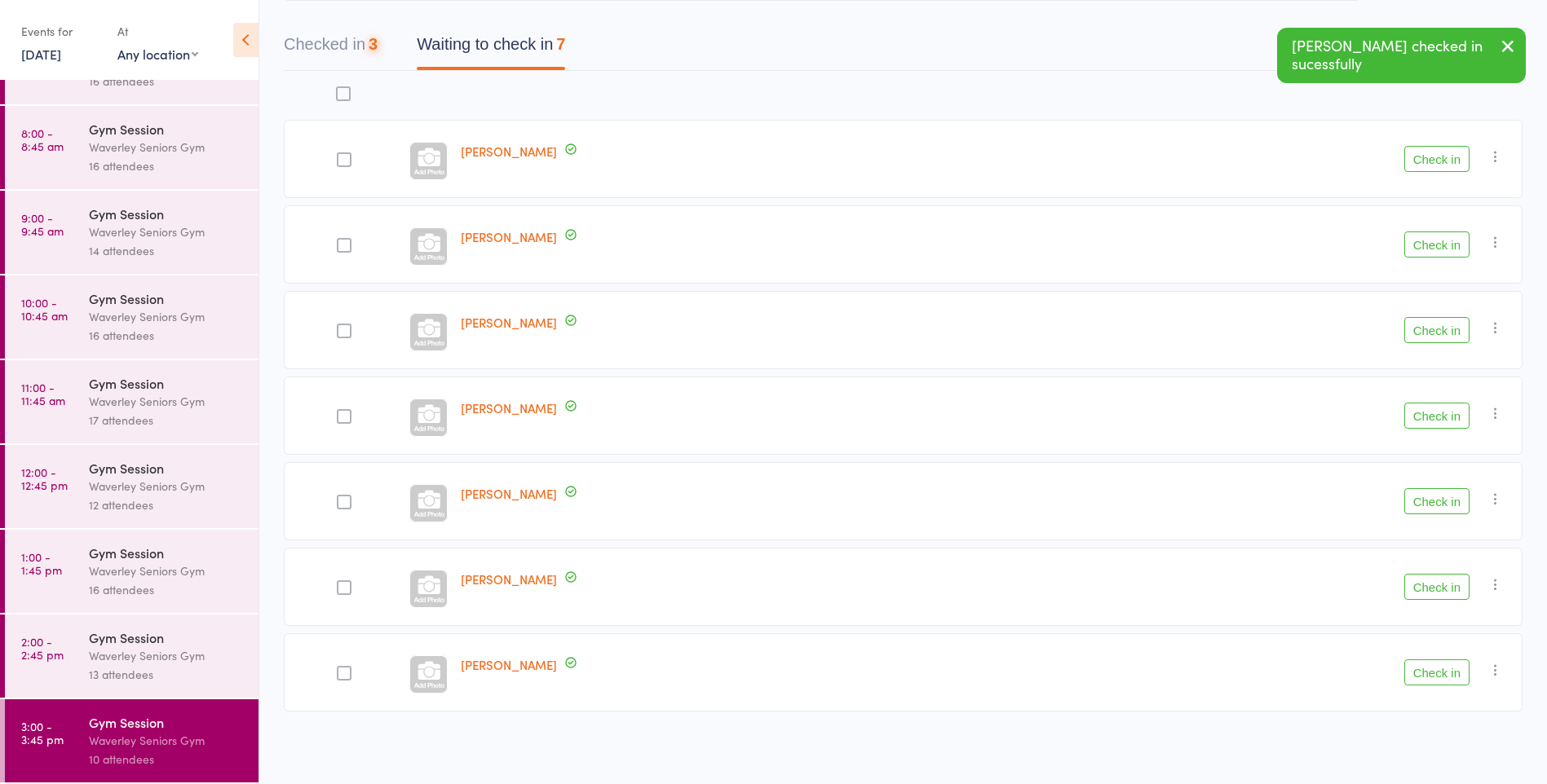
scroll to position [141, 0]
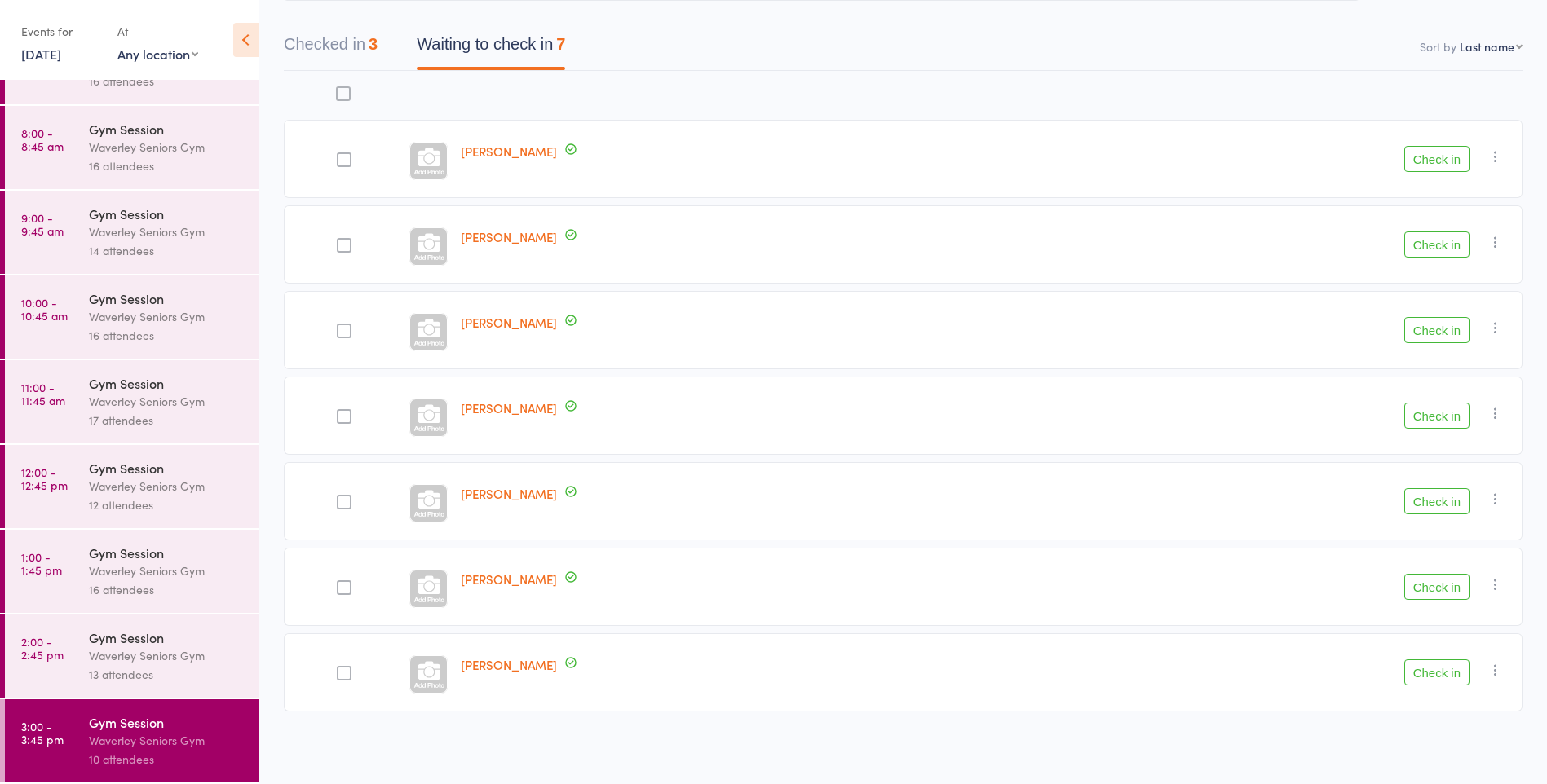
click at [154, 648] on div "Waverley Seniors Gym" at bounding box center [167, 656] width 156 height 19
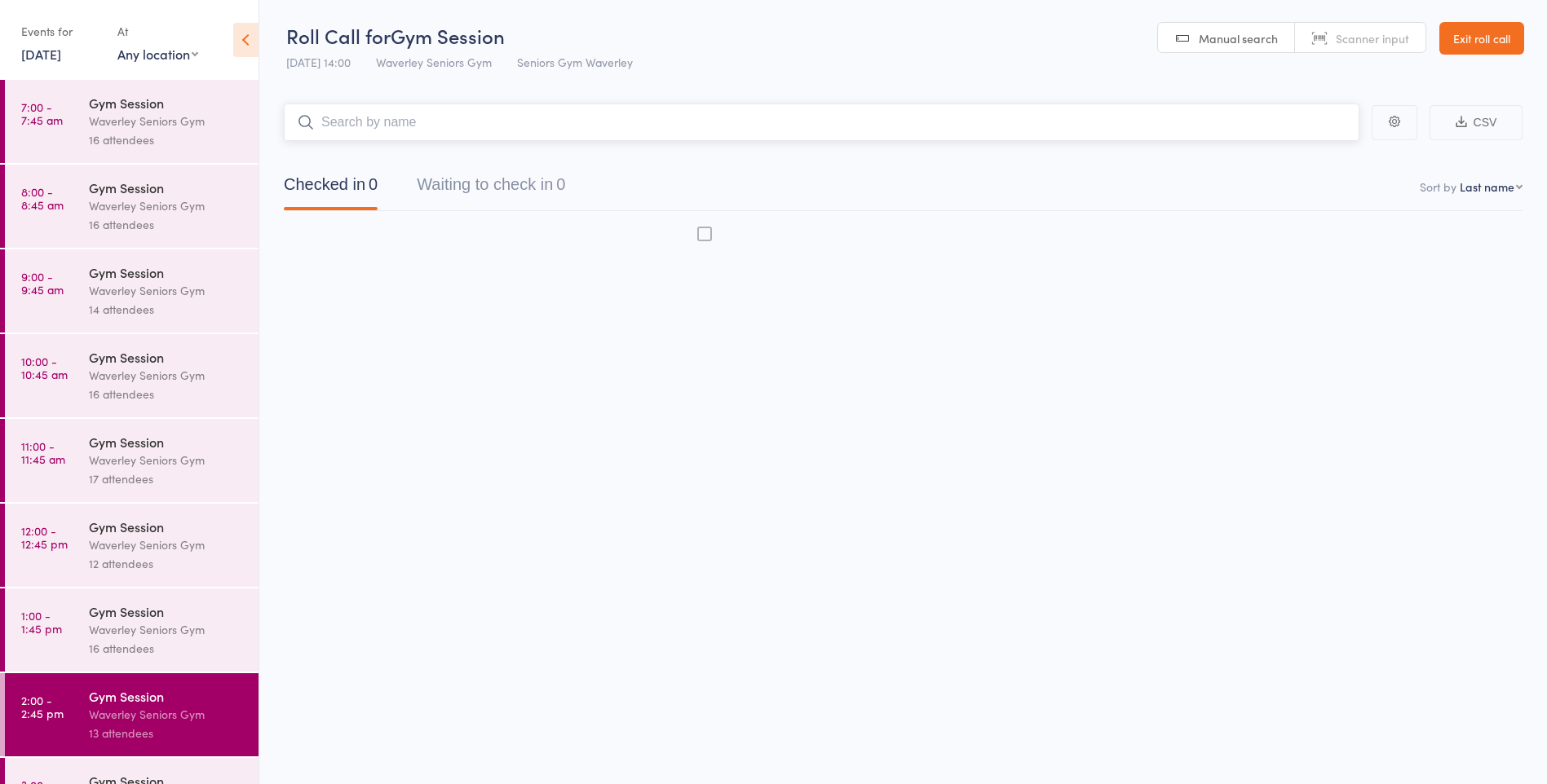
scroll to position [1, 0]
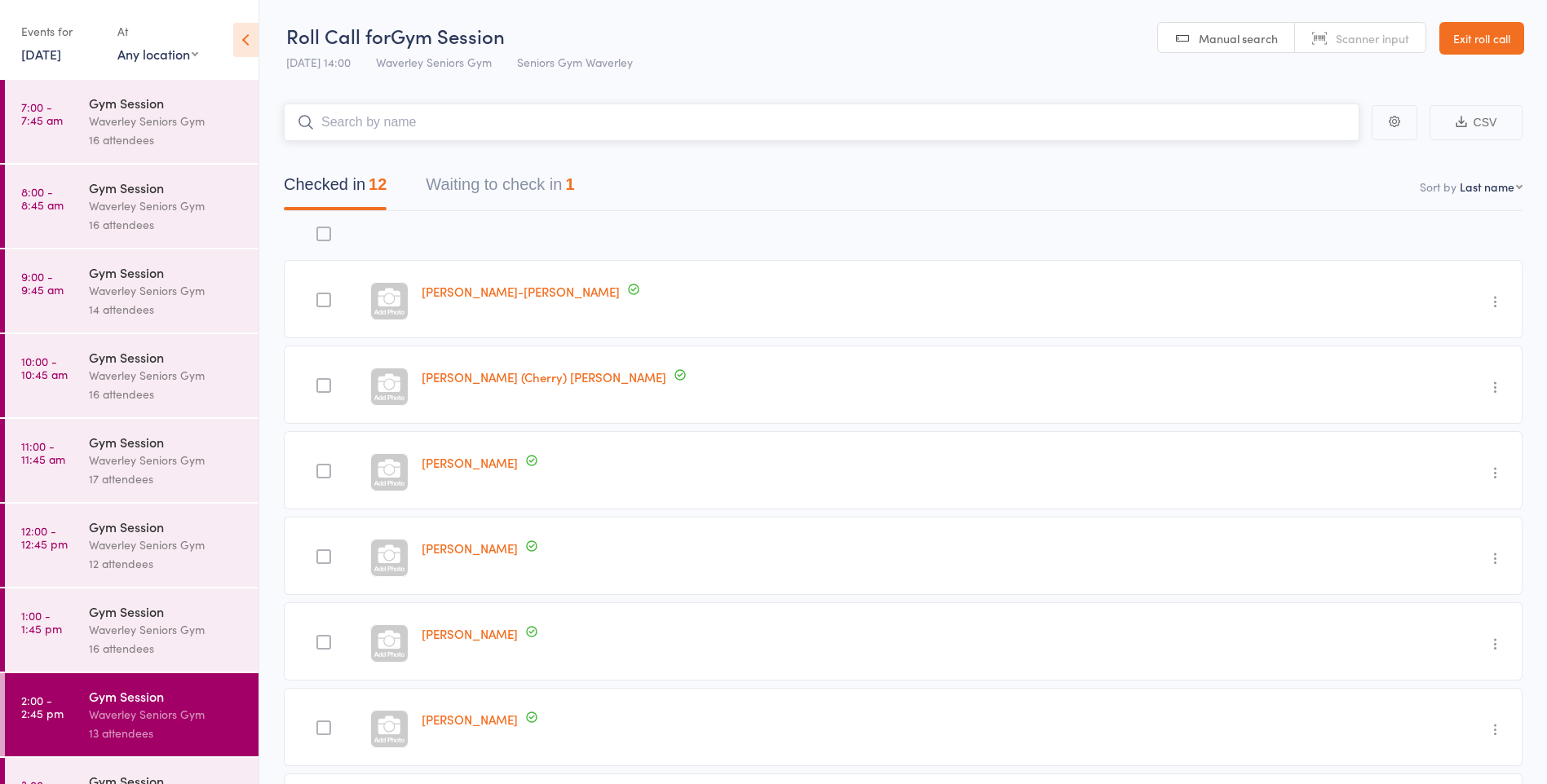
click at [556, 184] on button "Waiting to check in 1" at bounding box center [500, 188] width 149 height 43
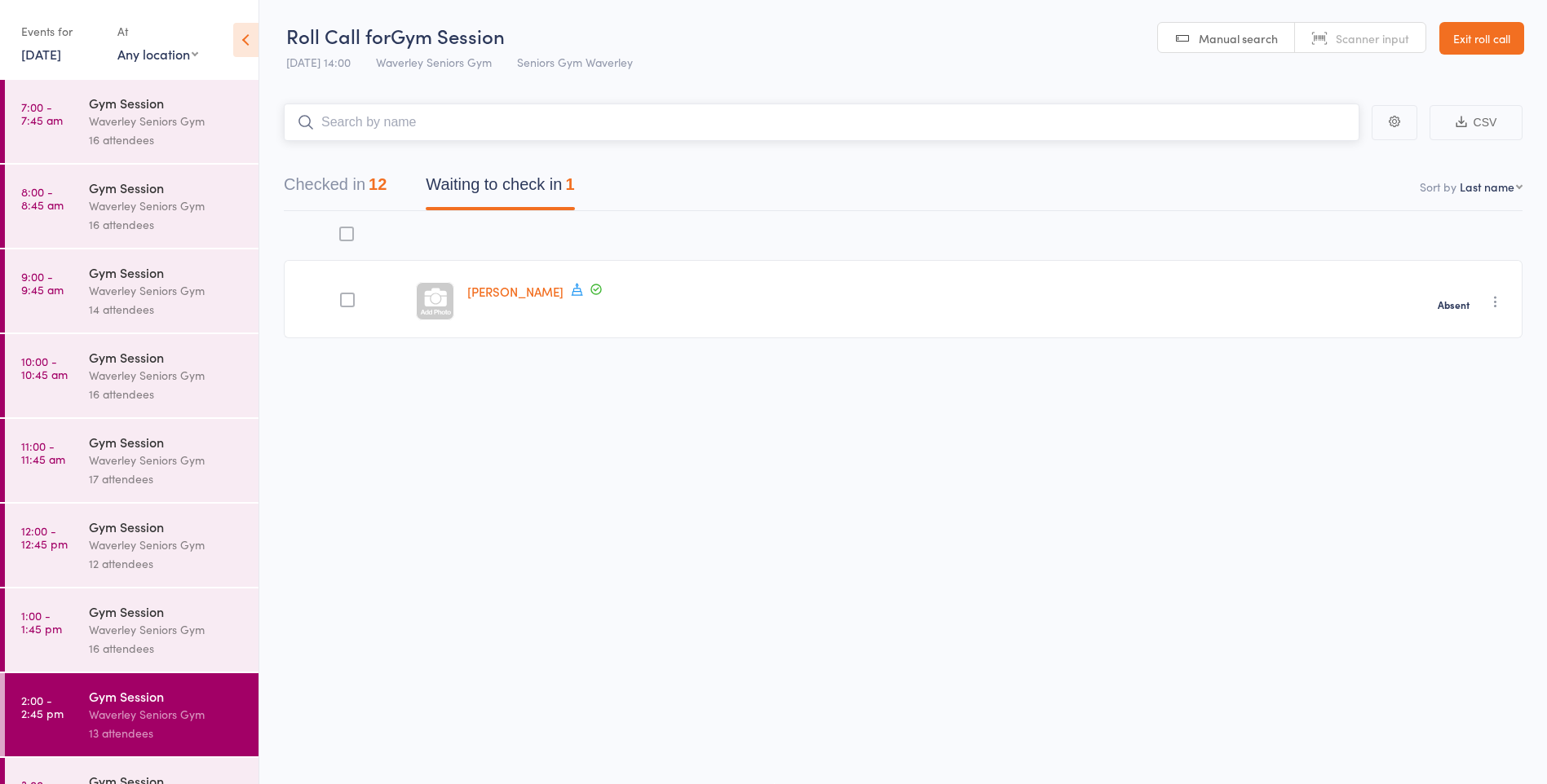
scroll to position [58, 0]
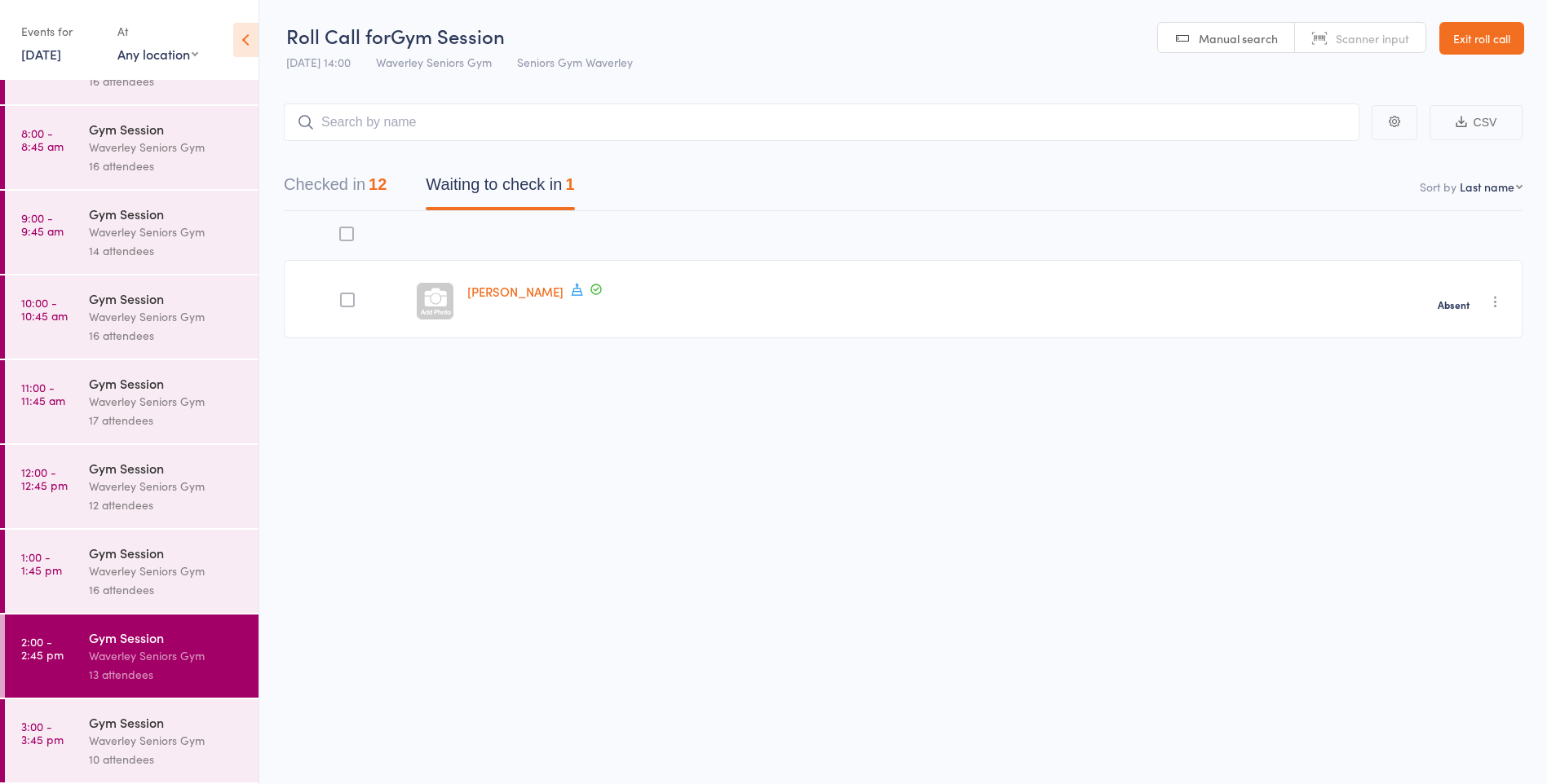
click at [174, 743] on div "Waverley Seniors Gym" at bounding box center [167, 741] width 156 height 19
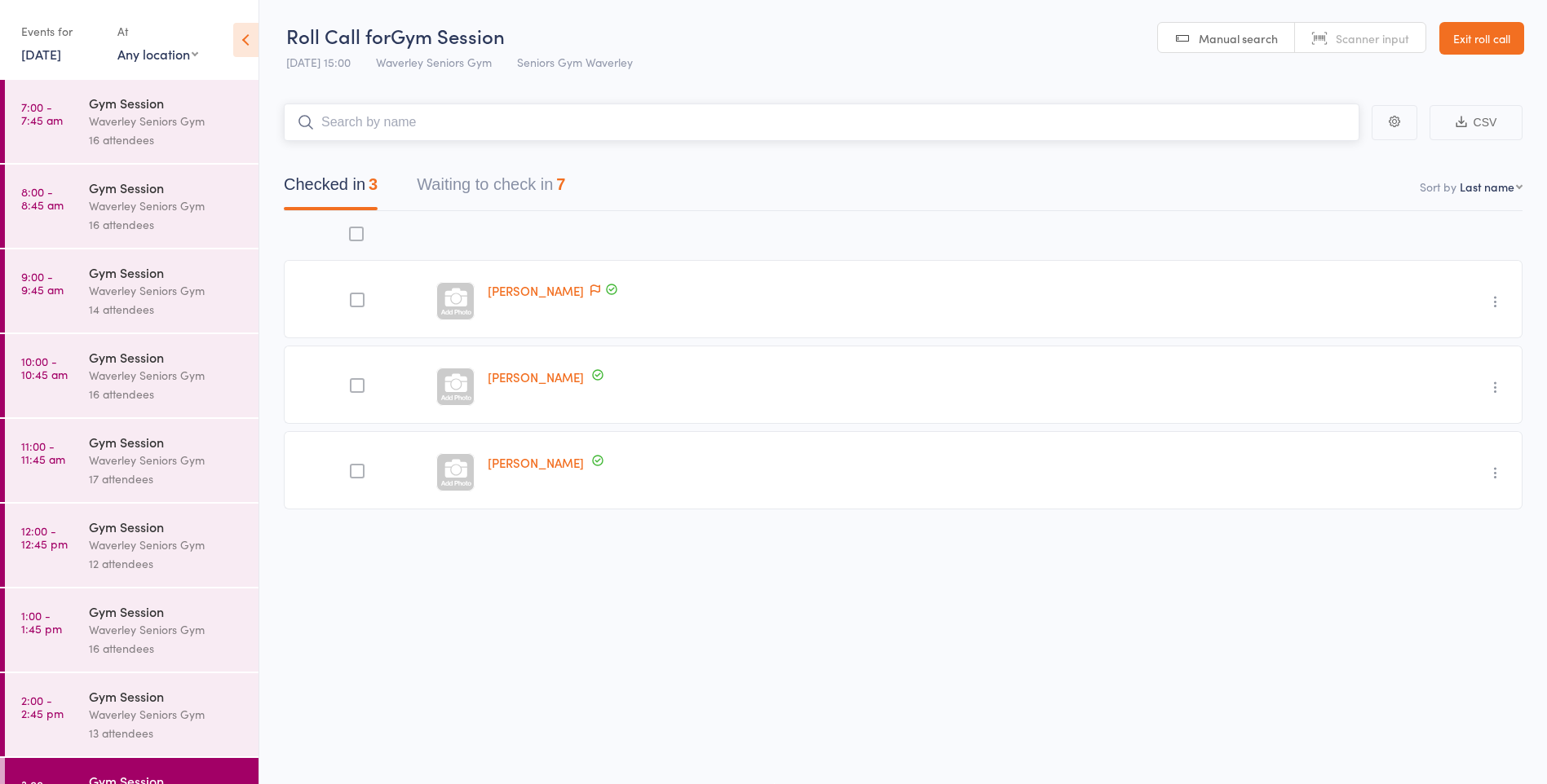
click at [547, 186] on button "Waiting to check in 7" at bounding box center [491, 188] width 149 height 43
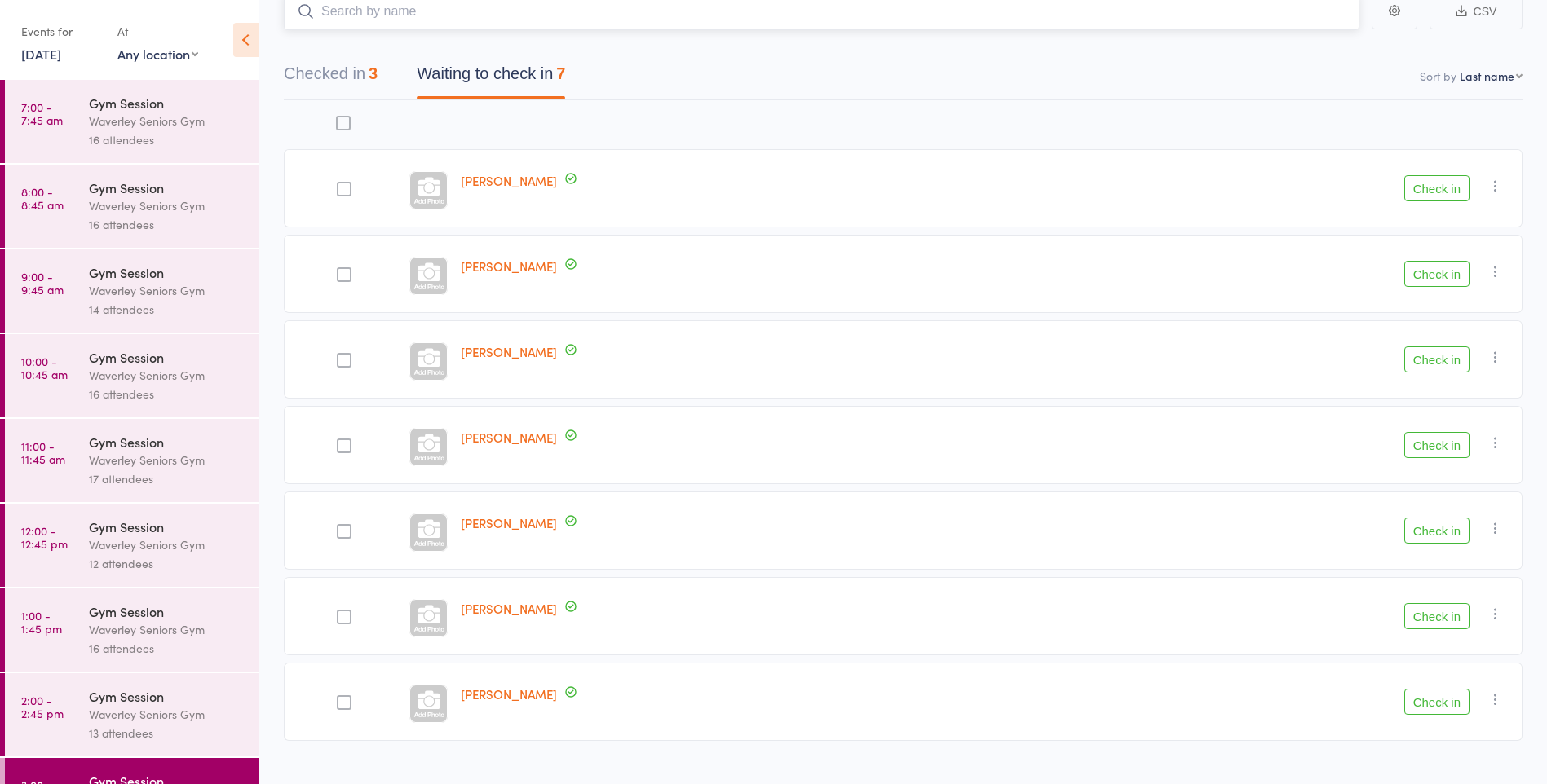
scroll to position [141, 0]
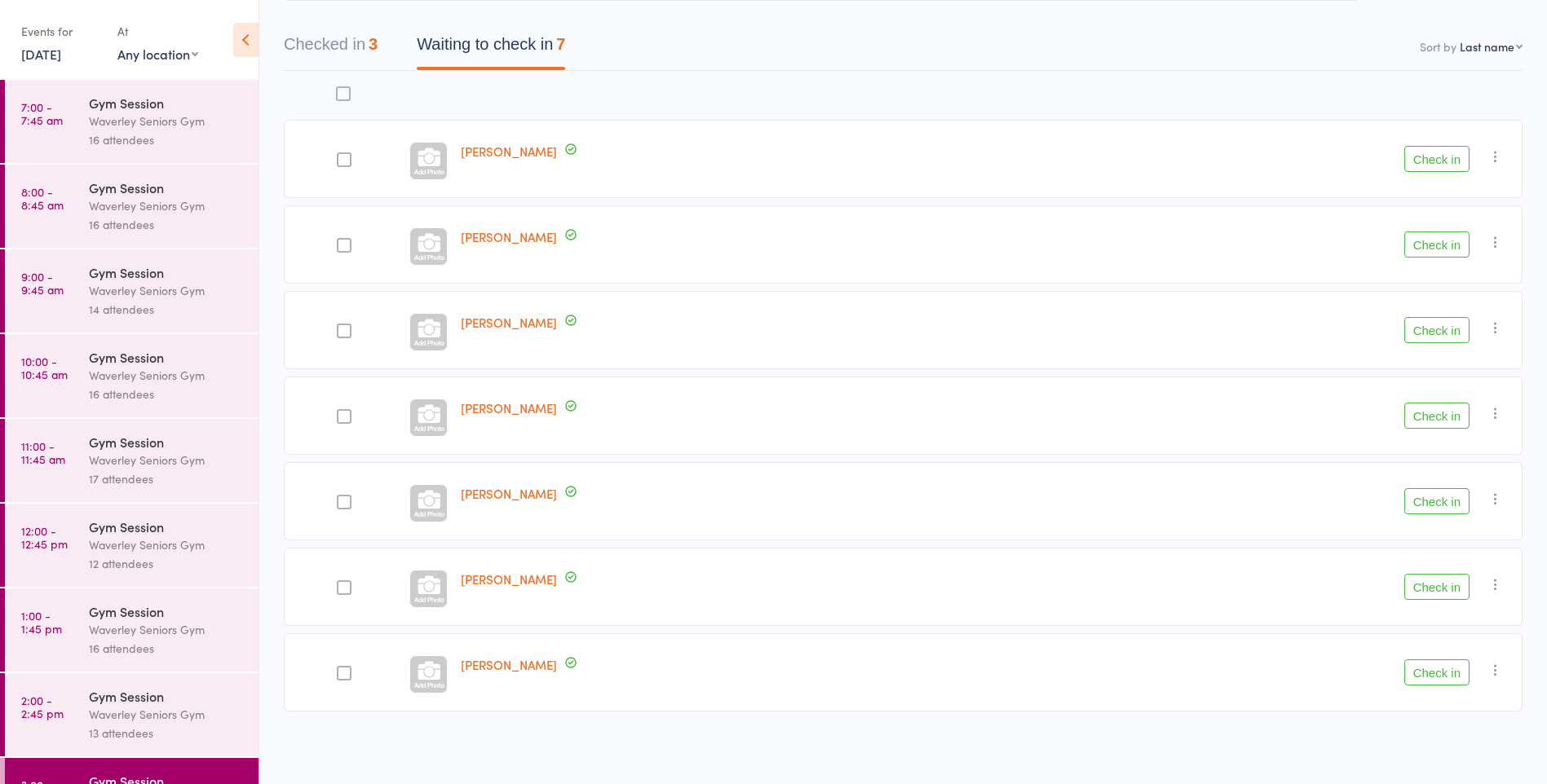
click at [1446, 162] on button "Check in" at bounding box center [1437, 159] width 65 height 26
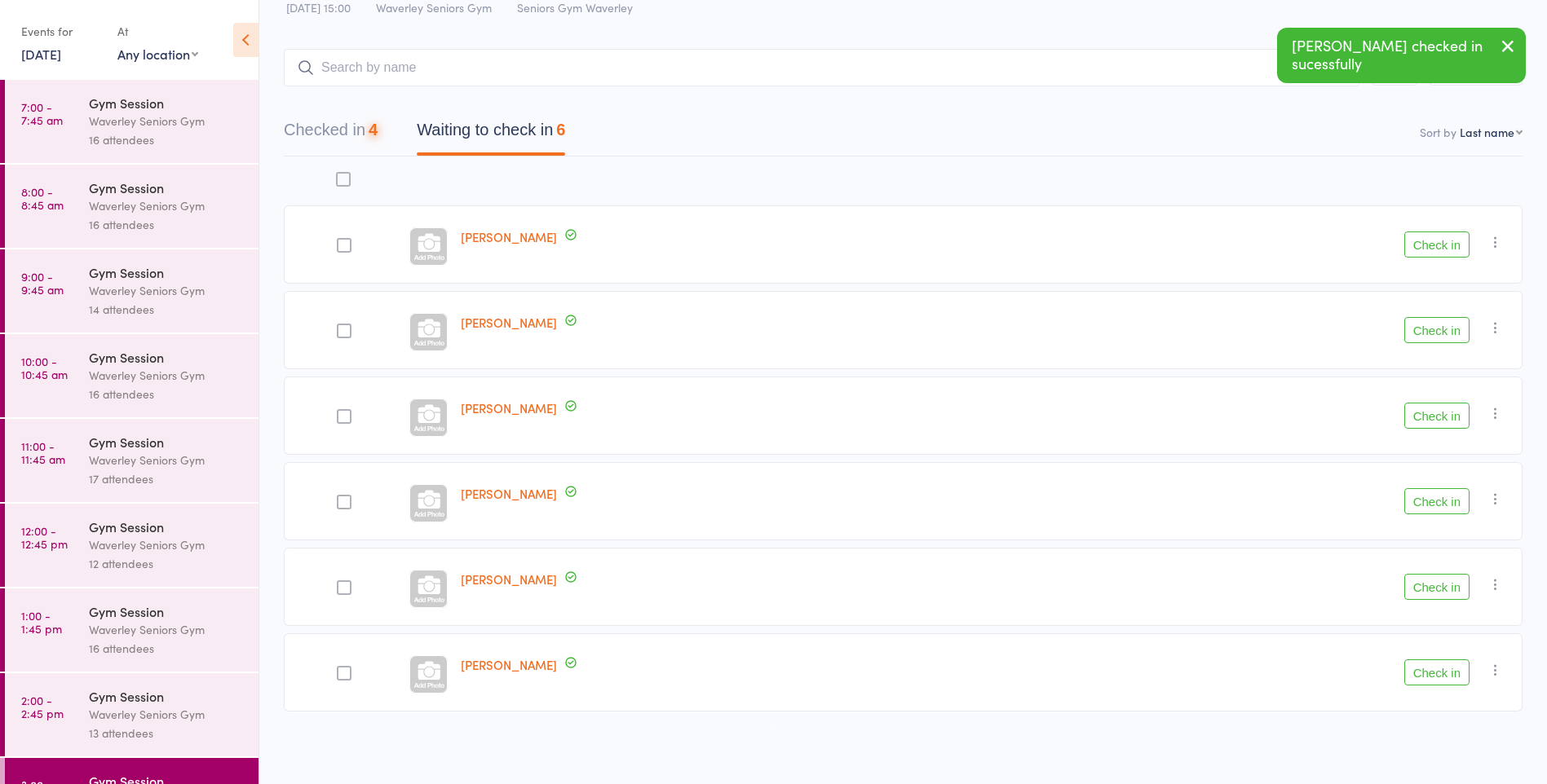
scroll to position [56, 0]
click at [1421, 406] on button "Check in" at bounding box center [1437, 416] width 65 height 26
click at [1430, 326] on button "Check in" at bounding box center [1437, 329] width 65 height 26
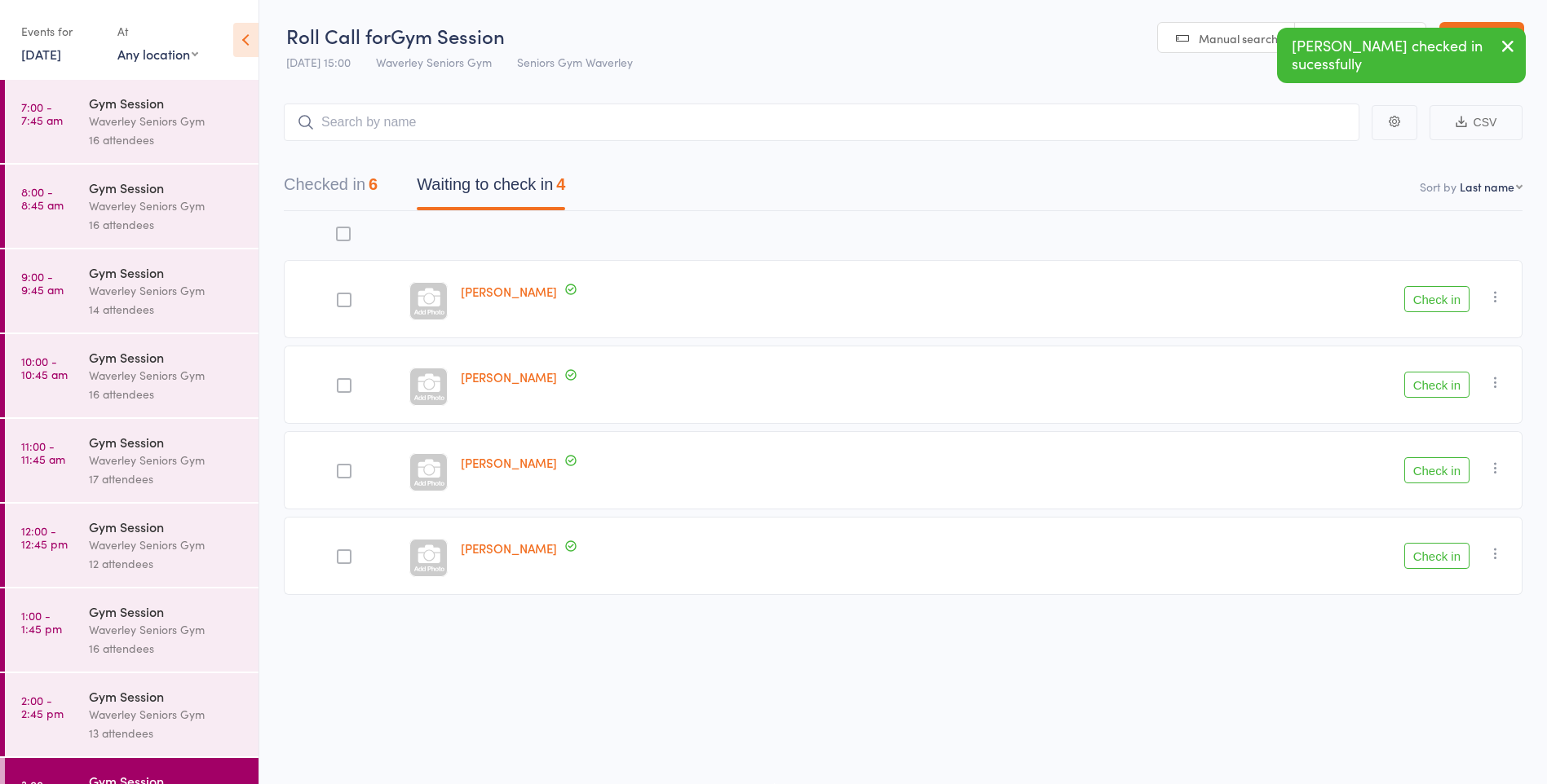
click at [1430, 384] on button "Check in" at bounding box center [1437, 384] width 65 height 26
click at [1433, 473] on button "Check in" at bounding box center [1437, 470] width 65 height 26
click at [1439, 389] on button "Check in" at bounding box center [1437, 384] width 65 height 26
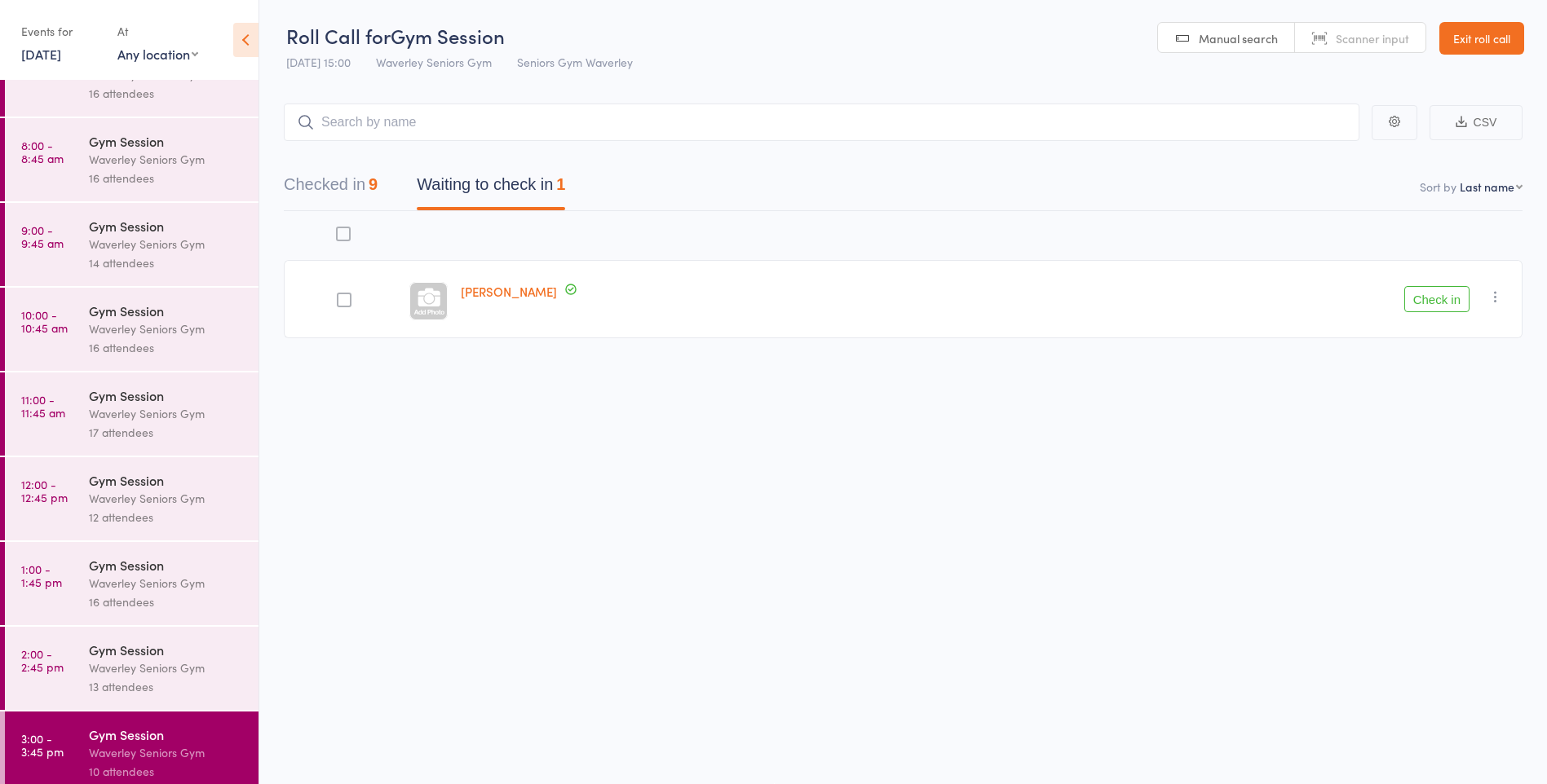
scroll to position [58, 0]
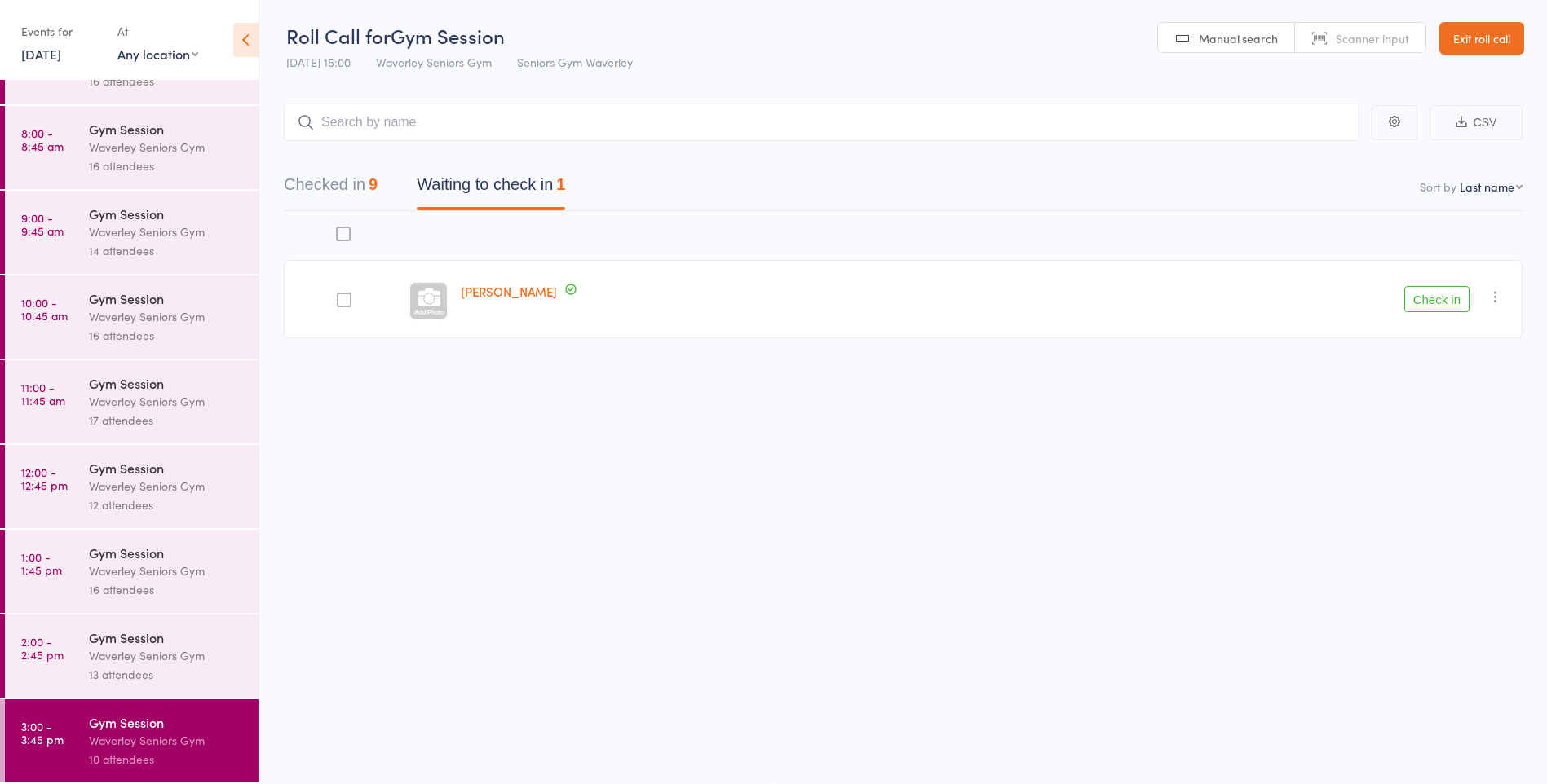
click at [1493, 292] on icon "button" at bounding box center [1495, 297] width 16 height 16
click at [1424, 460] on li "Mark absent" at bounding box center [1437, 460] width 134 height 22
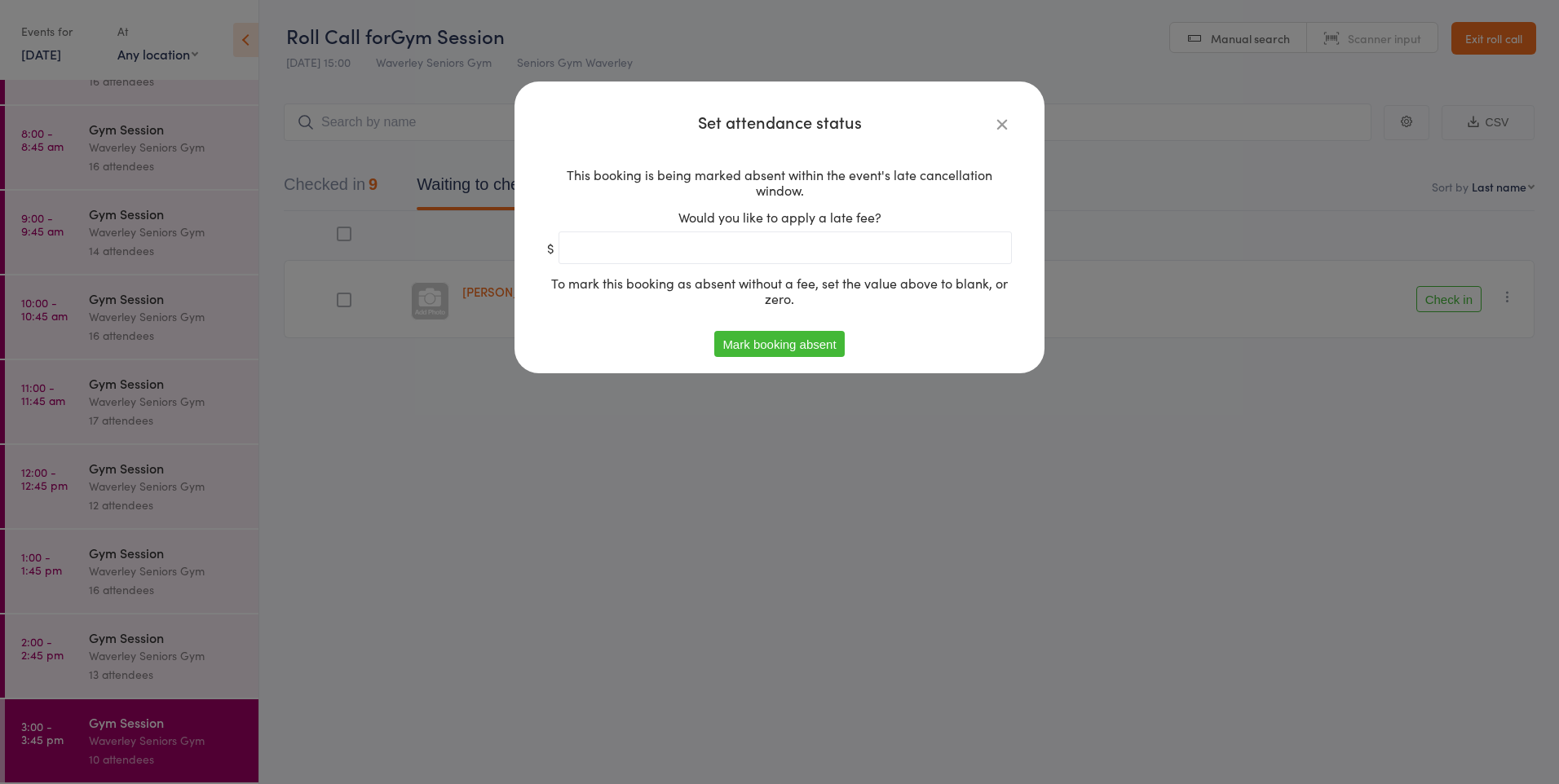
click at [760, 345] on button "Mark booking absent" at bounding box center [778, 344] width 129 height 26
